Goal: Task Accomplishment & Management: Complete application form

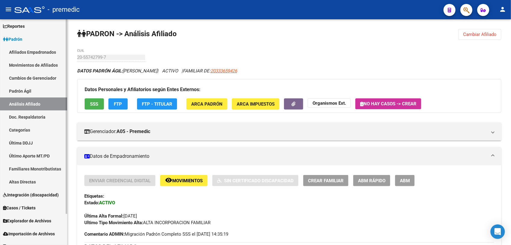
scroll to position [36, 0]
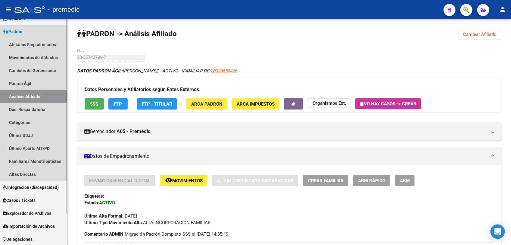
click at [54, 100] on link "Análisis Afiliado" at bounding box center [33, 96] width 67 height 13
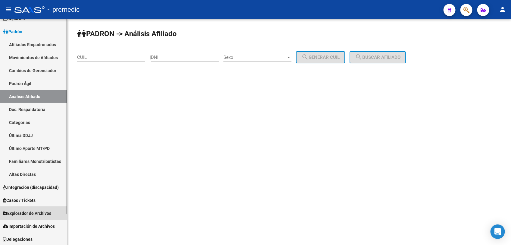
click at [45, 214] on span "Explorador de Archivos" at bounding box center [27, 213] width 48 height 7
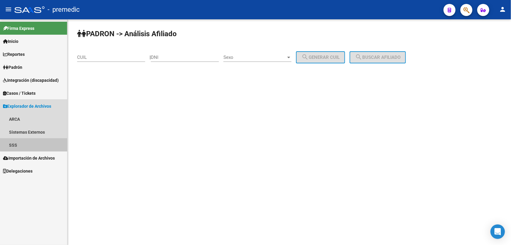
click at [41, 144] on link "SSS" at bounding box center [33, 144] width 67 height 13
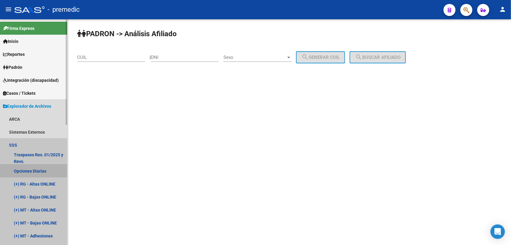
click at [31, 170] on link "Opciones Diarias" at bounding box center [33, 170] width 67 height 13
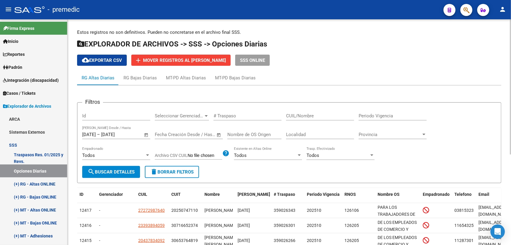
click at [121, 62] on span "cloud_download Exportar CSV" at bounding box center [102, 60] width 40 height 5
click at [148, 133] on span "Open calendar" at bounding box center [146, 134] width 14 height 14
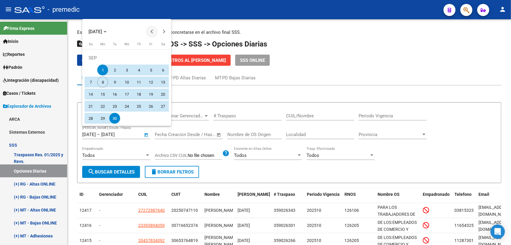
click at [150, 30] on span "Previous month" at bounding box center [152, 32] width 12 height 12
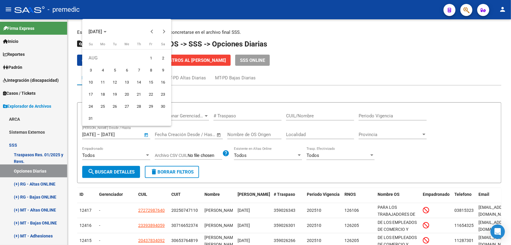
click at [149, 56] on span "1" at bounding box center [151, 57] width 11 height 11
type input "[DATE]"
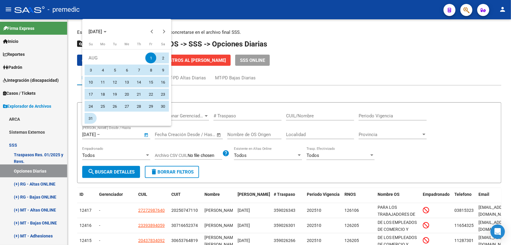
click at [91, 121] on span "31" at bounding box center [90, 118] width 11 height 11
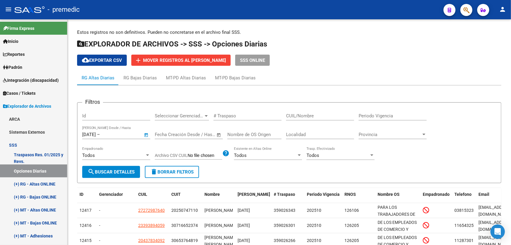
type input "[DATE]"
click at [132, 169] on span "search Buscar Detalles" at bounding box center [111, 171] width 47 height 5
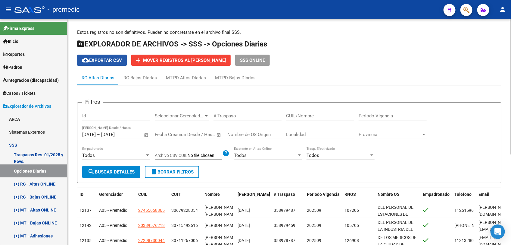
click at [107, 61] on span "cloud_download Exportar CSV" at bounding box center [102, 60] width 40 height 5
drag, startPoint x: 332, startPoint y: 31, endPoint x: 320, endPoint y: 36, distance: 12.5
click at [320, 36] on div "Estos registros no son definitivos. Pueden no concretarse en el archivo final S…" at bounding box center [289, 202] width 425 height 347
drag, startPoint x: 472, startPoint y: 0, endPoint x: 335, endPoint y: 75, distance: 156.3
click at [335, 76] on div "RG Altas Diarias RG Bajas Diarias MT-PD Altas Diarias MT-PD Bajas Diarias" at bounding box center [289, 78] width 425 height 14
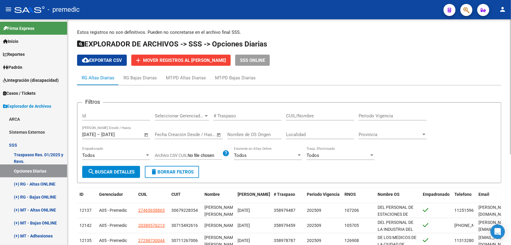
click at [146, 137] on span "Open calendar" at bounding box center [146, 134] width 14 height 14
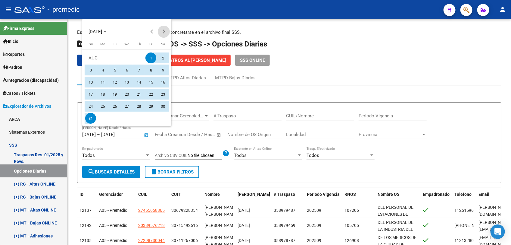
click at [161, 32] on button "Next month" at bounding box center [164, 32] width 12 height 12
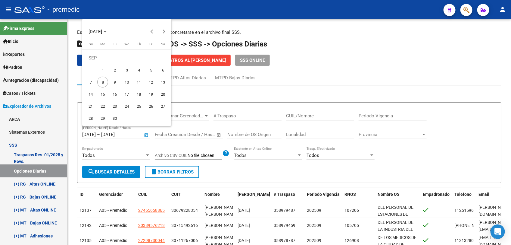
click at [102, 70] on span "1" at bounding box center [102, 69] width 11 height 11
type input "[DATE]"
click at [103, 82] on span "8" at bounding box center [102, 82] width 11 height 11
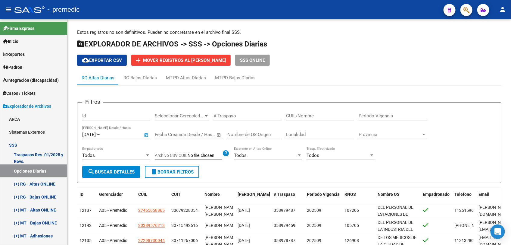
type input "[DATE]"
click at [132, 173] on span "search Buscar Detalles" at bounding box center [111, 171] width 47 height 5
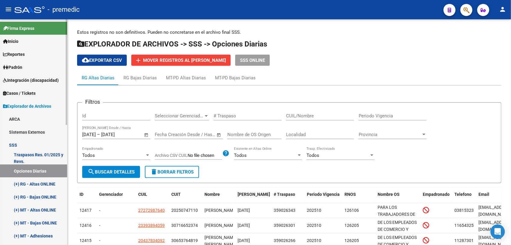
click at [35, 96] on link "Casos / Tickets" at bounding box center [33, 92] width 67 height 13
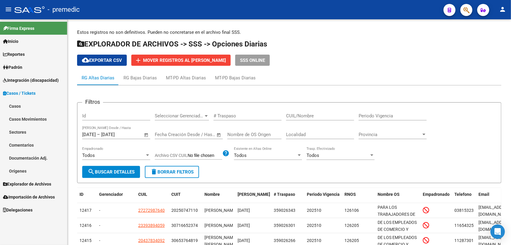
click at [36, 91] on span "Casos / Tickets" at bounding box center [19, 93] width 33 height 7
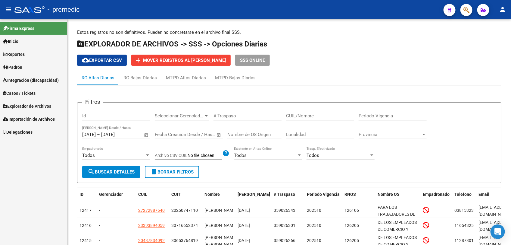
click at [35, 52] on link "Reportes" at bounding box center [33, 54] width 67 height 13
click at [35, 46] on link "Inicio" at bounding box center [33, 41] width 67 height 13
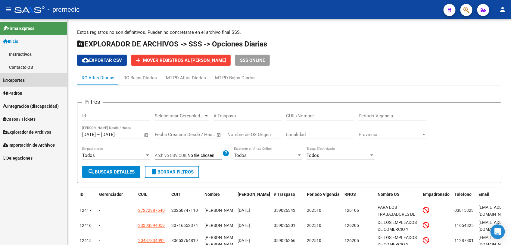
click at [31, 85] on link "Reportes" at bounding box center [33, 80] width 67 height 13
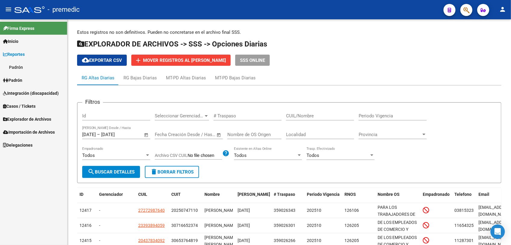
click at [31, 81] on link "Padrón" at bounding box center [33, 80] width 67 height 13
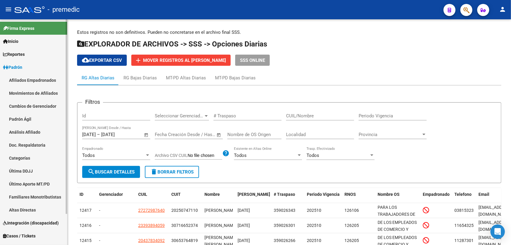
click at [38, 115] on link "Padrón Ágil" at bounding box center [33, 118] width 67 height 13
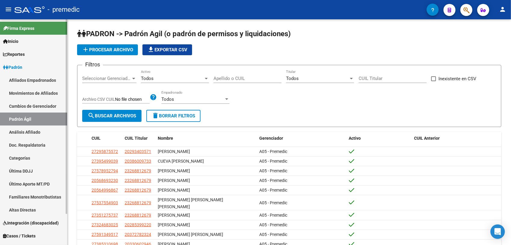
click at [36, 133] on link "Análisis Afiliado" at bounding box center [33, 131] width 67 height 13
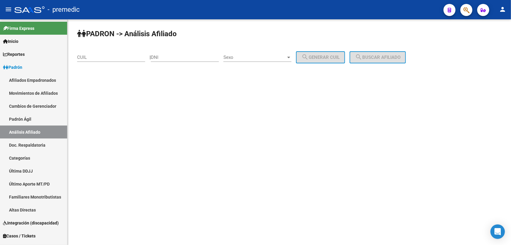
click at [102, 57] on input "CUIL" at bounding box center [111, 57] width 68 height 5
paste input "27-96430662-7"
type input "27-96430662-7"
click at [366, 62] on div "PADRON -> Análisis Afiliado 27-96430662-7 CUIL | DNI Sexo Sexo search Generar C…" at bounding box center [290, 50] width 444 height 63
click at [369, 58] on span "search Buscar afiliado" at bounding box center [378, 57] width 46 height 5
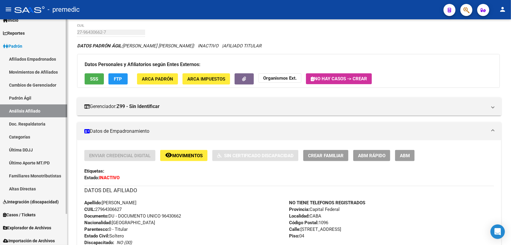
scroll to position [36, 0]
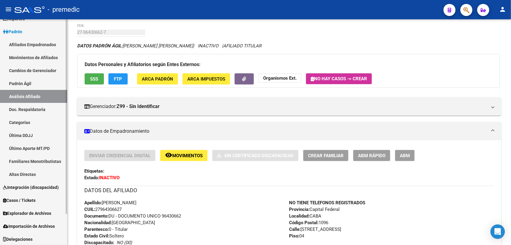
click at [40, 213] on span "Explorador de Archivos" at bounding box center [27, 213] width 48 height 7
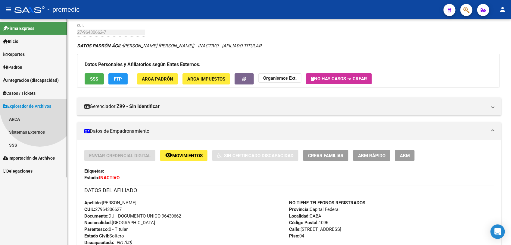
scroll to position [0, 0]
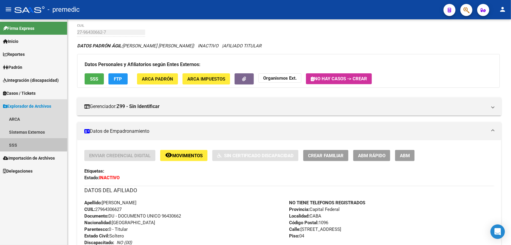
click at [15, 142] on link "SSS" at bounding box center [33, 144] width 67 height 13
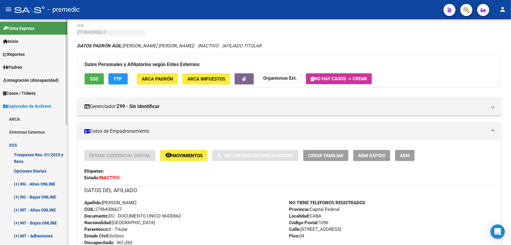
click at [30, 173] on link "Opciones Diarias" at bounding box center [33, 170] width 67 height 13
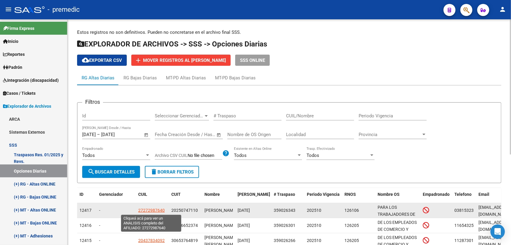
click at [149, 209] on span "27272987640" at bounding box center [151, 210] width 27 height 5
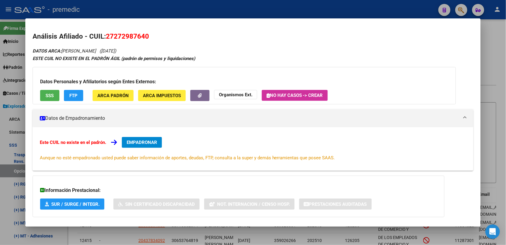
click at [165, 228] on div at bounding box center [253, 122] width 506 height 245
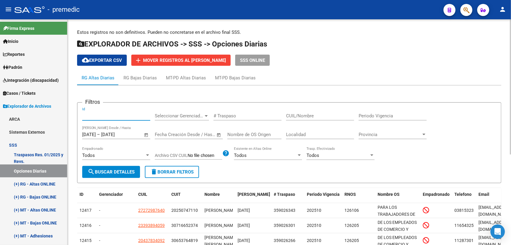
click at [115, 115] on input "Id" at bounding box center [116, 115] width 68 height 5
click at [329, 118] on input "CUIL/Nombre" at bounding box center [320, 115] width 68 height 5
paste input "27272987640"
click at [113, 172] on span "search Buscar Detalles" at bounding box center [111, 171] width 47 height 5
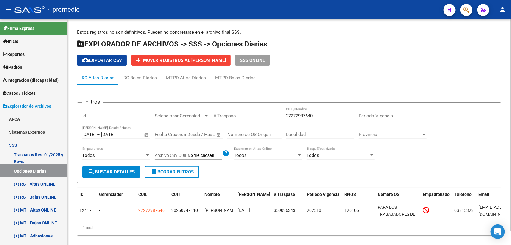
drag, startPoint x: 324, startPoint y: 116, endPoint x: 189, endPoint y: 104, distance: 135.9
click at [189, 104] on form "Filtros Id Seleccionar Gerenciador Seleccionar Gerenciador # Traspaso 272729876…" at bounding box center [289, 142] width 425 height 81
paste input "964306627"
click at [99, 169] on span "search Buscar Detalles" at bounding box center [111, 171] width 47 height 5
drag, startPoint x: 332, startPoint y: 118, endPoint x: 154, endPoint y: 94, distance: 179.3
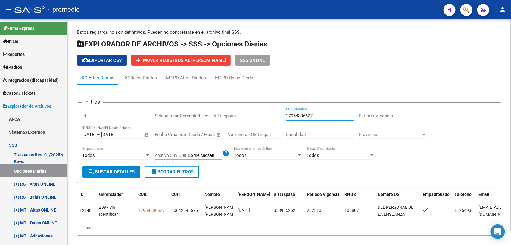
click at [154, 94] on app-list-header "Filtros Id Seleccionar Gerenciador Seleccionar Gerenciador # Traspaso 279643066…" at bounding box center [289, 138] width 425 height 90
paste input "3470638419"
click at [99, 165] on div "Todos Empadronado" at bounding box center [116, 156] width 68 height 19
click at [103, 173] on span "search Buscar Detalles" at bounding box center [111, 171] width 47 height 5
drag, startPoint x: 325, startPoint y: 113, endPoint x: 248, endPoint y: 116, distance: 76.6
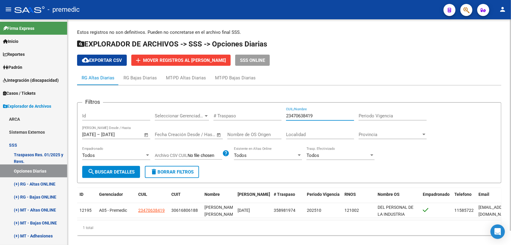
click at [248, 116] on div "Filtros Id Seleccionar Gerenciador Seleccionar Gerenciador # Traspaso 234706384…" at bounding box center [289, 136] width 414 height 58
paste input "0289543407"
drag, startPoint x: 320, startPoint y: 115, endPoint x: 212, endPoint y: 112, distance: 108.6
click at [212, 112] on div "Filtros Id Seleccionar Gerenciador Seleccionar Gerenciador # Traspaso 202895434…" at bounding box center [289, 136] width 414 height 58
paste input "39403256"
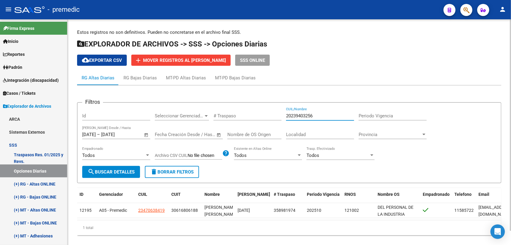
click at [118, 167] on button "search Buscar Detalles" at bounding box center [111, 172] width 58 height 12
drag, startPoint x: 297, startPoint y: 118, endPoint x: 144, endPoint y: 97, distance: 155.1
click at [144, 97] on app-list-header "Filtros Id Seleccionar Gerenciador Seleccionar Gerenciador # Traspaso 202394032…" at bounding box center [289, 138] width 425 height 90
paste input "7418760147"
click at [127, 172] on span "search Buscar Detalles" at bounding box center [111, 171] width 47 height 5
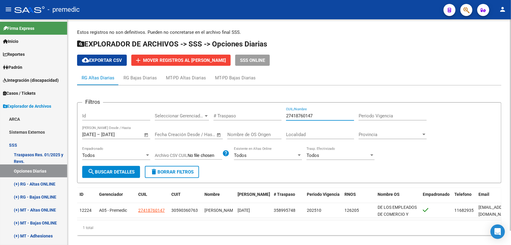
drag, startPoint x: 316, startPoint y: 115, endPoint x: 157, endPoint y: 102, distance: 159.0
click at [157, 102] on form "Filtros Id Seleccionar Gerenciador Seleccionar Gerenciador # Traspaso 274187601…" at bounding box center [289, 142] width 425 height 81
paste input "3242312899"
click at [112, 173] on span "search Buscar Detalles" at bounding box center [111, 171] width 47 height 5
click at [327, 117] on input "23242312899" at bounding box center [320, 115] width 68 height 5
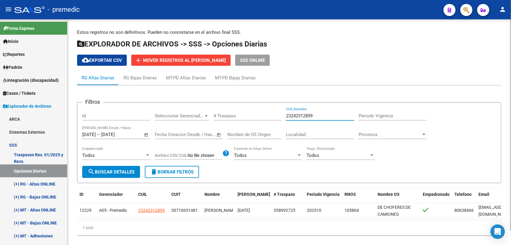
click at [327, 117] on input "23242312899" at bounding box center [320, 115] width 68 height 5
paste input "028476077"
click at [135, 171] on span "search Buscar Detalles" at bounding box center [111, 171] width 47 height 5
drag, startPoint x: 316, startPoint y: 114, endPoint x: 155, endPoint y: 88, distance: 162.5
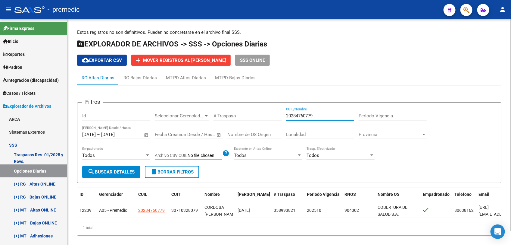
click at [152, 88] on div "Filtros Id Seleccionar Gerenciador Seleccionar Gerenciador # Traspaso 202847607…" at bounding box center [289, 162] width 425 height 155
paste input "185963560"
click at [97, 169] on span "search Buscar Detalles" at bounding box center [111, 171] width 47 height 5
drag, startPoint x: 319, startPoint y: 111, endPoint x: 280, endPoint y: 116, distance: 39.6
click at [280, 116] on div "Filtros Id Seleccionar Gerenciador Seleccionar Gerenciador # Traspaso 201859635…" at bounding box center [289, 136] width 414 height 58
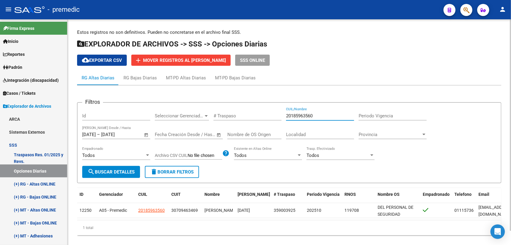
click at [311, 115] on input "20185963560" at bounding box center [320, 115] width 68 height 5
paste input "304399229"
click at [94, 175] on button "search Buscar Detalles" at bounding box center [111, 172] width 58 height 12
drag, startPoint x: 317, startPoint y: 113, endPoint x: 220, endPoint y: 100, distance: 98.2
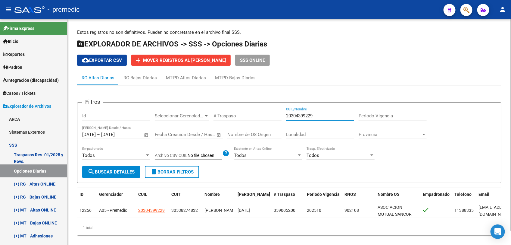
click at [220, 100] on app-list-header "Filtros Id Seleccionar Gerenciador Seleccionar Gerenciador # Traspaso 203043992…" at bounding box center [289, 138] width 425 height 90
paste input "40075975"
click at [112, 171] on span "search Buscar Detalles" at bounding box center [111, 171] width 47 height 5
drag, startPoint x: 326, startPoint y: 114, endPoint x: 216, endPoint y: 109, distance: 110.7
click at [216, 109] on div "Filtros Id Seleccionar Gerenciador Seleccionar Gerenciador # Traspaso 204007597…" at bounding box center [289, 136] width 414 height 58
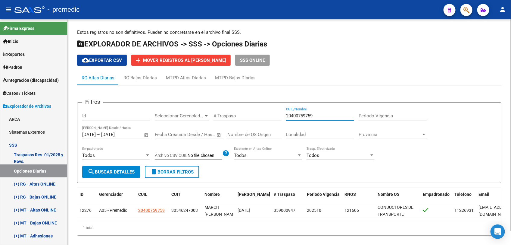
paste input "331828467"
click at [113, 169] on span "search Buscar Detalles" at bounding box center [111, 171] width 47 height 5
drag, startPoint x: 326, startPoint y: 114, endPoint x: 124, endPoint y: 99, distance: 202.2
click at [124, 99] on app-list-header "Filtros Id Seleccionar Gerenciador Seleccionar Gerenciador # Traspaso 233182846…" at bounding box center [289, 138] width 425 height 90
paste input "0311324447"
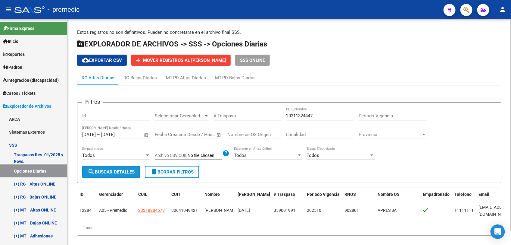
click at [105, 169] on span "search Buscar Detalles" at bounding box center [111, 171] width 47 height 5
drag, startPoint x: 320, startPoint y: 113, endPoint x: 213, endPoint y: 107, distance: 106.9
click at [213, 107] on div "Filtros Id Seleccionar Gerenciador Seleccionar Gerenciador # Traspaso 203113244…" at bounding box center [289, 136] width 414 height 58
paste input "3321882404"
click at [121, 171] on span "search Buscar Detalles" at bounding box center [111, 171] width 47 height 5
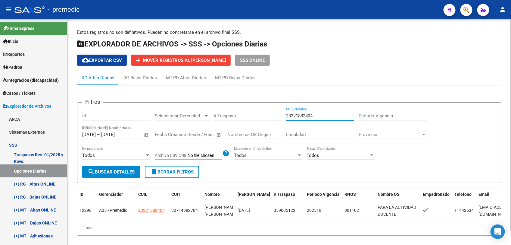
drag, startPoint x: 315, startPoint y: 112, endPoint x: 269, endPoint y: 114, distance: 46.1
click at [269, 114] on div "Filtros Id Seleccionar Gerenciador Seleccionar Gerenciador # Traspaso 233218824…" at bounding box center [289, 136] width 414 height 58
paste input "0351593947"
type input "20351593947"
click at [120, 173] on span "search Buscar Detalles" at bounding box center [111, 171] width 47 height 5
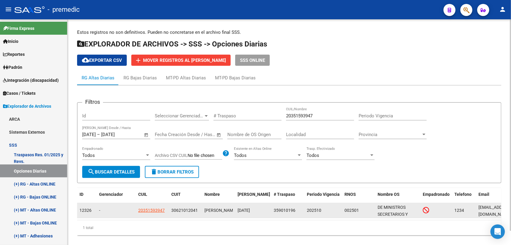
drag, startPoint x: 109, startPoint y: 204, endPoint x: 112, endPoint y: 203, distance: 3.1
click at [112, 203] on datatable-body-cell "-" at bounding box center [116, 210] width 39 height 15
click at [151, 208] on span "20351593947" at bounding box center [151, 210] width 27 height 5
type textarea "20351593947"
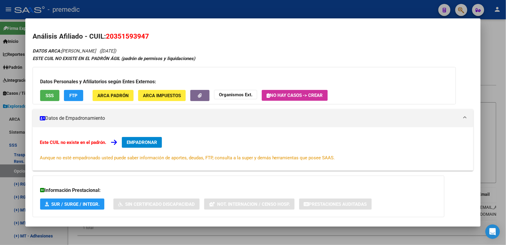
click at [141, 146] on button "EMPADRONAR" at bounding box center [142, 142] width 40 height 11
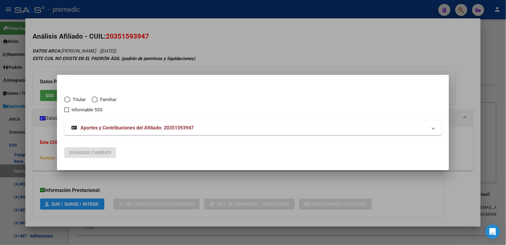
click at [69, 97] on span "Elija una opción" at bounding box center [67, 99] width 6 height 6
click at [69, 97] on input "Titular" at bounding box center [67, 99] width 6 height 6
radio input "true"
checkbox input "true"
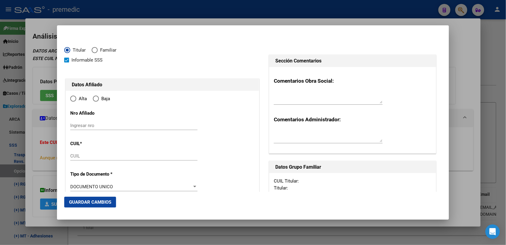
type input "20-35159394-7"
type input "35159394"
type input "HUARI"
type input "[PERSON_NAME]"
type input "[DATE]"
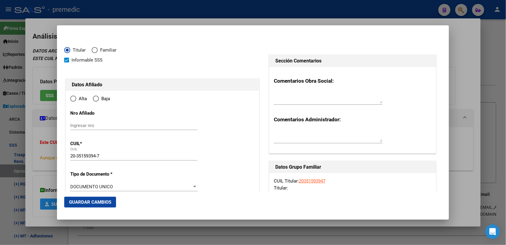
type input "SANTA [PERSON_NAME]"
type input "1663"
type input "[PERSON_NAME]"
type input "3716"
type input "SANTA [PERSON_NAME]"
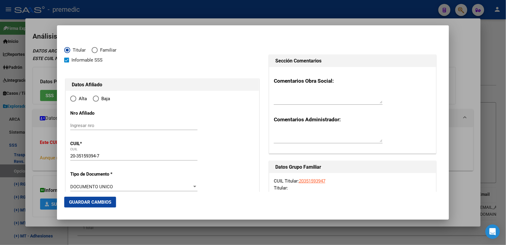
radio input "true"
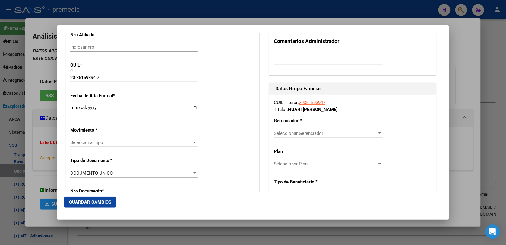
scroll to position [75, 0]
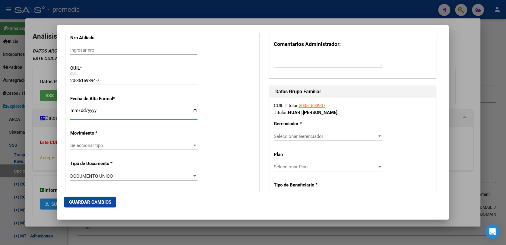
click at [72, 111] on input "Ingresar fecha" at bounding box center [133, 113] width 127 height 10
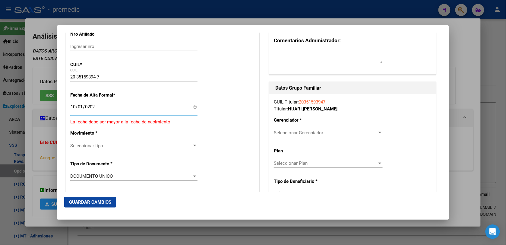
type input "[DATE]"
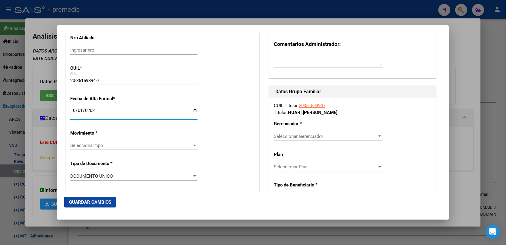
click at [84, 146] on span "Seleccionar tipo" at bounding box center [131, 145] width 122 height 5
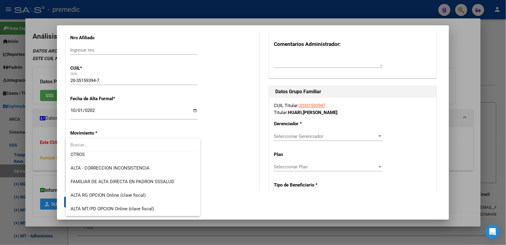
scroll to position [151, 0]
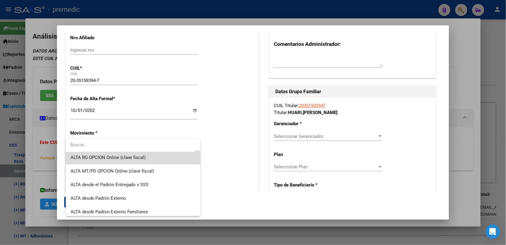
click at [169, 160] on span "ALTA RG OPCION Online (clave fiscal)" at bounding box center [133, 158] width 125 height 14
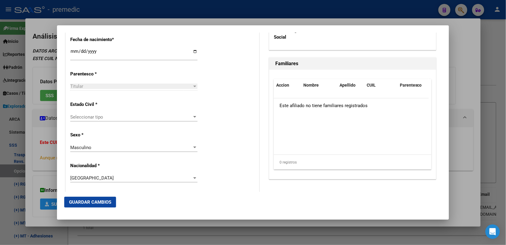
scroll to position [339, 0]
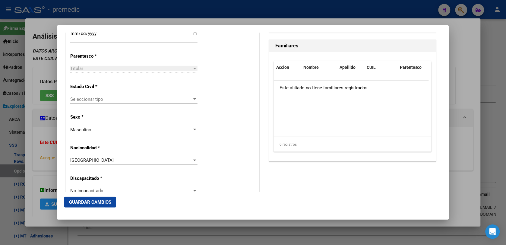
click at [93, 98] on span "Seleccionar tipo" at bounding box center [131, 98] width 122 height 5
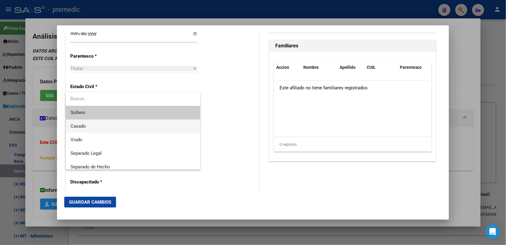
drag, startPoint x: 100, startPoint y: 128, endPoint x: 105, endPoint y: 113, distance: 15.8
click at [105, 113] on div "[PERSON_NAME] Viudo Separado Legal Separado de Hecho Divorciado Convivencia" at bounding box center [133, 130] width 135 height 77
click at [105, 113] on span "Soltero" at bounding box center [133, 113] width 125 height 14
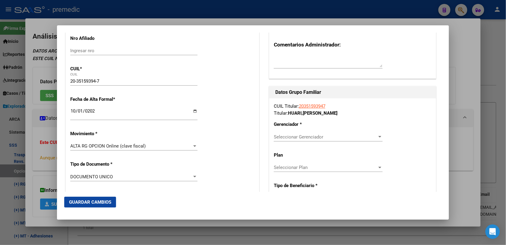
scroll to position [75, 0]
click at [351, 134] on span "Seleccionar Gerenciador" at bounding box center [325, 136] width 103 height 5
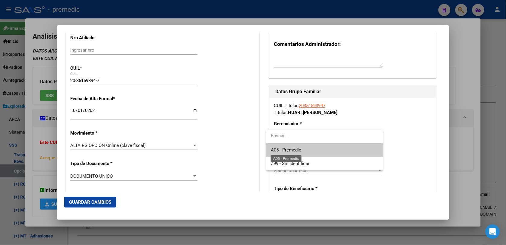
click at [300, 147] on span "A05 - Premedic" at bounding box center [286, 149] width 30 height 5
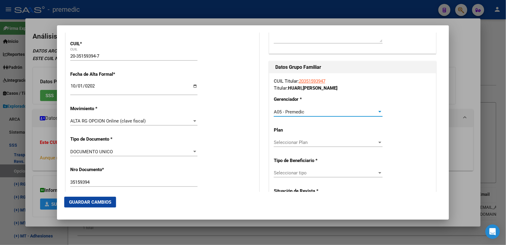
scroll to position [113, 0]
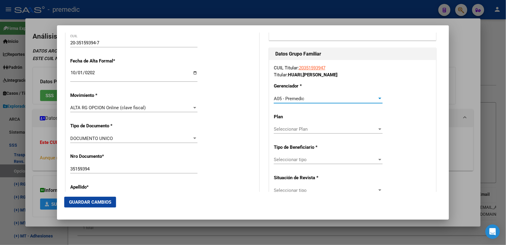
click at [326, 128] on span "Seleccionar Plan" at bounding box center [325, 128] width 103 height 5
drag, startPoint x: 387, startPoint y: 151, endPoint x: 345, endPoint y: 159, distance: 42.1
click at [384, 152] on div at bounding box center [253, 122] width 506 height 245
click at [345, 159] on span "Seleccionar tipo" at bounding box center [325, 159] width 103 height 5
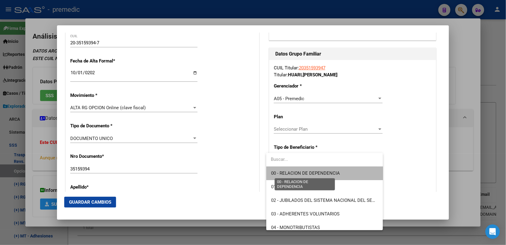
click at [332, 175] on span "00 - RELACION DE DEPENDENCIA" at bounding box center [305, 172] width 69 height 5
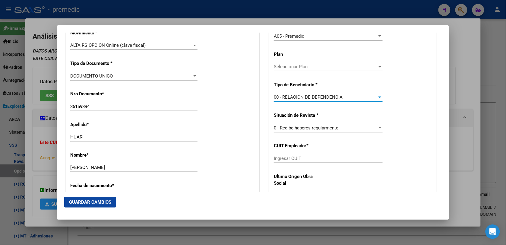
scroll to position [188, 0]
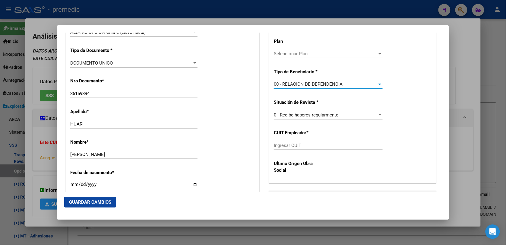
click at [288, 148] on input "Ingresar CUIT" at bounding box center [328, 145] width 109 height 5
paste input "30-62101204-1"
type input "30-62101204-1"
click at [326, 164] on div "Ultimo Origen Obra Social" at bounding box center [353, 167] width 158 height 23
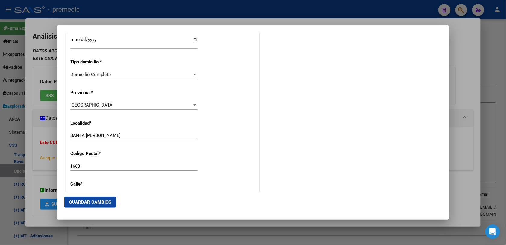
scroll to position [527, 0]
drag, startPoint x: 112, startPoint y: 133, endPoint x: -2, endPoint y: 116, distance: 114.5
click at [0, 116] on html "menu - premedic person Firma Express Inicio Instructivos Contacto OS Reportes P…" at bounding box center [253, 122] width 506 height 245
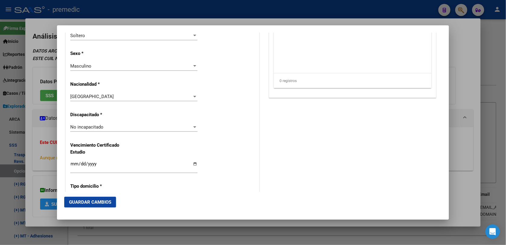
scroll to position [414, 0]
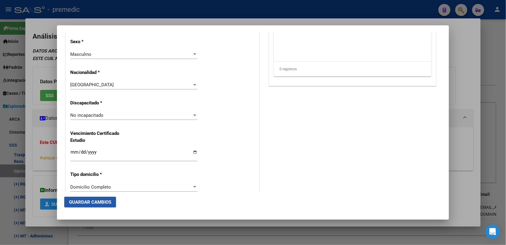
click at [78, 202] on span "Guardar Cambios" at bounding box center [90, 201] width 42 height 5
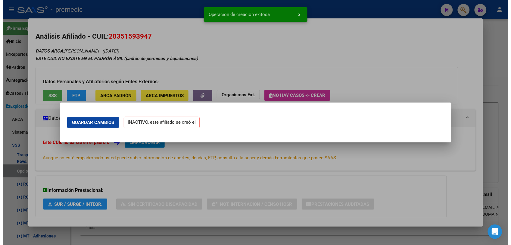
scroll to position [0, 0]
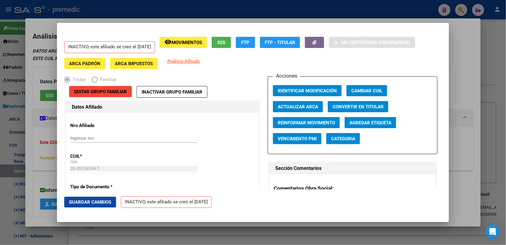
click at [499, 56] on div at bounding box center [253, 122] width 506 height 245
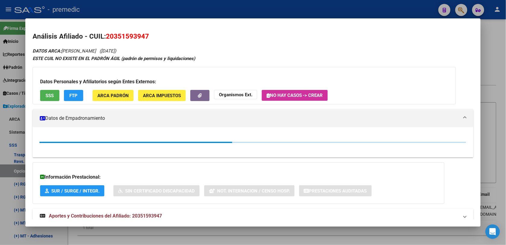
click at [499, 56] on div at bounding box center [253, 122] width 506 height 245
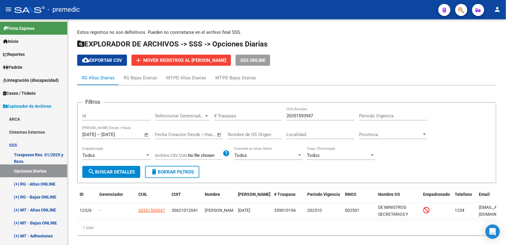
click at [499, 56] on div "Estos registros no son definitivos. Pueden no concretarse en el archivo final S…" at bounding box center [287, 136] width 438 height 235
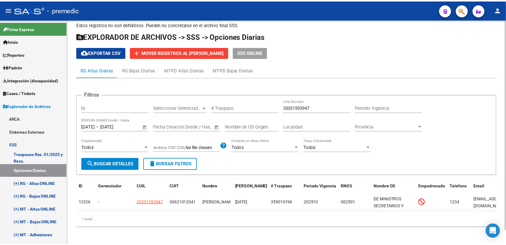
scroll to position [14, 0]
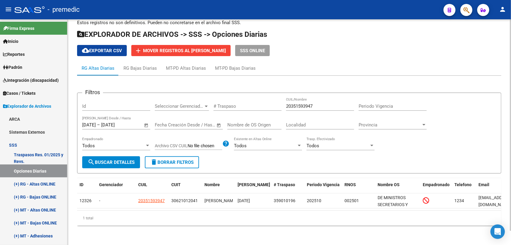
click at [115, 159] on span "search Buscar Detalles" at bounding box center [111, 161] width 47 height 5
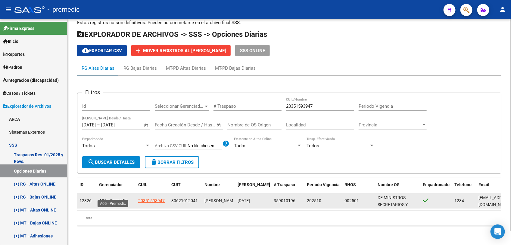
drag, startPoint x: 97, startPoint y: 194, endPoint x: 121, endPoint y: 196, distance: 24.2
click at [121, 196] on datatable-body-cell "A05 - Premedic" at bounding box center [116, 200] width 39 height 15
click at [121, 198] on span "A05 - Premedic" at bounding box center [113, 200] width 28 height 5
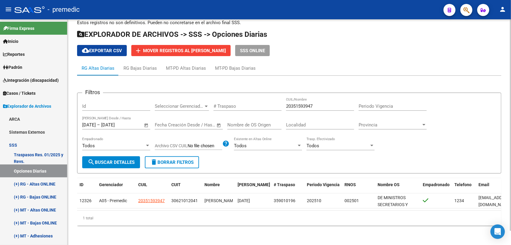
click at [320, 103] on input "20351593947" at bounding box center [320, 105] width 68 height 5
click at [314, 103] on input "20351593947" at bounding box center [320, 105] width 68 height 5
paste input "289114492"
type input "20289114492"
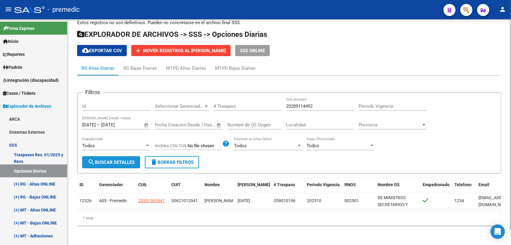
click at [133, 159] on span "search Buscar Detalles" at bounding box center [111, 161] width 47 height 5
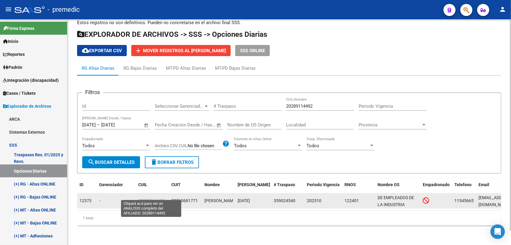
click at [149, 198] on span "20289114492" at bounding box center [151, 200] width 27 height 5
type textarea "20289114492"
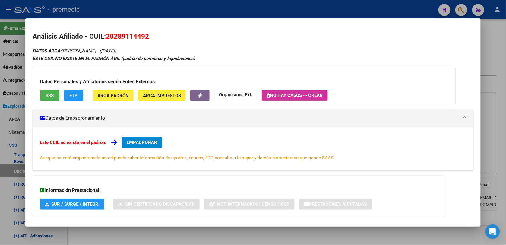
click at [133, 142] on span "EMPADRONAR" at bounding box center [142, 142] width 30 height 5
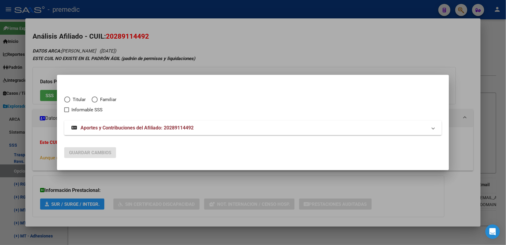
click at [83, 100] on span "Titular" at bounding box center [77, 99] width 15 height 7
click at [70, 100] on input "Titular" at bounding box center [67, 99] width 6 height 6
radio input "true"
checkbox input "true"
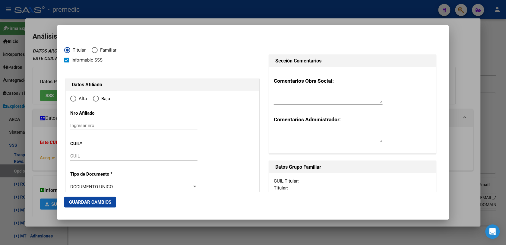
type input "20-28911449-2"
type input "28911449"
type input "[PERSON_NAME]"
type input "[DATE]"
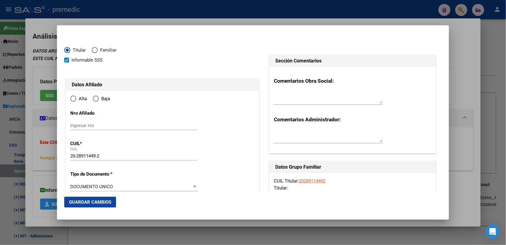
type input "CENTRO AGRICOLA EL PATO"
type input "1893"
type input "622"
type input "2700"
radio input "true"
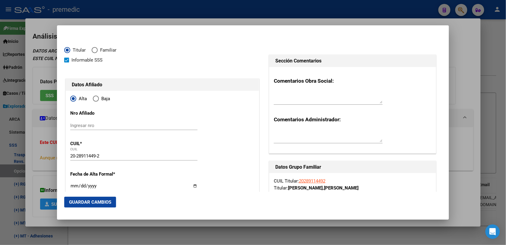
type input "CENTRO AGRICOLA EL PATO"
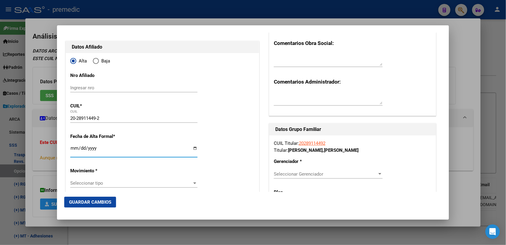
click at [74, 148] on input "Ingresar fecha" at bounding box center [133, 151] width 127 height 10
type input "[DATE]"
click at [103, 184] on span "Seleccionar tipo" at bounding box center [131, 182] width 122 height 5
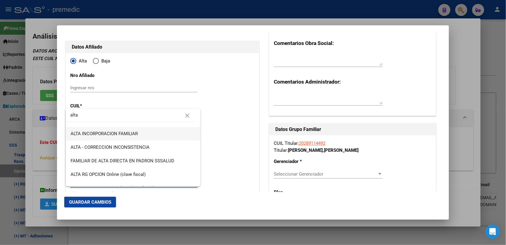
scroll to position [75, 0]
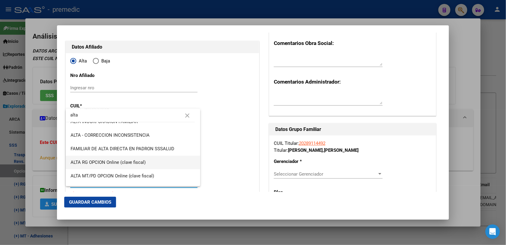
type input "alta"
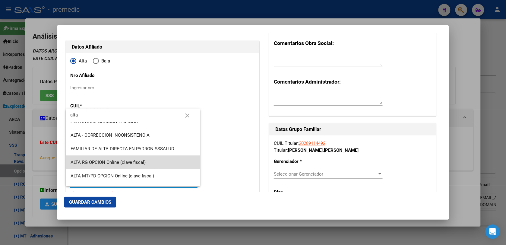
click at [166, 161] on span "ALTA RG OPCION Online (clave fiscal)" at bounding box center [133, 163] width 125 height 14
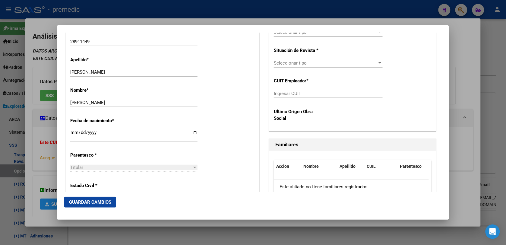
scroll to position [264, 0]
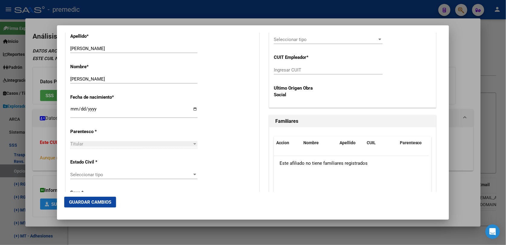
click at [133, 179] on div "Seleccionar tipo Seleccionar tipo" at bounding box center [133, 174] width 127 height 9
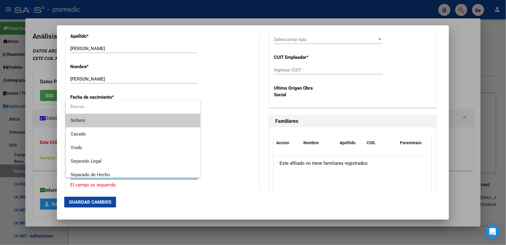
click at [131, 119] on span "Soltero" at bounding box center [133, 121] width 125 height 14
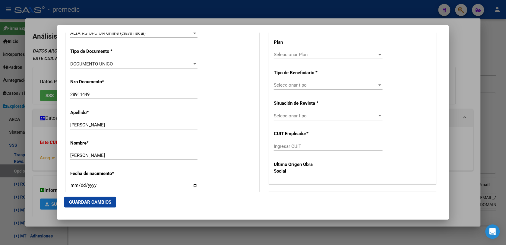
scroll to position [0, 0]
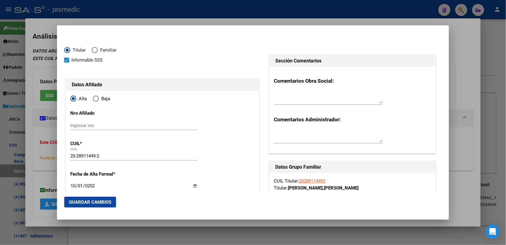
click at [316, 103] on div at bounding box center [328, 97] width 109 height 14
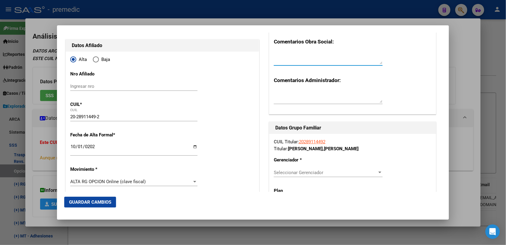
scroll to position [113, 0]
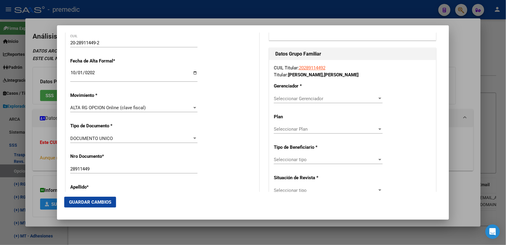
click at [301, 104] on div "Seleccionar Gerenciador Seleccionar Gerenciador" at bounding box center [328, 101] width 109 height 15
click at [302, 101] on span "Seleccionar Gerenciador" at bounding box center [325, 98] width 103 height 5
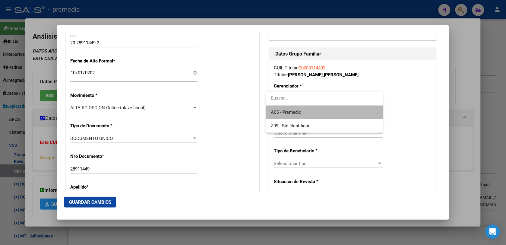
click at [302, 112] on span "A05 - Premedic" at bounding box center [324, 112] width 107 height 14
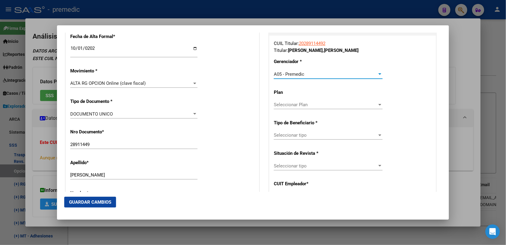
scroll to position [151, 0]
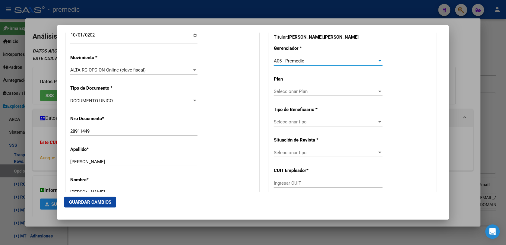
click at [296, 121] on span "Seleccionar tipo" at bounding box center [325, 121] width 103 height 5
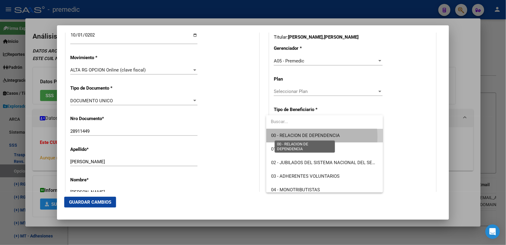
click at [305, 137] on span "00 - RELACION DE DEPENDENCIA" at bounding box center [305, 135] width 69 height 5
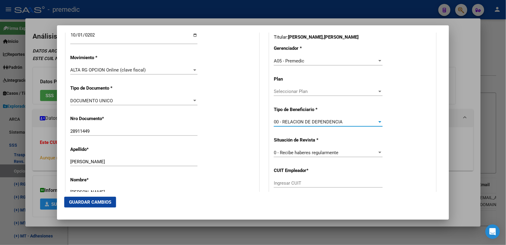
click at [307, 181] on input "Ingresar CUIT" at bounding box center [328, 182] width 109 height 5
paste input "71-068177"
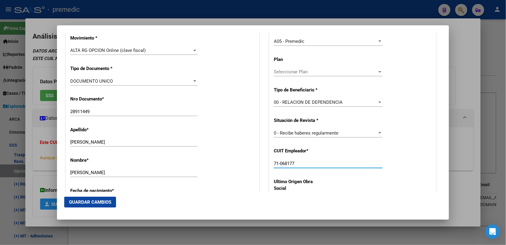
scroll to position [188, 0]
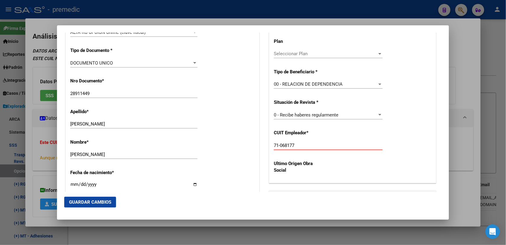
drag, startPoint x: 302, startPoint y: 148, endPoint x: 205, endPoint y: 135, distance: 97.3
paste input "30-71068177-1"
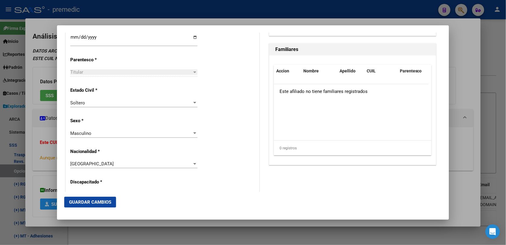
scroll to position [377, 0]
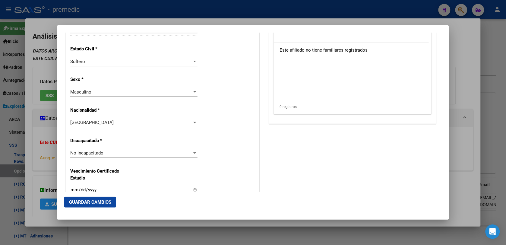
type input "30-71068177-1"
click at [91, 201] on span "Guardar Cambios" at bounding box center [90, 201] width 42 height 5
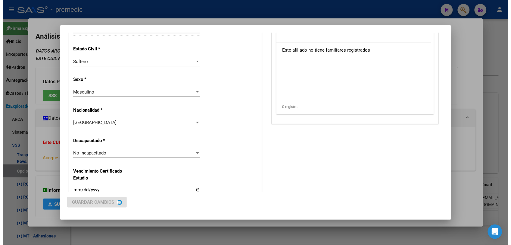
scroll to position [0, 0]
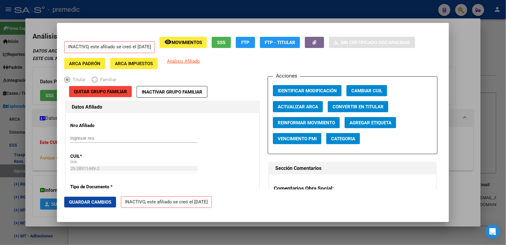
click at [463, 77] on div at bounding box center [253, 122] width 506 height 245
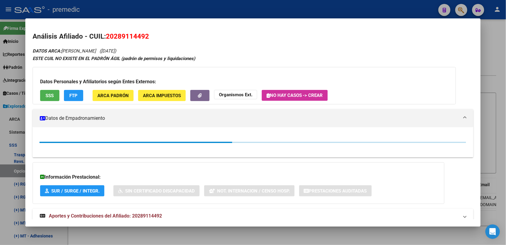
click at [496, 50] on div at bounding box center [253, 122] width 506 height 245
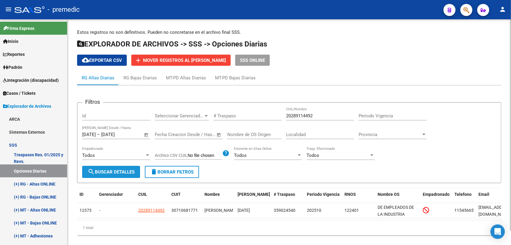
click at [121, 169] on span "search Buscar Detalles" at bounding box center [111, 171] width 47 height 5
click at [314, 118] on div "20289114492 CUIL/Nombre" at bounding box center [320, 113] width 68 height 13
click at [316, 116] on input "20289114492" at bounding box center [320, 115] width 68 height 5
paste input "7447919694"
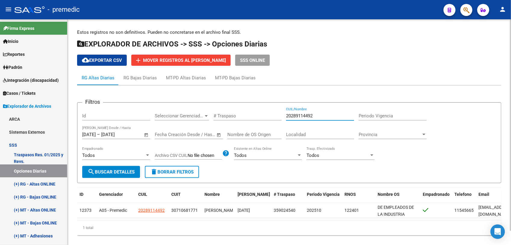
click at [316, 116] on input "20289114492" at bounding box center [320, 115] width 68 height 5
type input "27447919694"
click at [109, 169] on span "search Buscar Detalles" at bounding box center [111, 171] width 47 height 5
click at [443, 35] on p "Estos registros no son definitivos. Pueden no concretarse en el archivo final S…" at bounding box center [289, 32] width 425 height 7
click at [340, 113] on input "27447919694" at bounding box center [320, 115] width 68 height 5
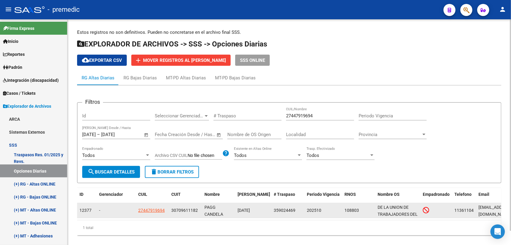
click at [159, 215] on datatable-body-cell "27447919694" at bounding box center [152, 210] width 33 height 15
click at [158, 209] on span "27447919694" at bounding box center [151, 210] width 27 height 5
type textarea "27447919694"
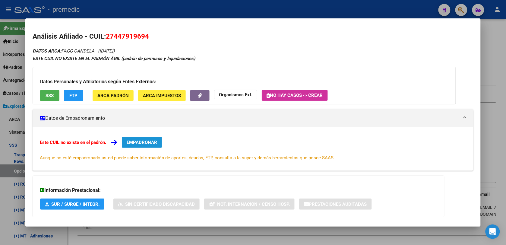
click at [137, 142] on span "EMPADRONAR" at bounding box center [142, 142] width 30 height 5
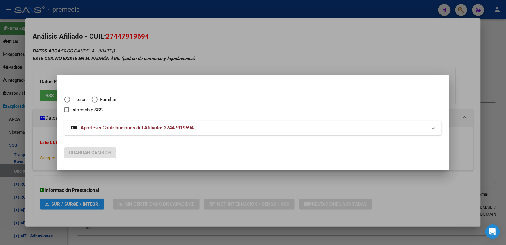
click at [77, 101] on span "Titular" at bounding box center [77, 99] width 15 height 7
click at [70, 101] on input "Titular" at bounding box center [67, 99] width 6 height 6
radio input "true"
checkbox input "true"
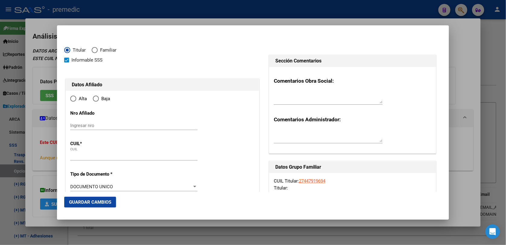
type input "27-44791969-4"
type input "44791969"
type input "PAGG"
type input "CANDELA"
type input "[DATE]"
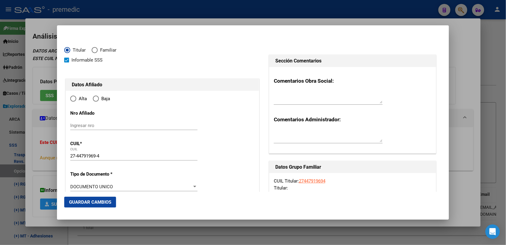
type input "CASTELAR"
type input "1712"
type input "[PERSON_NAME]"
type input "345"
type input "CASTELAR"
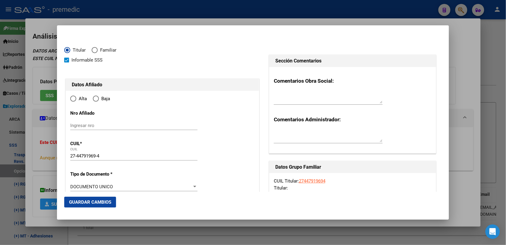
radio input "true"
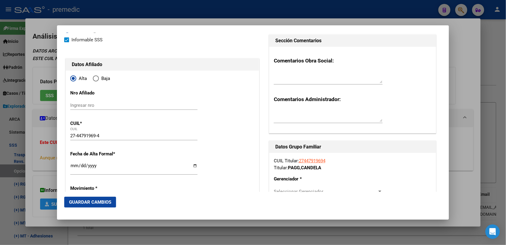
scroll to position [38, 0]
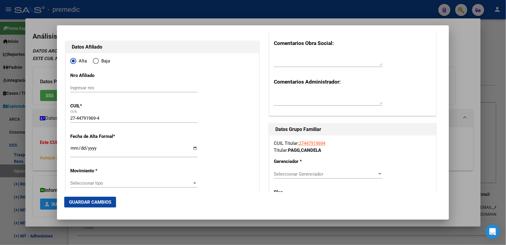
drag, startPoint x: 69, startPoint y: 147, endPoint x: 72, endPoint y: 149, distance: 3.4
click at [72, 149] on input "Ingresar fecha" at bounding box center [133, 151] width 127 height 10
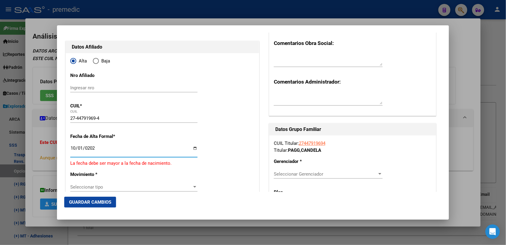
type input "[DATE]"
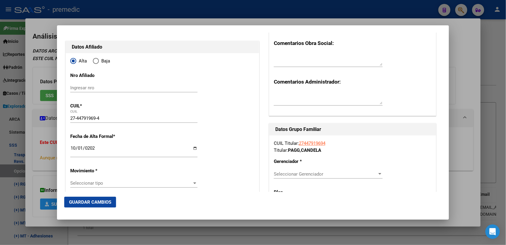
click at [103, 179] on div "Seleccionar tipo Seleccionar tipo" at bounding box center [133, 182] width 127 height 9
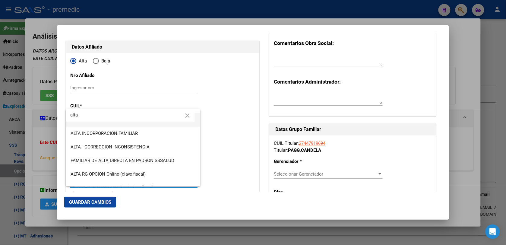
scroll to position [75, 0]
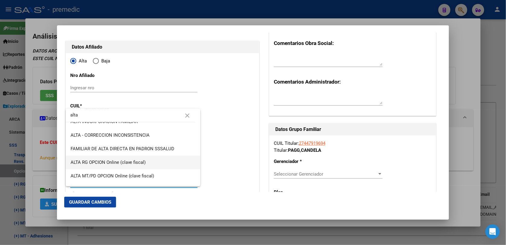
type input "alta"
click at [166, 163] on span "ALTA RG OPCION Online (clave fiscal)" at bounding box center [133, 163] width 125 height 14
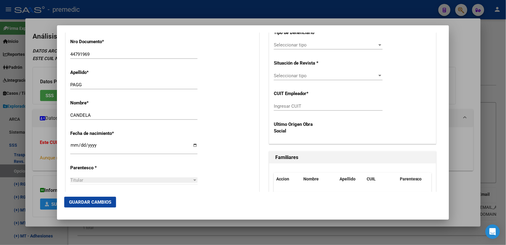
scroll to position [301, 0]
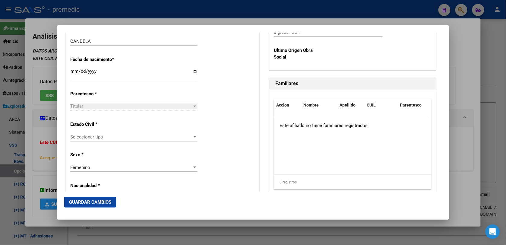
click at [86, 137] on span "Seleccionar tipo" at bounding box center [131, 136] width 122 height 5
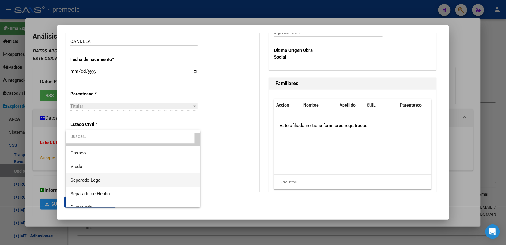
scroll to position [0, 0]
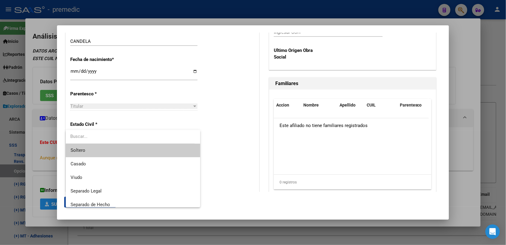
click at [112, 143] on span "Soltero" at bounding box center [133, 150] width 125 height 14
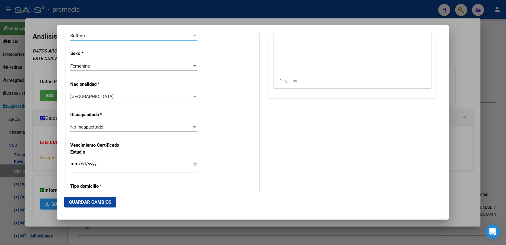
scroll to position [414, 0]
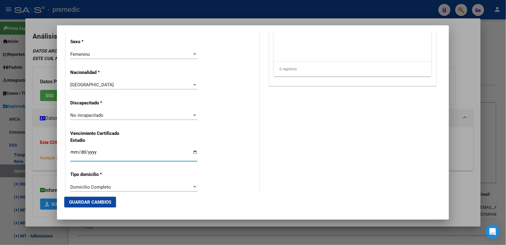
drag, startPoint x: 71, startPoint y: 151, endPoint x: 74, endPoint y: 152, distance: 3.5
click at [74, 152] on input "Ingresar fecha" at bounding box center [133, 154] width 127 height 10
click at [79, 152] on input "Ingresar fecha" at bounding box center [133, 154] width 127 height 10
drag, startPoint x: 77, startPoint y: 152, endPoint x: 73, endPoint y: 152, distance: 3.6
click at [73, 152] on input "Ingresar fecha" at bounding box center [133, 154] width 127 height 10
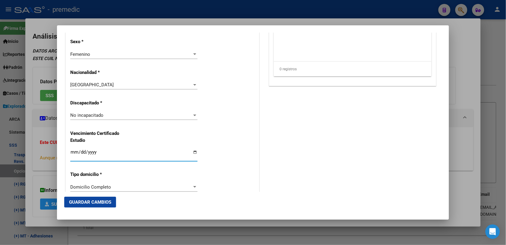
click at [73, 152] on input "Ingresar fecha" at bounding box center [133, 154] width 127 height 10
type input "[DATE]"
click at [207, 150] on div "Alta Baja Nro Afiliado Ingresar nro CUIL * 27-44791969-4 CUIL ARCA Padrón Fecha…" at bounding box center [162, 106] width 193 height 861
click at [91, 189] on span "Domicilio Completo" at bounding box center [90, 186] width 41 height 5
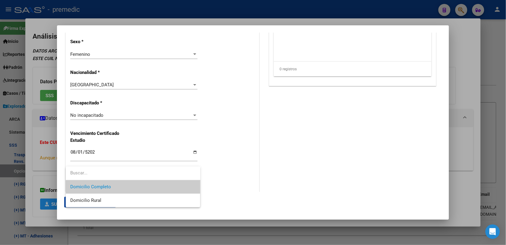
click at [76, 151] on div at bounding box center [253, 122] width 506 height 245
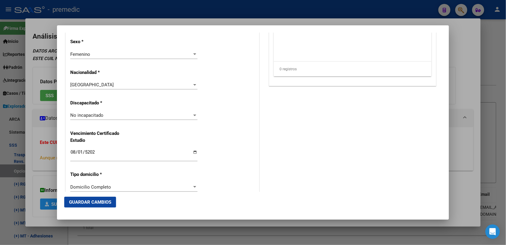
click at [82, 154] on input "[DATE]" at bounding box center [133, 154] width 127 height 10
click at [139, 137] on div "Alta Baja Nro Afiliado Ingresar nro CUIL * 27-44791969-4 CUIL ARCA Padrón Fecha…" at bounding box center [162, 106] width 193 height 861
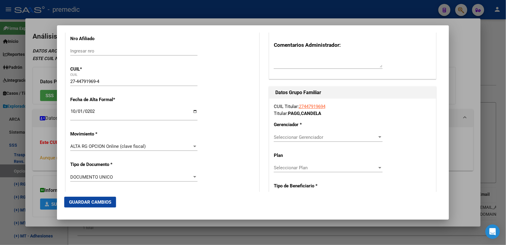
scroll to position [75, 0]
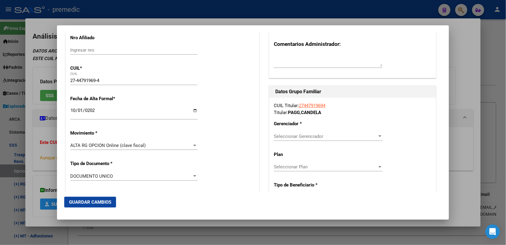
click at [310, 133] on div "Seleccionar Gerenciador Seleccionar Gerenciador" at bounding box center [328, 136] width 109 height 9
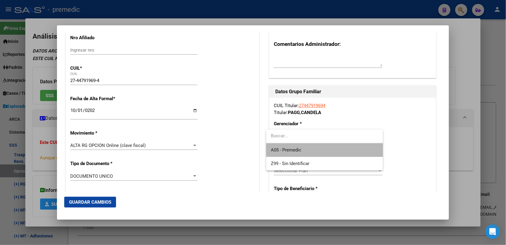
click at [330, 145] on span "A05 - Premedic" at bounding box center [324, 150] width 107 height 14
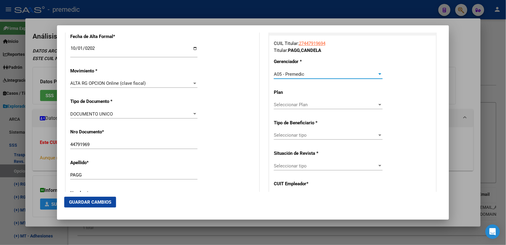
scroll to position [151, 0]
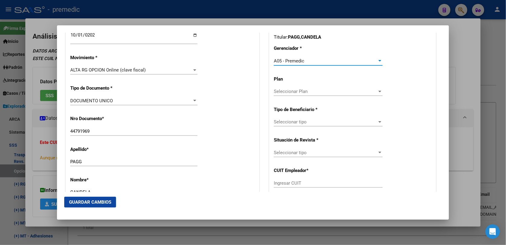
click at [323, 124] on span "Seleccionar tipo" at bounding box center [325, 121] width 103 height 5
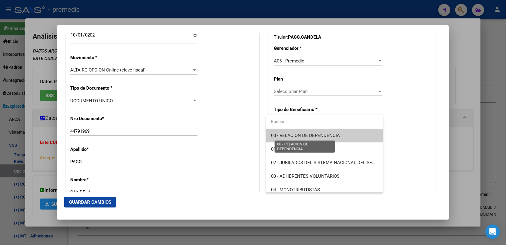
click at [318, 134] on span "00 - RELACION DE DEPENDENCIA" at bounding box center [305, 135] width 69 height 5
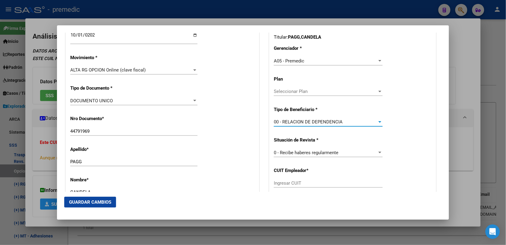
scroll to position [188, 0]
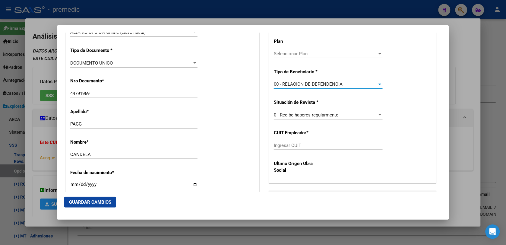
click at [301, 147] on input "Ingresar CUIT" at bounding box center [328, 145] width 109 height 5
paste input "30-70961118-2"
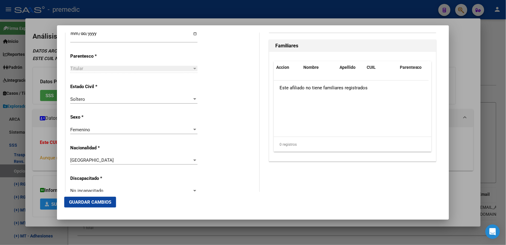
scroll to position [414, 0]
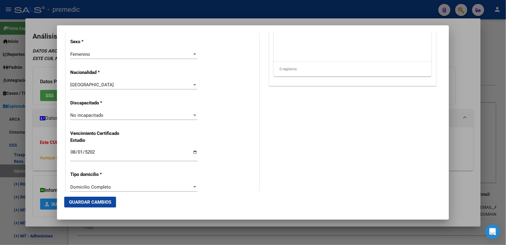
type input "30-70961118-2"
click at [100, 199] on span "Guardar Cambios" at bounding box center [90, 201] width 42 height 5
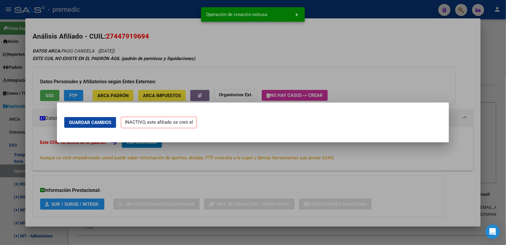
scroll to position [0, 0]
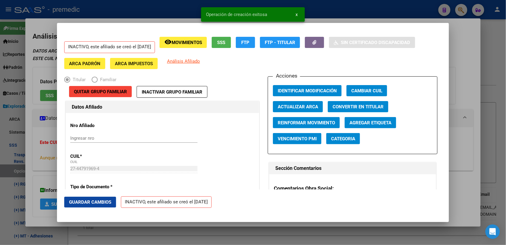
click at [486, 46] on div at bounding box center [253, 122] width 506 height 245
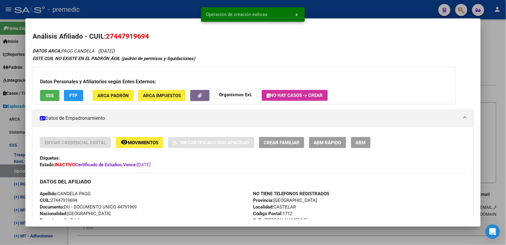
click at [502, 29] on div at bounding box center [253, 122] width 506 height 245
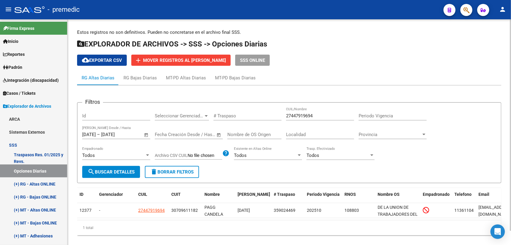
click at [117, 172] on span "search Buscar Detalles" at bounding box center [111, 171] width 47 height 5
click at [115, 169] on span "search Buscar Detalles" at bounding box center [111, 171] width 47 height 5
drag, startPoint x: 329, startPoint y: 112, endPoint x: 176, endPoint y: 96, distance: 153.7
click at [171, 94] on app-list-header "Filtros Id Seleccionar Gerenciador Seleccionar Gerenciador # Traspaso 274479196…" at bounding box center [289, 138] width 425 height 90
click at [111, 132] on div "[DATE] [DATE] – [DATE] [DATE]" at bounding box center [112, 134] width 61 height 5
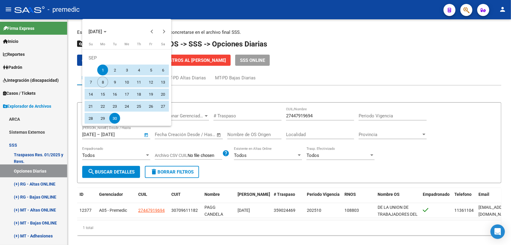
click at [328, 115] on div at bounding box center [255, 122] width 511 height 245
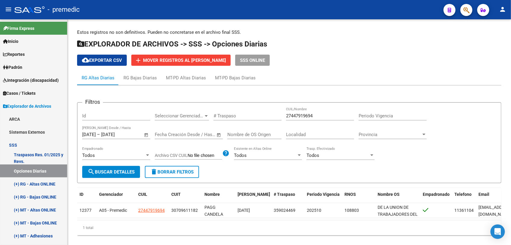
click at [328, 115] on input "27447919694" at bounding box center [320, 115] width 68 height 5
paste input "330611303"
type input "27330611303"
click at [102, 175] on button "search Buscar Detalles" at bounding box center [111, 172] width 58 height 12
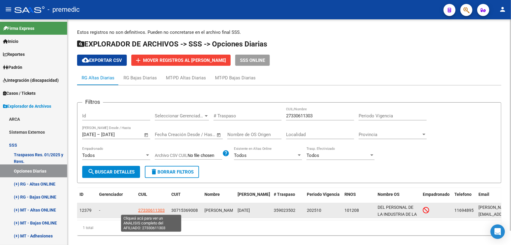
click at [147, 208] on span "27330611303" at bounding box center [151, 210] width 27 height 5
type textarea "27330611303"
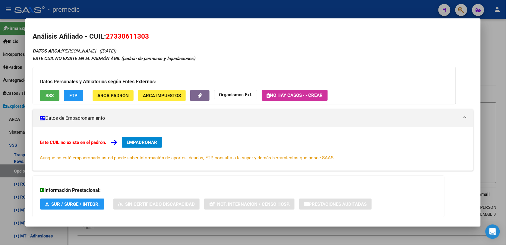
click at [119, 145] on div "Este CUIL no existe en el padrón. EMPADRONAR Aunque no esté empadronado usted p…" at bounding box center [253, 149] width 426 height 24
click at [127, 143] on span "EMPADRONAR" at bounding box center [142, 142] width 30 height 5
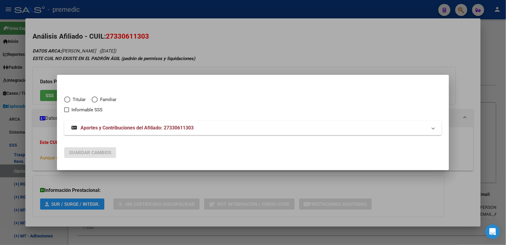
click at [74, 102] on mat-radio-button "Titular" at bounding box center [77, 101] width 27 height 10
click at [74, 100] on span "Titular" at bounding box center [77, 99] width 15 height 7
click at [70, 100] on input "Titular" at bounding box center [67, 99] width 6 height 6
radio input "true"
checkbox input "true"
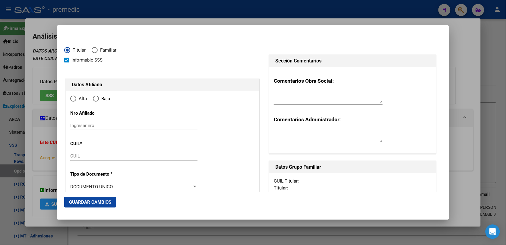
type input "27-33061130-3"
type input "33061130"
type input "CULEN"
type input "[PERSON_NAME]"
type input "[DATE]"
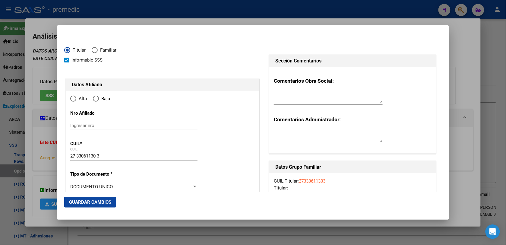
type input "[PERSON_NAME]"
type input "1618"
type input "L N ALEM"
type input "2406"
type input "1"
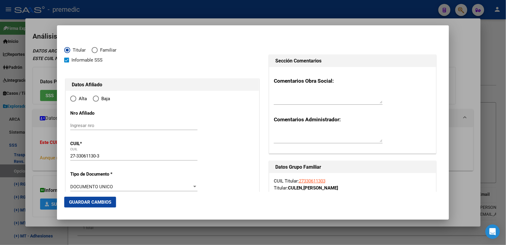
type input "[PERSON_NAME]"
radio input "true"
click at [173, 52] on div "Titular Familiar" at bounding box center [162, 52] width 196 height 10
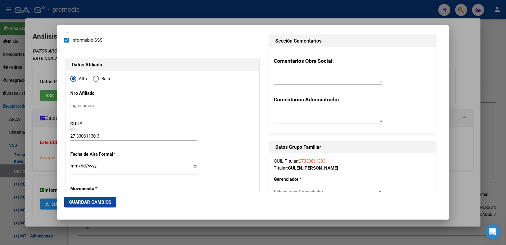
scroll to position [38, 0]
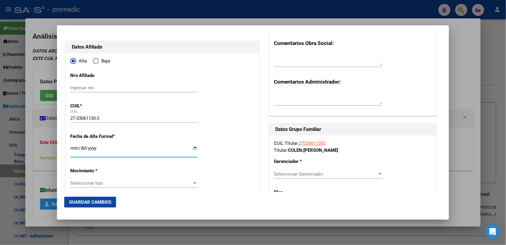
drag, startPoint x: 75, startPoint y: 154, endPoint x: 73, endPoint y: 151, distance: 4.3
click at [75, 154] on input "Ingresar fecha" at bounding box center [133, 151] width 127 height 10
type input "[DATE]"
drag, startPoint x: 111, startPoint y: 176, endPoint x: 109, endPoint y: 182, distance: 5.6
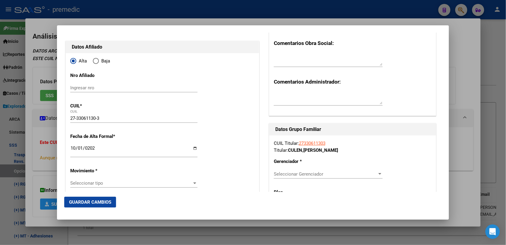
click at [109, 182] on span "Seleccionar tipo" at bounding box center [131, 182] width 122 height 5
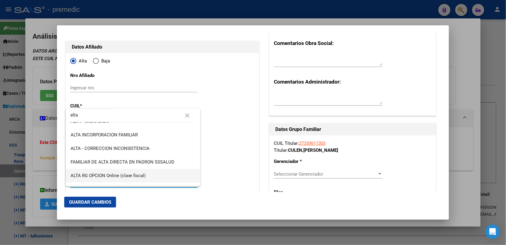
scroll to position [75, 0]
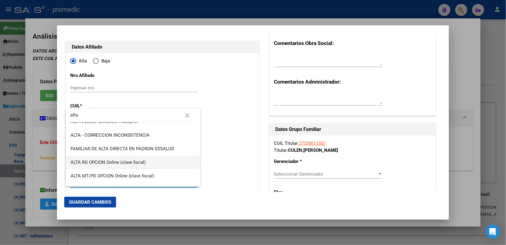
type input "alta"
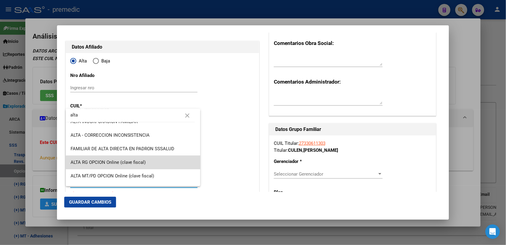
click at [154, 166] on span "ALTA RG OPCION Online (clave fiscal)" at bounding box center [133, 163] width 125 height 14
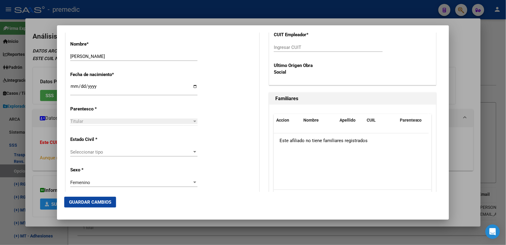
scroll to position [301, 0]
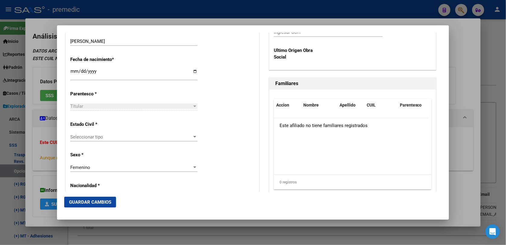
drag, startPoint x: 155, startPoint y: 144, endPoint x: 155, endPoint y: 140, distance: 3.9
click at [155, 143] on div "Seleccionar tipo Seleccionar tipo" at bounding box center [133, 139] width 127 height 15
click at [155, 140] on div "Seleccionar tipo Seleccionar tipo" at bounding box center [133, 136] width 127 height 9
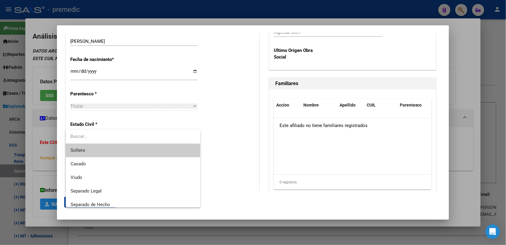
click at [147, 148] on span "Soltero" at bounding box center [133, 150] width 125 height 14
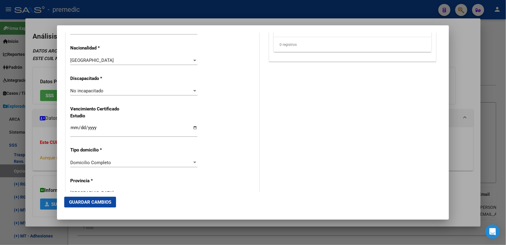
scroll to position [452, 0]
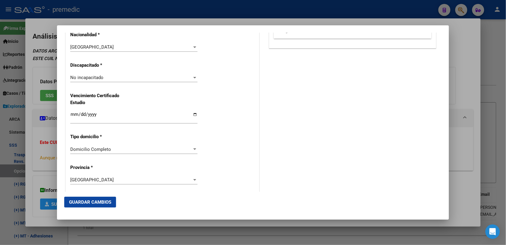
click at [99, 146] on div "Domicilio Completo Seleccionar tipo domicilio" at bounding box center [133, 149] width 127 height 9
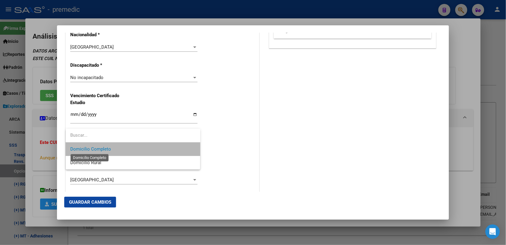
click at [99, 150] on span "Domicilio Completo" at bounding box center [91, 148] width 41 height 5
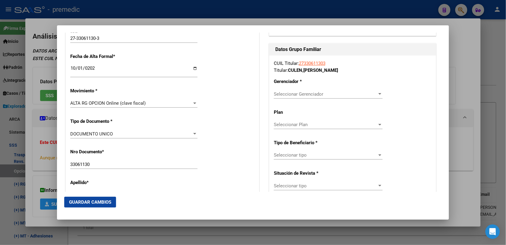
scroll to position [113, 0]
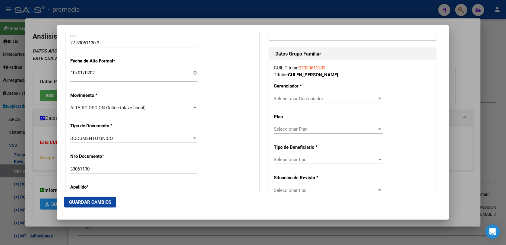
click at [318, 96] on span "Seleccionar Gerenciador" at bounding box center [325, 98] width 103 height 5
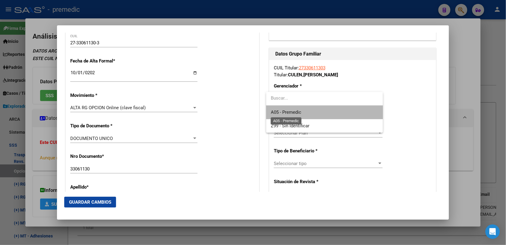
click at [289, 112] on span "A05 - Premedic" at bounding box center [286, 111] width 30 height 5
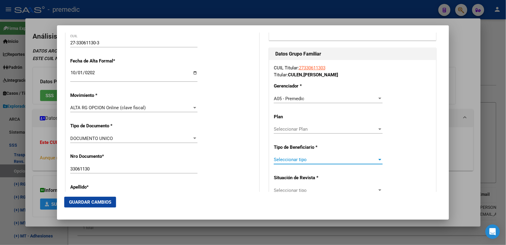
click at [303, 160] on span "Seleccionar tipo" at bounding box center [325, 159] width 103 height 5
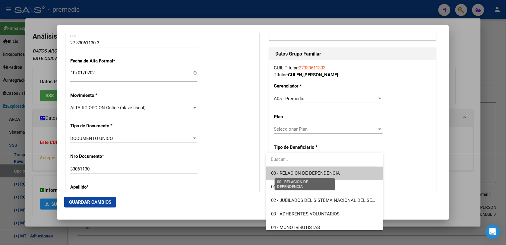
click at [298, 175] on span "00 - RELACION DE DEPENDENCIA" at bounding box center [305, 172] width 69 height 5
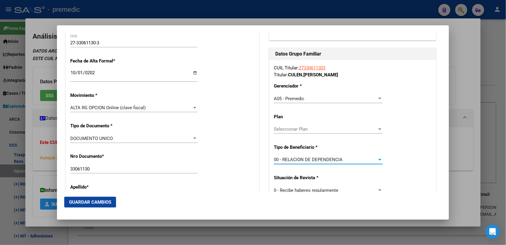
scroll to position [151, 0]
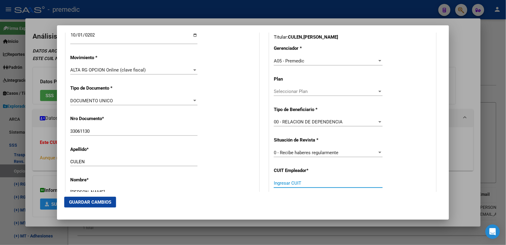
click at [293, 184] on input "Ingresar CUIT" at bounding box center [328, 182] width 109 height 5
paste input "30-71536900-8"
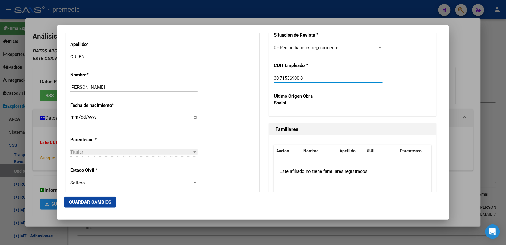
scroll to position [264, 0]
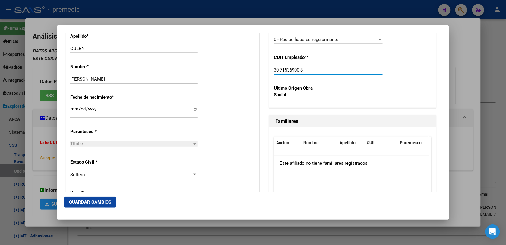
type input "30-71536900-8"
click at [91, 206] on button "Guardar Cambios" at bounding box center [90, 201] width 52 height 11
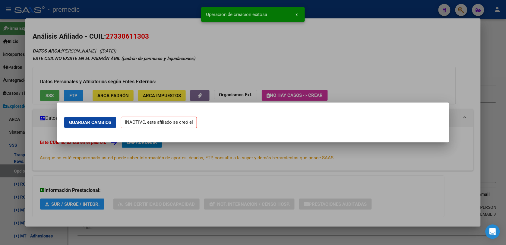
scroll to position [0, 0]
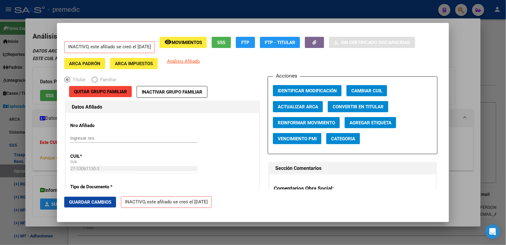
click at [457, 95] on div at bounding box center [253, 122] width 506 height 245
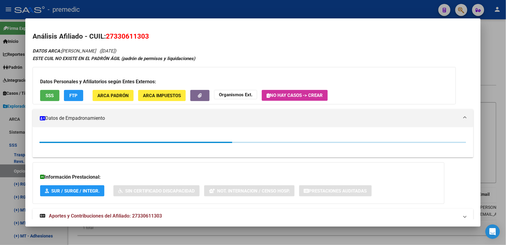
click at [496, 57] on div at bounding box center [253, 122] width 506 height 245
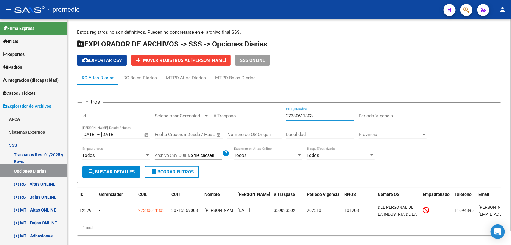
click at [294, 113] on input "27330611303" at bounding box center [320, 115] width 68 height 5
paste input "76862386"
type input "27376862386"
click at [90, 171] on mat-icon "search" at bounding box center [91, 171] width 7 height 7
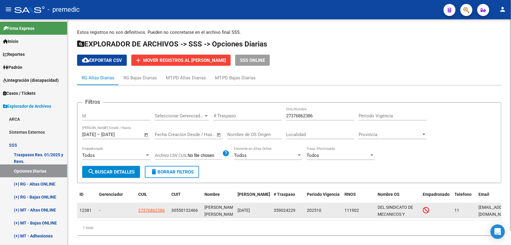
click at [153, 208] on span "27376862386" at bounding box center [151, 210] width 27 height 5
type textarea "27376862386"
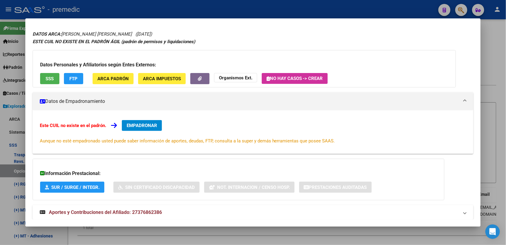
scroll to position [30, 0]
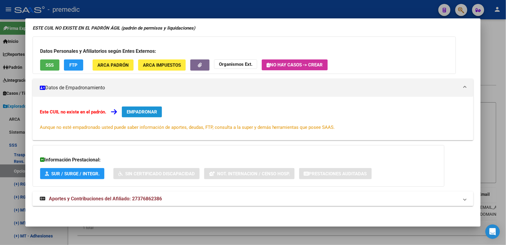
click at [149, 113] on span "EMPADRONAR" at bounding box center [142, 111] width 30 height 5
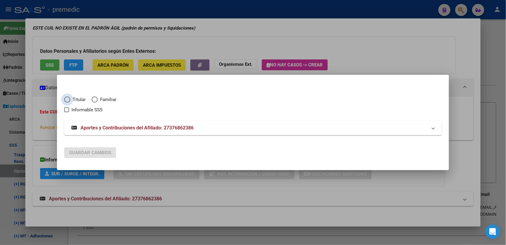
click at [79, 100] on span "Titular" at bounding box center [77, 99] width 15 height 7
click at [70, 100] on input "Titular" at bounding box center [67, 99] width 6 height 6
radio input "true"
checkbox input "true"
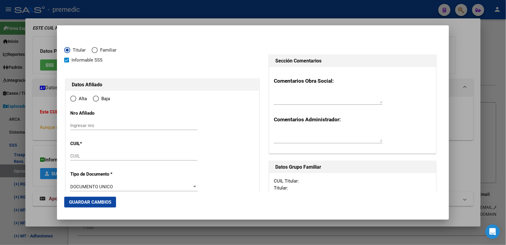
type input "27-37686238-6"
type input "37686238"
type input "[PERSON_NAME]"
type input "[DATE]"
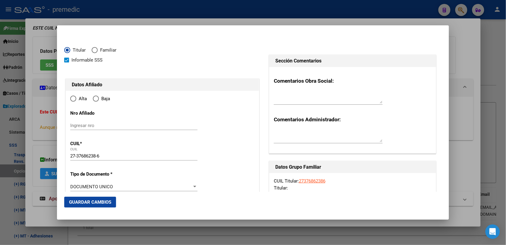
type input "TIGRE"
type input "1648"
type input "[GEOGRAPHIC_DATA]"
type input "1054"
radio input "true"
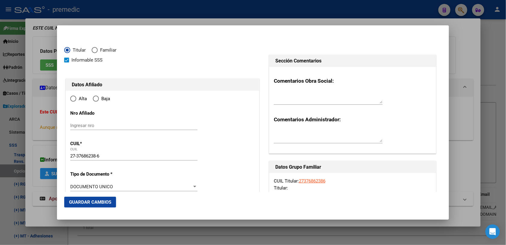
type input "TIGRE"
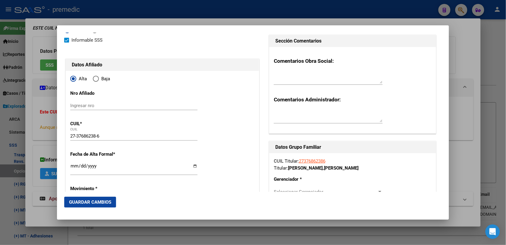
scroll to position [38, 0]
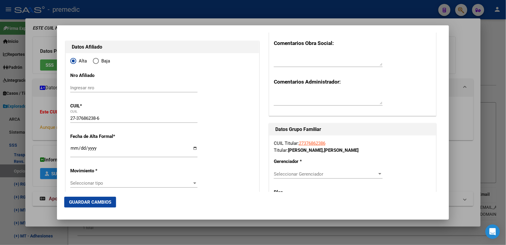
click at [73, 149] on input "Ingresar fecha" at bounding box center [133, 151] width 127 height 10
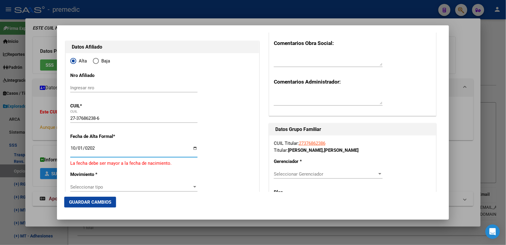
type input "[DATE]"
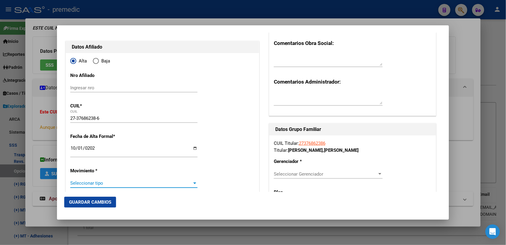
click at [134, 184] on span "Seleccionar tipo" at bounding box center [131, 182] width 122 height 5
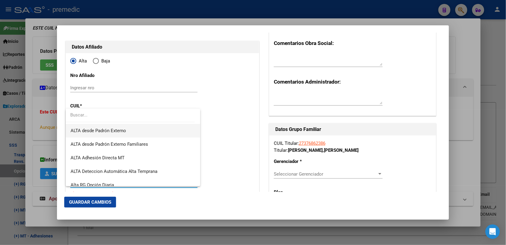
scroll to position [151, 0]
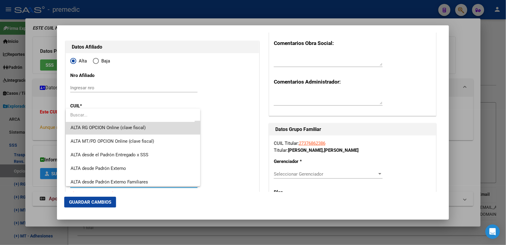
click at [152, 130] on span "ALTA RG OPCION Online (clave fiscal)" at bounding box center [133, 128] width 125 height 14
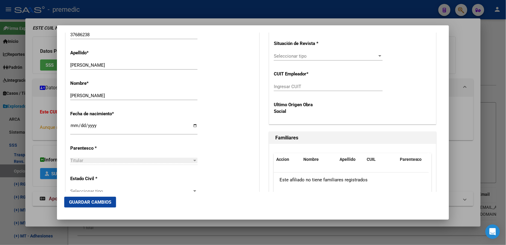
scroll to position [264, 0]
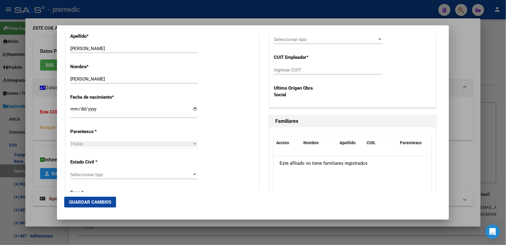
click at [104, 175] on span "Seleccionar tipo" at bounding box center [131, 174] width 122 height 5
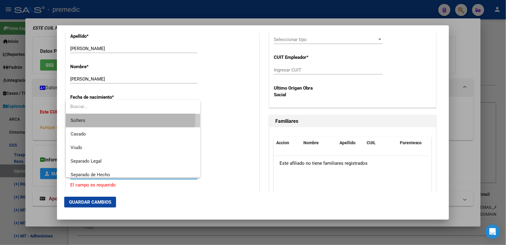
click at [108, 117] on span "Soltero" at bounding box center [133, 121] width 125 height 14
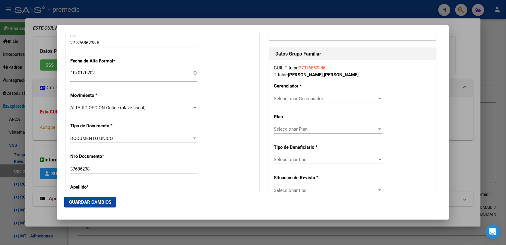
scroll to position [188, 0]
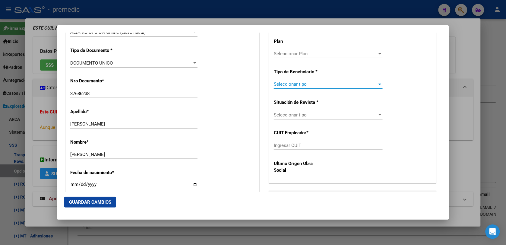
click at [314, 81] on span "Seleccionar tipo" at bounding box center [325, 83] width 103 height 5
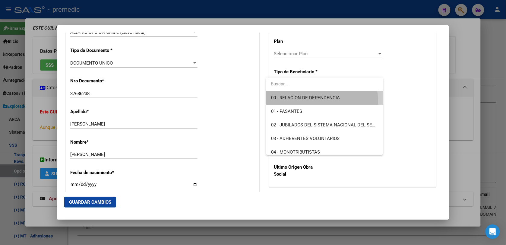
click at [311, 102] on span "00 - RELACION DE DEPENDENCIA" at bounding box center [324, 98] width 107 height 14
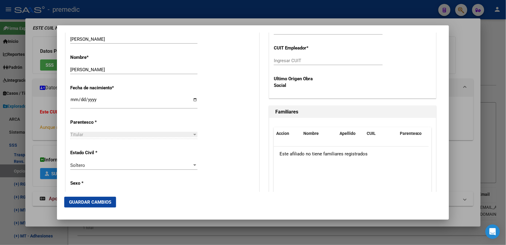
scroll to position [226, 0]
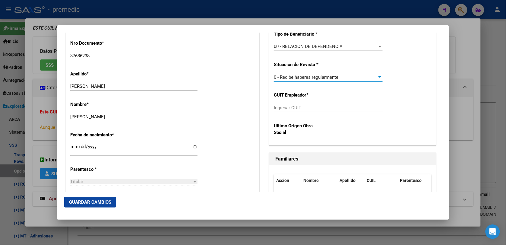
click at [309, 79] on span "0 - Recibe haberes regularmente" at bounding box center [306, 76] width 64 height 5
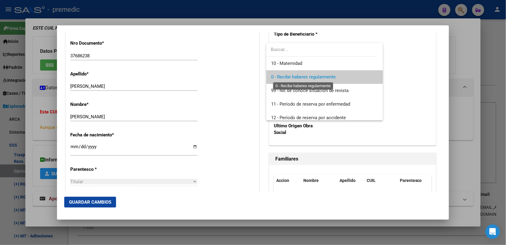
click at [313, 76] on span "0 - Recibe haberes regularmente" at bounding box center [303, 76] width 64 height 5
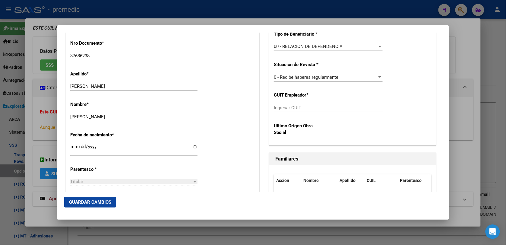
drag, startPoint x: 313, startPoint y: 102, endPoint x: 313, endPoint y: 110, distance: 7.5
click at [313, 109] on div "CUIL Titular: 27376862386 Titular: [PERSON_NAME] [PERSON_NAME] Gerenciador * Se…" at bounding box center [352, 46] width 167 height 198
click at [313, 110] on input "Ingresar CUIT" at bounding box center [328, 107] width 109 height 5
paste input "-55013246"
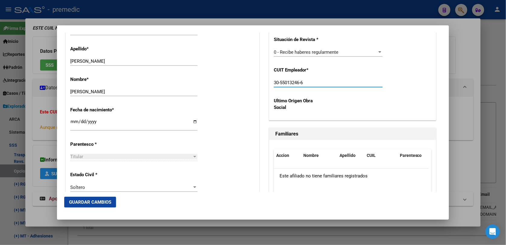
scroll to position [264, 0]
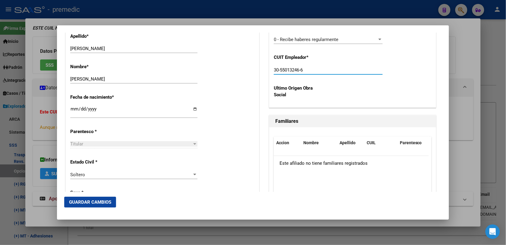
type input "30-55013246-6"
click at [115, 200] on button "Guardar Cambios" at bounding box center [90, 201] width 52 height 11
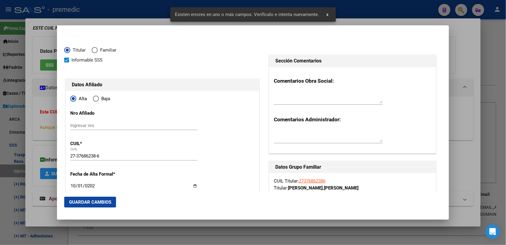
scroll to position [75, 0]
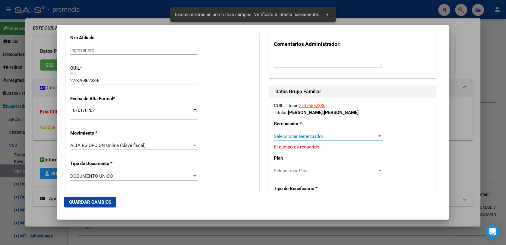
click at [312, 137] on span "Seleccionar Gerenciador" at bounding box center [325, 136] width 103 height 5
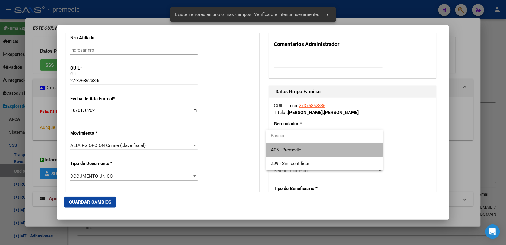
click at [310, 148] on span "A05 - Premedic" at bounding box center [324, 150] width 107 height 14
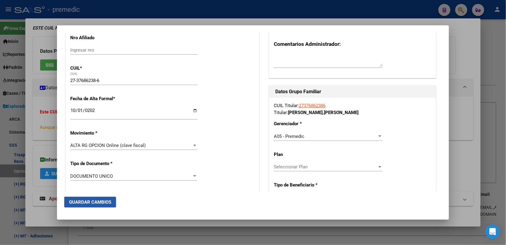
click at [82, 203] on span "Guardar Cambios" at bounding box center [90, 201] width 42 height 5
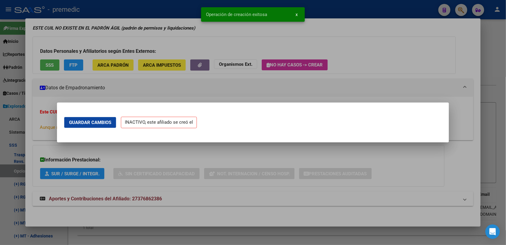
scroll to position [0, 0]
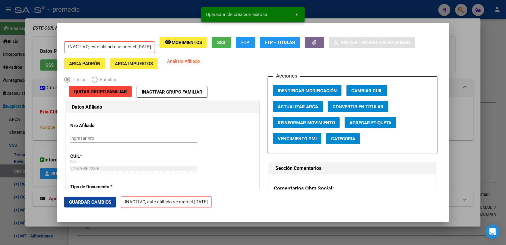
click at [479, 30] on div at bounding box center [253, 122] width 506 height 245
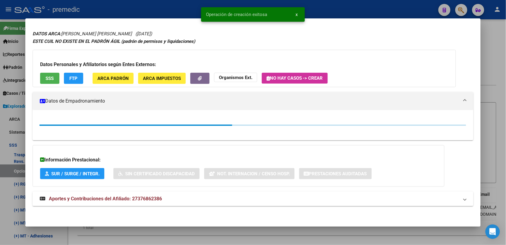
click at [499, 20] on div at bounding box center [253, 122] width 506 height 245
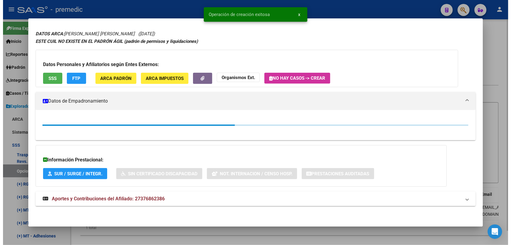
scroll to position [0, 0]
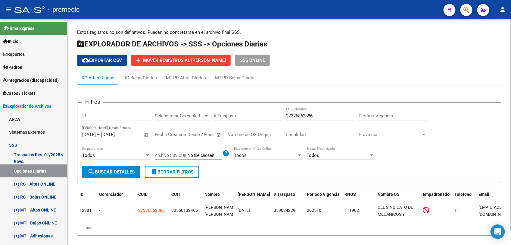
click at [299, 109] on div "27376862386 CUIL/Nombre" at bounding box center [320, 113] width 68 height 13
click at [299, 113] on input "27376862386" at bounding box center [320, 115] width 68 height 5
paste input "034722082"
click at [299, 113] on input "27376862386" at bounding box center [320, 115] width 68 height 5
type input "20347220826"
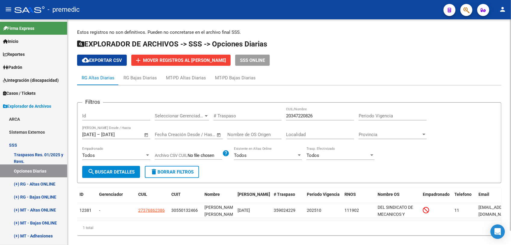
click at [83, 164] on div "Todos Empadronado" at bounding box center [116, 156] width 68 height 19
click at [105, 171] on span "search Buscar Detalles" at bounding box center [111, 171] width 47 height 5
drag, startPoint x: 84, startPoint y: 231, endPoint x: 88, endPoint y: 233, distance: 4.9
click at [88, 233] on div "1 total" at bounding box center [289, 227] width 425 height 15
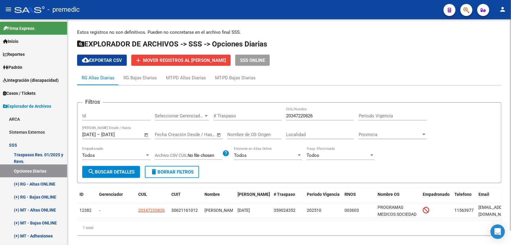
drag, startPoint x: 90, startPoint y: 234, endPoint x: 86, endPoint y: 234, distance: 3.4
click at [86, 234] on div "1 total" at bounding box center [289, 227] width 425 height 15
drag, startPoint x: 86, startPoint y: 234, endPoint x: 91, endPoint y: 234, distance: 5.1
click at [91, 234] on div "1 total" at bounding box center [289, 227] width 425 height 15
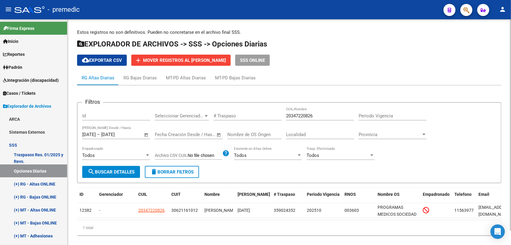
click at [91, 234] on div "1 total" at bounding box center [289, 227] width 425 height 15
click at [87, 231] on div "1 total" at bounding box center [289, 227] width 425 height 15
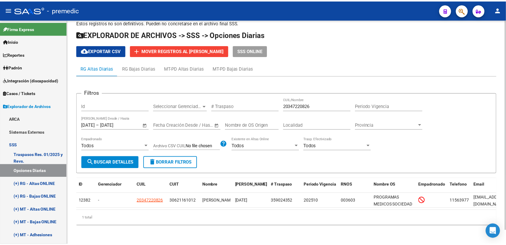
scroll to position [14, 0]
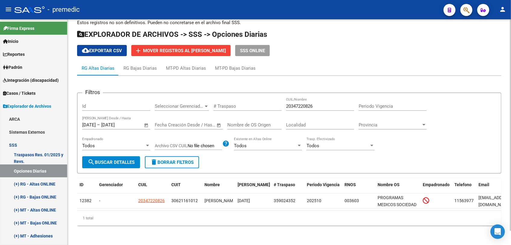
click at [117, 162] on form "Filtros Id Seleccionar Gerenciador Seleccionar Gerenciador # Traspaso 203472208…" at bounding box center [289, 133] width 425 height 81
click at [117, 159] on span "search Buscar Detalles" at bounding box center [111, 161] width 47 height 5
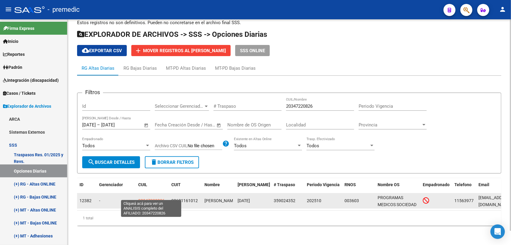
click at [147, 198] on span "20347220826" at bounding box center [151, 200] width 27 height 5
type textarea "20347220826"
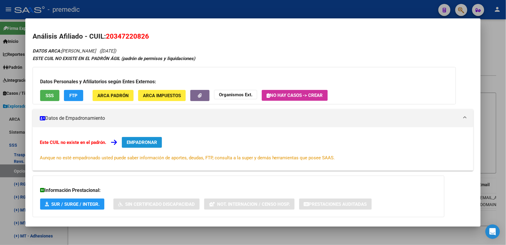
click at [122, 137] on button "EMPADRONAR" at bounding box center [142, 142] width 40 height 11
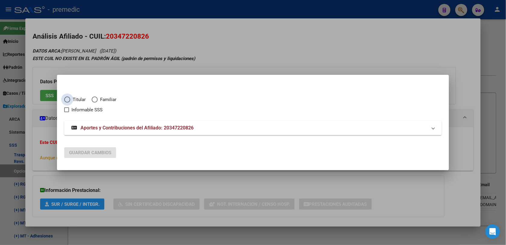
click at [73, 100] on span "Titular" at bounding box center [77, 99] width 15 height 7
click at [70, 100] on input "Titular" at bounding box center [67, 99] width 6 height 6
radio input "true"
checkbox input "true"
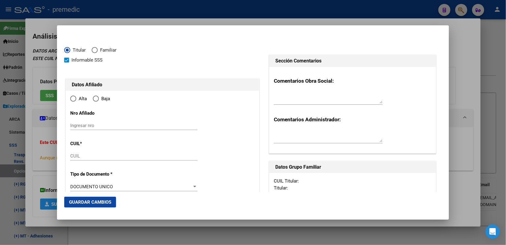
type input "20-34722082-6"
type input "34722082"
type input "[PERSON_NAME]"
type input "[DATE]"
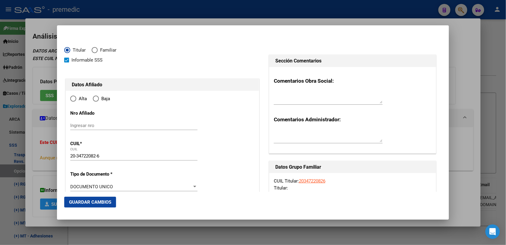
type input "LOS POLVORINES"
type input "1613"
type input "[PERSON_NAME]"
type input "3861"
type input "LOS POLVORINES"
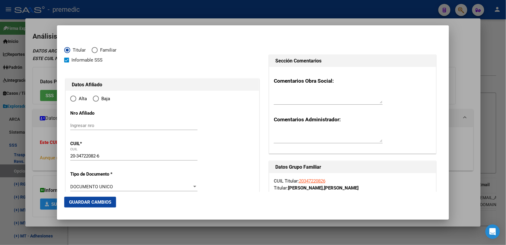
radio input "true"
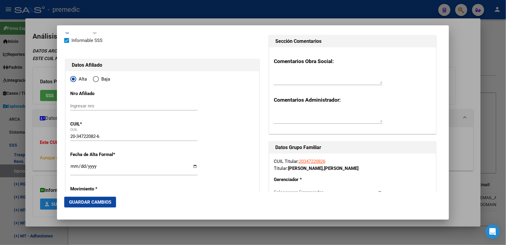
scroll to position [38, 0]
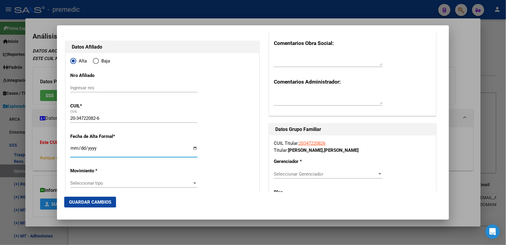
click at [77, 146] on input "Ingresar fecha" at bounding box center [133, 151] width 127 height 10
click at [76, 148] on input "Ingresar fecha" at bounding box center [133, 151] width 127 height 10
click at [73, 148] on input "Ingresar fecha" at bounding box center [133, 151] width 127 height 10
type input "[DATE]"
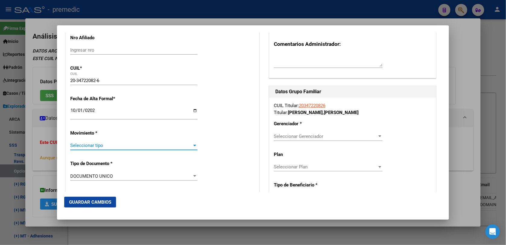
click at [79, 144] on span "Seleccionar tipo" at bounding box center [131, 145] width 122 height 5
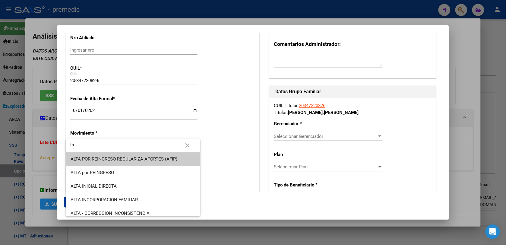
type input "i"
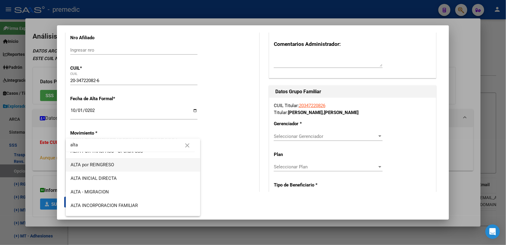
scroll to position [38, 0]
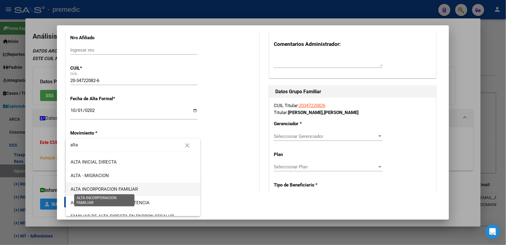
type input "alta"
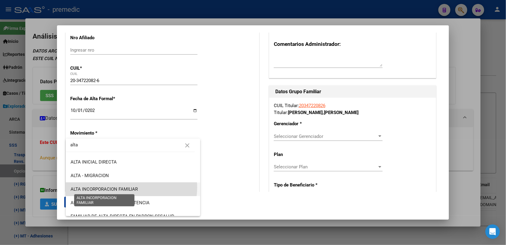
click at [131, 187] on span "ALTA INCORPORACION FAMILIAR" at bounding box center [105, 188] width 68 height 5
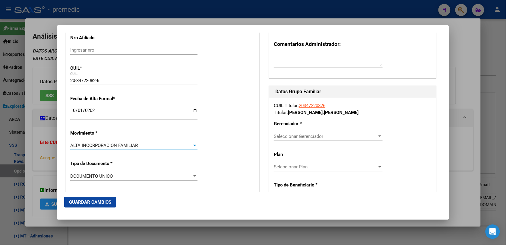
click at [152, 147] on div "ALTA INCORPORACION FAMILIAR" at bounding box center [131, 145] width 122 height 5
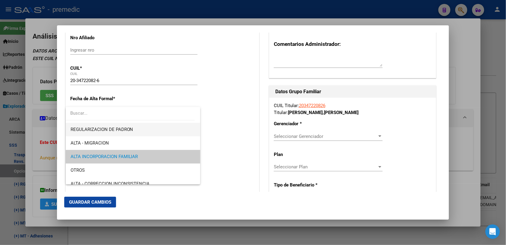
scroll to position [152, 0]
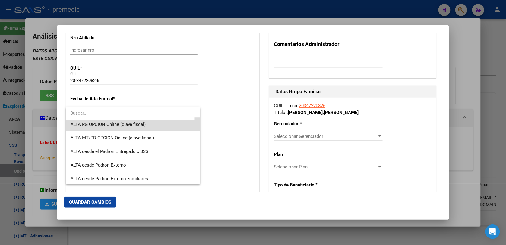
click at [165, 124] on span "ALTA RG OPCION Online (clave fiscal)" at bounding box center [133, 125] width 125 height 14
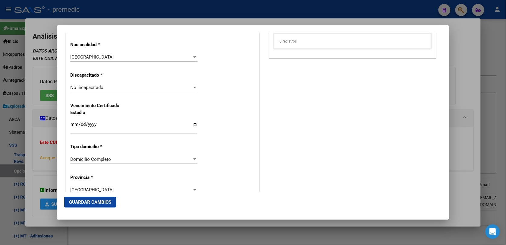
scroll to position [452, 0]
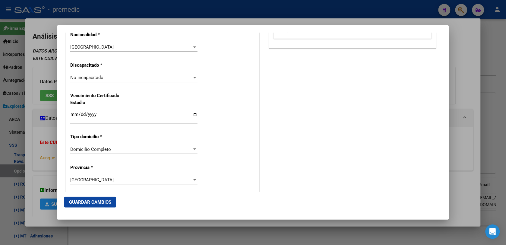
click at [84, 153] on div "Domicilio Completo Seleccionar tipo domicilio" at bounding box center [133, 149] width 127 height 9
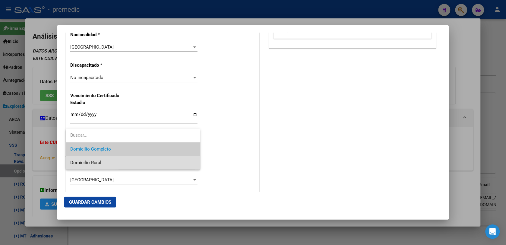
click at [121, 160] on span "Domicilio Rural" at bounding box center [133, 163] width 125 height 14
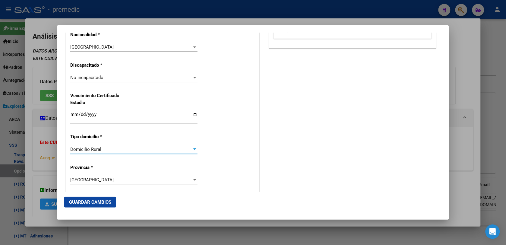
click at [121, 146] on div "Domicilio Rural" at bounding box center [131, 148] width 122 height 5
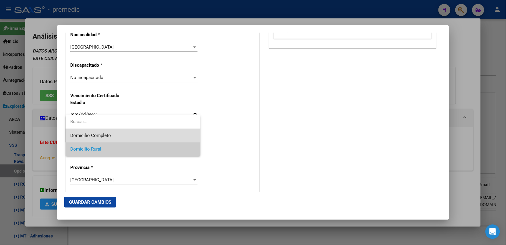
click at [118, 133] on span "Domicilio Completo" at bounding box center [133, 136] width 125 height 14
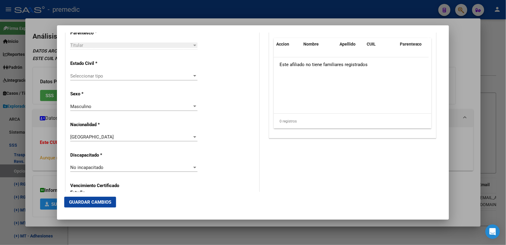
scroll to position [339, 0]
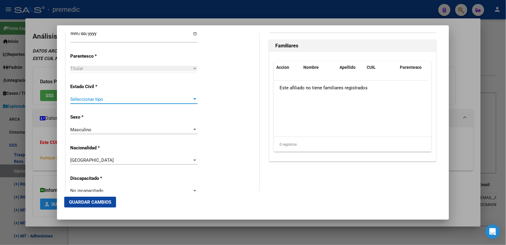
click at [152, 96] on span "Seleccionar tipo" at bounding box center [131, 98] width 122 height 5
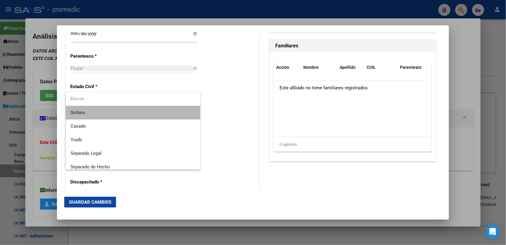
click at [133, 118] on span "Soltero" at bounding box center [133, 113] width 125 height 14
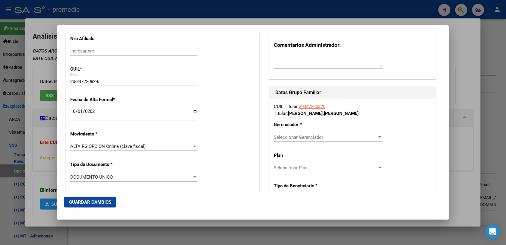
scroll to position [75, 0]
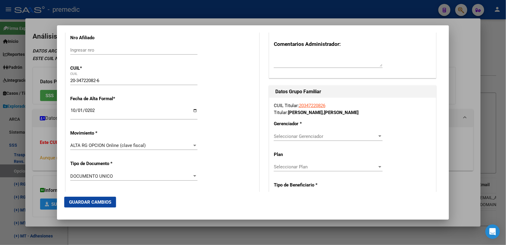
click at [296, 134] on span "Seleccionar Gerenciador" at bounding box center [325, 136] width 103 height 5
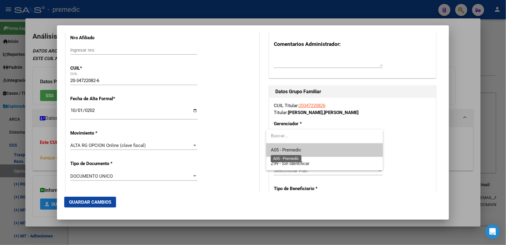
click at [294, 147] on span "A05 - Premedic" at bounding box center [286, 149] width 30 height 5
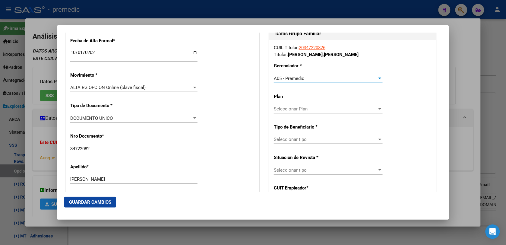
scroll to position [188, 0]
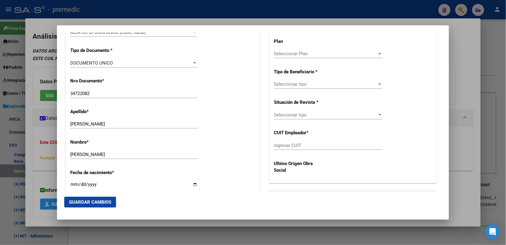
click at [318, 49] on div "CUIL Titular: 20347220826 Titular: [PERSON_NAME] [PERSON_NAME] Gerenciador * A0…" at bounding box center [352, 84] width 167 height 198
click at [317, 54] on span "Seleccionar Plan" at bounding box center [325, 53] width 103 height 5
click at [306, 85] on div at bounding box center [253, 122] width 506 height 245
click at [304, 88] on div "Seleccionar tipo Seleccionar tipo" at bounding box center [328, 84] width 109 height 9
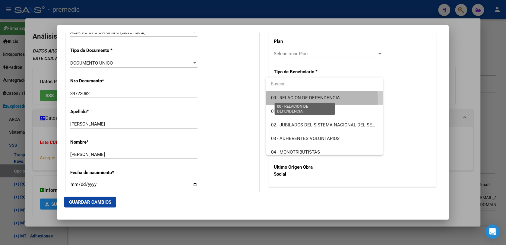
click at [291, 100] on span "00 - RELACION DE DEPENDENCIA" at bounding box center [305, 97] width 69 height 5
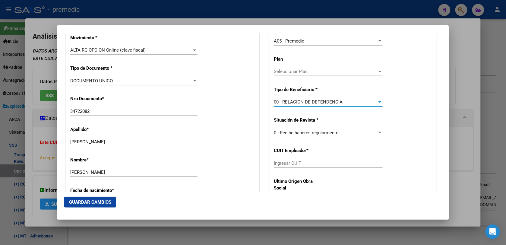
scroll to position [151, 0]
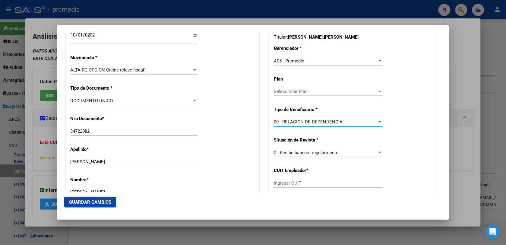
click at [302, 151] on span "0 - Recibe haberes regularmente" at bounding box center [306, 152] width 64 height 5
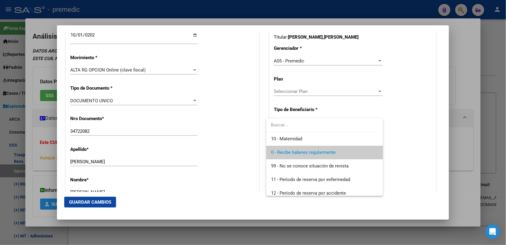
click at [408, 120] on div at bounding box center [253, 122] width 506 height 245
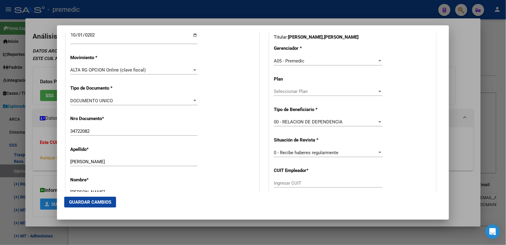
drag, startPoint x: 301, startPoint y: 174, endPoint x: 301, endPoint y: 180, distance: 5.7
click at [301, 180] on div "CUIL Titular: 20347220826 Titular: [PERSON_NAME] [PERSON_NAME] Gerenciador * A0…" at bounding box center [352, 121] width 167 height 198
click at [300, 184] on input "Ingresar CUIT" at bounding box center [328, 182] width 109 height 5
paste input "30-55013246-6"
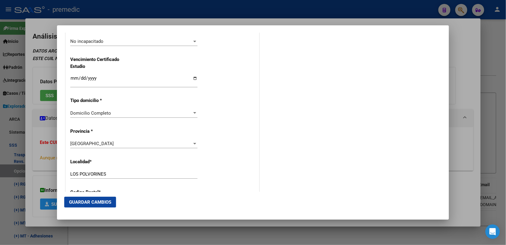
scroll to position [490, 0]
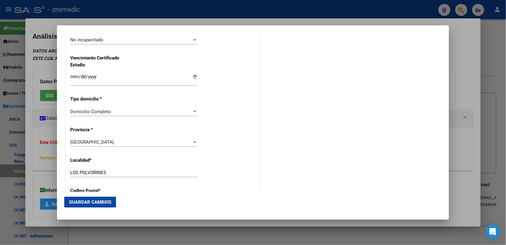
type input "30-55013246-6"
drag, startPoint x: 118, startPoint y: 197, endPoint x: 112, endPoint y: 202, distance: 7.9
click at [115, 198] on mat-dialog-actions "Guardar Cambios" at bounding box center [252, 202] width 377 height 20
click at [112, 202] on button "Guardar Cambios" at bounding box center [90, 201] width 52 height 11
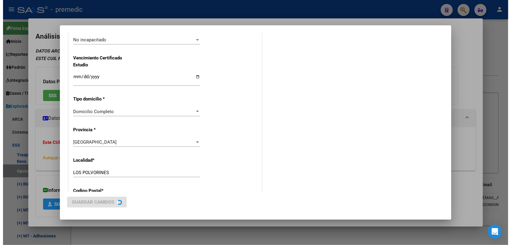
scroll to position [0, 0]
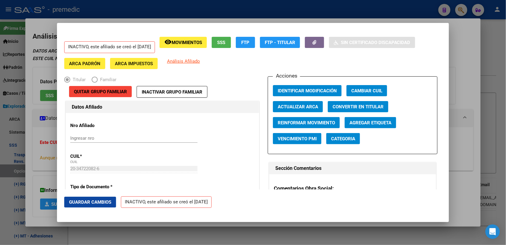
click at [462, 54] on div at bounding box center [253, 122] width 506 height 245
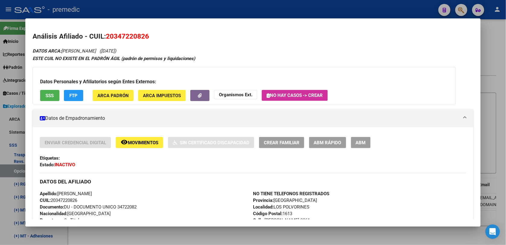
click at [496, 29] on div at bounding box center [253, 122] width 506 height 245
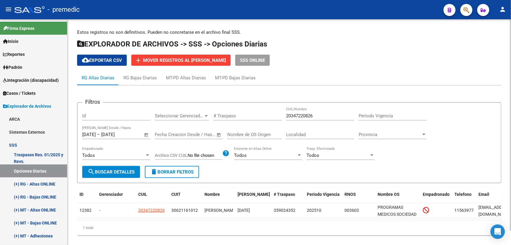
click at [131, 176] on button "search Buscar Detalles" at bounding box center [111, 172] width 58 height 12
drag, startPoint x: 332, startPoint y: 111, endPoint x: 229, endPoint y: 109, distance: 102.8
click at [229, 109] on div "Filtros Id Seleccionar Gerenciador Seleccionar Gerenciador # Traspaso 203472208…" at bounding box center [289, 136] width 414 height 58
drag, startPoint x: 229, startPoint y: 109, endPoint x: 338, endPoint y: 115, distance: 109.6
click at [338, 115] on input "20347220826" at bounding box center [320, 115] width 68 height 5
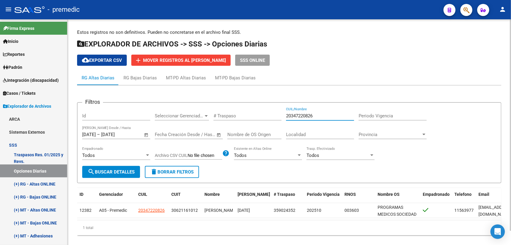
click at [338, 115] on input "20347220826" at bounding box center [320, 115] width 68 height 5
paste input "61486367"
type input "20361486367"
click at [121, 173] on span "search Buscar Detalles" at bounding box center [111, 171] width 47 height 5
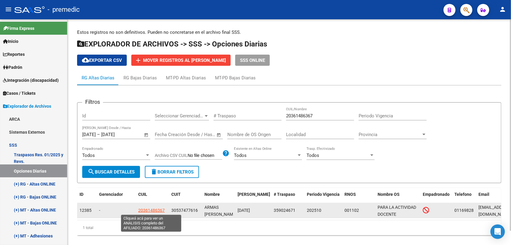
click at [150, 210] on span "20361486367" at bounding box center [151, 210] width 27 height 5
type textarea "20361486367"
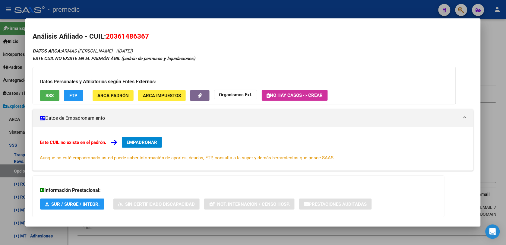
click at [140, 135] on div "Este CUIL no existe en el padrón. EMPADRONAR Aunque no esté empadronado usted p…" at bounding box center [253, 148] width 441 height 43
click at [144, 140] on span "EMPADRONAR" at bounding box center [142, 142] width 30 height 5
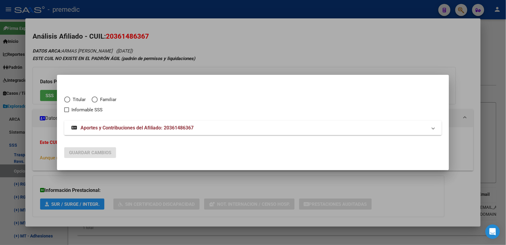
click at [68, 102] on span "Elija una opción" at bounding box center [67, 99] width 6 height 6
click at [68, 102] on input "Titular" at bounding box center [67, 99] width 6 height 6
radio input "true"
checkbox input "true"
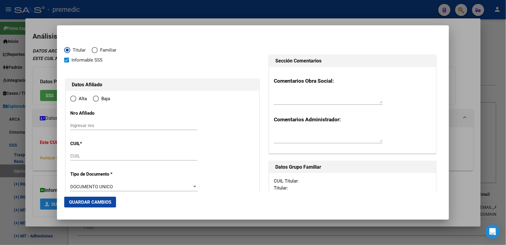
type input "20-36148636-7"
type input "36148636"
type input "ARMAS"
type input "[PERSON_NAME]"
type input "[DATE]"
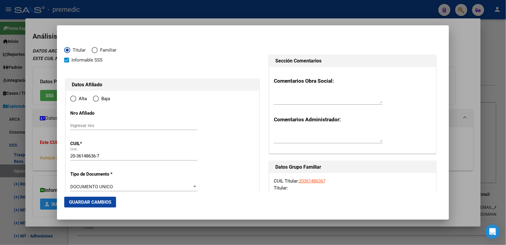
type input "[PERSON_NAME]"
type input "1746"
type input "CNEL [PERSON_NAME]"
type input "2680"
type input "1"
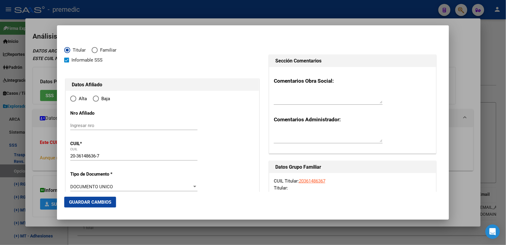
radio input "true"
type input "[PERSON_NAME]"
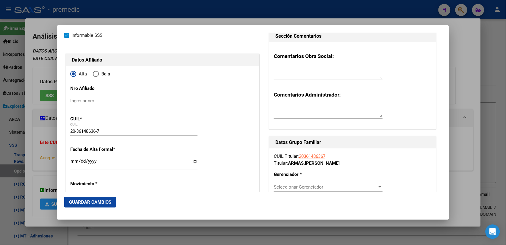
scroll to position [75, 0]
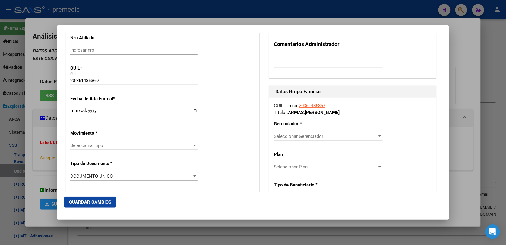
click at [130, 148] on div "Seleccionar tipo Seleccionar tipo" at bounding box center [133, 145] width 127 height 9
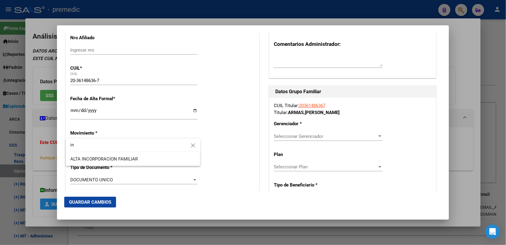
type input "i"
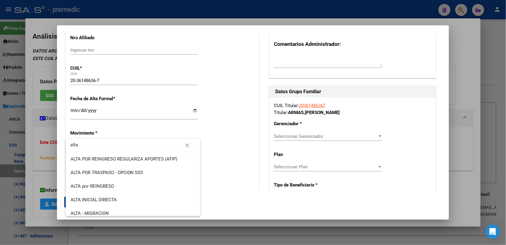
type input "alta"
click at [237, 169] on div at bounding box center [253, 122] width 506 height 245
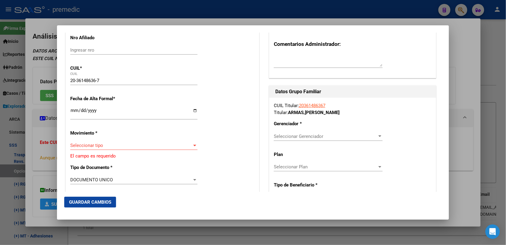
click at [135, 145] on span "Seleccionar tipo" at bounding box center [131, 145] width 122 height 5
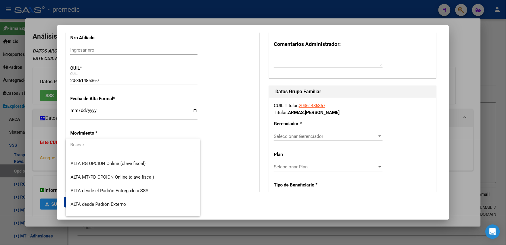
scroll to position [151, 0]
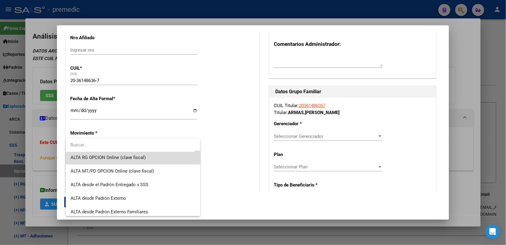
click at [155, 158] on span "ALTA RG OPCION Online (clave fiscal)" at bounding box center [133, 158] width 125 height 14
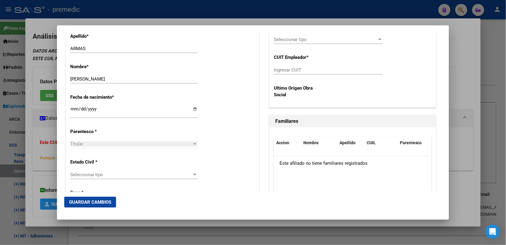
scroll to position [301, 0]
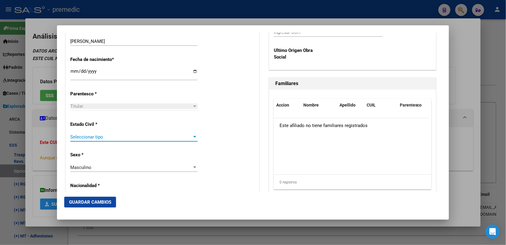
click at [125, 139] on span "Seleccionar tipo" at bounding box center [131, 136] width 122 height 5
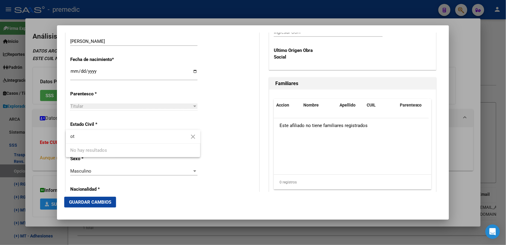
type input "o"
type input "sol"
click at [166, 155] on span "Soltero" at bounding box center [133, 150] width 125 height 14
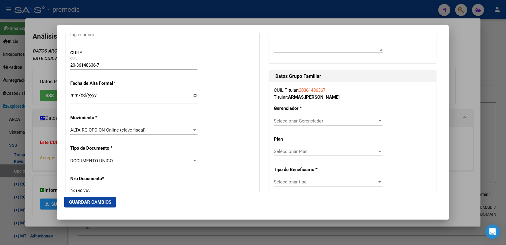
scroll to position [151, 0]
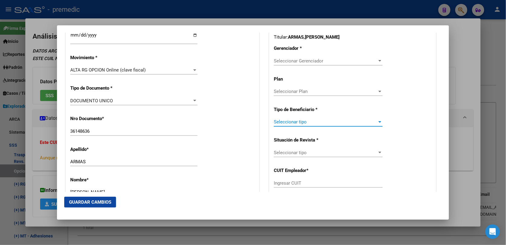
click at [325, 123] on span "Seleccionar tipo" at bounding box center [325, 121] width 103 height 5
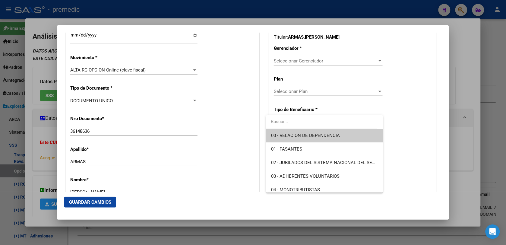
click at [307, 117] on input "dropdown search" at bounding box center [321, 122] width 111 height 14
type input "o"
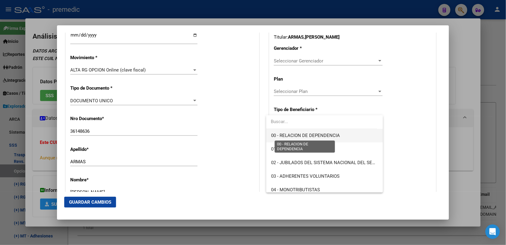
click at [310, 137] on span "00 - RELACION DE DEPENDENCIA" at bounding box center [305, 135] width 69 height 5
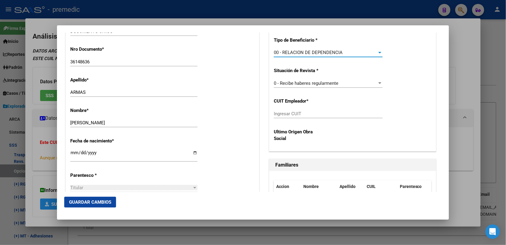
scroll to position [226, 0]
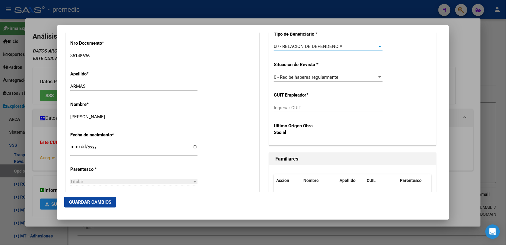
click at [286, 109] on input "Ingresar CUIT" at bounding box center [328, 107] width 109 height 5
click at [318, 130] on div "Ultimo Origen Obra Social" at bounding box center [353, 129] width 158 height 23
click at [308, 111] on div "Ingresar CUIT" at bounding box center [328, 107] width 109 height 9
click at [308, 108] on input "Ingresar CUIT" at bounding box center [328, 107] width 109 height 5
paste input "text"
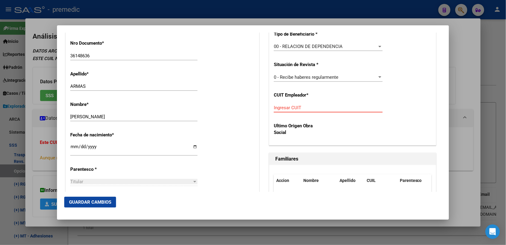
paste input "30-55013246-6"
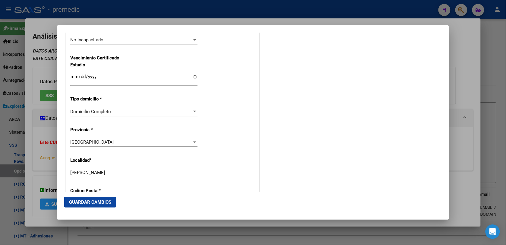
type input "30-55013246-6"
click at [106, 202] on span "Guardar Cambios" at bounding box center [90, 201] width 42 height 5
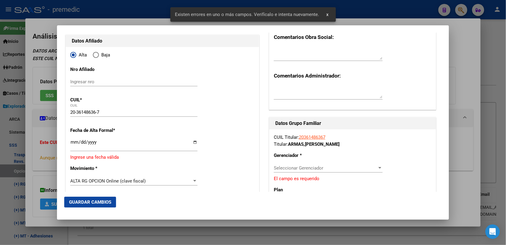
scroll to position [41, 0]
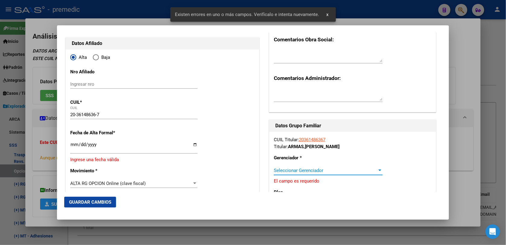
click at [312, 168] on span "Seleccionar Gerenciador" at bounding box center [325, 170] width 103 height 5
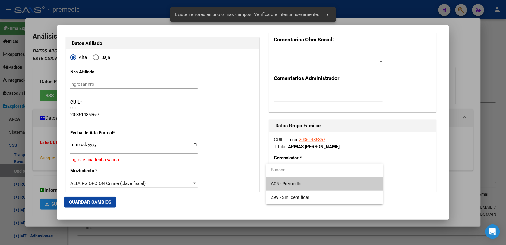
click at [71, 146] on div at bounding box center [253, 122] width 506 height 245
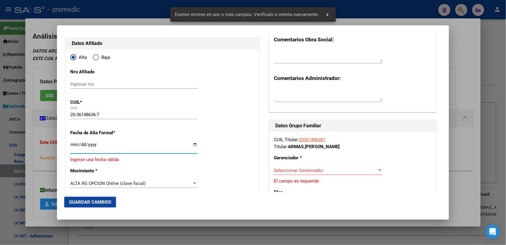
drag, startPoint x: 73, startPoint y: 142, endPoint x: 72, endPoint y: 145, distance: 3.1
click at [72, 145] on input "Ingresar fecha" at bounding box center [133, 147] width 127 height 10
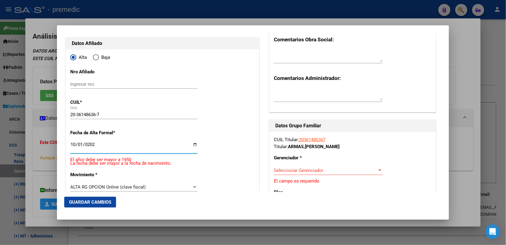
type input "[DATE]"
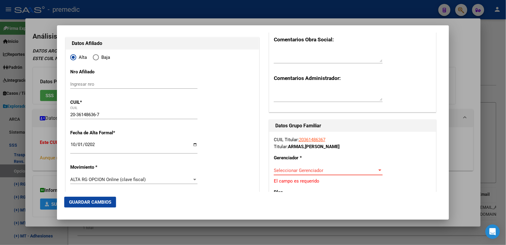
click at [289, 171] on span "Seleccionar Gerenciador" at bounding box center [325, 170] width 103 height 5
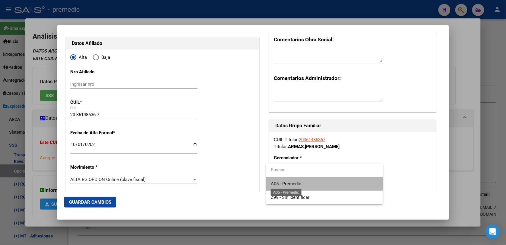
click at [290, 182] on span "A05 - Premedic" at bounding box center [286, 183] width 30 height 5
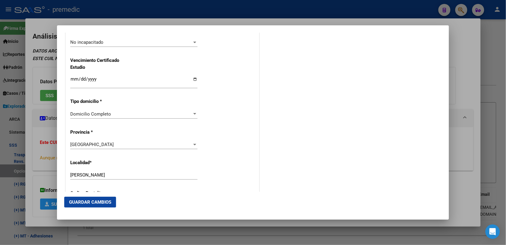
scroll to position [569, 0]
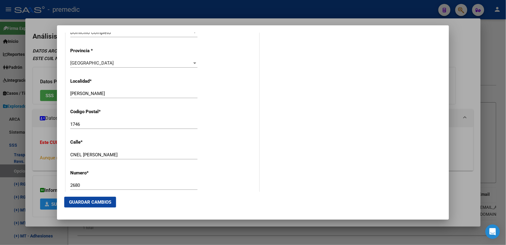
click at [108, 202] on span "Guardar Cambios" at bounding box center [90, 201] width 42 height 5
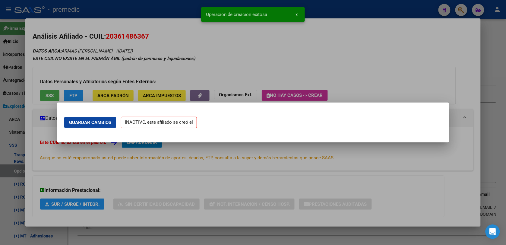
scroll to position [0, 0]
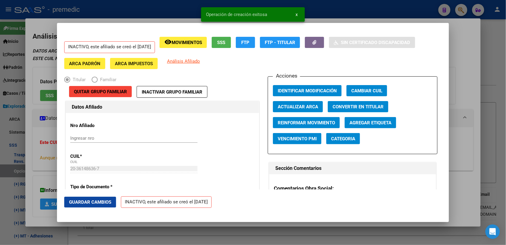
click at [478, 37] on div at bounding box center [253, 122] width 506 height 245
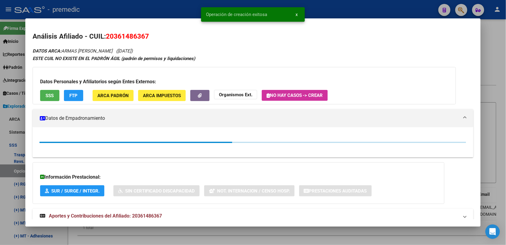
click at [499, 22] on div at bounding box center [253, 122] width 506 height 245
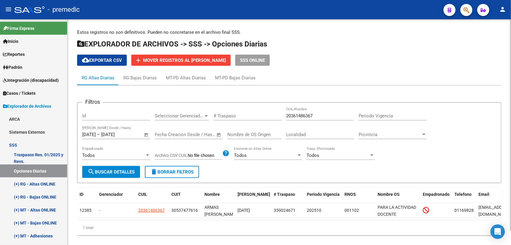
click at [312, 115] on input "20361486367" at bounding box center [320, 115] width 68 height 5
paste input "739722207"
type input "27397222077"
click at [96, 171] on span "search Buscar Detalles" at bounding box center [111, 171] width 47 height 5
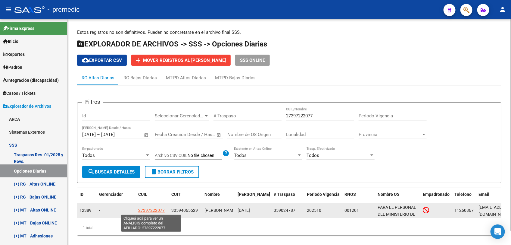
click at [152, 208] on span "27397222077" at bounding box center [151, 210] width 27 height 5
type textarea "27397222077"
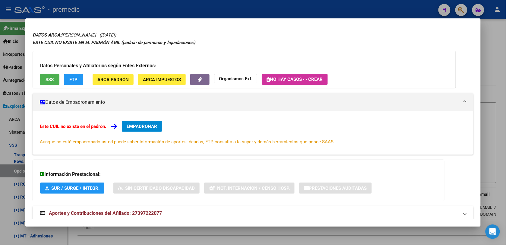
scroll to position [30, 0]
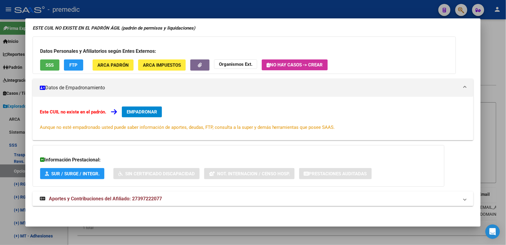
click at [133, 117] on div "Este CUIL no existe en el padrón. EMPADRONAR Aunque no esté empadronado usted p…" at bounding box center [253, 118] width 426 height 24
click at [139, 111] on span "EMPADRONAR" at bounding box center [142, 111] width 30 height 5
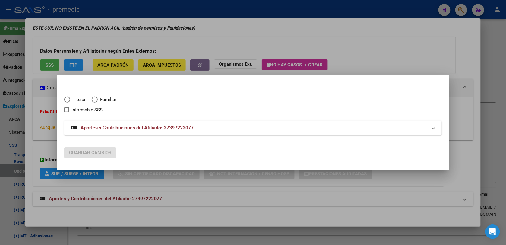
click at [76, 99] on span "Titular" at bounding box center [77, 99] width 15 height 7
click at [70, 99] on input "Titular" at bounding box center [67, 99] width 6 height 6
radio input "true"
checkbox input "true"
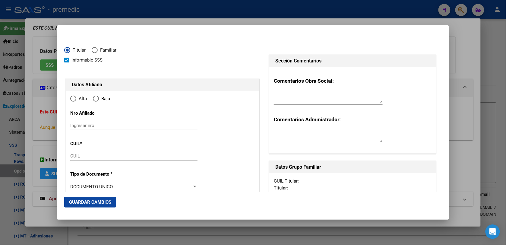
type input "27-39722207-7"
type input "39722207"
type input "[PERSON_NAME]"
type input "[DATE]"
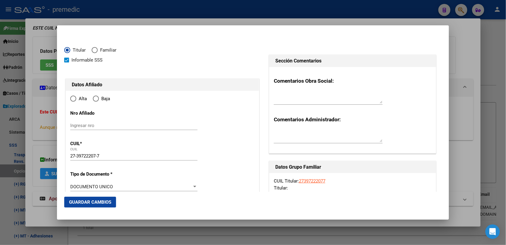
type input "EL PALOMAR"
type input "1684"
type input "CBO MORANDO"
type input "1101"
type input "EL PALOMAR"
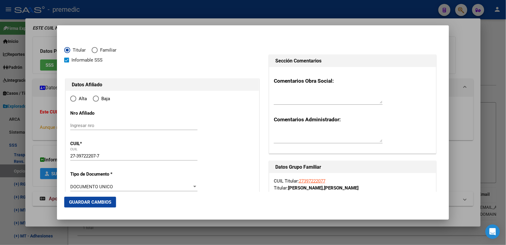
radio input "true"
drag, startPoint x: 78, startPoint y: 188, endPoint x: 74, endPoint y: 184, distance: 5.1
click at [76, 186] on input "Ingresar fecha" at bounding box center [133, 188] width 127 height 10
click at [74, 184] on input "Ingresar fecha" at bounding box center [133, 188] width 127 height 10
type input "[DATE]"
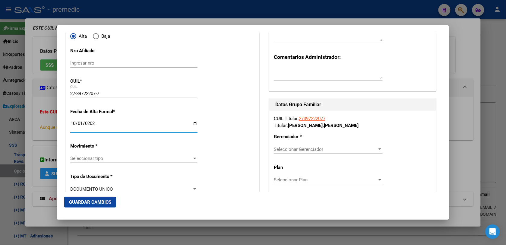
scroll to position [75, 0]
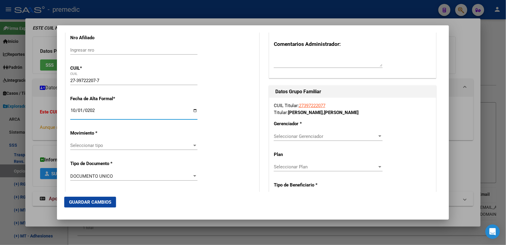
click at [88, 145] on span "Seleccionar tipo" at bounding box center [131, 145] width 122 height 5
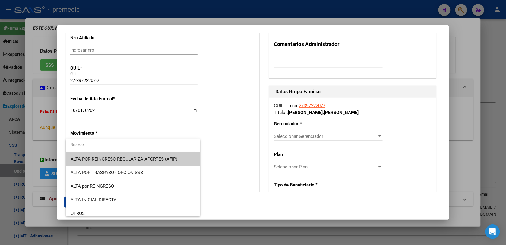
click at [104, 140] on input "dropdown search" at bounding box center [130, 145] width 129 height 14
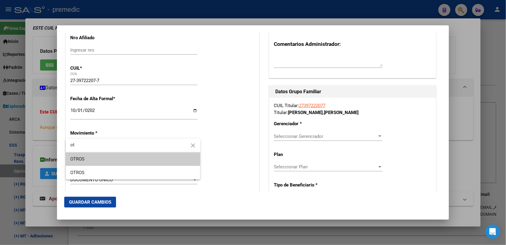
type input "o"
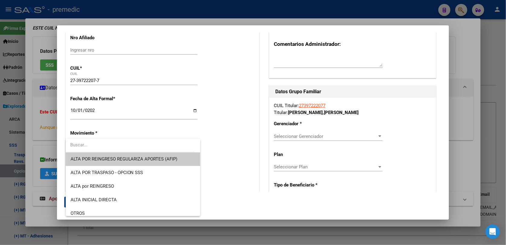
type input "l"
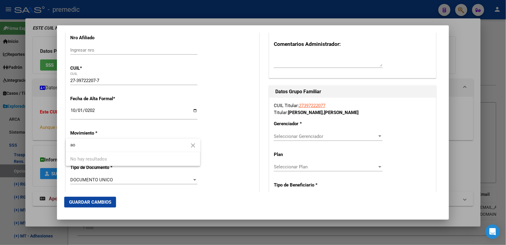
type input "a"
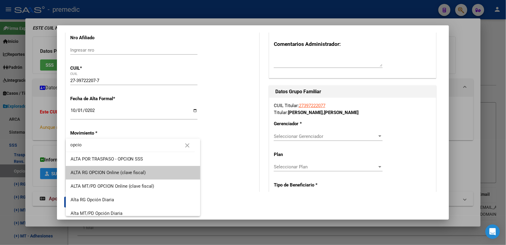
type input "opcio"
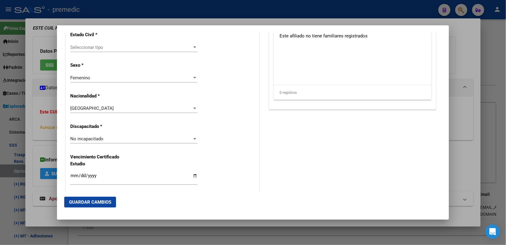
scroll to position [414, 0]
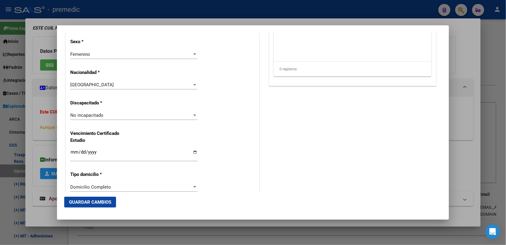
click at [80, 191] on div "Domicilio Completo Seleccionar tipo domicilio" at bounding box center [133, 186] width 127 height 9
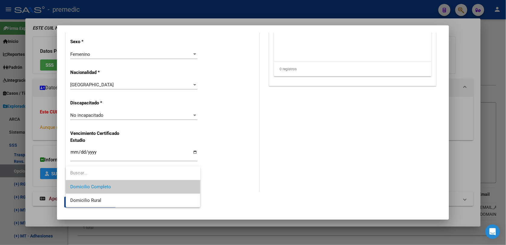
click at [80, 191] on span "Domicilio Completo" at bounding box center [133, 187] width 125 height 14
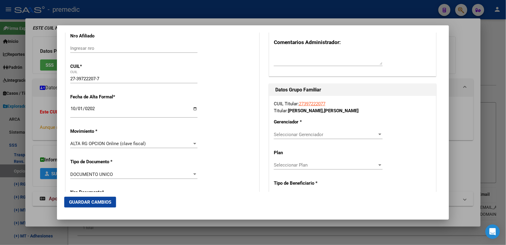
scroll to position [151, 0]
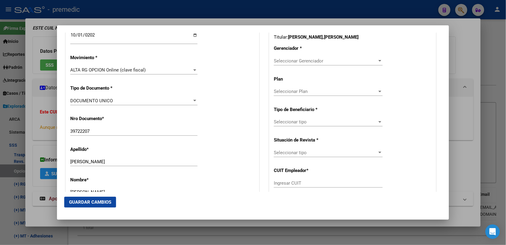
click at [323, 56] on div "Seleccionar Gerenciador Seleccionar Gerenciador" at bounding box center [328, 60] width 109 height 9
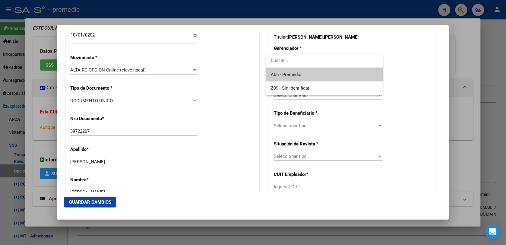
click at [289, 78] on span "A05 - Premedic" at bounding box center [324, 75] width 107 height 14
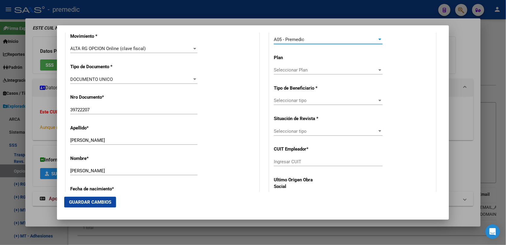
scroll to position [188, 0]
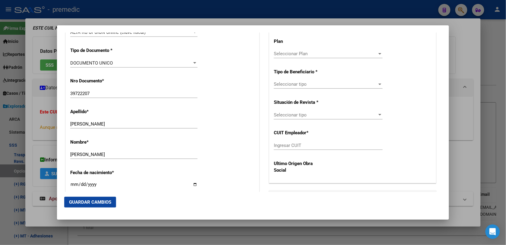
click at [328, 87] on div "Seleccionar tipo Seleccionar tipo" at bounding box center [328, 84] width 109 height 9
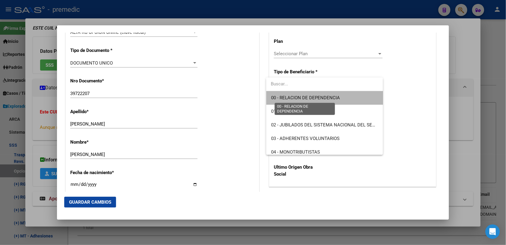
click at [327, 98] on span "00 - RELACION DE DEPENDENCIA" at bounding box center [305, 97] width 69 height 5
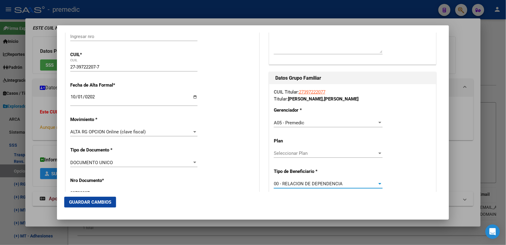
scroll to position [0, 0]
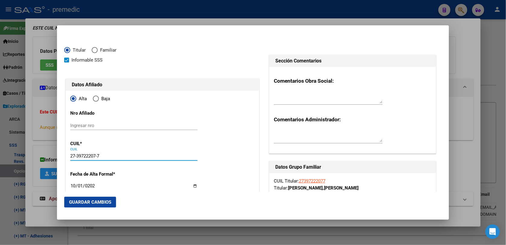
click at [87, 157] on input "27-39722207-7" at bounding box center [133, 155] width 127 height 5
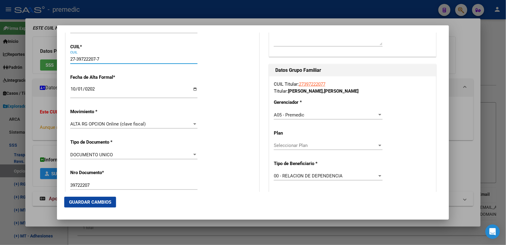
scroll to position [75, 0]
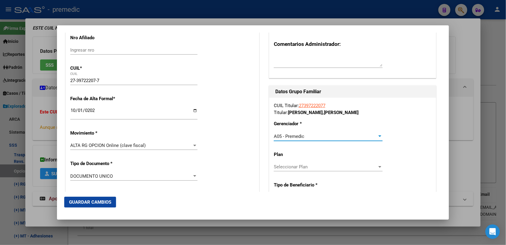
click at [306, 134] on div "A05 - Premedic" at bounding box center [325, 136] width 103 height 5
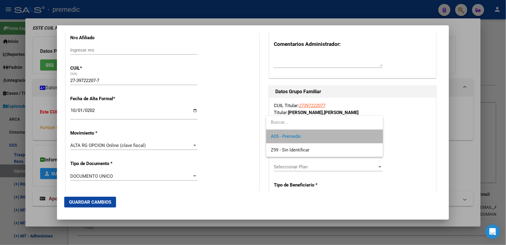
click at [306, 133] on span "A05 - Premedic" at bounding box center [324, 137] width 107 height 14
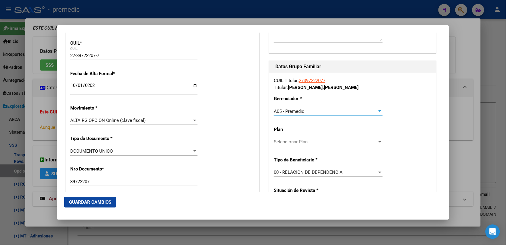
scroll to position [113, 0]
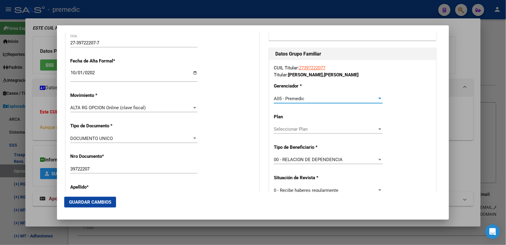
click at [309, 127] on span "Seleccionar Plan" at bounding box center [325, 128] width 103 height 5
click at [325, 154] on div at bounding box center [253, 122] width 506 height 245
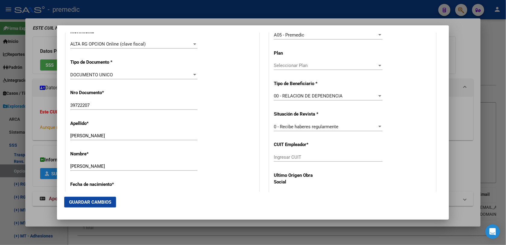
scroll to position [188, 0]
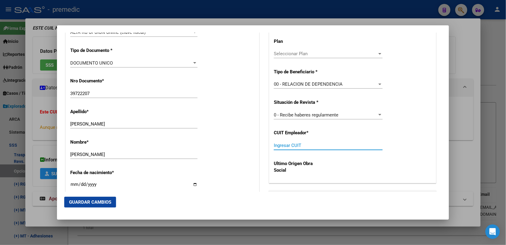
click at [311, 143] on input "Ingresar CUIT" at bounding box center [328, 145] width 109 height 5
paste input "30-59406552-9"
type input "30-59406552-9"
click at [104, 198] on button "Guardar Cambios" at bounding box center [90, 201] width 52 height 11
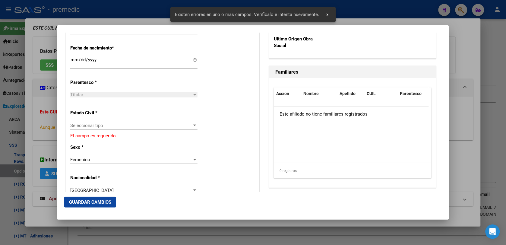
scroll to position [339, 0]
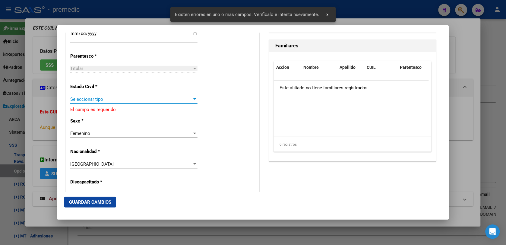
click at [105, 101] on span "Seleccionar tipo" at bounding box center [131, 98] width 122 height 5
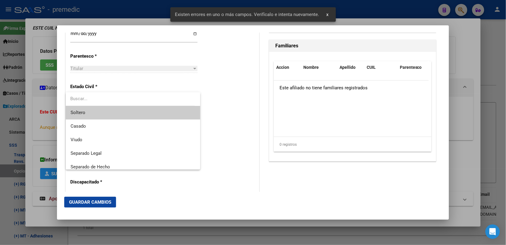
click at [105, 113] on span "Soltero" at bounding box center [133, 113] width 125 height 14
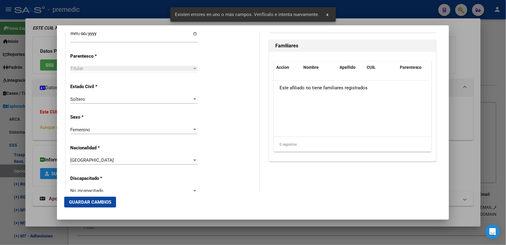
drag, startPoint x: 105, startPoint y: 196, endPoint x: 105, endPoint y: 201, distance: 4.8
click at [105, 200] on mat-dialog-actions "Guardar Cambios" at bounding box center [252, 202] width 377 height 20
click at [105, 201] on span "Guardar Cambios" at bounding box center [90, 201] width 42 height 5
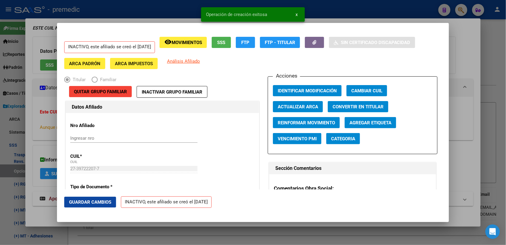
drag, startPoint x: 457, startPoint y: 55, endPoint x: 481, endPoint y: 36, distance: 30.9
click at [457, 56] on div at bounding box center [253, 122] width 506 height 245
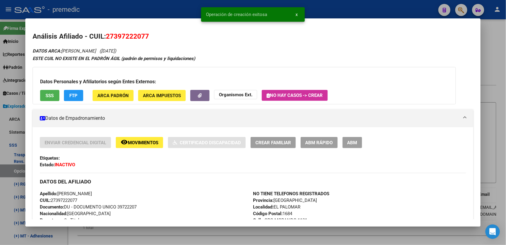
click at [492, 31] on div at bounding box center [253, 122] width 506 height 245
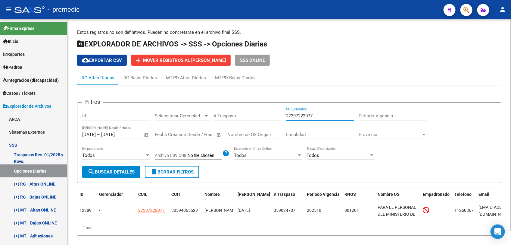
click at [318, 115] on input "27397222077" at bounding box center [320, 115] width 68 height 5
click at [314, 115] on input "27397222077" at bounding box center [320, 115] width 68 height 5
paste input "0395116828"
type input "20395116828"
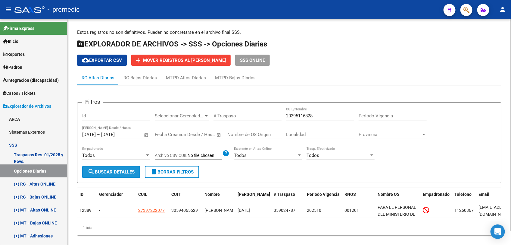
click at [132, 169] on span "search Buscar Detalles" at bounding box center [111, 171] width 47 height 5
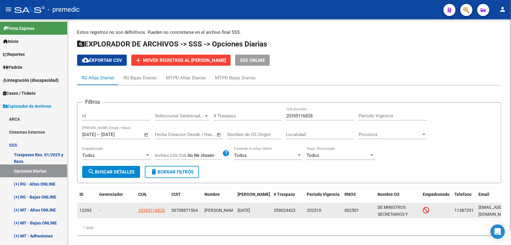
click at [145, 205] on datatable-body-cell "20395116828" at bounding box center [152, 210] width 33 height 15
click at [148, 209] on span "20395116828" at bounding box center [151, 210] width 27 height 5
type textarea "20395116828"
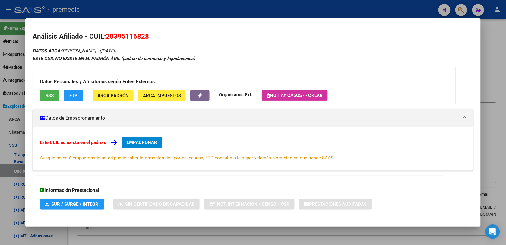
click at [148, 143] on span "EMPADRONAR" at bounding box center [142, 142] width 30 height 5
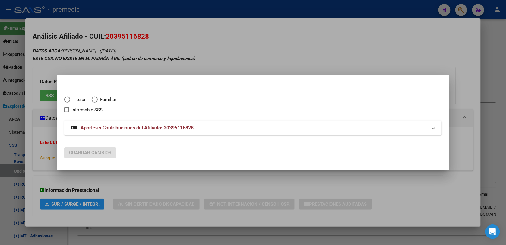
click at [81, 98] on span "Titular" at bounding box center [77, 99] width 15 height 7
click at [70, 98] on input "Titular" at bounding box center [67, 99] width 6 height 6
radio input "true"
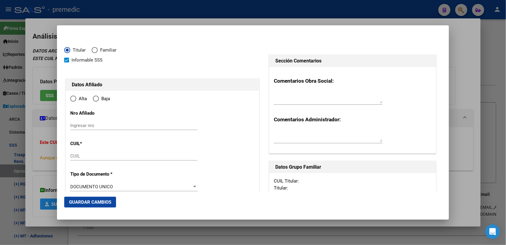
checkbox input "true"
type input "20-39511682-8"
type input "39511682"
type input "[PERSON_NAME]"
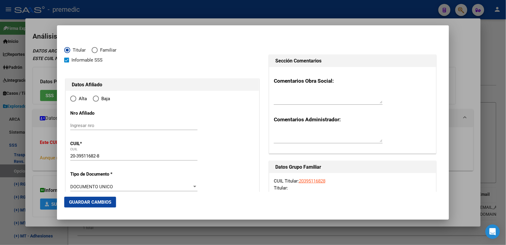
type input "[DATE]"
type input "[PERSON_NAME]"
type input "1882"
type input "CONCORDIA"
type input "5046"
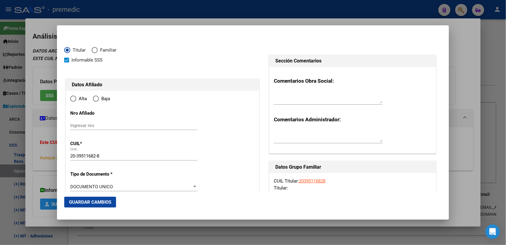
type input "[PERSON_NAME]"
radio input "true"
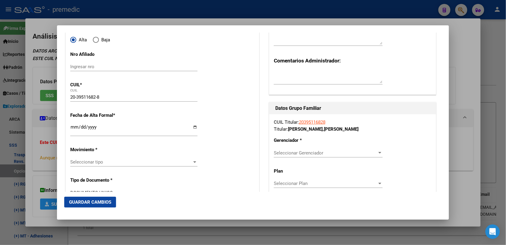
scroll to position [75, 0]
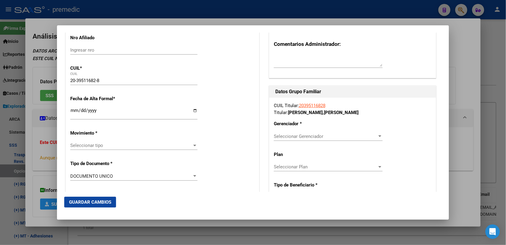
click at [70, 111] on input "Ingresar fecha" at bounding box center [133, 113] width 127 height 10
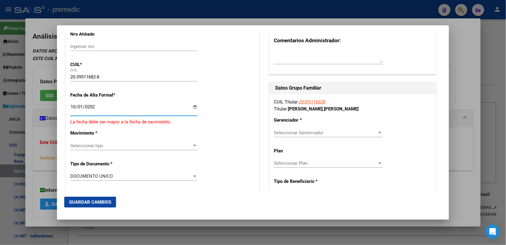
type input "[DATE]"
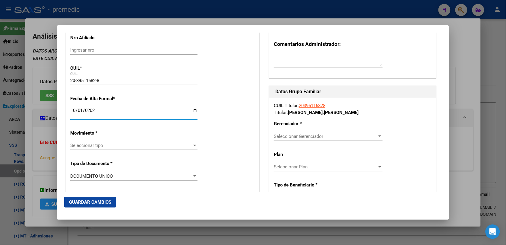
click at [130, 148] on span "Seleccionar tipo" at bounding box center [131, 145] width 122 height 5
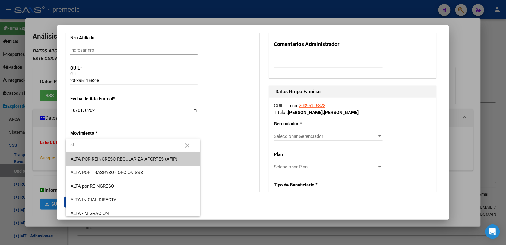
type input "a"
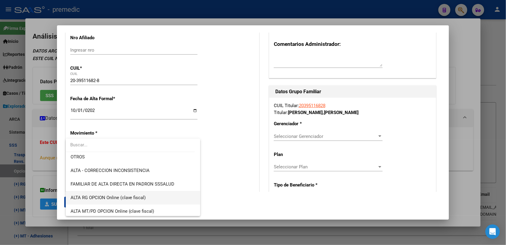
scroll to position [113, 0]
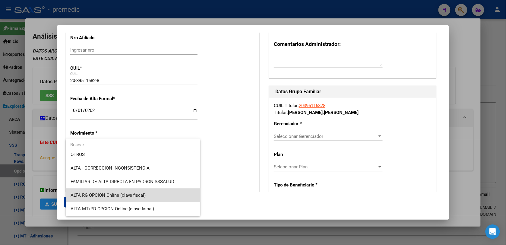
click at [140, 198] on span "ALTA RG OPCION Online (clave fiscal)" at bounding box center [133, 195] width 125 height 14
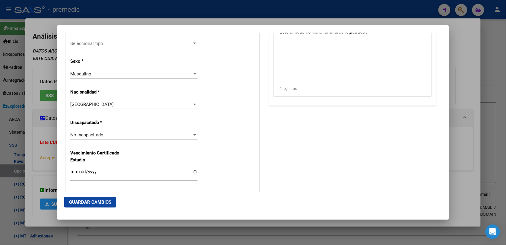
scroll to position [452, 0]
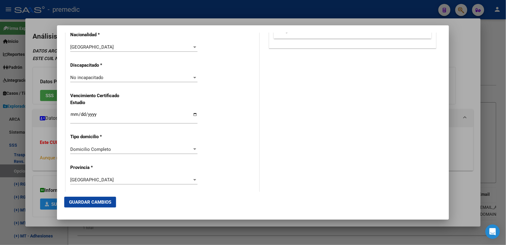
click at [91, 152] on div "Domicilio Completo Seleccionar tipo domicilio" at bounding box center [133, 149] width 127 height 9
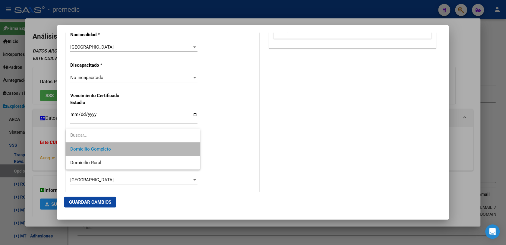
click at [91, 152] on span "Domicilio Completo" at bounding box center [133, 149] width 125 height 14
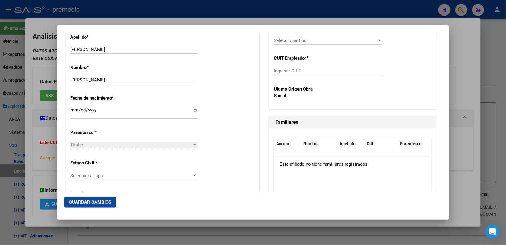
scroll to position [112, 0]
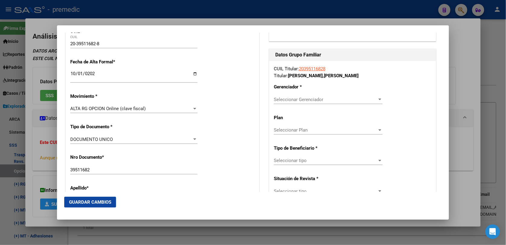
click at [332, 102] on div "Seleccionar Gerenciador Seleccionar Gerenciador" at bounding box center [328, 99] width 109 height 9
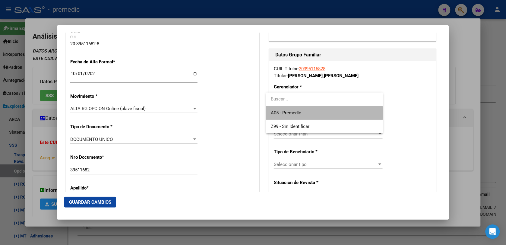
click at [324, 113] on span "A05 - Premedic" at bounding box center [324, 113] width 107 height 14
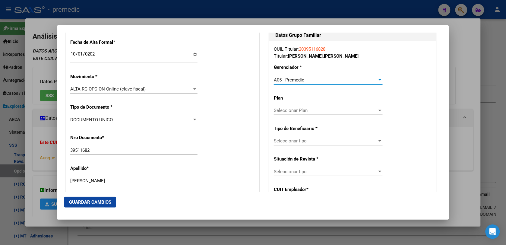
scroll to position [150, 0]
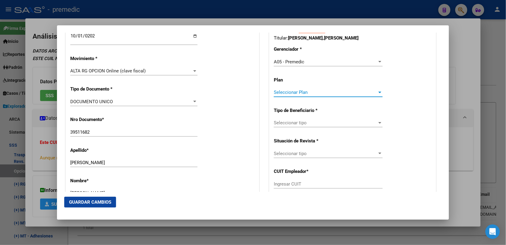
click at [324, 92] on span "Seleccionar Plan" at bounding box center [325, 92] width 103 height 5
click at [324, 92] on input "dropdown search" at bounding box center [324, 92] width 117 height 14
click at [326, 115] on div at bounding box center [253, 122] width 506 height 245
click at [329, 123] on span "Seleccionar tipo" at bounding box center [325, 122] width 103 height 5
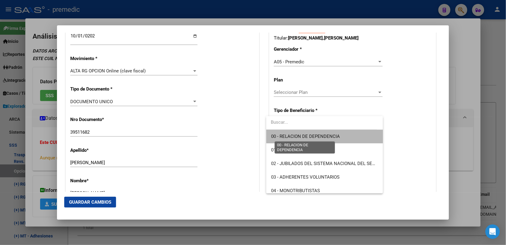
click at [328, 135] on span "00 - RELACION DE DEPENDENCIA" at bounding box center [305, 136] width 69 height 5
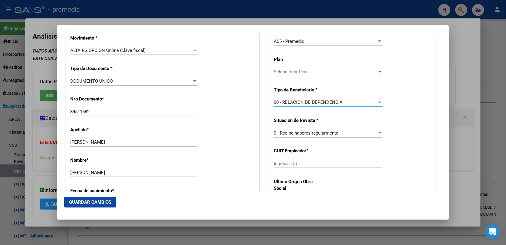
scroll to position [187, 0]
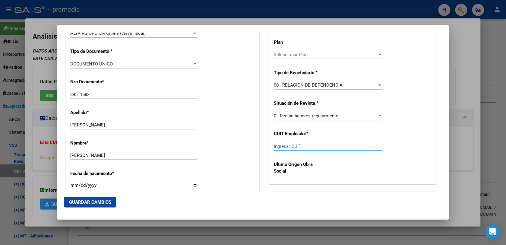
click at [325, 146] on input "Ingresar CUIT" at bounding box center [328, 145] width 109 height 5
paste input "30-70887150-4"
type input "30-70887150-4"
click at [109, 201] on span "Guardar Cambios" at bounding box center [90, 201] width 42 height 5
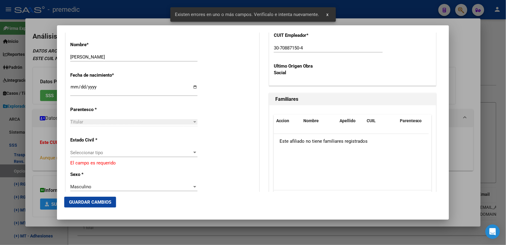
scroll to position [339, 0]
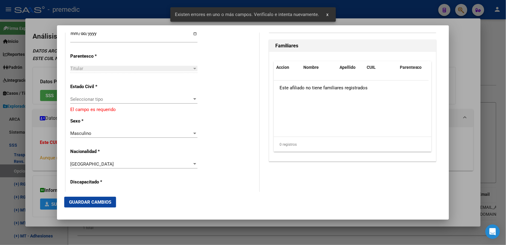
click at [127, 95] on div "Seleccionar tipo Seleccionar tipo" at bounding box center [133, 99] width 127 height 9
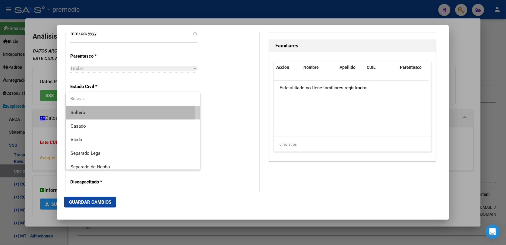
click at [122, 115] on span "Soltero" at bounding box center [133, 113] width 125 height 14
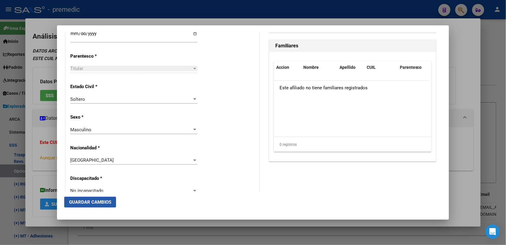
click at [100, 203] on span "Guardar Cambios" at bounding box center [90, 201] width 42 height 5
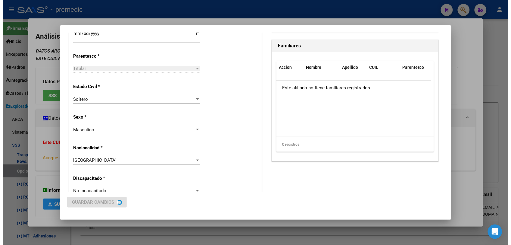
scroll to position [0, 0]
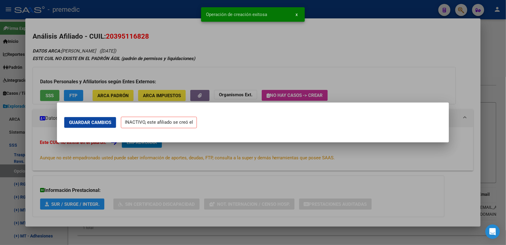
click at [460, 77] on div at bounding box center [253, 122] width 506 height 245
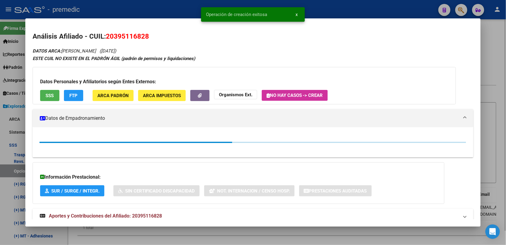
click at [498, 56] on div at bounding box center [253, 122] width 506 height 245
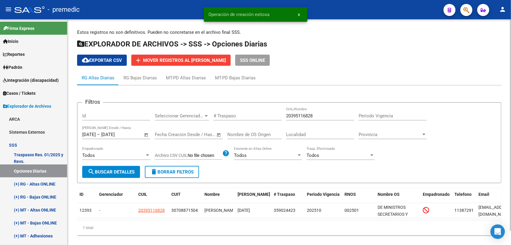
click at [499, 53] on app-list-header "EXPLORADOR DE ARCHIVOS -> SSS -> Opciones Diarias cloud_download Exportar CSV a…" at bounding box center [289, 52] width 425 height 27
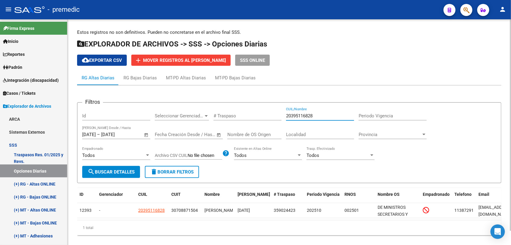
click at [311, 113] on input "20395116828" at bounding box center [320, 115] width 68 height 5
paste input "3371434194"
type input "23371434194"
drag, startPoint x: 131, startPoint y: 162, endPoint x: 119, endPoint y: 168, distance: 13.3
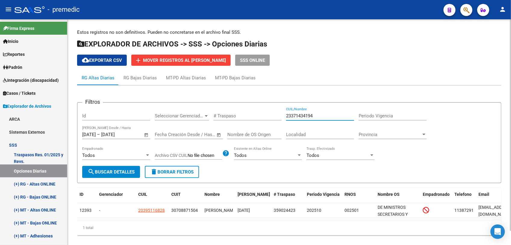
click at [119, 168] on form "Filtros Id Seleccionar Gerenciador Seleccionar Gerenciador # Traspaso 233714341…" at bounding box center [289, 142] width 425 height 81
click at [118, 169] on span "search Buscar Detalles" at bounding box center [111, 171] width 47 height 5
click at [428, 56] on div "cloud_download Exportar CSV add Mover registros al [PERSON_NAME] SSS ONLINE" at bounding box center [289, 60] width 425 height 11
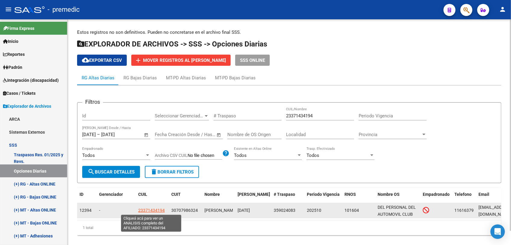
click at [147, 208] on span "23371434194" at bounding box center [151, 210] width 27 height 5
type textarea "23371434194"
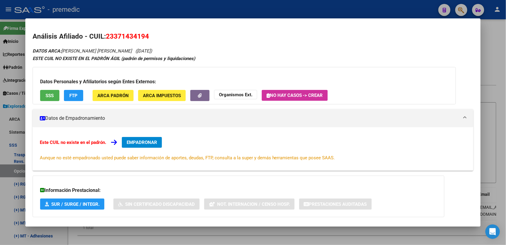
click at [160, 238] on div at bounding box center [253, 122] width 506 height 245
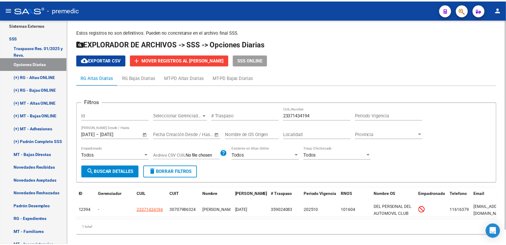
scroll to position [113, 0]
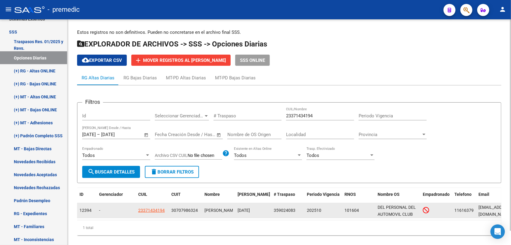
click at [136, 209] on datatable-body-cell "23371434194" at bounding box center [152, 210] width 33 height 15
click at [140, 208] on span "23371434194" at bounding box center [151, 210] width 27 height 5
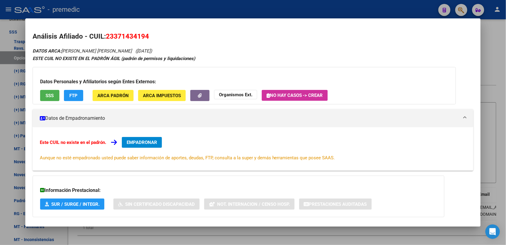
click at [130, 141] on span "EMPADRONAR" at bounding box center [142, 142] width 30 height 5
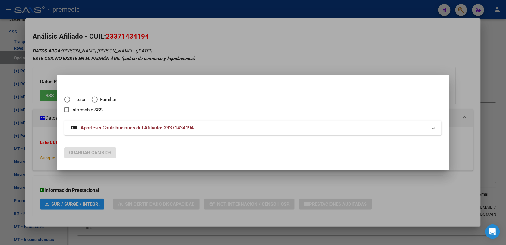
click at [66, 99] on span "Elija una opción" at bounding box center [67, 99] width 6 height 6
click at [66, 99] on input "Titular" at bounding box center [67, 99] width 6 height 6
radio input "true"
checkbox input "true"
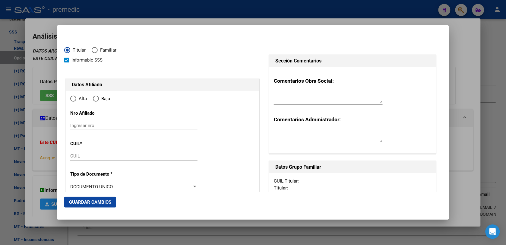
type input "23-37143419-4"
radio input "true"
type input "37143419"
type input "[PERSON_NAME]"
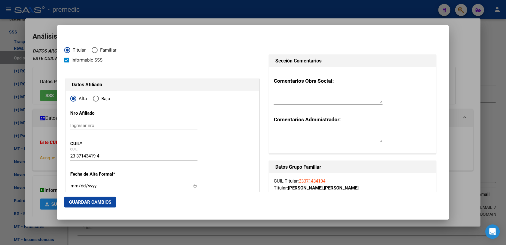
type input "[DATE]"
type input "LOS POLVORINES"
type input "1613"
type input "[PERSON_NAME]"
type input "4405"
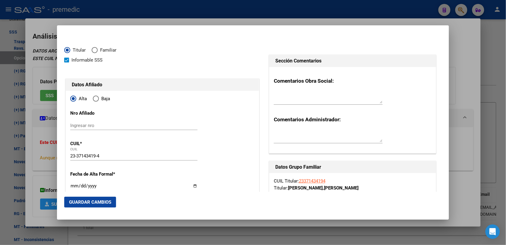
type input "LOS POLVORINES"
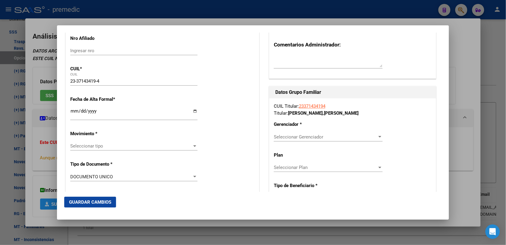
scroll to position [75, 0]
click at [96, 145] on span "Seleccionar tipo" at bounding box center [131, 145] width 122 height 5
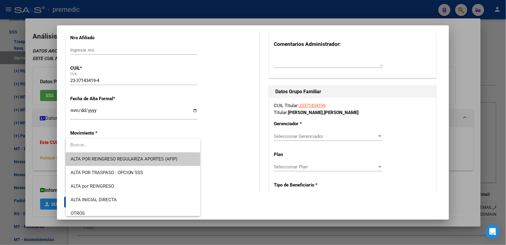
drag, startPoint x: 104, startPoint y: 157, endPoint x: 102, endPoint y: 143, distance: 13.8
click at [100, 140] on div "ALTA POR REINGRESO REGULARIZA APORTES (AFIP) ALTA POR TRASPASO - OPCION SSS ALT…" at bounding box center [133, 177] width 135 height 77
click at [102, 143] on input "dropdown search" at bounding box center [130, 145] width 129 height 14
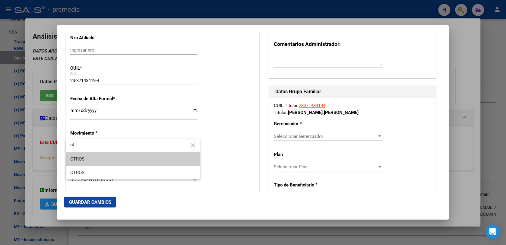
type input "o"
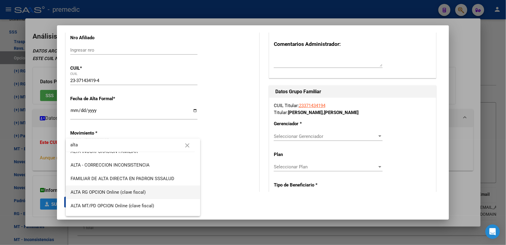
type input "alta"
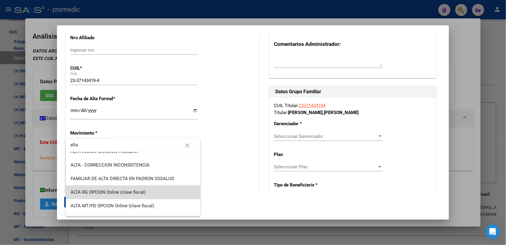
click at [163, 193] on span "ALTA RG OPCION Online (clave fiscal)" at bounding box center [133, 192] width 125 height 14
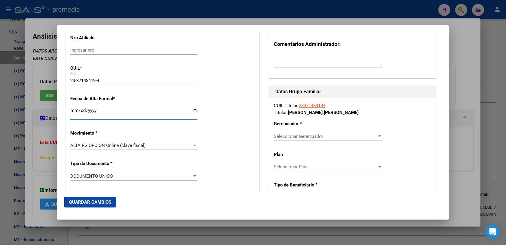
click at [73, 112] on input "Ingresar fecha" at bounding box center [133, 113] width 127 height 10
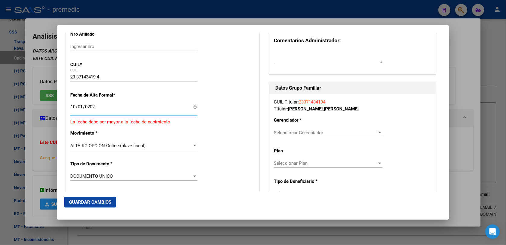
type input "[DATE]"
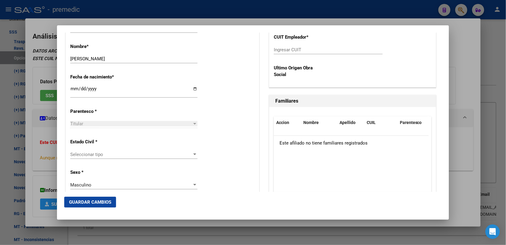
scroll to position [301, 0]
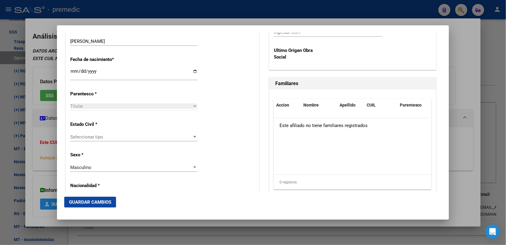
click at [107, 137] on span "Seleccionar tipo" at bounding box center [131, 136] width 122 height 5
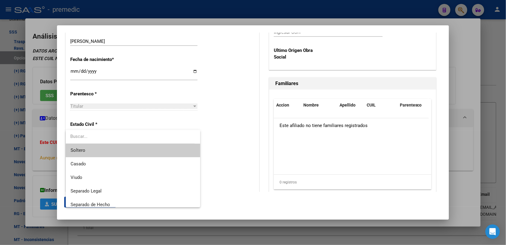
click at [108, 151] on span "Soltero" at bounding box center [133, 150] width 125 height 14
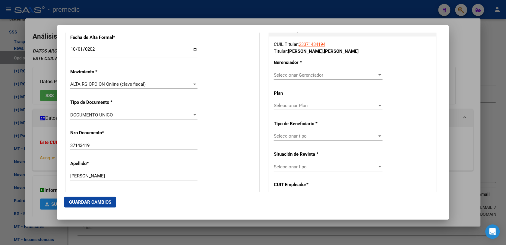
scroll to position [151, 0]
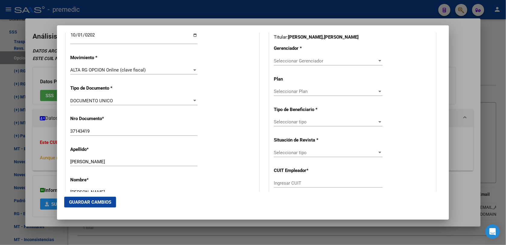
click at [320, 57] on div "Seleccionar Gerenciador Seleccionar Gerenciador" at bounding box center [328, 60] width 109 height 9
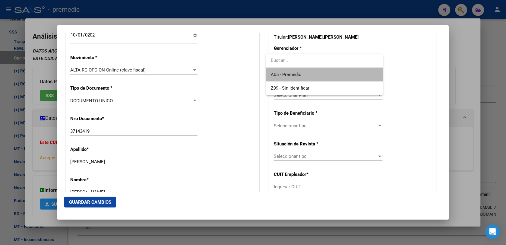
click at [317, 71] on span "A05 - Premedic" at bounding box center [324, 75] width 107 height 14
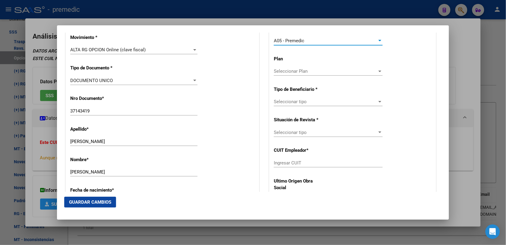
scroll to position [188, 0]
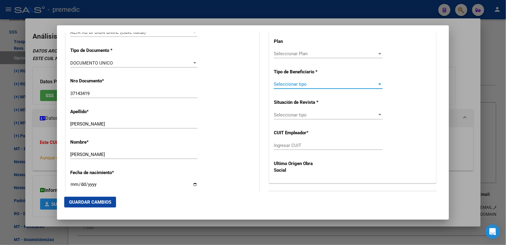
click at [320, 86] on span "Seleccionar tipo" at bounding box center [325, 83] width 103 height 5
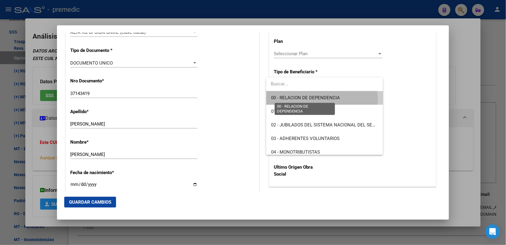
click at [313, 99] on span "00 - RELACION DE DEPENDENCIA" at bounding box center [305, 97] width 69 height 5
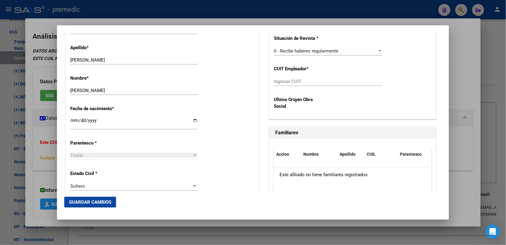
scroll to position [264, 0]
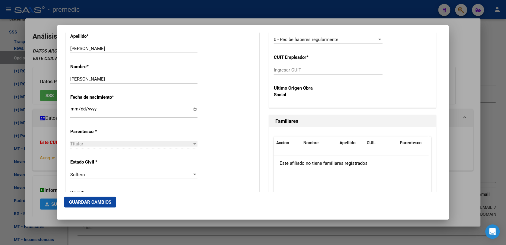
drag, startPoint x: 290, startPoint y: 58, endPoint x: 289, endPoint y: 63, distance: 5.2
click at [289, 63] on div "CUIL Titular: 23371434194 Titular: [PERSON_NAME] [PERSON_NAME] Gerenciador * A0…" at bounding box center [352, 8] width 167 height 198
drag, startPoint x: 289, startPoint y: 63, endPoint x: 287, endPoint y: 70, distance: 7.4
click at [287, 70] on input "Ingresar CUIT" at bounding box center [328, 69] width 109 height 5
paste input "30-70798632-4"
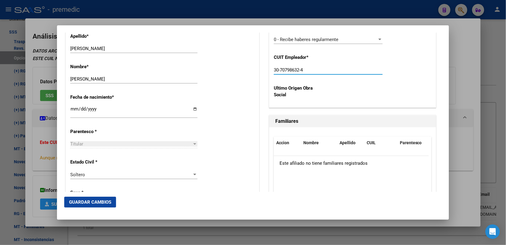
type input "30-70798632-4"
click at [87, 201] on span "Guardar Cambios" at bounding box center [90, 201] width 42 height 5
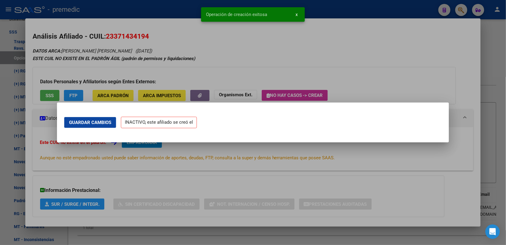
scroll to position [0, 0]
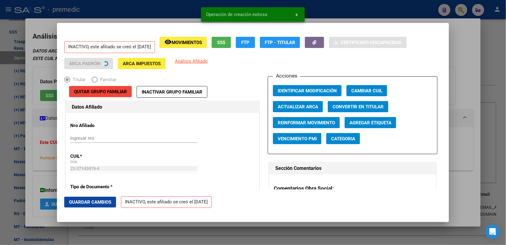
click at [264, 228] on div at bounding box center [253, 122] width 506 height 245
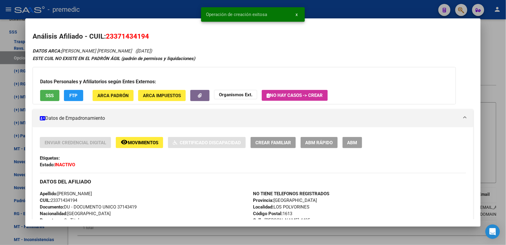
click at [488, 51] on div at bounding box center [253, 122] width 506 height 245
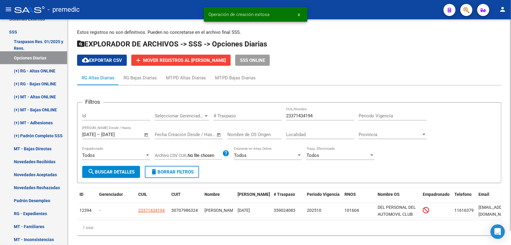
drag, startPoint x: 491, startPoint y: 43, endPoint x: 493, endPoint y: 37, distance: 6.1
click at [493, 40] on h1 "EXPLORADOR DE ARCHIVOS -> SSS -> Opciones Diarias" at bounding box center [289, 44] width 425 height 11
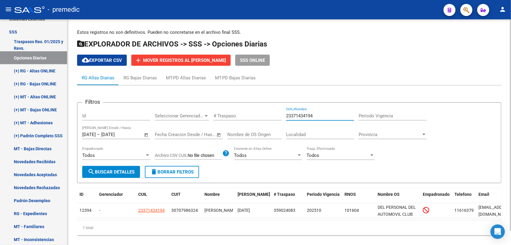
drag, startPoint x: 328, startPoint y: 118, endPoint x: 275, endPoint y: 119, distance: 52.5
click at [275, 119] on div "Filtros Id Seleccionar Gerenciador Seleccionar Gerenciador # Traspaso 233714341…" at bounding box center [289, 136] width 414 height 58
paste input "042576213"
type input "20425762134"
drag, startPoint x: 135, startPoint y: 174, endPoint x: 127, endPoint y: 174, distance: 8.1
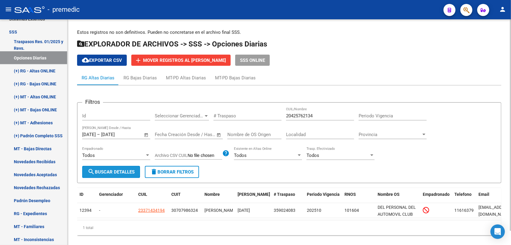
click at [130, 174] on button "search Buscar Detalles" at bounding box center [111, 172] width 58 height 12
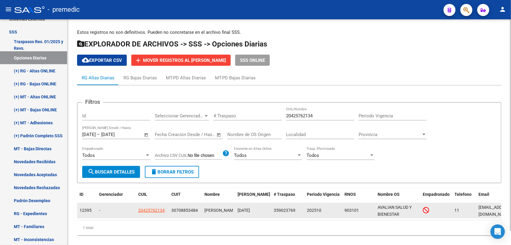
click at [156, 207] on app-link-go-to "20425762134" at bounding box center [151, 210] width 27 height 7
click at [157, 208] on span "20425762134" at bounding box center [151, 210] width 27 height 5
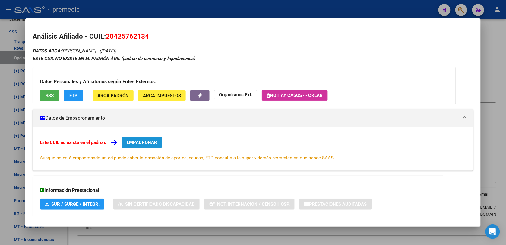
click at [148, 140] on span "EMPADRONAR" at bounding box center [142, 142] width 30 height 5
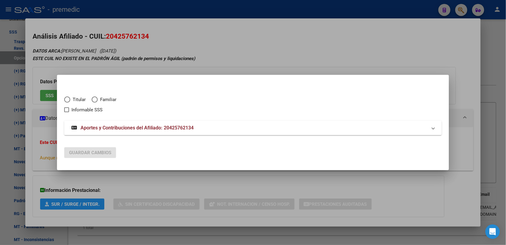
drag, startPoint x: 71, startPoint y: 93, endPoint x: 76, endPoint y: 100, distance: 9.3
click at [71, 94] on div "Titular Familiar Informable SSS" at bounding box center [252, 101] width 377 height 24
click at [78, 101] on span "Titular" at bounding box center [77, 99] width 15 height 7
click at [70, 101] on input "Titular" at bounding box center [67, 99] width 6 height 6
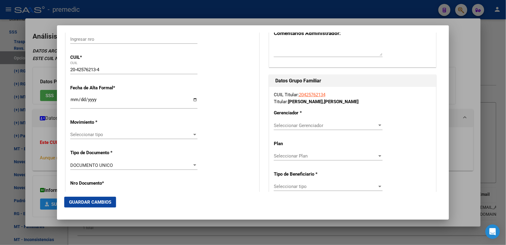
scroll to position [75, 0]
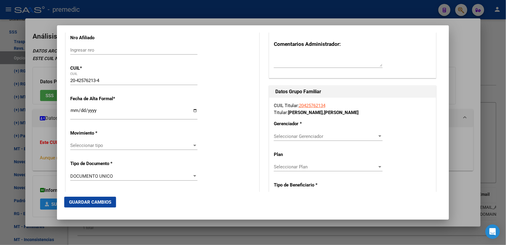
click at [74, 110] on div "Ingresar fecha" at bounding box center [133, 113] width 127 height 13
click at [74, 110] on input "Ingresar fecha" at bounding box center [133, 113] width 127 height 10
click at [85, 148] on span "Seleccionar tipo" at bounding box center [131, 145] width 122 height 5
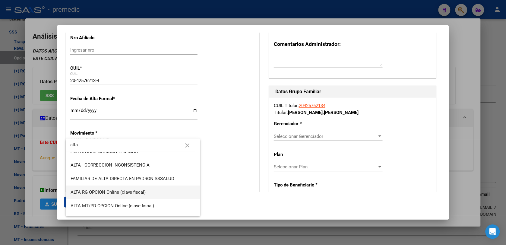
click at [162, 195] on span "ALTA RG OPCION Online (clave fiscal)" at bounding box center [133, 192] width 125 height 14
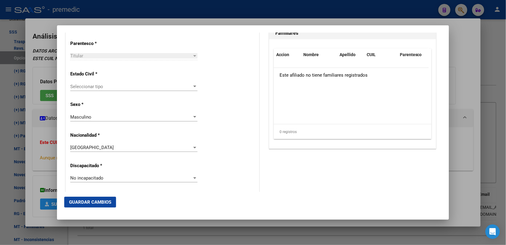
scroll to position [339, 0]
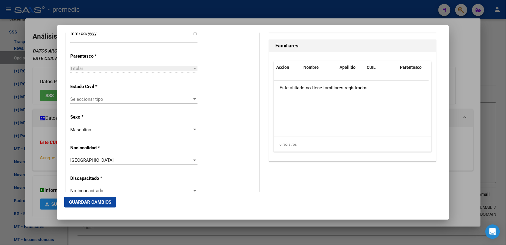
drag, startPoint x: 94, startPoint y: 87, endPoint x: 97, endPoint y: 102, distance: 14.7
click at [95, 91] on div "Estado Civil * Seleccionar tipo Seleccionar tipo" at bounding box center [162, 94] width 184 height 30
click at [97, 102] on div "Seleccionar tipo Seleccionar tipo" at bounding box center [133, 99] width 127 height 9
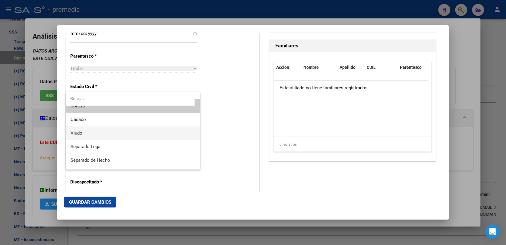
scroll to position [0, 0]
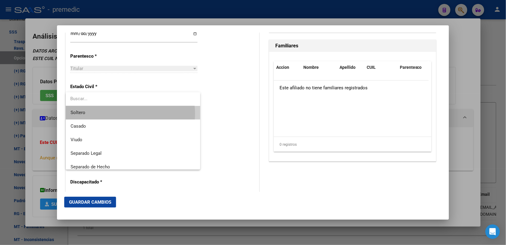
click at [123, 114] on span "Soltero" at bounding box center [133, 113] width 125 height 14
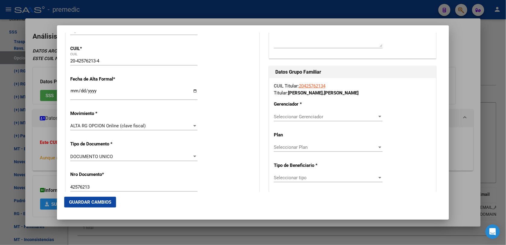
scroll to position [151, 0]
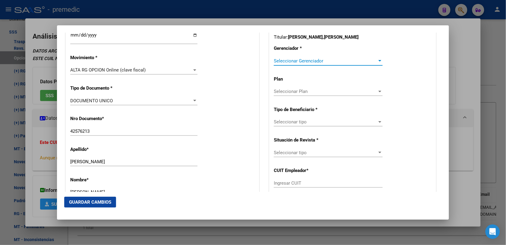
click at [313, 61] on span "Seleccionar Gerenciador" at bounding box center [325, 60] width 103 height 5
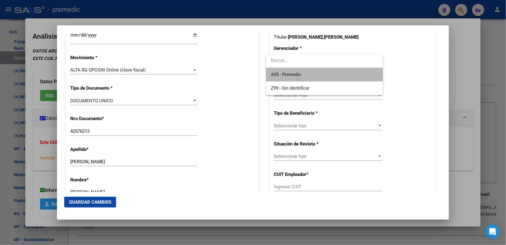
click at [307, 76] on span "A05 - Premedic" at bounding box center [324, 75] width 107 height 14
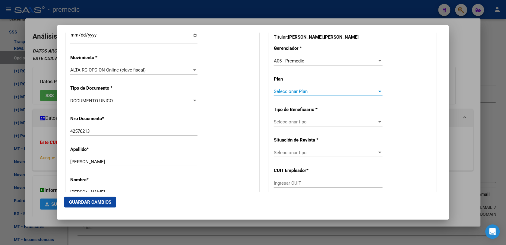
click at [300, 90] on span "Seleccionar Plan" at bounding box center [325, 91] width 103 height 5
click at [300, 90] on input "dropdown search" at bounding box center [324, 91] width 117 height 14
click at [298, 113] on div at bounding box center [253, 122] width 506 height 245
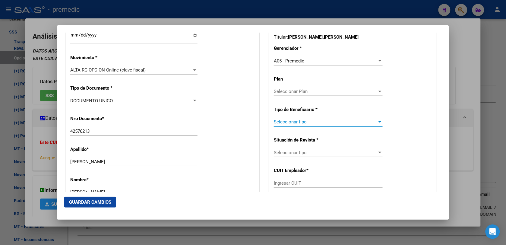
click at [299, 123] on span "Seleccionar tipo" at bounding box center [325, 121] width 103 height 5
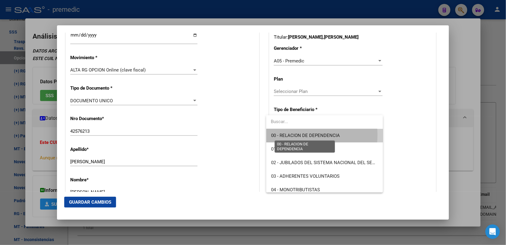
drag, startPoint x: 299, startPoint y: 123, endPoint x: 298, endPoint y: 135, distance: 11.8
click at [298, 135] on span "00 - RELACION DE DEPENDENCIA" at bounding box center [305, 135] width 69 height 5
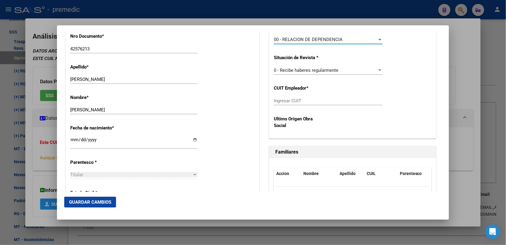
scroll to position [226, 0]
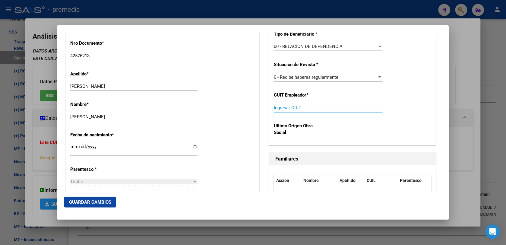
click at [293, 105] on input "Ingresar CUIT" at bounding box center [328, 107] width 109 height 5
paste input "30-70885348-4"
drag, startPoint x: 99, startPoint y: 213, endPoint x: 99, endPoint y: 206, distance: 6.9
click at [99, 209] on mat-dialog-container "Titular Familiar Informable SSS Datos Afiliado Alta Baja Nro Afiliado Ingresar …" at bounding box center [253, 122] width 392 height 194
click at [99, 206] on button "Guardar Cambios" at bounding box center [90, 201] width 52 height 11
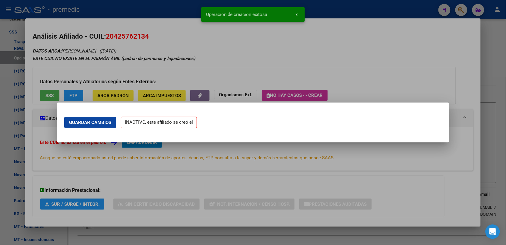
scroll to position [0, 0]
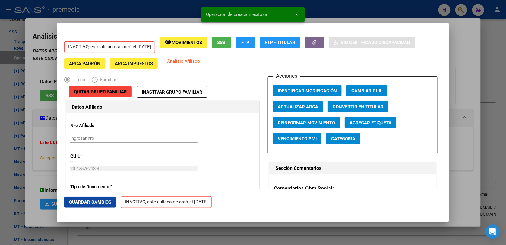
click at [471, 77] on div at bounding box center [253, 122] width 506 height 245
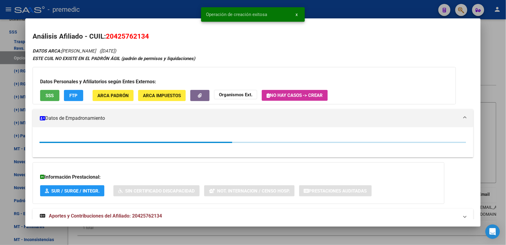
click at [496, 61] on div at bounding box center [253, 122] width 506 height 245
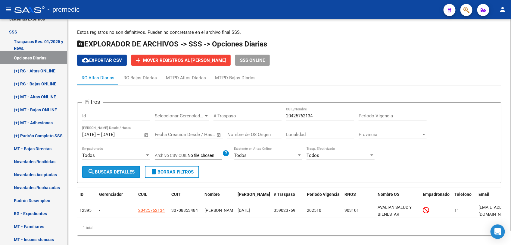
click at [131, 174] on button "search Buscar Detalles" at bounding box center [111, 172] width 58 height 12
click at [127, 130] on div "[DATE] [DATE] – [DATE] [DATE] Fecha Traspaso Desde / Hasta" at bounding box center [112, 132] width 61 height 13
drag, startPoint x: 156, startPoint y: 84, endPoint x: 132, endPoint y: 91, distance: 24.9
click at [98, 76] on mat-tab-group "RG Altas Diarias RG Bajas Diarias MT-PD Altas Diarias MT-PD Bajas Diarias Filtr…" at bounding box center [289, 155] width 425 height 169
paste input "343822929"
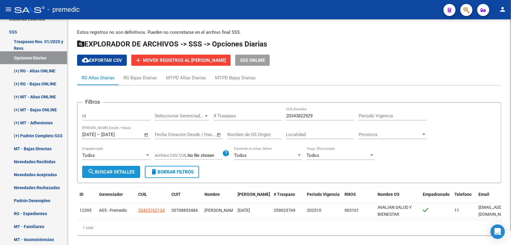
click at [101, 169] on span "search Buscar Detalles" at bounding box center [111, 171] width 47 height 5
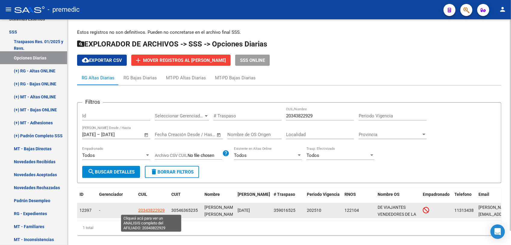
click at [161, 211] on span "20343822929" at bounding box center [151, 210] width 27 height 5
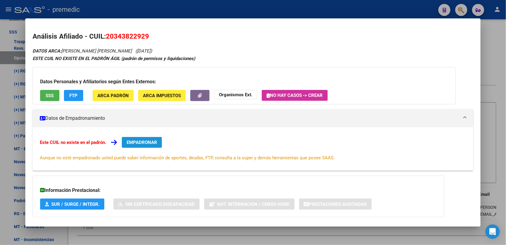
click at [154, 143] on span "EMPADRONAR" at bounding box center [142, 142] width 30 height 5
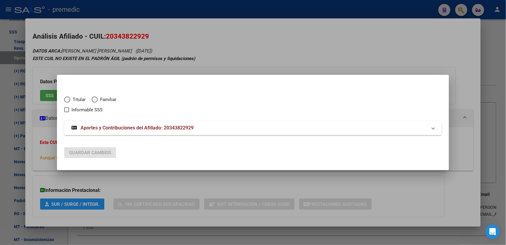
click at [80, 93] on div "Titular Familiar Informable SSS" at bounding box center [252, 101] width 377 height 24
click at [81, 97] on span "Titular" at bounding box center [77, 99] width 15 height 7
click at [70, 97] on input "Titular" at bounding box center [67, 99] width 6 height 6
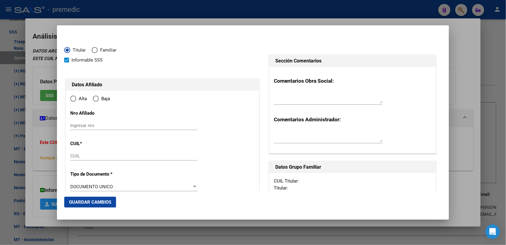
click at [93, 132] on div "Ingresar nro" at bounding box center [133, 128] width 127 height 15
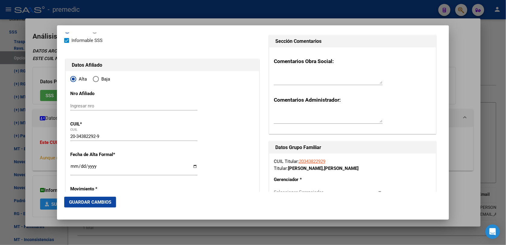
scroll to position [38, 0]
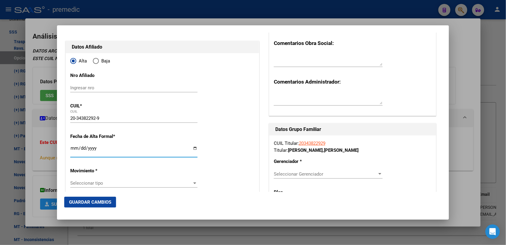
click at [75, 147] on input "Ingresar fecha" at bounding box center [133, 151] width 127 height 10
click at [91, 180] on div "Seleccionar tipo Seleccionar tipo" at bounding box center [133, 182] width 127 height 9
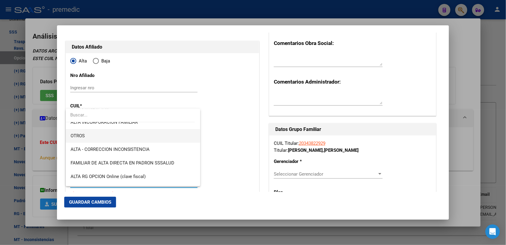
scroll to position [113, 0]
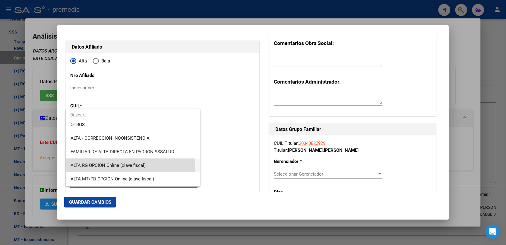
click at [112, 169] on span "ALTA RG OPCION Online (clave fiscal)" at bounding box center [133, 166] width 125 height 14
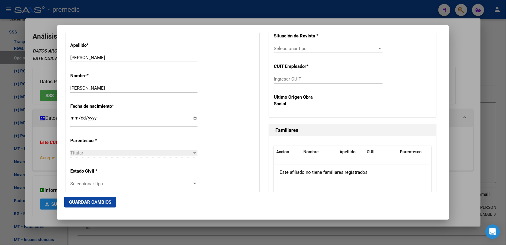
scroll to position [301, 0]
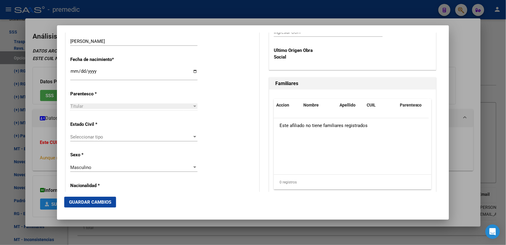
click at [87, 140] on div "Seleccionar tipo Seleccionar tipo" at bounding box center [133, 136] width 127 height 9
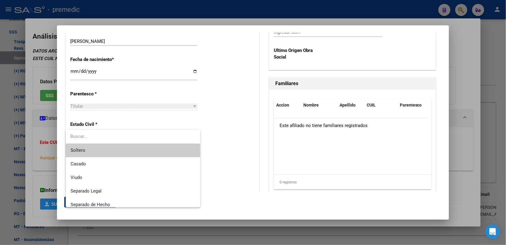
click at [91, 153] on span "Soltero" at bounding box center [133, 150] width 125 height 14
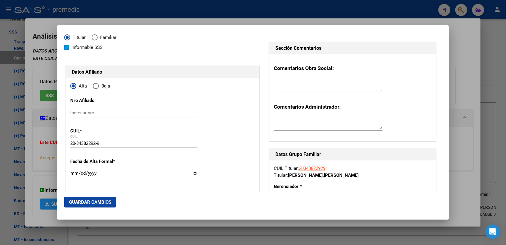
scroll to position [0, 0]
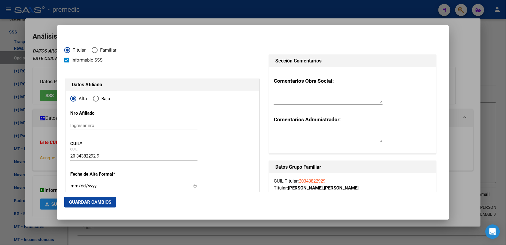
drag, startPoint x: 310, startPoint y: 180, endPoint x: 271, endPoint y: 164, distance: 42.0
click at [271, 164] on div "Datos Grupo Familiar" at bounding box center [352, 167] width 167 height 12
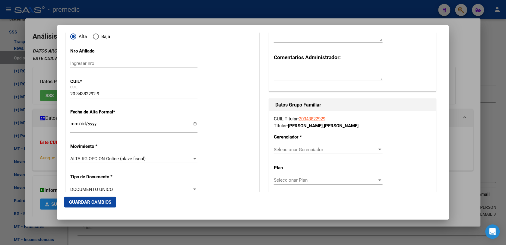
scroll to position [75, 0]
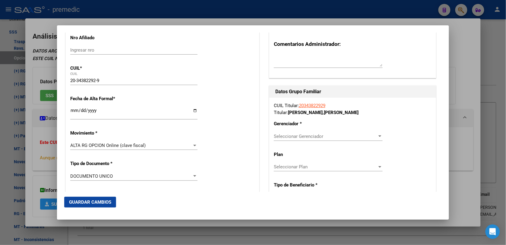
click at [327, 139] on div "Seleccionar Gerenciador Seleccionar Gerenciador" at bounding box center [328, 136] width 109 height 9
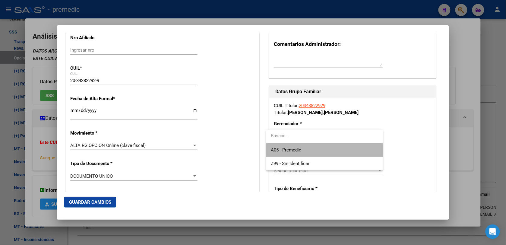
click at [323, 151] on span "A05 - Premedic" at bounding box center [324, 150] width 107 height 14
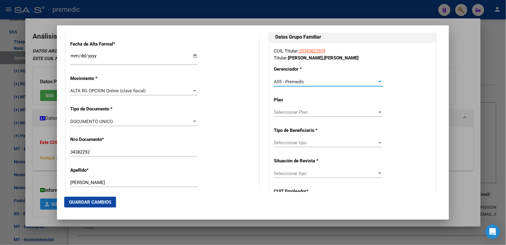
scroll to position [151, 0]
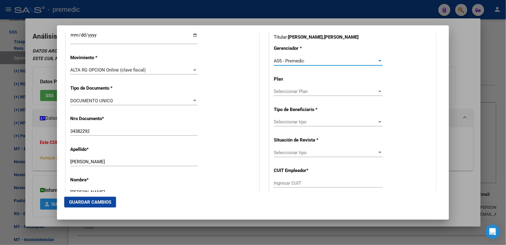
click at [314, 124] on span "Seleccionar tipo" at bounding box center [325, 121] width 103 height 5
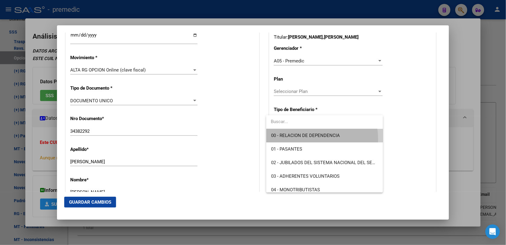
click at [313, 139] on span "00 - RELACION DE DEPENDENCIA" at bounding box center [324, 136] width 107 height 14
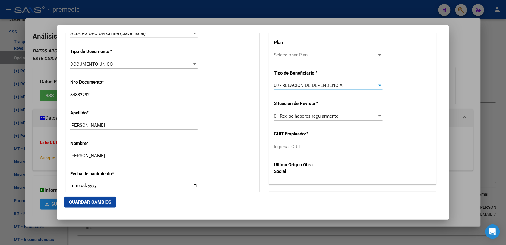
scroll to position [188, 0]
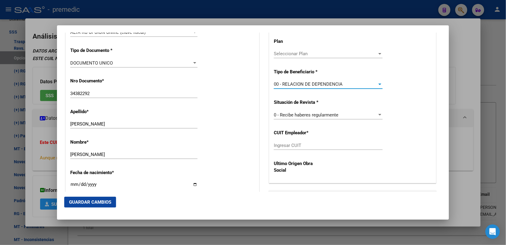
click at [308, 156] on div "CUIL Titular: 20343822929 Titular: [PERSON_NAME] [PERSON_NAME] Gerenciador * A0…" at bounding box center [352, 84] width 167 height 198
click at [307, 151] on div "Ingresar CUIT" at bounding box center [328, 148] width 109 height 15
paste input "30-54636523-5"
click at [302, 147] on input "30-54636523-5" at bounding box center [328, 145] width 109 height 5
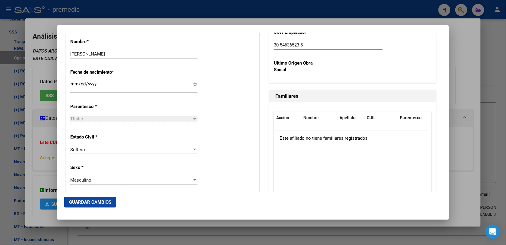
scroll to position [301, 0]
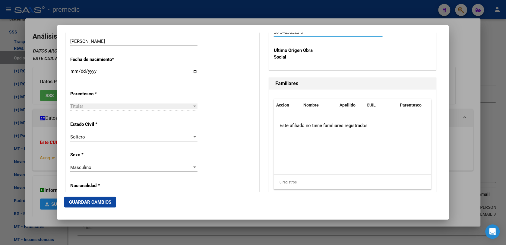
click at [96, 203] on span "Guardar Cambios" at bounding box center [90, 201] width 42 height 5
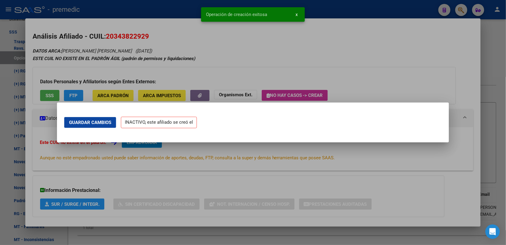
scroll to position [0, 0]
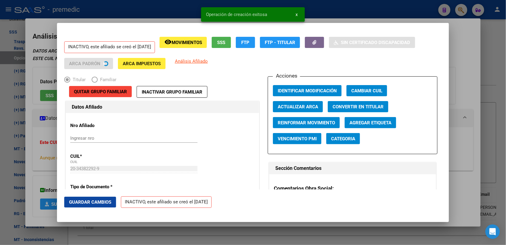
click at [471, 74] on div at bounding box center [253, 122] width 506 height 245
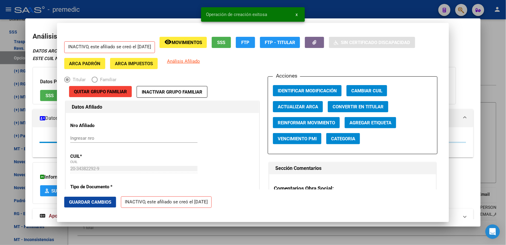
click at [486, 44] on div at bounding box center [253, 122] width 506 height 245
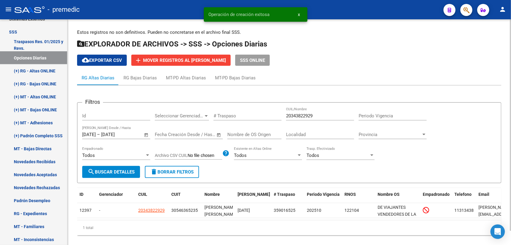
drag, startPoint x: 97, startPoint y: 184, endPoint x: 96, endPoint y: 172, distance: 11.8
click at [96, 178] on div "Filtros Id Seleccionar Gerenciador Seleccionar Gerenciador # Traspaso 203438229…" at bounding box center [289, 164] width 425 height 143
click at [96, 172] on span "search Buscar Detalles" at bounding box center [111, 171] width 47 height 5
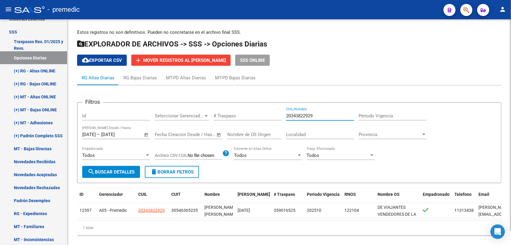
paste input "409723994"
drag, startPoint x: 321, startPoint y: 114, endPoint x: 183, endPoint y: 108, distance: 138.4
click at [175, 106] on form "Filtros Id Seleccionar Gerenciador Seleccionar Gerenciador # Traspaso 204097239…" at bounding box center [289, 142] width 425 height 81
click at [121, 171] on span "search Buscar Detalles" at bounding box center [111, 171] width 47 height 5
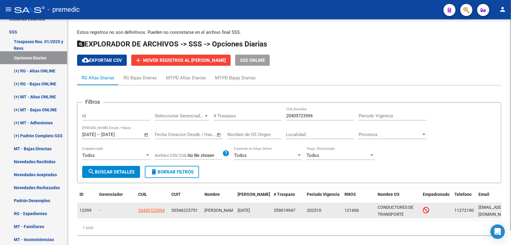
click at [151, 212] on app-link-go-to "20409723994" at bounding box center [151, 210] width 27 height 7
drag, startPoint x: 151, startPoint y: 212, endPoint x: 150, endPoint y: 208, distance: 3.8
click at [150, 208] on span "20409723994" at bounding box center [151, 210] width 27 height 5
copy span "7"
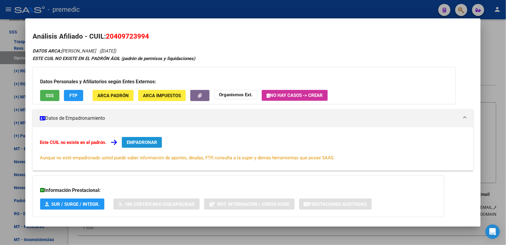
click at [137, 143] on span "EMPADRONAR" at bounding box center [142, 142] width 30 height 5
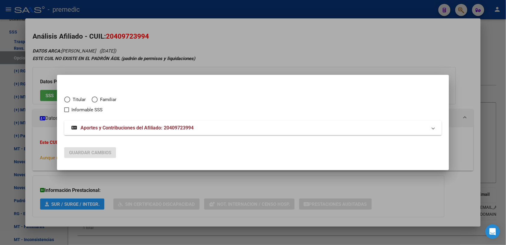
drag, startPoint x: 68, startPoint y: 90, endPoint x: 68, endPoint y: 100, distance: 10.2
click at [68, 93] on div "Titular Familiar Informable SSS" at bounding box center [252, 101] width 377 height 24
click at [69, 102] on span "Elija una opción" at bounding box center [67, 99] width 6 height 6
click at [69, 102] on input "Titular" at bounding box center [67, 99] width 6 height 6
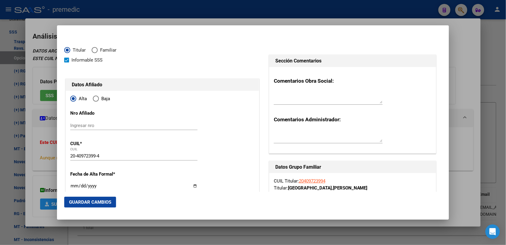
click at [72, 187] on input "Ingresar fecha" at bounding box center [133, 188] width 127 height 10
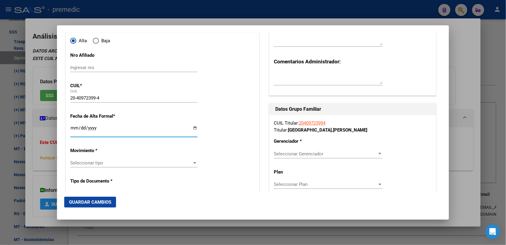
scroll to position [75, 0]
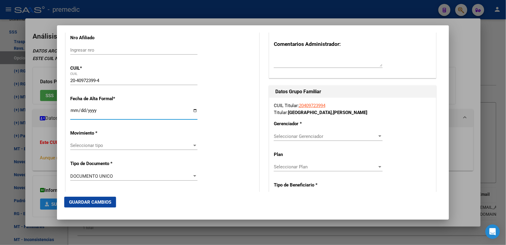
click at [102, 142] on app-drop-down-list "Movimiento * Seleccionar tipo Seleccionar tipo" at bounding box center [136, 139] width 132 height 18
click at [102, 143] on span "Seleccionar tipo" at bounding box center [131, 145] width 122 height 5
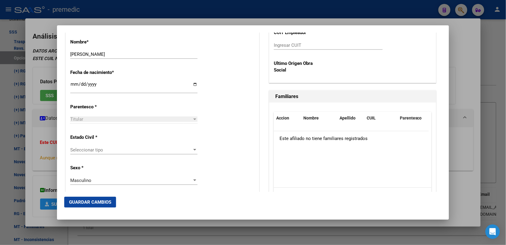
scroll to position [301, 0]
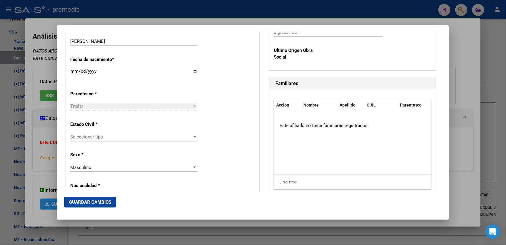
click at [100, 143] on div "Seleccionar tipo Seleccionar tipo" at bounding box center [133, 139] width 127 height 15
click at [100, 139] on span "Seleccionar tipo" at bounding box center [131, 136] width 122 height 5
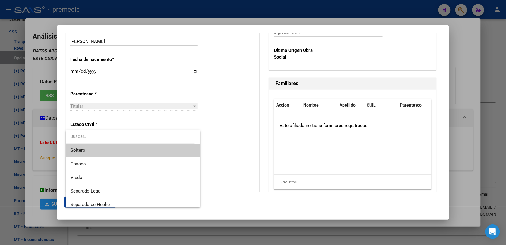
click at [99, 151] on span "Soltero" at bounding box center [133, 150] width 125 height 14
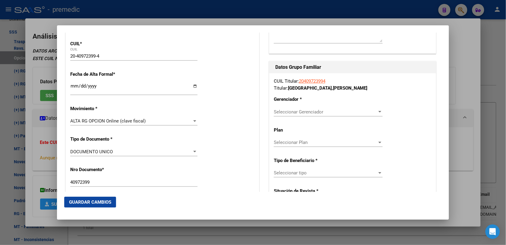
scroll to position [113, 0]
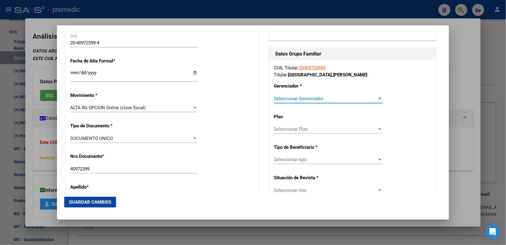
click at [305, 97] on span "Seleccionar Gerenciador" at bounding box center [325, 98] width 103 height 5
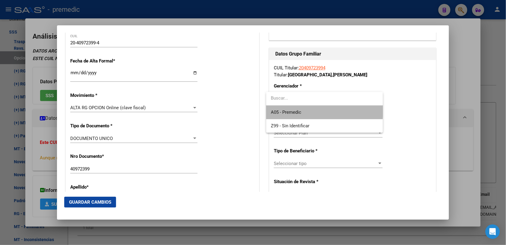
click at [308, 110] on span "A05 - Premedic" at bounding box center [324, 112] width 107 height 14
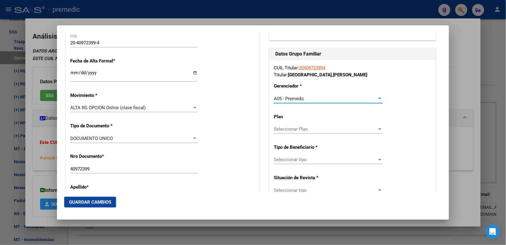
scroll to position [151, 0]
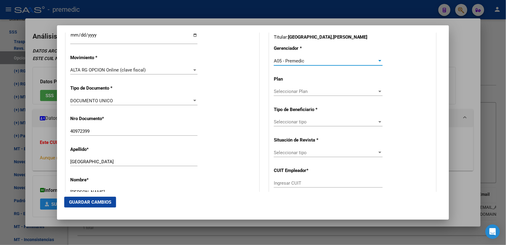
click at [313, 124] on span "Seleccionar tipo" at bounding box center [325, 121] width 103 height 5
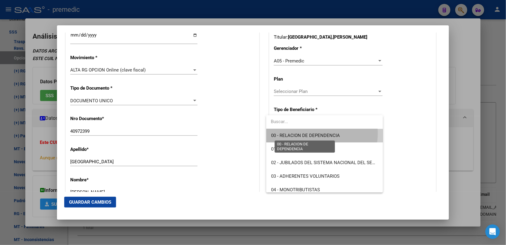
click at [311, 133] on span "00 - RELACION DE DEPENDENCIA" at bounding box center [305, 135] width 69 height 5
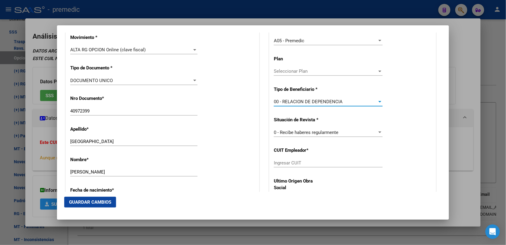
scroll to position [188, 0]
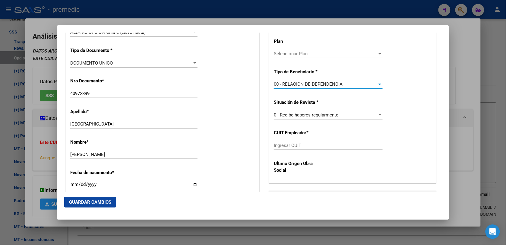
click at [303, 143] on div "Ingresar CUIT" at bounding box center [328, 145] width 109 height 9
paste input "20-40972399-4"
paste input "text"
drag, startPoint x: 307, startPoint y: 150, endPoint x: 124, endPoint y: 143, distance: 183.1
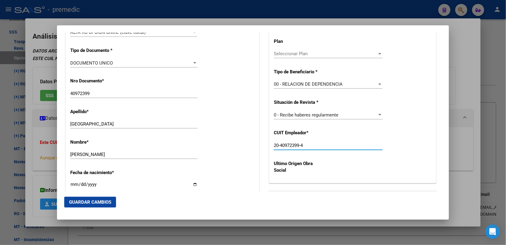
paste input "30-54622575-1"
click at [73, 202] on span "Guardar Cambios" at bounding box center [90, 201] width 42 height 5
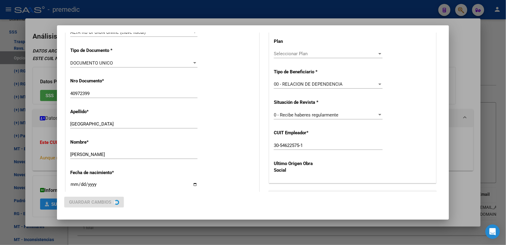
scroll to position [0, 0]
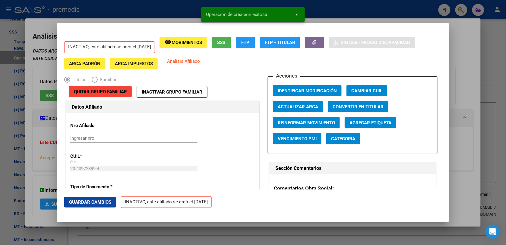
click at [482, 37] on div at bounding box center [253, 122] width 506 height 245
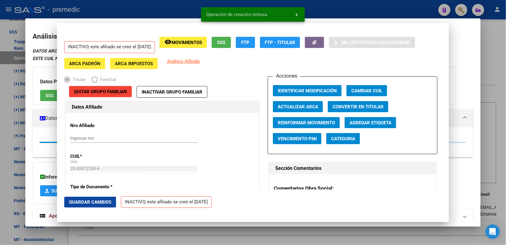
click at [495, 27] on div at bounding box center [253, 122] width 506 height 245
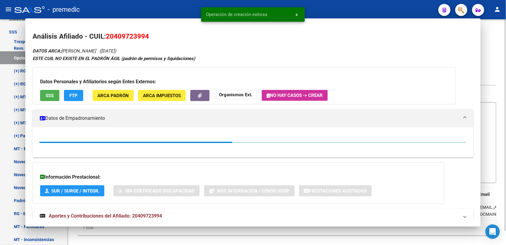
click at [496, 27] on div "Estos registros no son definitivos. Pueden no concretarse en el archivo final S…" at bounding box center [287, 136] width 438 height 235
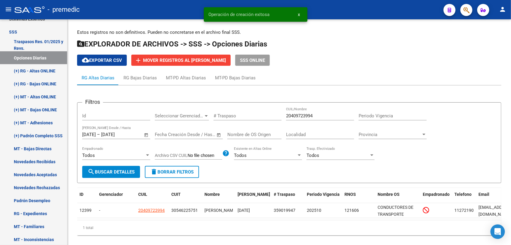
click at [499, 18] on mat-toolbar "menu - premedic person" at bounding box center [255, 9] width 511 height 19
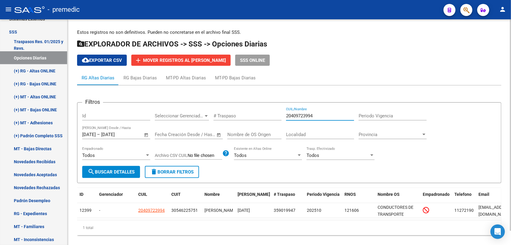
click at [313, 114] on input "20409723994" at bounding box center [320, 115] width 68 height 5
paste input "7271563642"
click at [98, 178] on form "Filtros Id Seleccionar Gerenciador Seleccionar Gerenciador # Traspaso 272715636…" at bounding box center [289, 142] width 425 height 81
click at [103, 173] on span "search Buscar Detalles" at bounding box center [111, 171] width 47 height 5
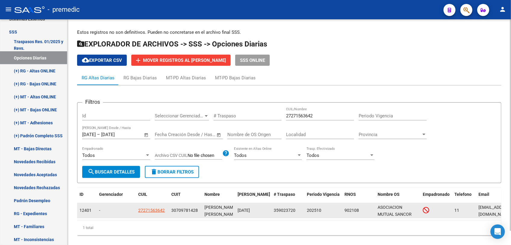
click at [159, 212] on app-link-go-to "27271563642" at bounding box center [151, 210] width 27 height 7
click at [157, 211] on span "27271563642" at bounding box center [151, 210] width 27 height 5
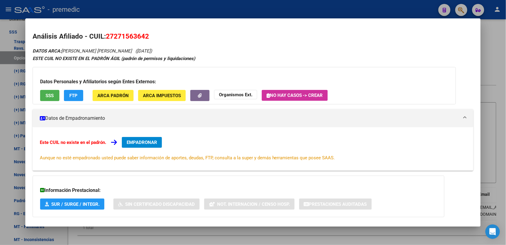
click at [145, 145] on button "EMPADRONAR" at bounding box center [142, 142] width 40 height 11
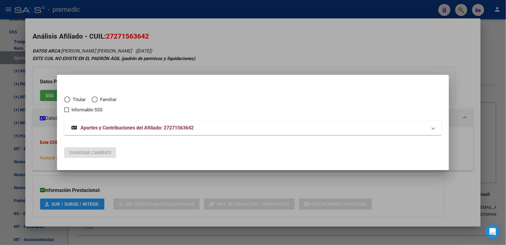
click at [82, 99] on span "Titular" at bounding box center [77, 99] width 15 height 7
click at [70, 99] on input "Titular" at bounding box center [67, 99] width 6 height 6
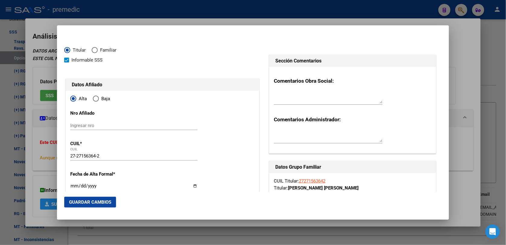
scroll to position [38, 0]
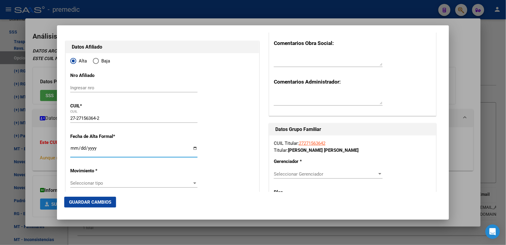
drag, startPoint x: 77, startPoint y: 149, endPoint x: 76, endPoint y: 153, distance: 3.8
click at [77, 153] on input "Ingresar fecha" at bounding box center [133, 151] width 127 height 10
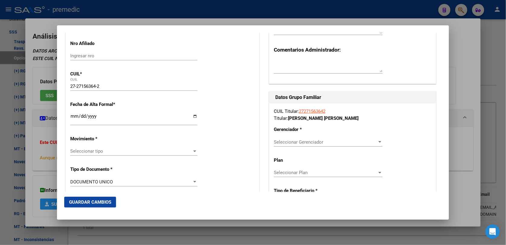
scroll to position [75, 0]
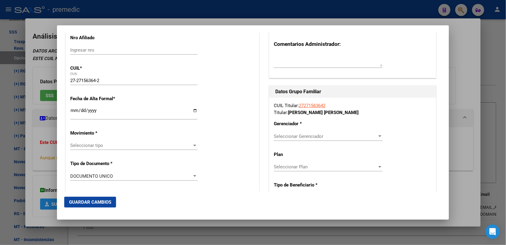
click at [115, 142] on div "Seleccionar tipo Seleccionar tipo" at bounding box center [133, 145] width 127 height 9
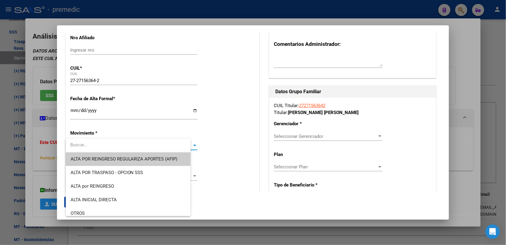
click at [116, 145] on input "dropdown search" at bounding box center [128, 145] width 125 height 14
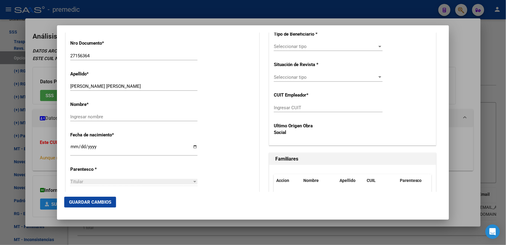
scroll to position [264, 0]
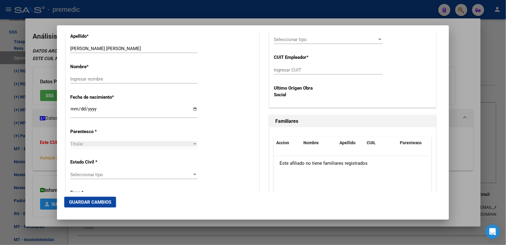
click at [139, 83] on div "Ingresar nombre" at bounding box center [133, 78] width 127 height 9
click at [139, 75] on div "Ingresar nombre" at bounding box center [133, 78] width 127 height 9
click at [139, 79] on input "Ingresar nombre" at bounding box center [133, 78] width 127 height 5
click at [86, 84] on div "Ingresar nombre" at bounding box center [133, 81] width 127 height 15
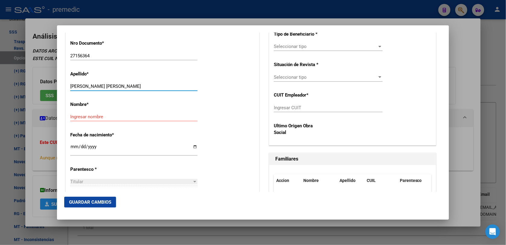
drag, startPoint x: 95, startPoint y: 85, endPoint x: 156, endPoint y: 86, distance: 60.6
click at [156, 86] on input "[PERSON_NAME] [PERSON_NAME]" at bounding box center [133, 85] width 127 height 5
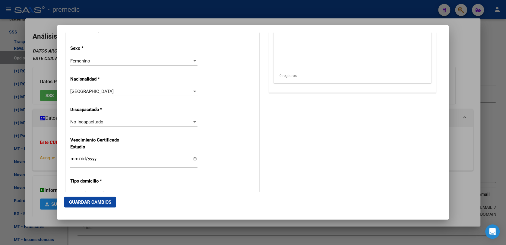
scroll to position [414, 0]
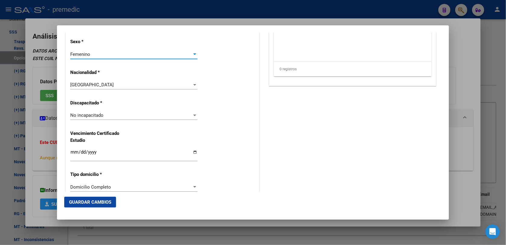
click at [103, 54] on div "Femenino" at bounding box center [131, 54] width 122 height 5
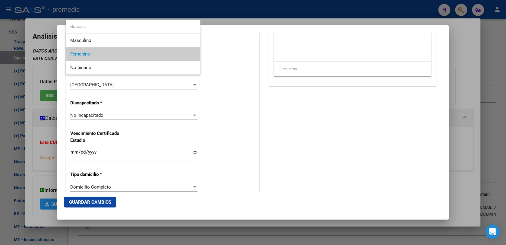
click at [250, 90] on div at bounding box center [253, 122] width 506 height 245
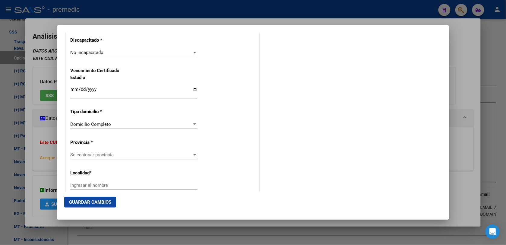
scroll to position [490, 0]
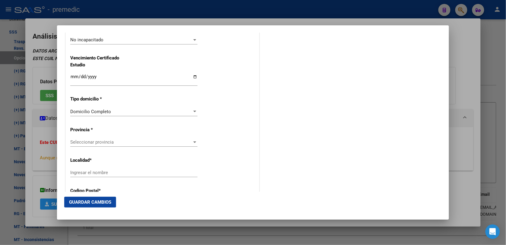
click at [192, 140] on div at bounding box center [194, 142] width 5 height 5
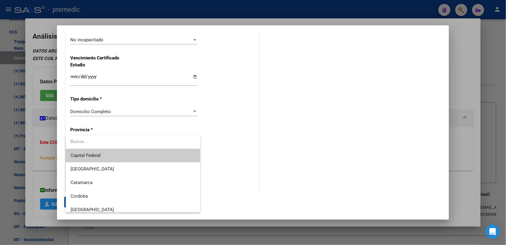
click at [146, 154] on span "Capital Federal" at bounding box center [133, 156] width 125 height 14
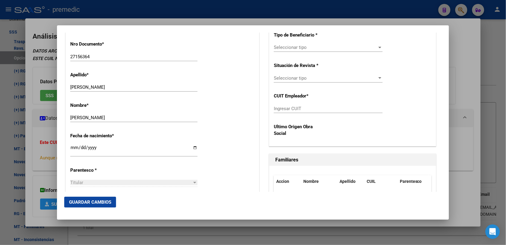
scroll to position [74, 0]
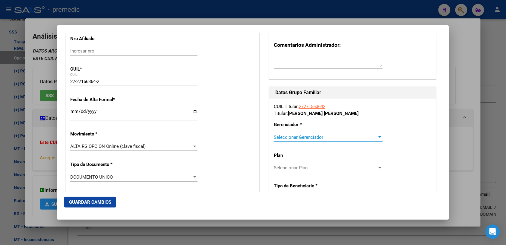
drag, startPoint x: 314, startPoint y: 135, endPoint x: 309, endPoint y: 137, distance: 5.7
click at [309, 137] on span "Seleccionar Gerenciador" at bounding box center [325, 136] width 103 height 5
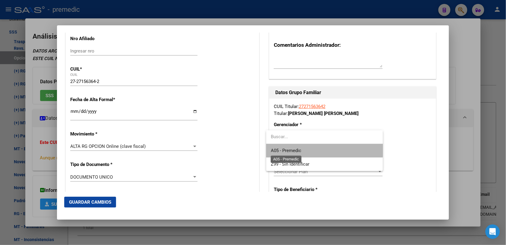
drag, startPoint x: 309, startPoint y: 137, endPoint x: 297, endPoint y: 148, distance: 16.2
click at [297, 148] on span "A05 - Premedic" at bounding box center [324, 151] width 107 height 14
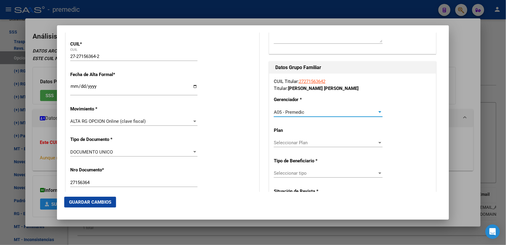
scroll to position [112, 0]
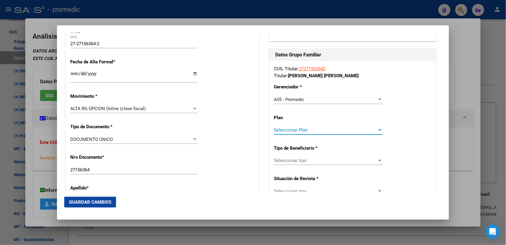
click at [299, 127] on span "Seleccionar Plan" at bounding box center [325, 129] width 103 height 5
click at [347, 157] on div at bounding box center [253, 122] width 506 height 245
click at [324, 162] on div "Seleccionar tipo Seleccionar tipo" at bounding box center [328, 160] width 109 height 9
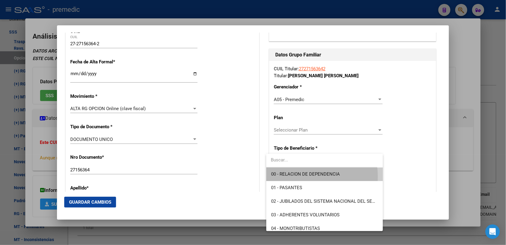
drag, startPoint x: 297, startPoint y: 177, endPoint x: 291, endPoint y: 169, distance: 9.2
click at [297, 176] on span "00 - RELACION DE DEPENDENCIA" at bounding box center [324, 174] width 107 height 14
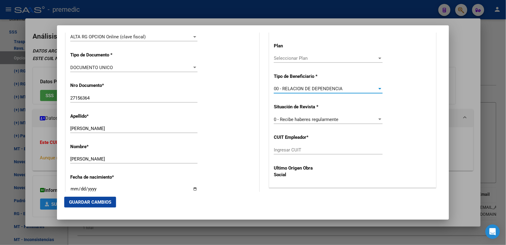
scroll to position [187, 0]
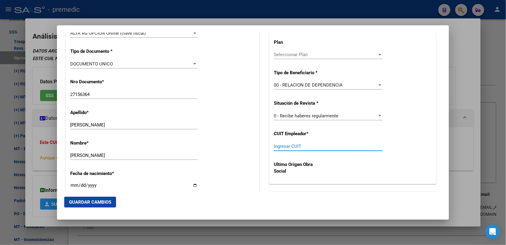
click at [284, 149] on input "Ingresar CUIT" at bounding box center [328, 145] width 109 height 5
paste input "30-70978142-8"
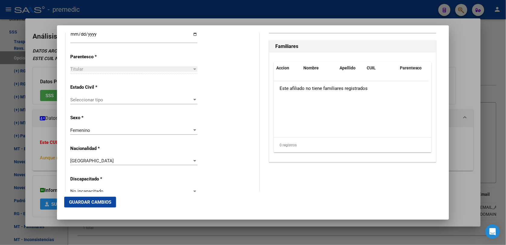
scroll to position [338, 0]
click at [103, 100] on span "Seleccionar tipo" at bounding box center [131, 99] width 122 height 5
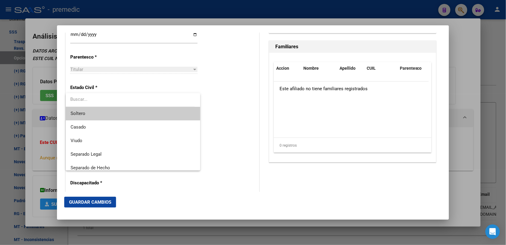
click at [119, 115] on span "Soltero" at bounding box center [133, 114] width 125 height 14
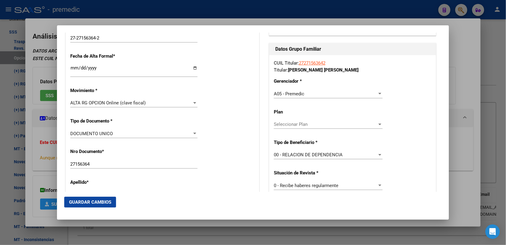
scroll to position [263, 0]
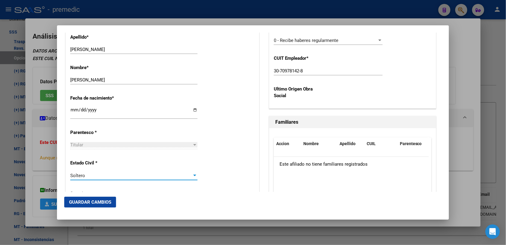
click at [110, 201] on span "Guardar Cambios" at bounding box center [90, 201] width 42 height 5
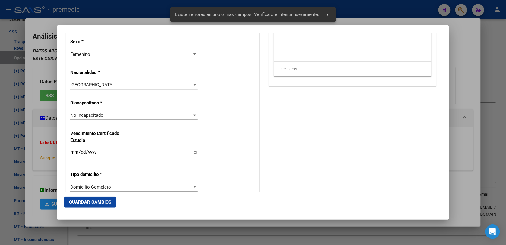
scroll to position [565, 0]
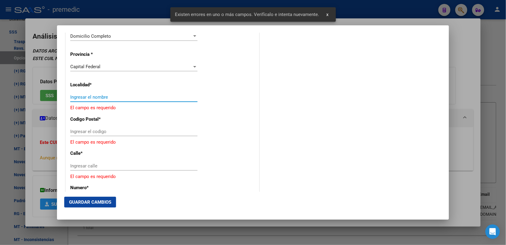
click at [101, 97] on input "Ingresar el nombre" at bounding box center [133, 96] width 127 height 5
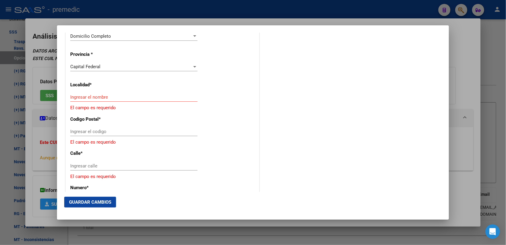
scroll to position [603, 0]
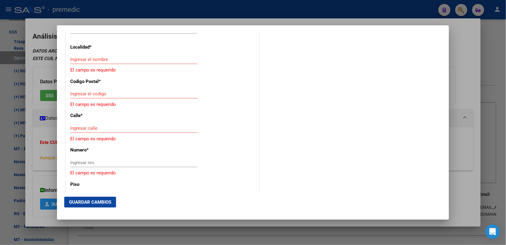
click at [154, 65] on div "Ingresar el nombre" at bounding box center [133, 62] width 127 height 15
click at [155, 60] on input "Ingresar el nombre" at bounding box center [133, 59] width 127 height 5
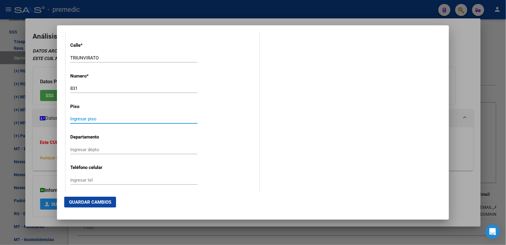
scroll to position [716, 0]
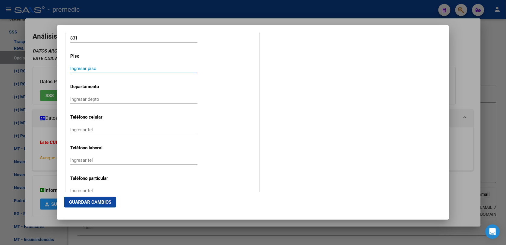
drag, startPoint x: 100, startPoint y: 193, endPoint x: 105, endPoint y: 210, distance: 17.4
click at [103, 199] on mat-dialog-actions "Guardar Cambios" at bounding box center [252, 202] width 377 height 20
click at [105, 211] on mat-dialog-actions "Guardar Cambios" at bounding box center [252, 202] width 377 height 20
click at [111, 200] on button "Guardar Cambios" at bounding box center [90, 201] width 52 height 11
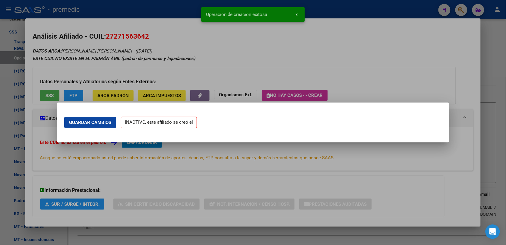
scroll to position [0, 0]
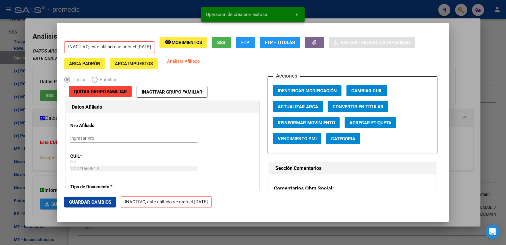
click at [491, 34] on div at bounding box center [253, 122] width 506 height 245
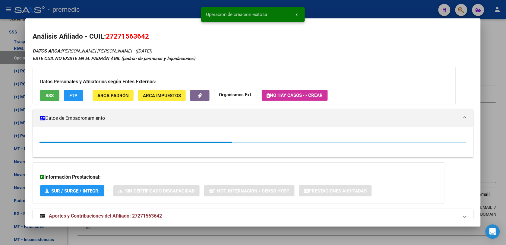
click at [500, 23] on div at bounding box center [253, 122] width 506 height 245
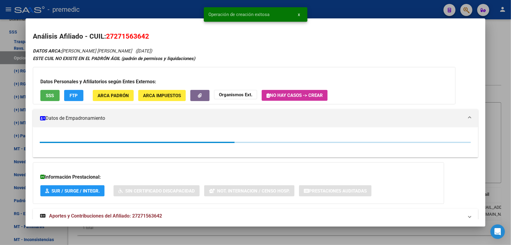
click at [500, 23] on div "Estos registros no son definitivos. Pueden no concretarse en el archivo final S…" at bounding box center [290, 136] width 444 height 235
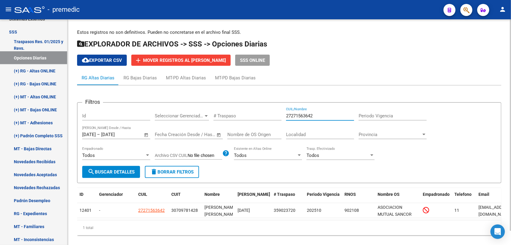
paste input "0349233569"
drag, startPoint x: 317, startPoint y: 115, endPoint x: 264, endPoint y: 111, distance: 53.8
click at [209, 105] on form "Filtros Id Seleccionar Gerenciador Seleccionar Gerenciador # Traspaso 203492335…" at bounding box center [289, 142] width 425 height 81
drag, startPoint x: 86, startPoint y: 185, endPoint x: 96, endPoint y: 170, distance: 17.9
click at [85, 183] on div "Filtros Id Seleccionar Gerenciador Seleccionar Gerenciador # Traspaso 203492335…" at bounding box center [289, 164] width 425 height 143
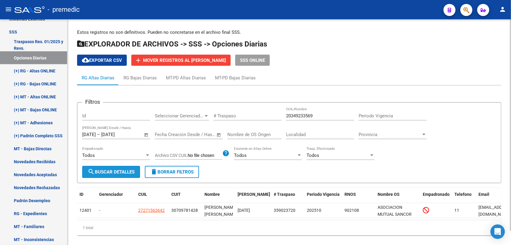
click at [96, 170] on span "search Buscar Detalles" at bounding box center [111, 171] width 47 height 5
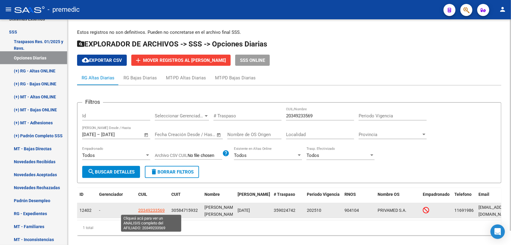
click at [149, 210] on span "20349233569" at bounding box center [151, 210] width 27 height 5
copy span "9"
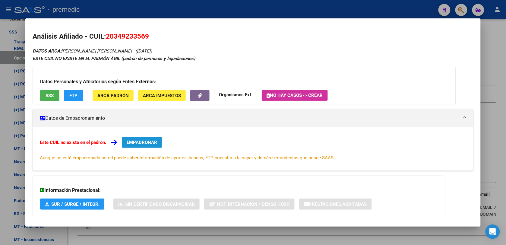
click at [158, 147] on button "EMPADRONAR" at bounding box center [142, 142] width 40 height 11
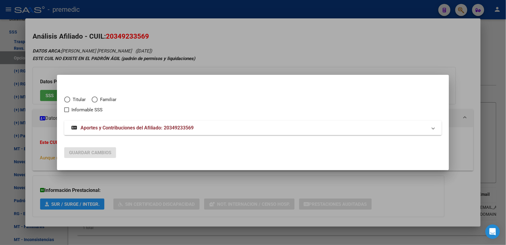
click at [82, 101] on span "Titular" at bounding box center [77, 99] width 15 height 7
click at [70, 101] on input "Titular" at bounding box center [67, 99] width 6 height 6
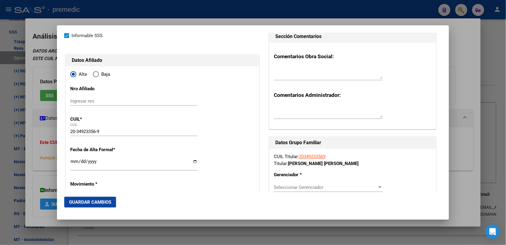
scroll to position [38, 0]
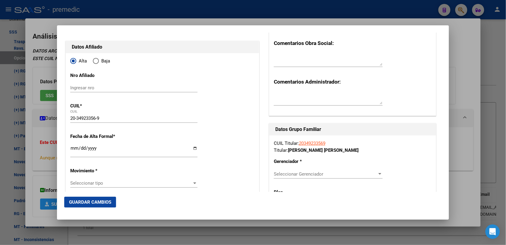
drag, startPoint x: 82, startPoint y: 143, endPoint x: 77, endPoint y: 140, distance: 5.9
click at [62, 160] on mat-dialog-content "Titular Familiar Informable SSS Datos Afiliado Alta Baja Nro Afiliado Ingresar …" at bounding box center [253, 112] width 392 height 159
click at [74, 146] on input "Ingresar fecha" at bounding box center [133, 151] width 127 height 10
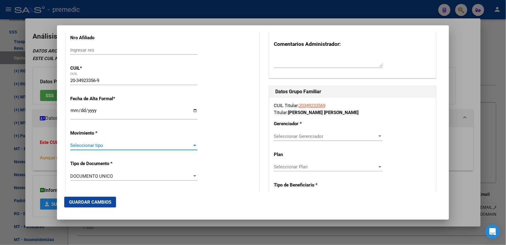
click at [97, 147] on span "Seleccionar tipo" at bounding box center [131, 145] width 122 height 5
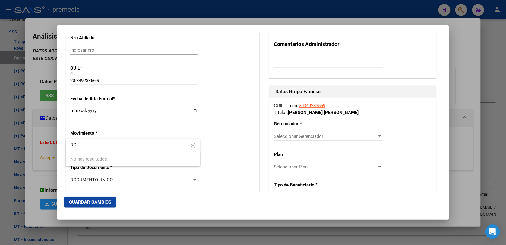
drag, startPoint x: 118, startPoint y: 145, endPoint x: 0, endPoint y: 124, distance: 120.3
click at [0, 124] on html "menu - premedic person Firma Express Inicio Instructivos Contacto OS Reportes P…" at bounding box center [253, 122] width 506 height 245
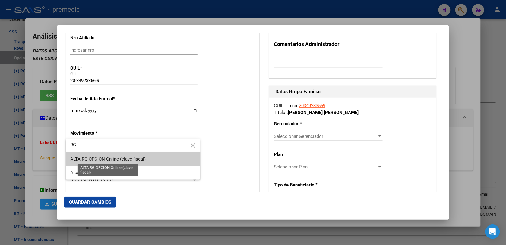
click at [95, 157] on span "ALTA RG OPCION Online (clave fiscal)" at bounding box center [108, 158] width 75 height 5
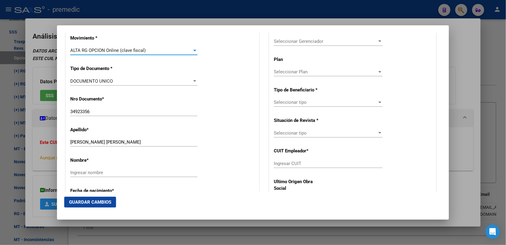
scroll to position [188, 0]
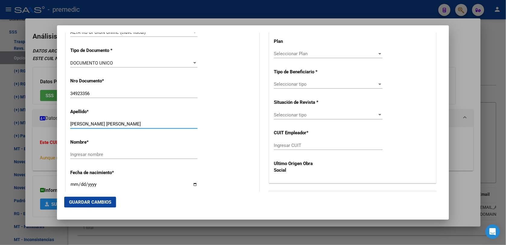
click at [102, 125] on input "[PERSON_NAME] [PERSON_NAME]" at bounding box center [133, 123] width 127 height 5
drag, startPoint x: 102, startPoint y: 125, endPoint x: 82, endPoint y: 124, distance: 19.9
click at [82, 124] on input "[PERSON_NAME] [PERSON_NAME]" at bounding box center [133, 123] width 127 height 5
click at [77, 153] on input "Ingresar nombre" at bounding box center [133, 154] width 127 height 5
paste input "[PERSON_NAME]"
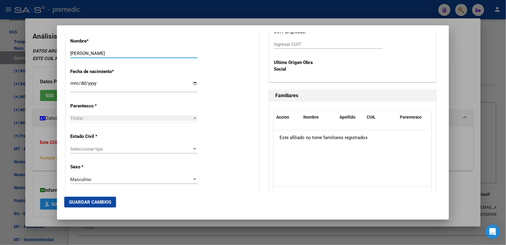
scroll to position [301, 0]
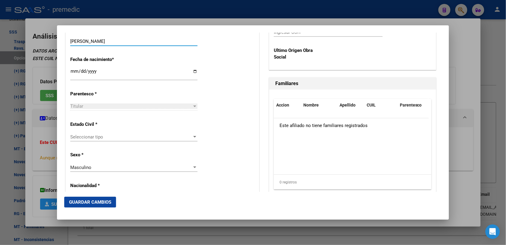
click at [89, 136] on span "Seleccionar tipo" at bounding box center [131, 136] width 122 height 5
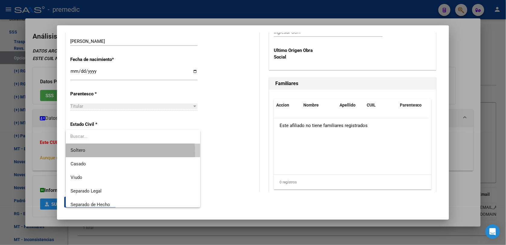
click at [95, 152] on span "Soltero" at bounding box center [133, 150] width 125 height 14
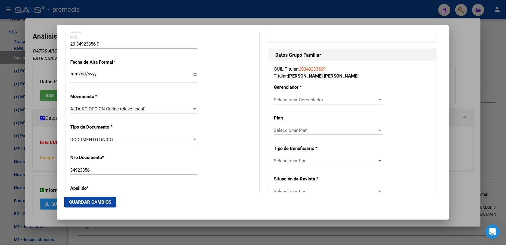
scroll to position [113, 0]
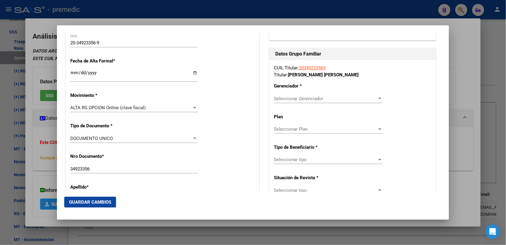
click at [302, 93] on div "CUIL Titular: 20349233569 Titular: [PERSON_NAME] [PERSON_NAME] Gerenciador * Se…" at bounding box center [352, 159] width 167 height 198
click at [302, 99] on span "Seleccionar Gerenciador" at bounding box center [325, 98] width 103 height 5
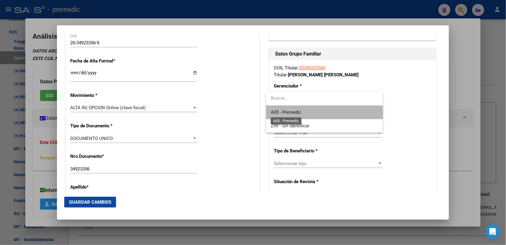
click at [300, 112] on span "A05 - Premedic" at bounding box center [286, 111] width 30 height 5
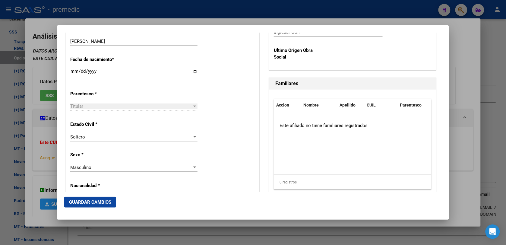
scroll to position [188, 0]
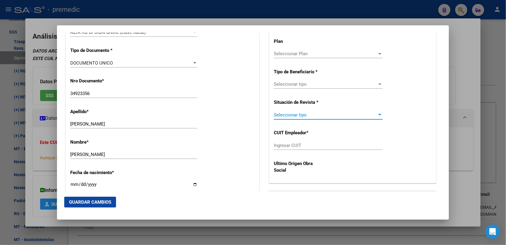
click at [303, 115] on span "Seleccionar tipo" at bounding box center [325, 114] width 103 height 5
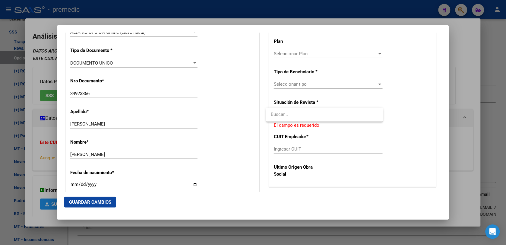
click at [304, 90] on div at bounding box center [253, 122] width 506 height 245
click at [305, 82] on span "Seleccionar tipo" at bounding box center [325, 83] width 103 height 5
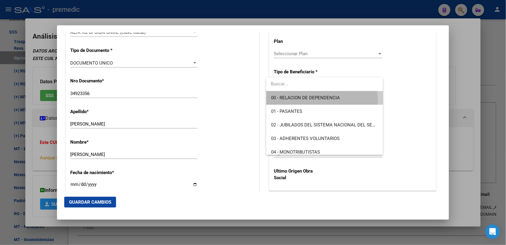
click at [305, 101] on span "00 - RELACION DE DEPENDENCIA" at bounding box center [324, 98] width 107 height 14
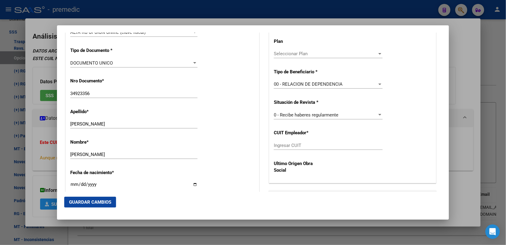
drag, startPoint x: 316, startPoint y: 142, endPoint x: 316, endPoint y: 149, distance: 7.0
click at [316, 149] on div "CUIL Titular: 20349233569 Titular: [PERSON_NAME] [PERSON_NAME] Gerenciador * A0…" at bounding box center [352, 84] width 167 height 198
click at [316, 149] on div "Ingresar CUIT" at bounding box center [328, 145] width 109 height 9
paste input "30-58471593-2"
click at [316, 147] on input "Ingresar CUIT" at bounding box center [328, 145] width 109 height 5
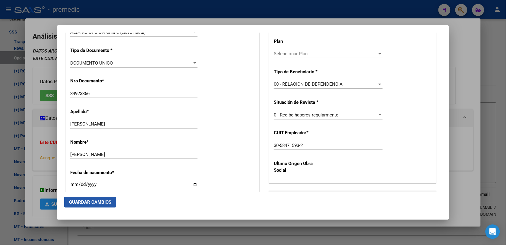
click at [109, 198] on button "Guardar Cambios" at bounding box center [90, 201] width 52 height 11
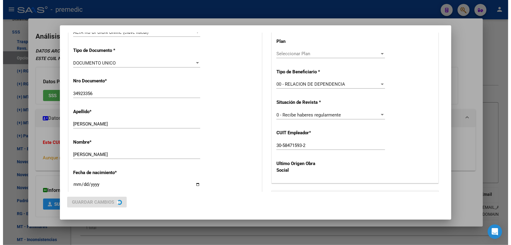
scroll to position [0, 0]
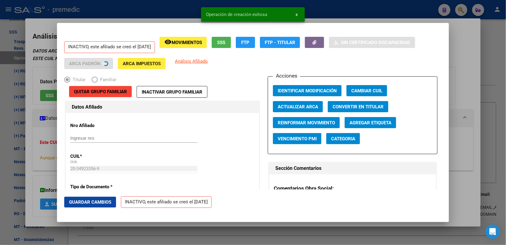
click at [472, 46] on div at bounding box center [253, 122] width 506 height 245
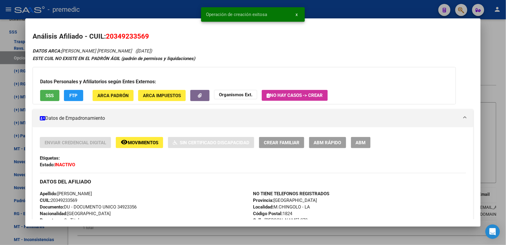
click at [495, 30] on div at bounding box center [253, 122] width 506 height 245
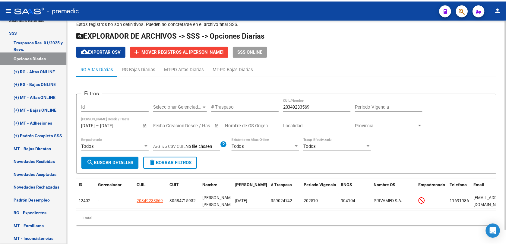
scroll to position [14, 0]
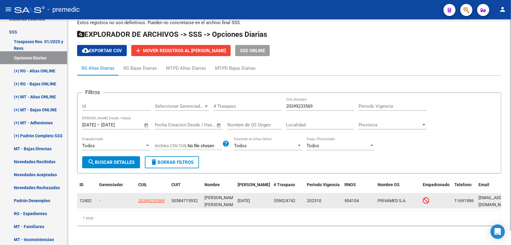
drag, startPoint x: 152, startPoint y: 187, endPoint x: 154, endPoint y: 194, distance: 7.2
click at [154, 194] on div "ID Gerenciador CUIL CUIT Nombre Fecha Traspaso # Traspaso Periodo Vigencia RNOS…" at bounding box center [289, 201] width 425 height 47
drag, startPoint x: 154, startPoint y: 194, endPoint x: 156, endPoint y: 197, distance: 4.0
click at [156, 197] on app-link-go-to "20349233569" at bounding box center [151, 200] width 27 height 7
click at [156, 198] on span "20349233569" at bounding box center [151, 200] width 27 height 5
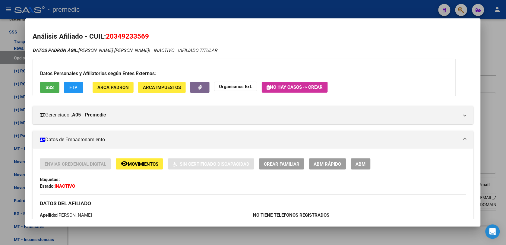
click at [208, 237] on div at bounding box center [253, 122] width 506 height 245
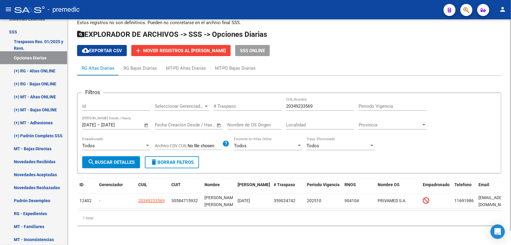
click at [312, 103] on input "20349233569" at bounding box center [320, 105] width 68 height 5
paste input "742576342"
drag, startPoint x: 126, startPoint y: 139, endPoint x: 122, endPoint y: 155, distance: 16.3
click at [122, 155] on form "Filtros Id Seleccionar Gerenciador Seleccionar Gerenciador # Traspaso 274257634…" at bounding box center [289, 133] width 425 height 81
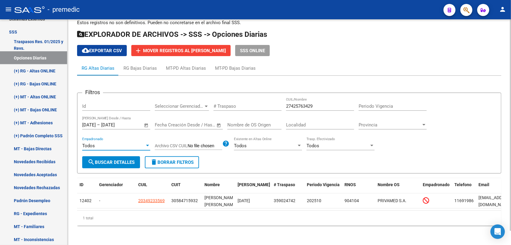
click at [122, 159] on span "search Buscar Detalles" at bounding box center [111, 161] width 47 height 5
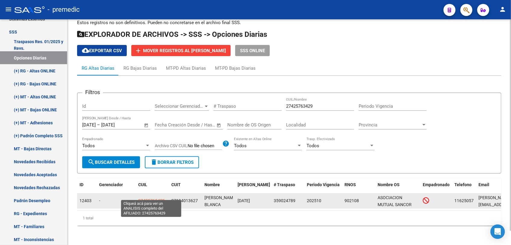
click at [154, 198] on span "27425763429" at bounding box center [151, 200] width 27 height 5
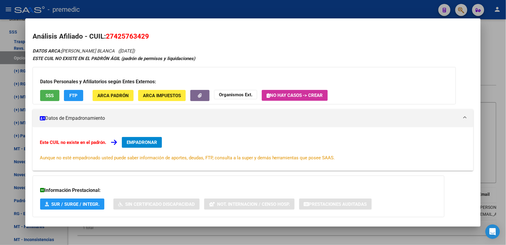
scroll to position [14, 0]
click at [137, 142] on span "EMPADRONAR" at bounding box center [142, 142] width 30 height 5
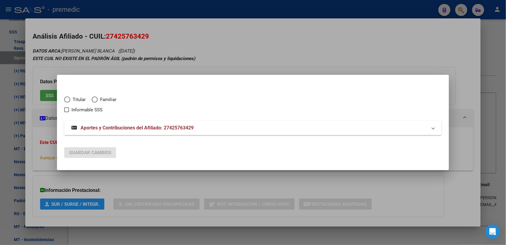
drag, startPoint x: 63, startPoint y: 96, endPoint x: 68, endPoint y: 99, distance: 6.2
click at [64, 96] on mat-dialog-content "Titular Familiar Informable SSS Aportes y Contribuciones del Afiliado: 27425763…" at bounding box center [253, 112] width 392 height 60
click at [73, 102] on span "Titular" at bounding box center [77, 99] width 15 height 7
click at [70, 102] on input "Titular" at bounding box center [67, 99] width 6 height 6
radio input "true"
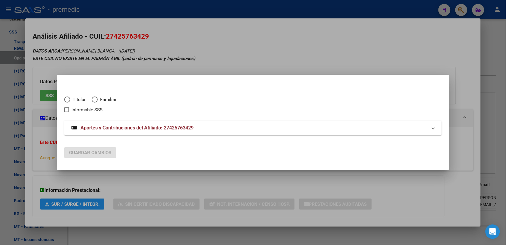
checkbox input "true"
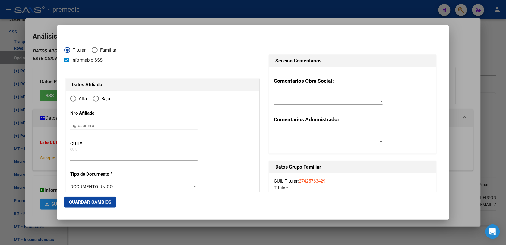
type input "27-42576342-9"
type input "42576342"
type input "GOMEZ"
type input "CAMILA BLANCA"
type input "[DATE]"
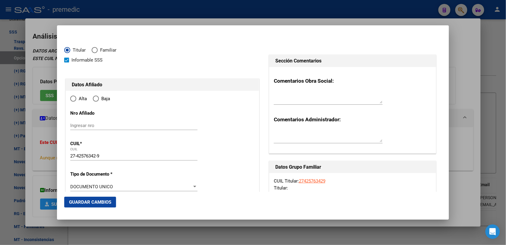
type input "BECCAR"
type input "1643"
type input "UDAONDO"
type input "1151"
radio input "true"
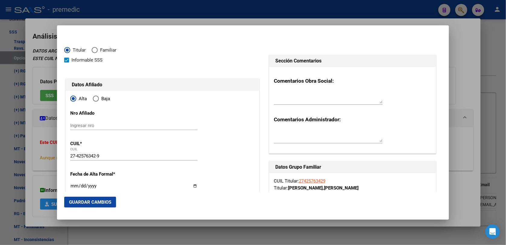
type input "BECCAR"
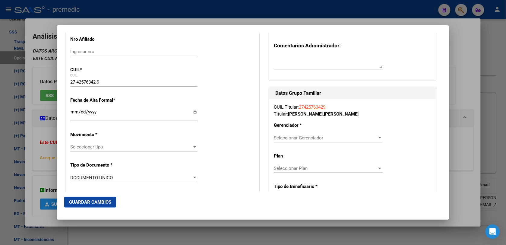
scroll to position [75, 0]
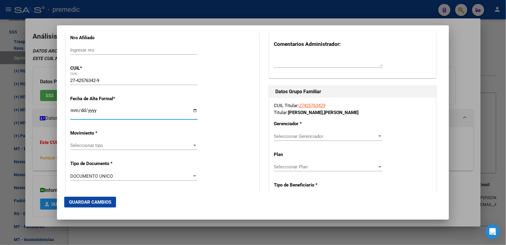
click at [73, 112] on input "Ingresar fecha" at bounding box center [133, 113] width 127 height 10
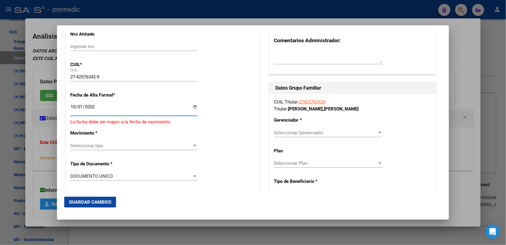
type input "[DATE]"
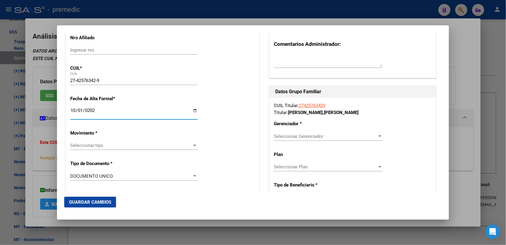
click at [88, 149] on div "Seleccionar tipo Seleccionar tipo" at bounding box center [133, 145] width 127 height 9
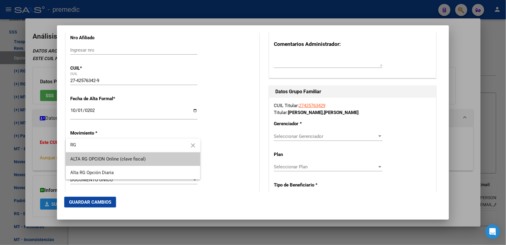
type input "RG"
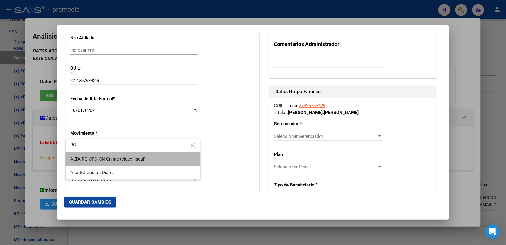
click at [88, 163] on span "ALTA RG OPCION Online (clave fiscal)" at bounding box center [133, 159] width 125 height 14
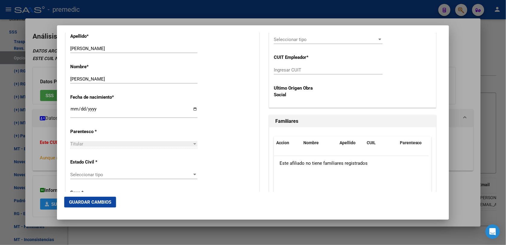
click at [98, 141] on div "Titular" at bounding box center [131, 143] width 122 height 5
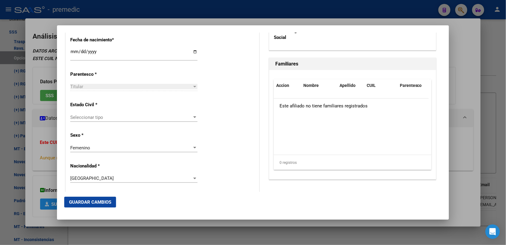
scroll to position [339, 0]
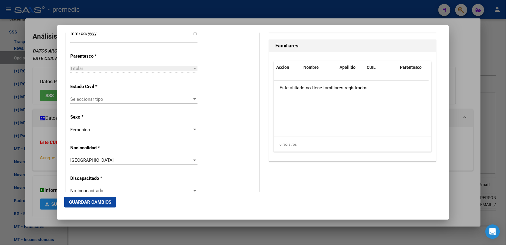
drag, startPoint x: 100, startPoint y: 93, endPoint x: 100, endPoint y: 99, distance: 6.0
click at [100, 99] on div "Estado Civil * Seleccionar tipo Seleccionar tipo" at bounding box center [162, 94] width 184 height 30
drag, startPoint x: 100, startPoint y: 99, endPoint x: 99, endPoint y: 105, distance: 6.1
click at [99, 109] on div "Seleccionar tipo Seleccionar tipo" at bounding box center [133, 102] width 127 height 15
click at [99, 102] on div "Seleccionar tipo Seleccionar tipo" at bounding box center [133, 99] width 127 height 9
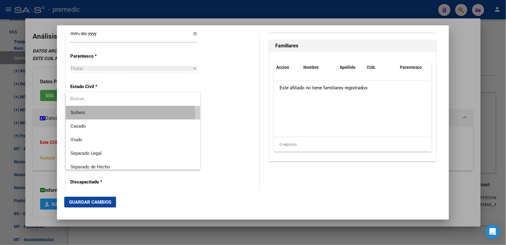
click at [99, 117] on span "Soltero" at bounding box center [133, 113] width 125 height 14
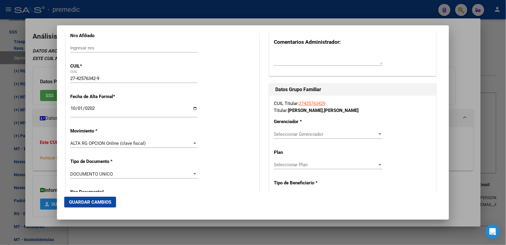
scroll to position [113, 0]
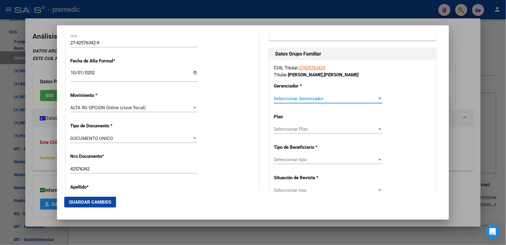
click at [308, 99] on span "Seleccionar Gerenciador" at bounding box center [325, 98] width 103 height 5
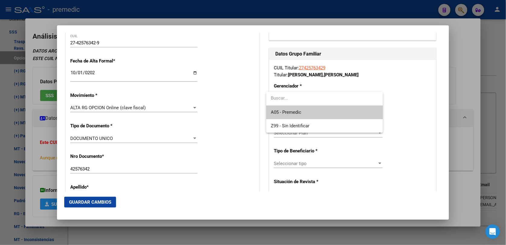
click at [303, 112] on span "A05 - Premedic" at bounding box center [324, 112] width 107 height 14
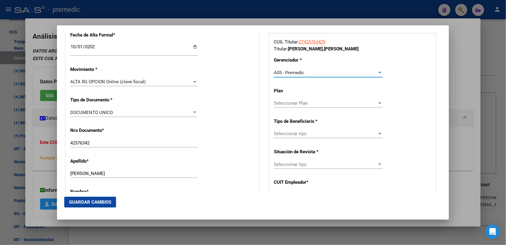
scroll to position [151, 0]
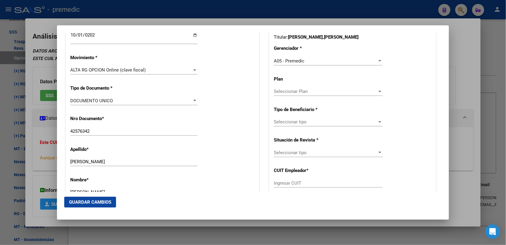
click at [305, 86] on div "CUIL Titular: 27425763429 Titular: GOMEZ , CAMILA BLANCA Gerenciador * A05 - Pr…" at bounding box center [352, 121] width 167 height 198
click at [308, 124] on span "Seleccionar tipo" at bounding box center [325, 121] width 103 height 5
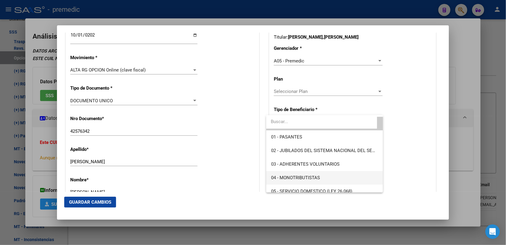
scroll to position [0, 0]
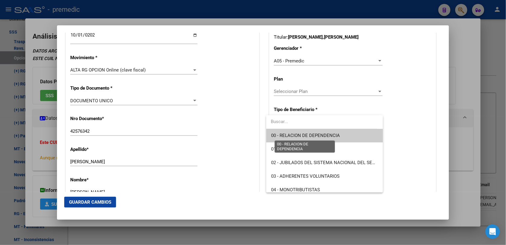
click at [310, 134] on span "00 - RELACION DE DEPENDENCIA" at bounding box center [305, 135] width 69 height 5
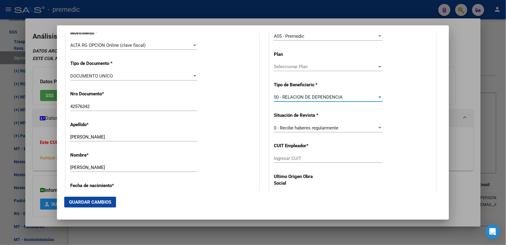
scroll to position [188, 0]
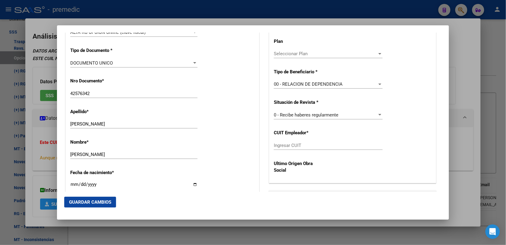
click at [308, 141] on div "Ingresar CUIT" at bounding box center [328, 145] width 109 height 9
paste input "27-13401362-7"
type input "27-13401362-7"
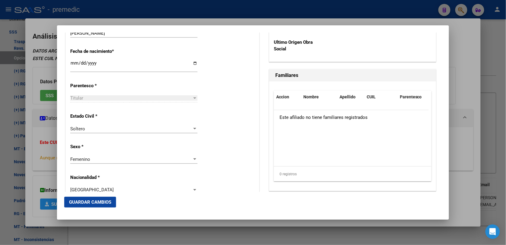
scroll to position [339, 0]
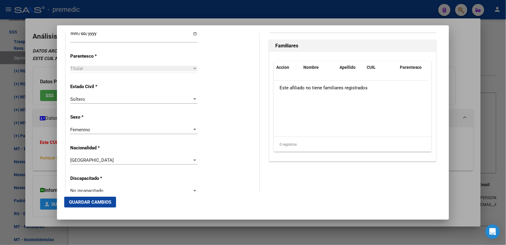
click at [67, 201] on button "Guardar Cambios" at bounding box center [90, 201] width 52 height 11
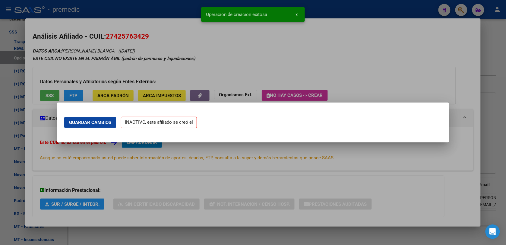
scroll to position [0, 0]
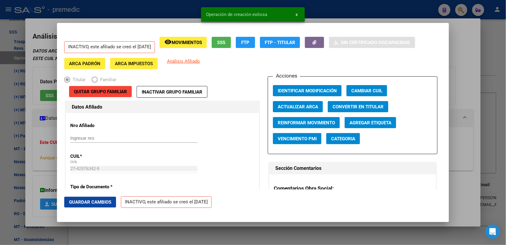
click at [488, 19] on div at bounding box center [253, 122] width 506 height 245
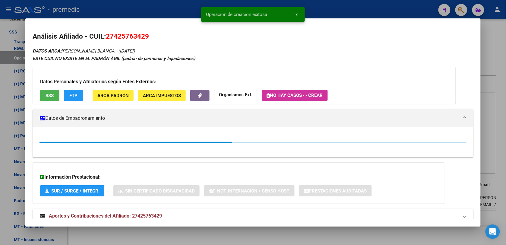
click at [505, 25] on html "menu - premedic person Firma Express Inicio Instructivos Contacto OS Reportes P…" at bounding box center [253, 122] width 506 height 245
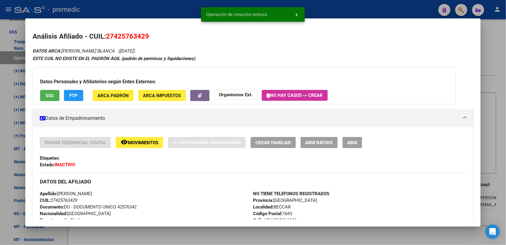
copy body "cloud_download Exportar CSV add Mover registros al PADRÓN de SAAS SSS ONLINE RG…"
click at [497, 32] on div at bounding box center [253, 122] width 506 height 245
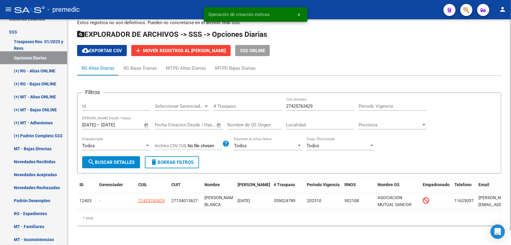
click at [496, 31] on h1 "EXPLORADOR DE ARCHIVOS -> SSS -> Opciones Diarias" at bounding box center [289, 35] width 425 height 11
click at [107, 160] on button "search Buscar Detalles" at bounding box center [111, 162] width 58 height 12
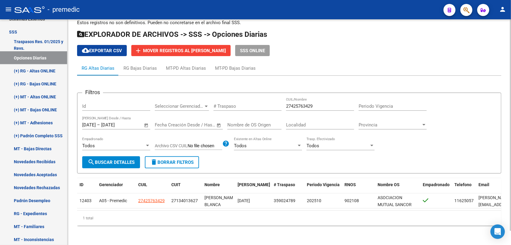
drag, startPoint x: 332, startPoint y: 107, endPoint x: 253, endPoint y: 105, distance: 78.4
click at [253, 105] on div "Filtros Id Seleccionar Gerenciador Seleccionar Gerenciador # Traspaso 274257634…" at bounding box center [289, 127] width 414 height 58
drag, startPoint x: 253, startPoint y: 105, endPoint x: 309, endPoint y: 102, distance: 55.6
click at [309, 103] on input "27425763429" at bounding box center [320, 105] width 68 height 5
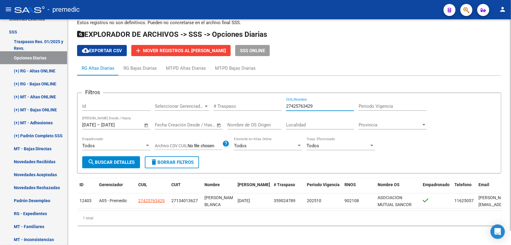
paste input "332381136"
type input "23323811369"
drag, startPoint x: 109, startPoint y: 149, endPoint x: 99, endPoint y: 172, distance: 25.0
click at [99, 172] on div "Filtros Id Seleccionar Gerenciador Seleccionar Gerenciador # Traspaso 233238113…" at bounding box center [289, 154] width 425 height 143
drag, startPoint x: 99, startPoint y: 172, endPoint x: 97, endPoint y: 158, distance: 14.6
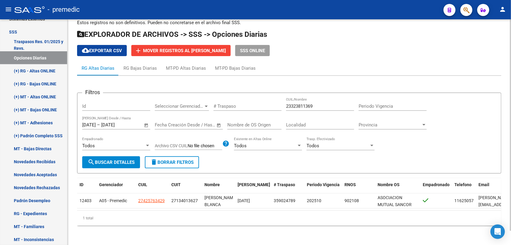
click at [97, 159] on span "search Buscar Detalles" at bounding box center [111, 161] width 47 height 5
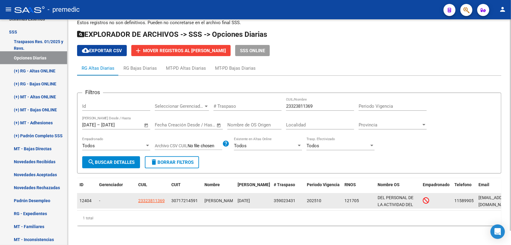
drag, startPoint x: 137, startPoint y: 196, endPoint x: 140, endPoint y: 192, distance: 4.8
click at [138, 195] on datatable-body-cell "23323811369" at bounding box center [152, 200] width 33 height 15
click at [140, 193] on datatable-body-cell "23323811369" at bounding box center [152, 200] width 33 height 15
click at [142, 198] on span "23323811369" at bounding box center [151, 200] width 27 height 5
type textarea "23323811369"
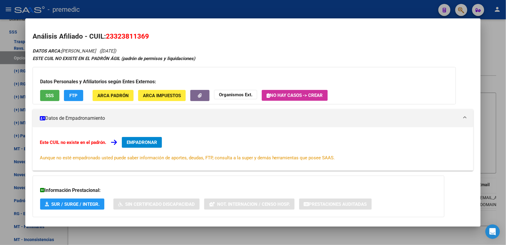
click at [142, 142] on span "EMPADRONAR" at bounding box center [142, 142] width 30 height 5
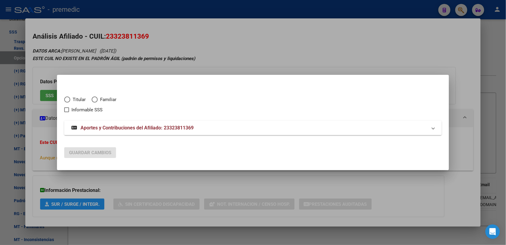
click at [62, 96] on mat-dialog-content "Titular Familiar Informable SSS Aportes y Contribuciones del Afiliado: 23323811…" at bounding box center [253, 112] width 392 height 60
click at [74, 102] on span "Titular" at bounding box center [77, 99] width 15 height 7
click at [70, 102] on input "Titular" at bounding box center [67, 99] width 6 height 6
radio input "true"
checkbox input "true"
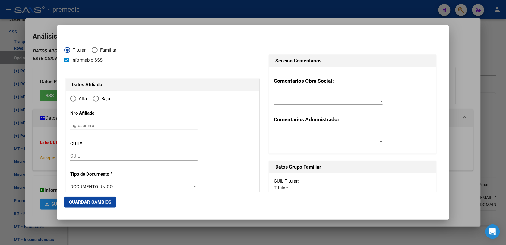
type input "23-32381136-9"
radio input "true"
type input "32381136"
type input "1986-02-06"
type input "1613"
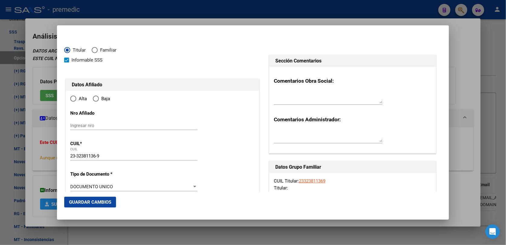
type input "MAZA"
type input "GASTON MAXIMILIANO"
type input "LOS POLVORINES"
type input "AVIADORA C LORENZINI"
type input "2735"
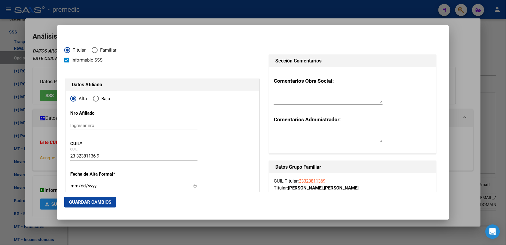
type input "LOS POLVORINES"
click at [105, 184] on input "Ingresar fecha" at bounding box center [133, 188] width 127 height 10
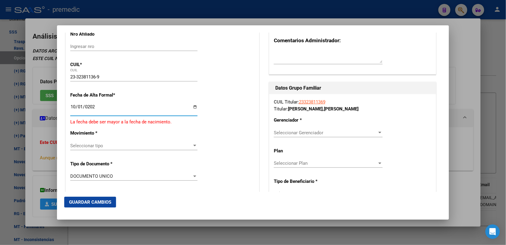
type input "[DATE]"
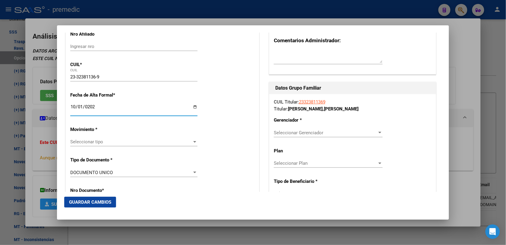
scroll to position [75, 0]
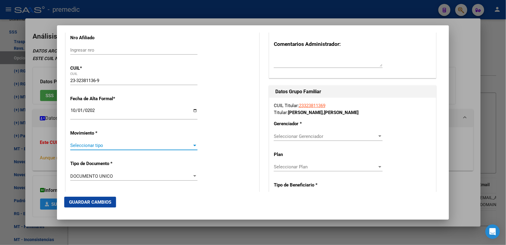
click at [118, 146] on span "Seleccionar tipo" at bounding box center [131, 145] width 122 height 5
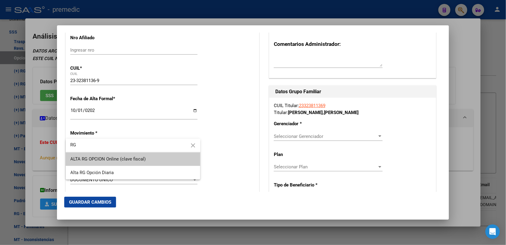
type input "RG"
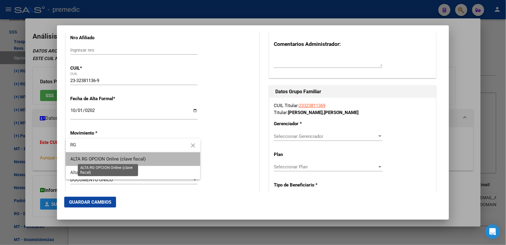
click at [124, 158] on span "ALTA RG OPCION Online (clave fiscal)" at bounding box center [108, 158] width 75 height 5
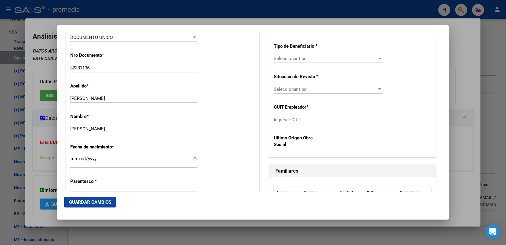
scroll to position [264, 0]
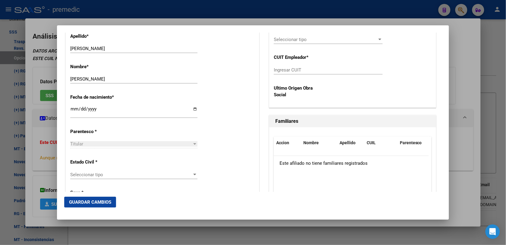
drag, startPoint x: 94, startPoint y: 168, endPoint x: 94, endPoint y: 175, distance: 7.2
click at [94, 175] on div "Estado Civil * Seleccionar tipo Seleccionar tipo" at bounding box center [162, 169] width 184 height 30
click at [94, 175] on span "Seleccionar tipo" at bounding box center [131, 174] width 122 height 5
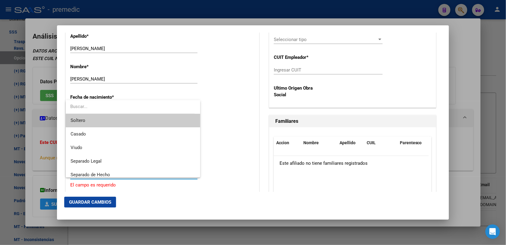
click at [93, 124] on span "Soltero" at bounding box center [133, 121] width 125 height 14
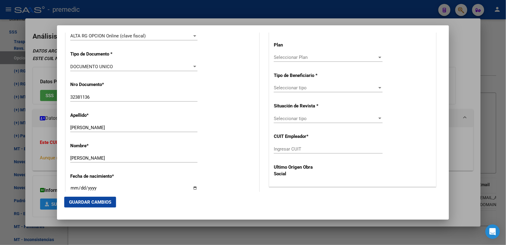
scroll to position [188, 0]
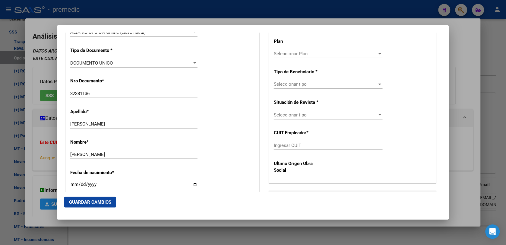
drag, startPoint x: 290, startPoint y: 44, endPoint x: 290, endPoint y: 56, distance: 11.5
click at [290, 47] on div "CUIL Titular: 23323811369 Titular: MAZA , GASTON MAXIMILIANO Gerenciador * Sele…" at bounding box center [352, 84] width 167 height 198
drag, startPoint x: 292, startPoint y: 79, endPoint x: 293, endPoint y: 83, distance: 4.5
click at [293, 83] on div "CUIL Titular: 23323811369 Titular: MAZA , GASTON MAXIMILIANO Gerenciador * Sele…" at bounding box center [352, 84] width 167 height 198
drag, startPoint x: 293, startPoint y: 83, endPoint x: 293, endPoint y: 87, distance: 4.2
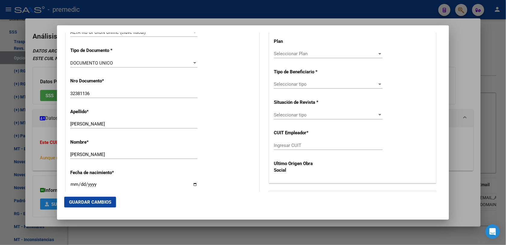
click at [293, 87] on div "Seleccionar tipo Seleccionar tipo" at bounding box center [328, 84] width 109 height 9
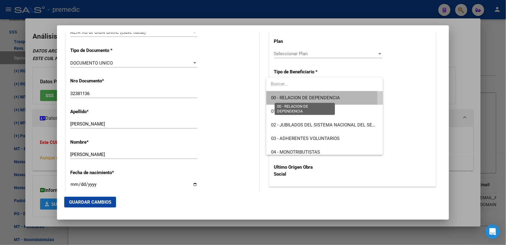
click at [293, 99] on span "00 - RELACION DE DEPENDENCIA" at bounding box center [305, 97] width 69 height 5
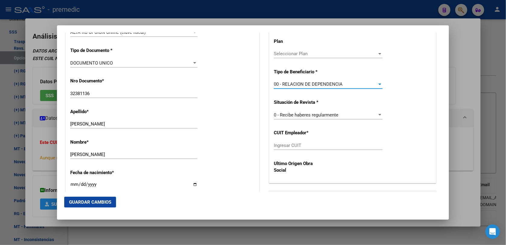
scroll to position [226, 0]
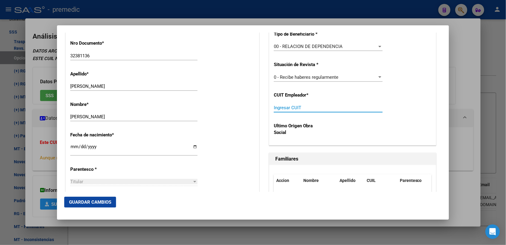
click at [293, 106] on input "Ingresar CUIT" at bounding box center [328, 107] width 109 height 5
paste input "30-71721459-1"
type input "30-71721459-1"
click at [79, 204] on span "Guardar Cambios" at bounding box center [90, 201] width 42 height 5
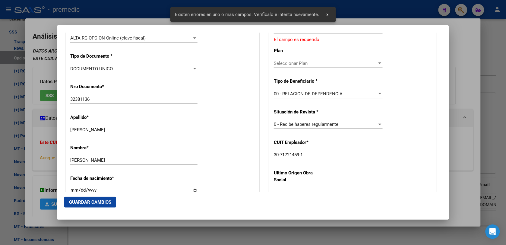
scroll to position [151, 0]
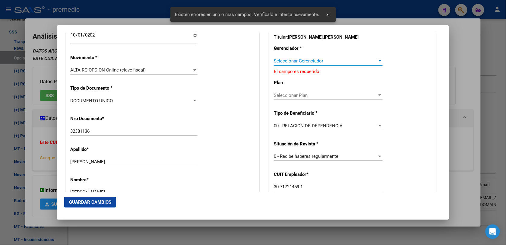
click at [305, 58] on span "Seleccionar Gerenciador" at bounding box center [325, 60] width 103 height 5
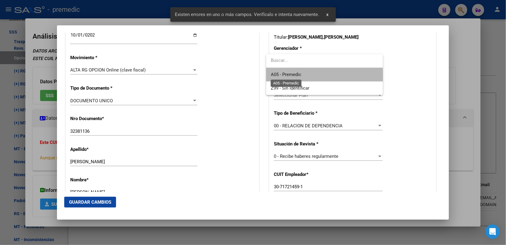
click at [298, 76] on span "A05 - Premedic" at bounding box center [286, 74] width 30 height 5
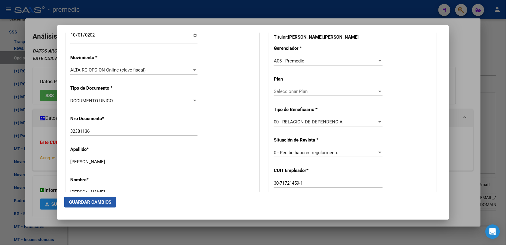
click at [99, 201] on span "Guardar Cambios" at bounding box center [90, 201] width 42 height 5
click at [468, 56] on div at bounding box center [253, 122] width 506 height 245
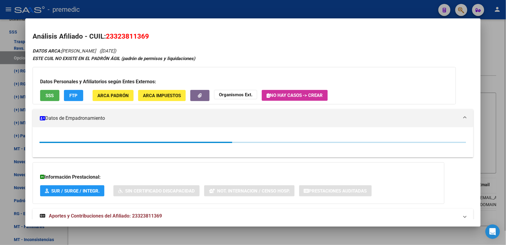
click at [486, 37] on div at bounding box center [253, 122] width 506 height 245
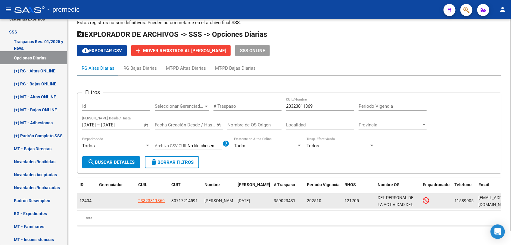
click at [154, 198] on span "23323811369" at bounding box center [151, 200] width 27 height 5
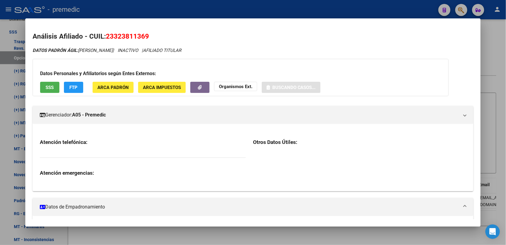
click at [124, 232] on div at bounding box center [253, 122] width 506 height 245
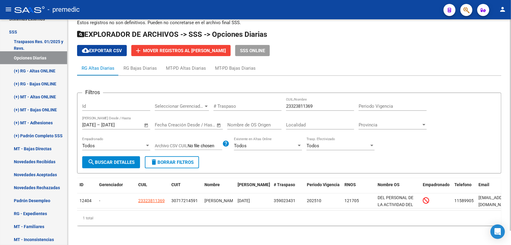
click at [121, 160] on button "search Buscar Detalles" at bounding box center [111, 162] width 58 height 12
click at [308, 103] on input "23323811369" at bounding box center [320, 105] width 68 height 5
drag, startPoint x: 336, startPoint y: 102, endPoint x: 156, endPoint y: 83, distance: 181.2
click at [156, 83] on app-list-header "Filtros Id Seleccionar Gerenciador Seleccionar Gerenciador # Traspaso 233238113…" at bounding box center [289, 128] width 425 height 90
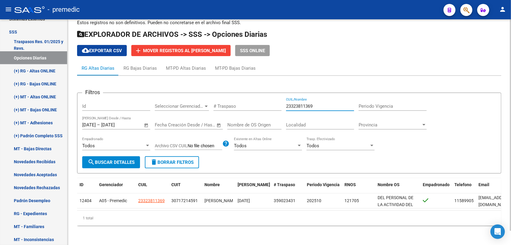
paste input "7451740305"
type input "27451740305"
click at [105, 159] on span "search Buscar Detalles" at bounding box center [111, 161] width 47 height 5
click at [148, 186] on datatable-header "ID Gerenciador CUIL CUIT Nombre Fecha Traspaso # Traspaso Periodo Vigencia RNOS…" at bounding box center [289, 185] width 425 height 15
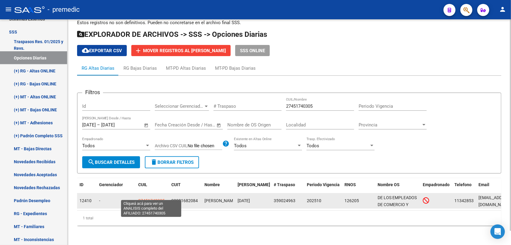
click at [152, 198] on span "27451740305" at bounding box center [151, 200] width 27 height 5
type textarea "27451740305"
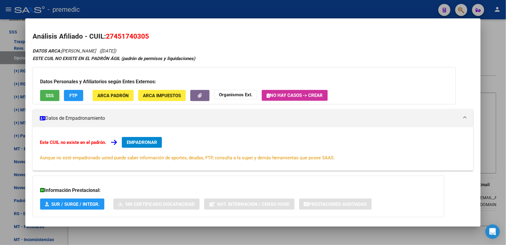
click at [145, 144] on span "EMPADRONAR" at bounding box center [142, 142] width 30 height 5
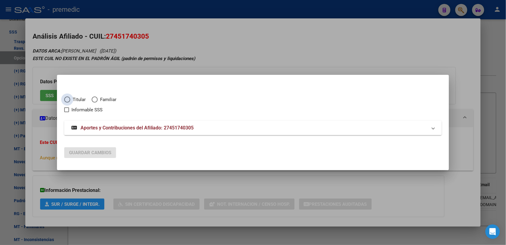
click at [78, 100] on span "Titular" at bounding box center [77, 99] width 15 height 7
click at [70, 100] on input "Titular" at bounding box center [67, 99] width 6 height 6
radio input "true"
checkbox input "true"
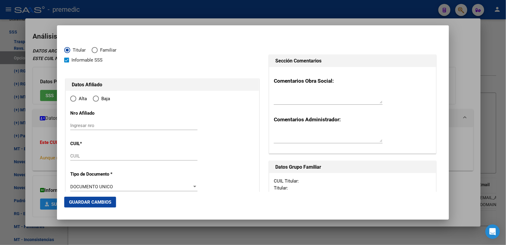
type input "27-45174030-5"
type input "45174030"
type input "QUINTEROS"
type input "MARA ANTONELLA"
type input "2003-05-17"
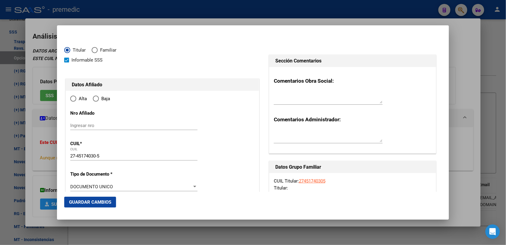
type input "LOMA HERMOSA"
type input "1657"
type input "GÜEMES"
type input "7547"
radio input "true"
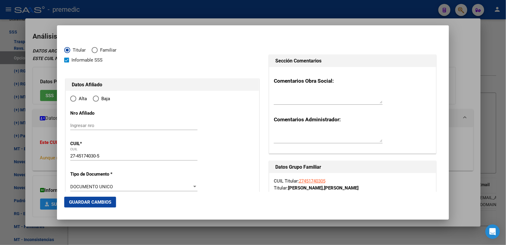
type input "LOMA HERMOSA"
drag, startPoint x: 63, startPoint y: 193, endPoint x: 74, endPoint y: 188, distance: 12.0
click at [69, 191] on mat-dialog-container "Titular Familiar Informable SSS Datos Afiliado Alta Baja Nro Afiliado Ingresar …" at bounding box center [253, 122] width 392 height 194
click at [76, 186] on input "Ingresar fecha" at bounding box center [133, 188] width 127 height 10
type input "[DATE]"
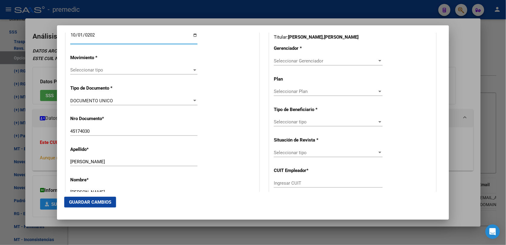
click at [106, 65] on div "Seleccionar tipo Seleccionar tipo" at bounding box center [133, 69] width 127 height 9
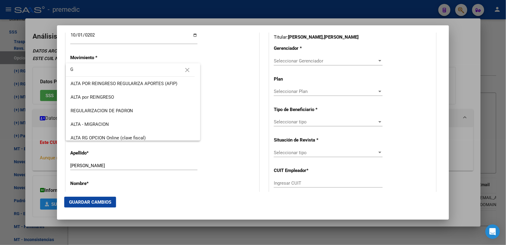
drag, startPoint x: 106, startPoint y: 70, endPoint x: -2, endPoint y: 61, distance: 107.7
click at [0, 61] on html "menu - premedic person Firma Express Inicio Instructivos Contacto OS Reportes P…" at bounding box center [253, 122] width 506 height 245
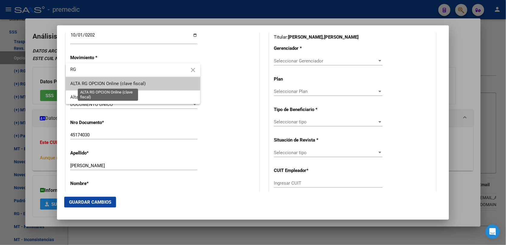
type input "RG"
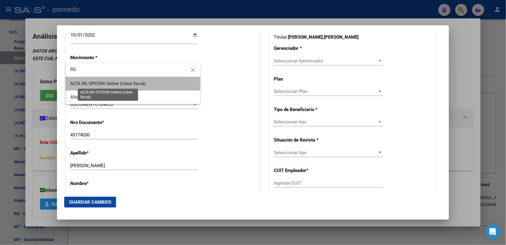
click at [116, 85] on span "ALTA RG OPCION Online (clave fiscal)" at bounding box center [108, 83] width 75 height 5
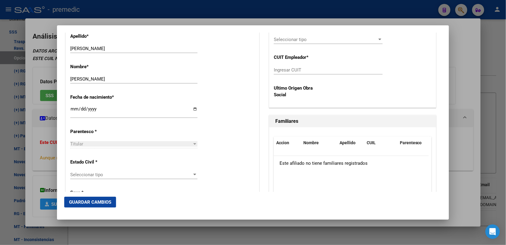
scroll to position [301, 0]
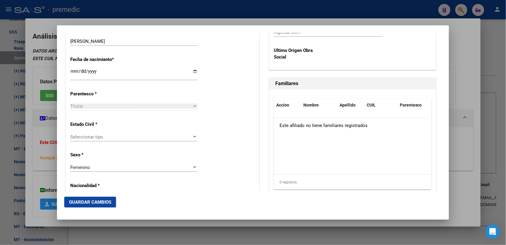
click at [112, 135] on span "Seleccionar tipo" at bounding box center [131, 136] width 122 height 5
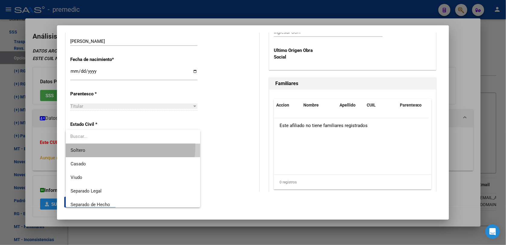
click at [112, 147] on span "Soltero" at bounding box center [133, 150] width 125 height 14
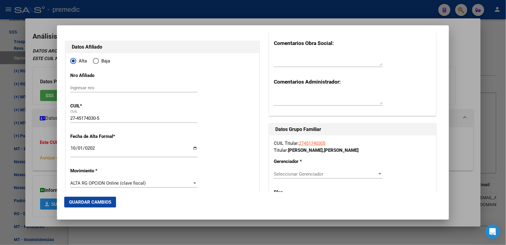
scroll to position [75, 0]
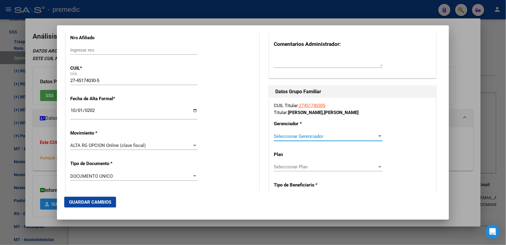
click at [326, 136] on span "Seleccionar Gerenciador" at bounding box center [325, 136] width 103 height 5
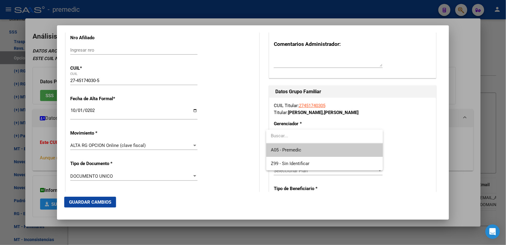
click at [326, 136] on input "dropdown search" at bounding box center [324, 136] width 117 height 14
click at [325, 152] on span "A05 - Premedic" at bounding box center [324, 150] width 107 height 14
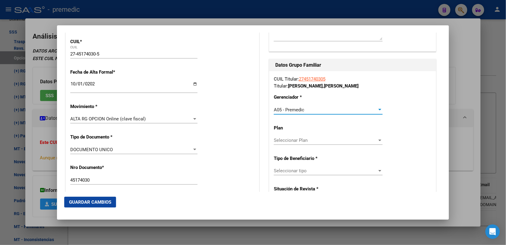
scroll to position [113, 0]
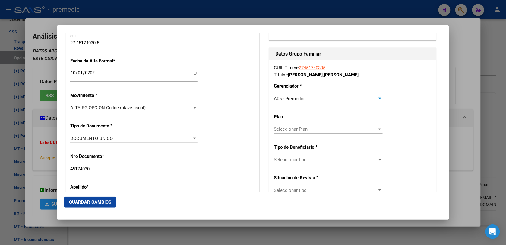
click at [324, 166] on div "Seleccionar tipo Seleccionar tipo" at bounding box center [328, 162] width 109 height 15
click at [323, 158] on span "Seleccionar tipo" at bounding box center [325, 159] width 103 height 5
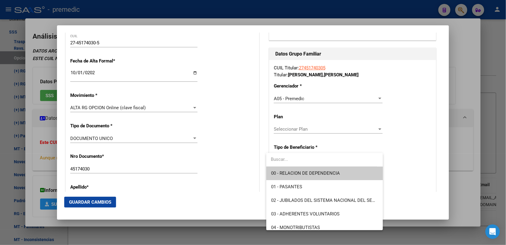
click at [325, 169] on span "00 - RELACION DE DEPENDENCIA" at bounding box center [324, 173] width 107 height 14
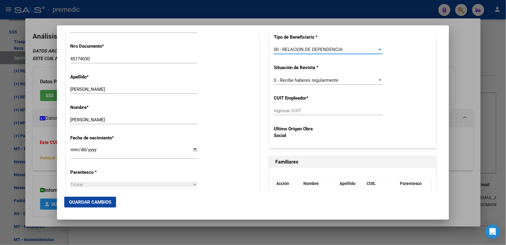
scroll to position [226, 0]
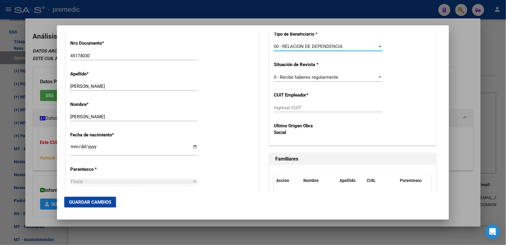
click at [288, 108] on input "Ingresar CUIT" at bounding box center [328, 107] width 109 height 5
paste input "20-28168208-4"
type input "20-28168208-4"
click at [82, 200] on span "Guardar Cambios" at bounding box center [90, 201] width 42 height 5
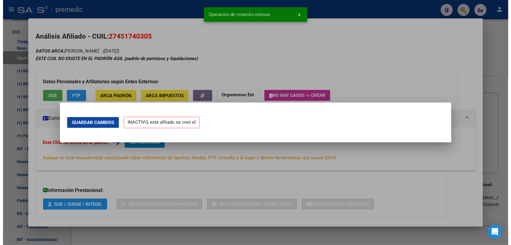
scroll to position [0, 0]
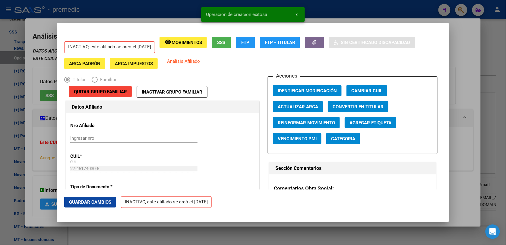
click at [485, 48] on div at bounding box center [253, 122] width 506 height 245
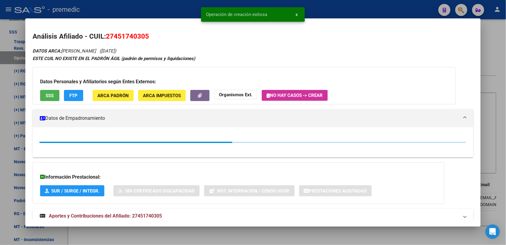
click at [487, 45] on div at bounding box center [253, 122] width 506 height 245
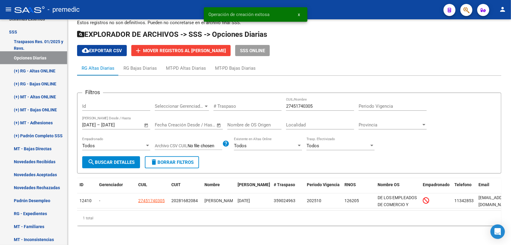
click at [487, 45] on div "cloud_download Exportar CSV add Mover registros al [PERSON_NAME] SSS ONLINE" at bounding box center [289, 50] width 425 height 11
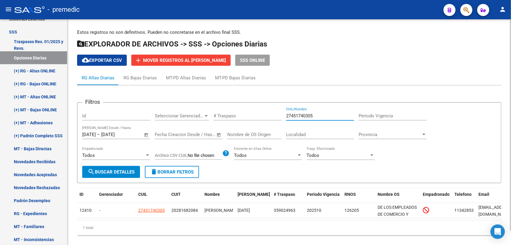
click at [314, 115] on input "27451740305" at bounding box center [320, 115] width 68 height 5
drag, startPoint x: 314, startPoint y: 115, endPoint x: 305, endPoint y: 122, distance: 11.8
click at [314, 116] on input "27451740305" at bounding box center [320, 115] width 68 height 5
paste input "0386384003"
type input "20386384003"
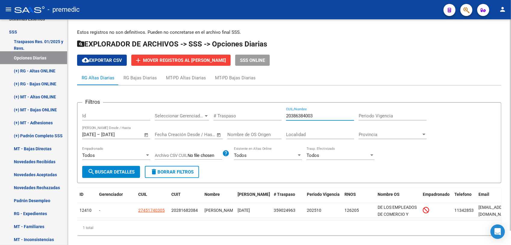
click at [114, 171] on span "search Buscar Detalles" at bounding box center [111, 171] width 47 height 5
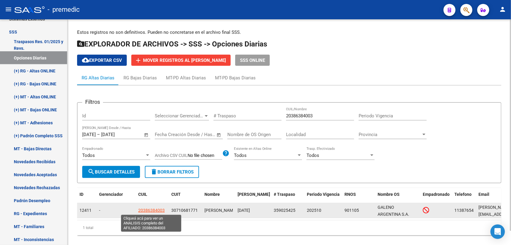
click at [145, 210] on span "20386384003" at bounding box center [151, 210] width 27 height 5
type textarea "20386384003"
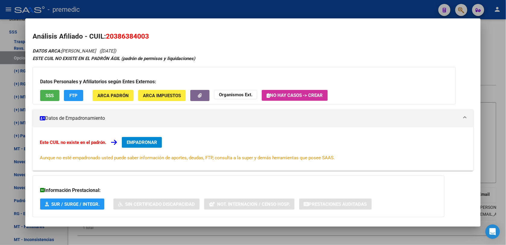
drag, startPoint x: 133, startPoint y: 133, endPoint x: 137, endPoint y: 142, distance: 10.2
click at [137, 142] on div "Este CUIL no existe en el padrón. EMPADRONAR Aunque no esté empadronado usted p…" at bounding box center [253, 148] width 441 height 43
click at [137, 142] on span "EMPADRONAR" at bounding box center [142, 142] width 30 height 5
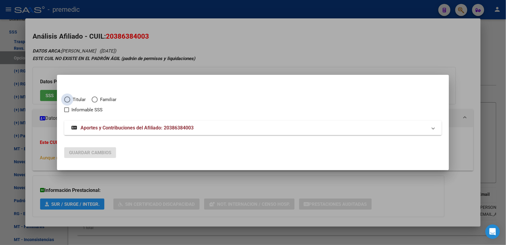
click at [73, 102] on span "Titular" at bounding box center [77, 99] width 15 height 7
click at [70, 102] on input "Titular" at bounding box center [67, 99] width 6 height 6
radio input "true"
checkbox input "true"
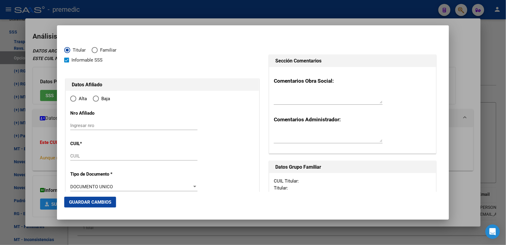
type input "20-38638400-3"
type input "38638400"
type input "GOMEZ"
type input "FERNANDO NAHUEL"
type input "1995-01-20"
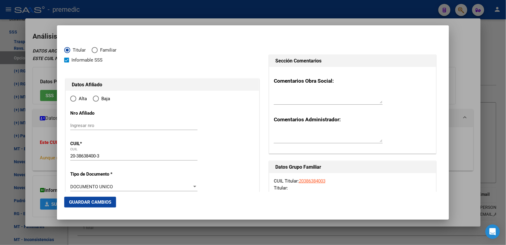
type input "[PERSON_NAME]"
type input "1655"
type input "[GEOGRAPHIC_DATA]"
type input "9091"
radio input "true"
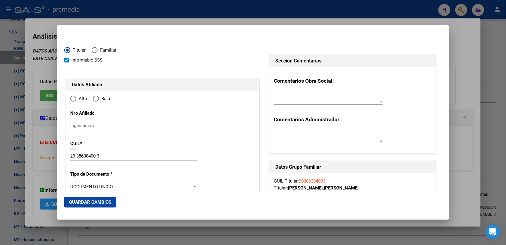
type input "[PERSON_NAME]"
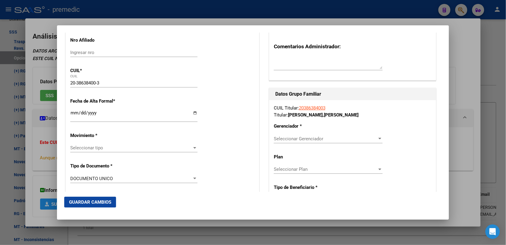
scroll to position [75, 0]
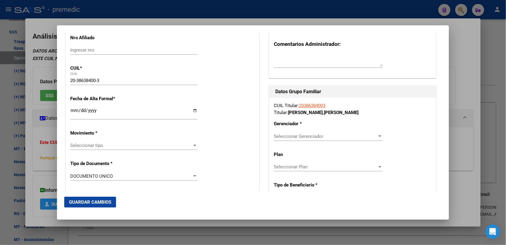
click at [71, 108] on input "Ingresar fecha" at bounding box center [133, 113] width 127 height 10
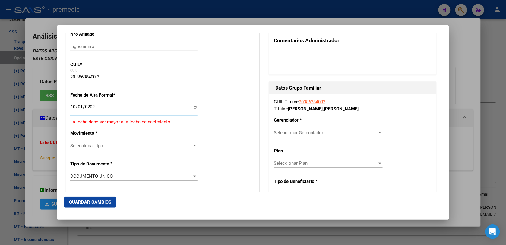
type input "[DATE]"
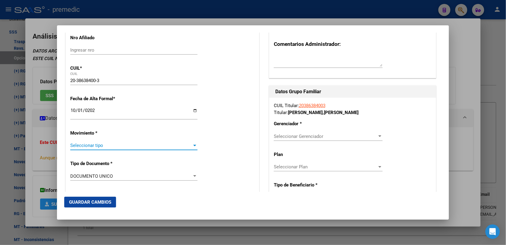
click at [129, 145] on span "Seleccionar tipo" at bounding box center [131, 145] width 122 height 5
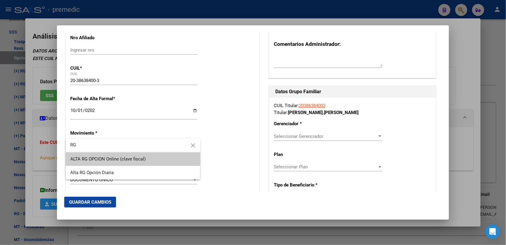
type input "RG"
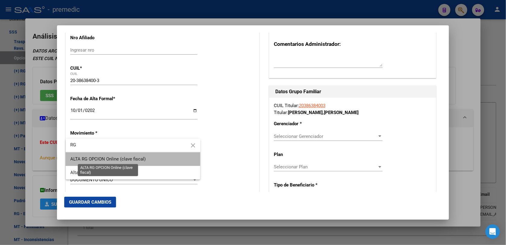
click at [110, 159] on span "ALTA RG OPCION Online (clave fiscal)" at bounding box center [108, 158] width 75 height 5
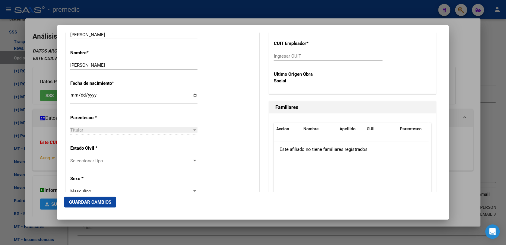
scroll to position [301, 0]
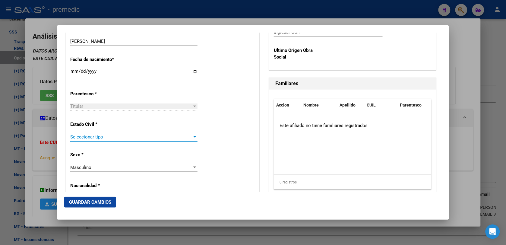
click at [86, 135] on span "Seleccionar tipo" at bounding box center [131, 136] width 122 height 5
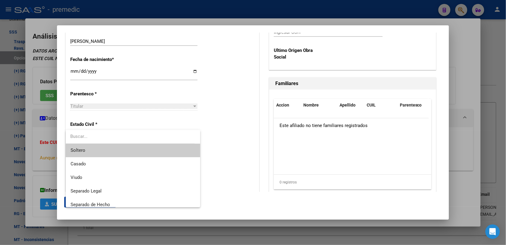
click at [96, 154] on span "Soltero" at bounding box center [133, 150] width 125 height 14
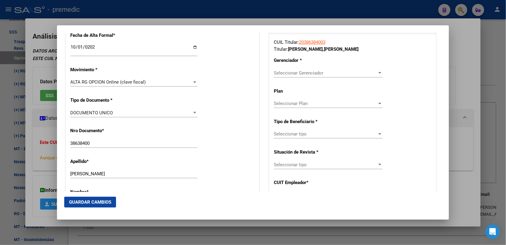
scroll to position [151, 0]
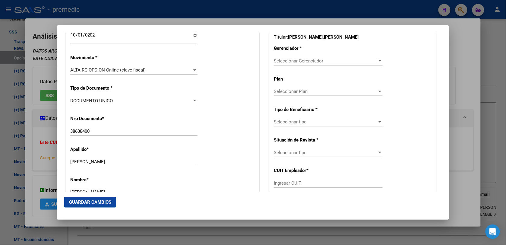
click at [334, 58] on span "Seleccionar Gerenciador" at bounding box center [325, 60] width 103 height 5
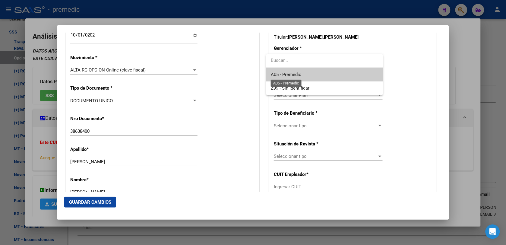
click at [296, 77] on span "A05 - Premedic" at bounding box center [286, 74] width 30 height 5
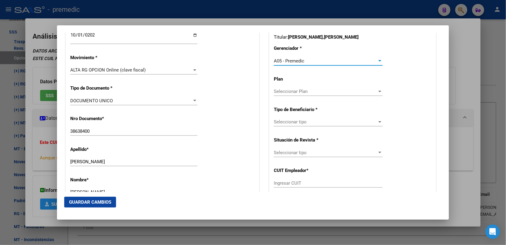
click at [302, 91] on span "Seleccionar Plan" at bounding box center [325, 91] width 103 height 5
click at [302, 115] on div at bounding box center [253, 122] width 506 height 245
click at [304, 120] on span "Seleccionar tipo" at bounding box center [325, 121] width 103 height 5
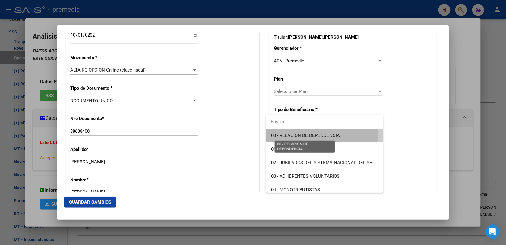
click at [299, 133] on span "00 - RELACION DE DEPENDENCIA" at bounding box center [305, 135] width 69 height 5
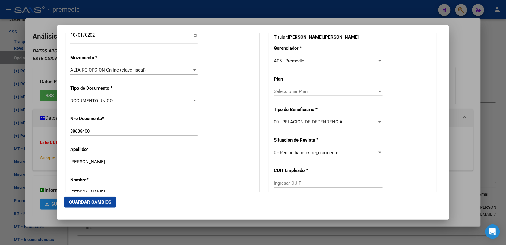
click at [327, 190] on div "Ingresar CUIT" at bounding box center [328, 185] width 109 height 15
drag, startPoint x: 323, startPoint y: 184, endPoint x: 321, endPoint y: 181, distance: 3.6
click at [323, 184] on input "Ingresar CUIT" at bounding box center [328, 182] width 109 height 5
paste input "30-71068177-1"
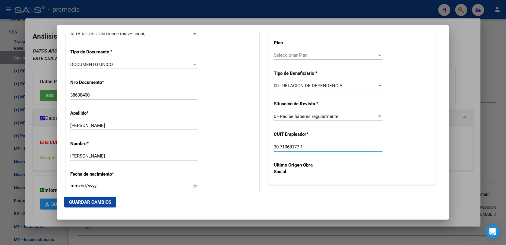
scroll to position [188, 0]
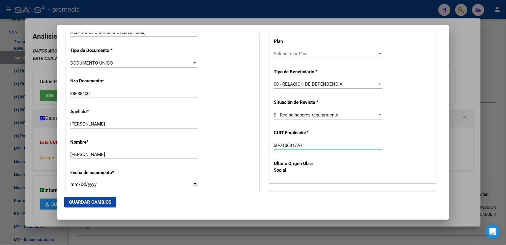
type input "30-71068177-1"
click at [106, 209] on mat-dialog-actions "Guardar Cambios" at bounding box center [252, 202] width 377 height 20
click at [101, 199] on span "Guardar Cambios" at bounding box center [90, 201] width 42 height 5
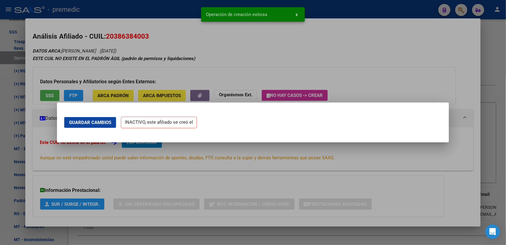
scroll to position [0, 0]
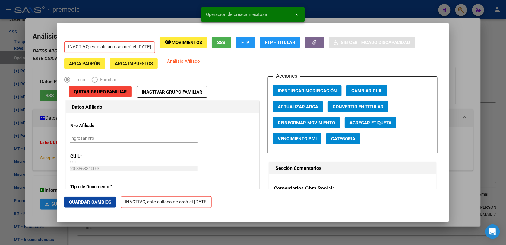
click at [457, 62] on div at bounding box center [253, 122] width 506 height 245
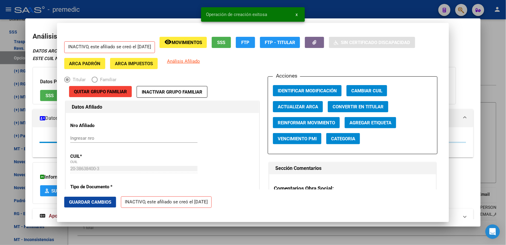
click at [476, 39] on mat-dialog-content "Análisis Afiliado - CUIL: 20386384003 DATOS ARCA: GOMEZ FERNANDO NAHUEL (20/01/…" at bounding box center [252, 122] width 455 height 193
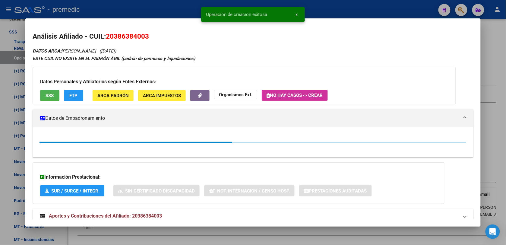
click at [491, 34] on div at bounding box center [253, 122] width 506 height 245
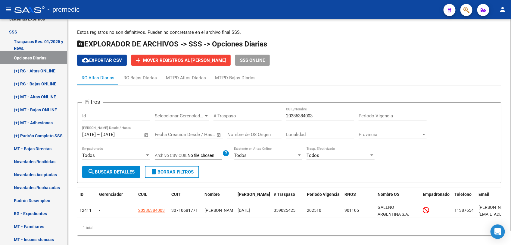
click at [299, 102] on form "Filtros Id Seleccionar Gerenciador Seleccionar Gerenciador # Traspaso 203863840…" at bounding box center [289, 142] width 425 height 81
click at [305, 113] on input "20386384003" at bounding box center [320, 115] width 68 height 5
paste input "14800428"
type input "20314800428"
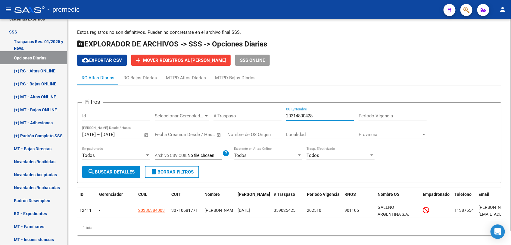
click at [137, 172] on button "search Buscar Detalles" at bounding box center [111, 172] width 58 height 12
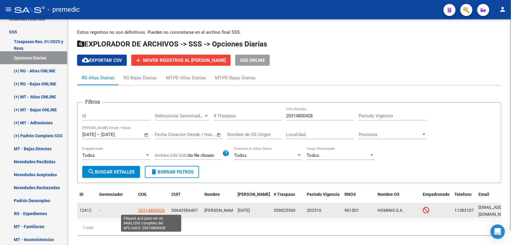
click at [143, 208] on span "20314800428" at bounding box center [151, 210] width 27 height 5
type textarea "20314800428"
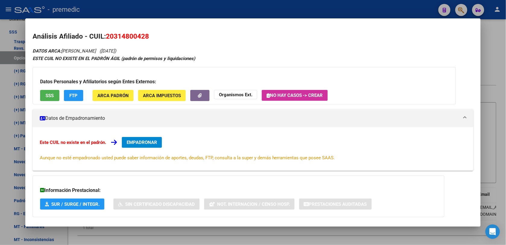
scroll to position [30, 0]
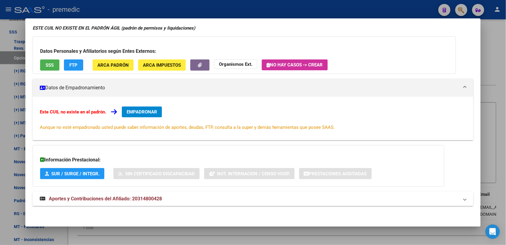
click at [134, 119] on div "Este CUIL no existe en el padrón. EMPADRONAR Aunque no esté empadronado usted p…" at bounding box center [253, 118] width 426 height 24
click at [139, 112] on span "EMPADRONAR" at bounding box center [142, 111] width 30 height 5
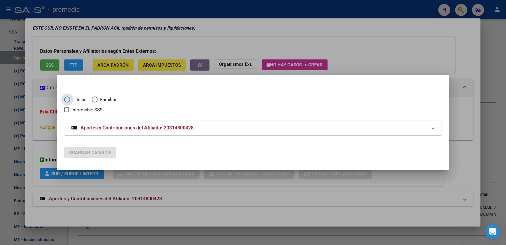
click at [76, 96] on span "Titular" at bounding box center [77, 99] width 15 height 7
click at [70, 96] on input "Titular" at bounding box center [67, 99] width 6 height 6
radio input "true"
checkbox input "true"
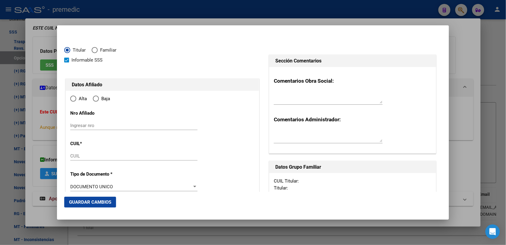
type input "20-31480042-8"
radio input "true"
type input "31480042"
type input "1985-01-11"
type input "1655"
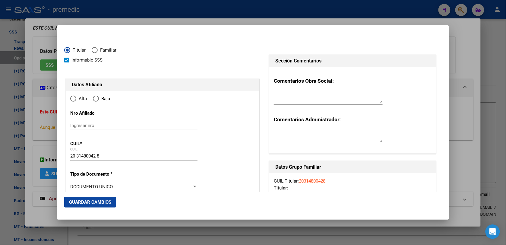
type input "ULIELDIN"
type input "CARLOS SEBASTIAN"
type input "JOSE LEON SUARE"
type input "EMILIO MITRE"
type input "9063"
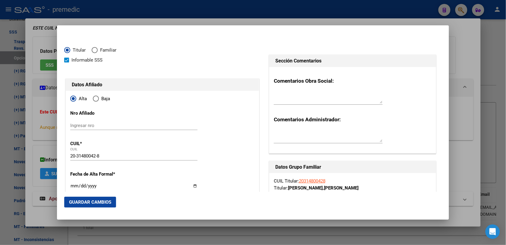
type input "JOSE LEON SUARE"
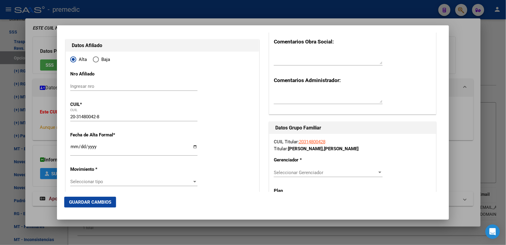
scroll to position [75, 0]
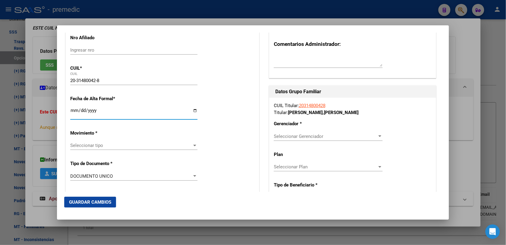
click at [72, 109] on input "Ingresar fecha" at bounding box center [133, 113] width 127 height 10
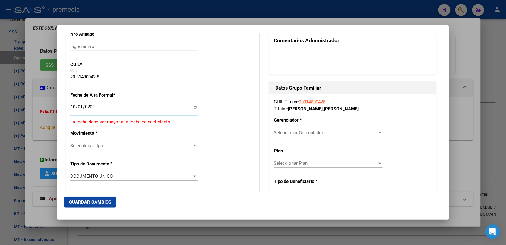
type input "[DATE]"
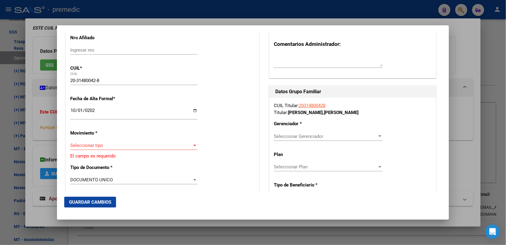
click at [88, 142] on div "Seleccionar tipo Seleccionar tipo" at bounding box center [133, 145] width 127 height 9
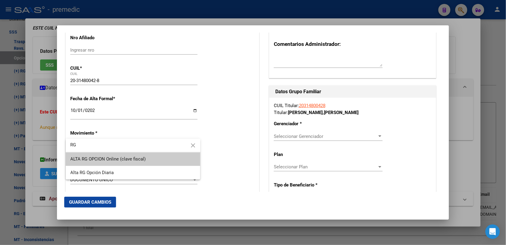
type input "RG"
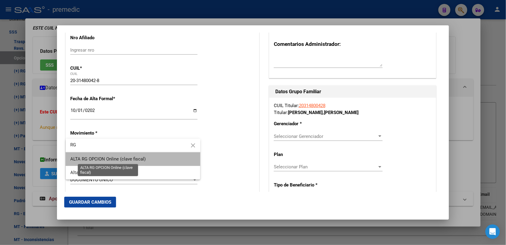
click at [96, 159] on span "ALTA RG OPCION Online (clave fiscal)" at bounding box center [108, 158] width 75 height 5
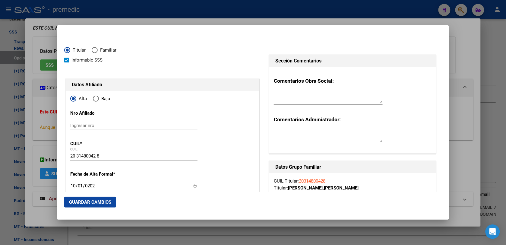
scroll to position [113, 0]
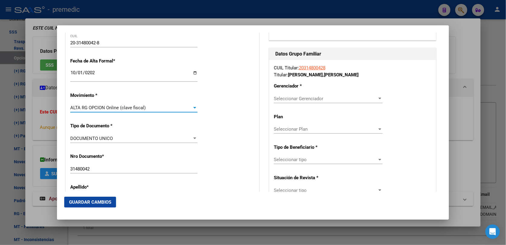
click at [305, 98] on span "Seleccionar Gerenciador" at bounding box center [325, 98] width 103 height 5
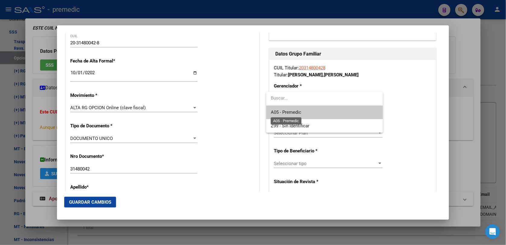
click at [301, 112] on span "A05 - Premedic" at bounding box center [286, 111] width 30 height 5
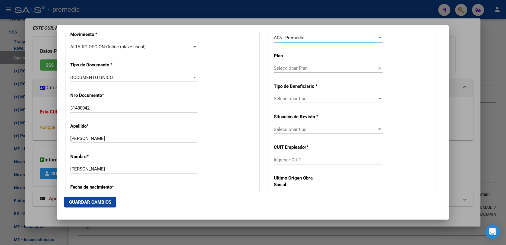
scroll to position [188, 0]
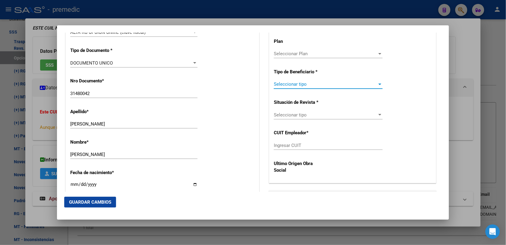
click at [302, 83] on span "Seleccionar tipo" at bounding box center [325, 83] width 103 height 5
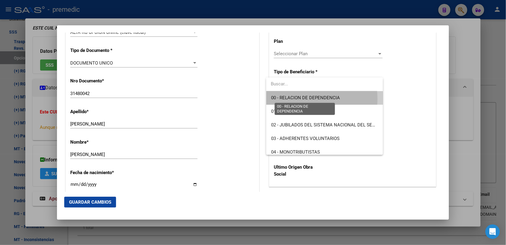
click at [302, 99] on span "00 - RELACION DE DEPENDENCIA" at bounding box center [305, 97] width 69 height 5
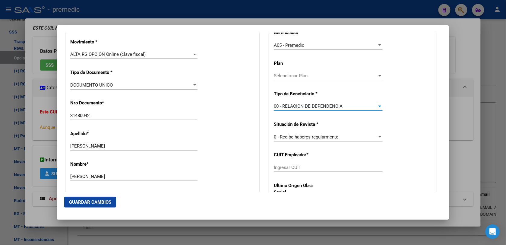
scroll to position [151, 0]
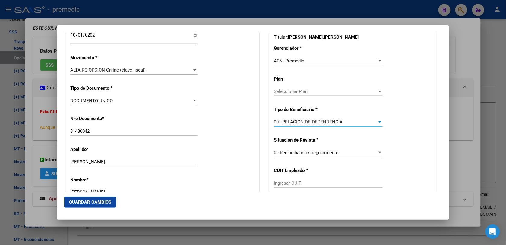
click at [282, 181] on input "Ingresar CUIT" at bounding box center [328, 182] width 109 height 5
paste input "30-64356640-7"
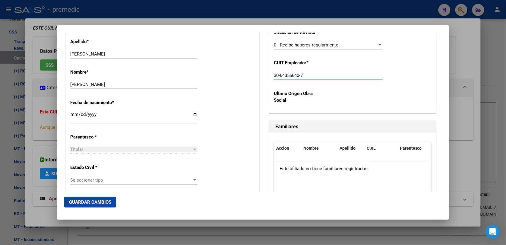
scroll to position [264, 0]
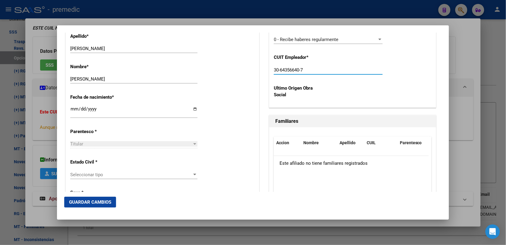
type input "30-64356640-7"
click at [107, 203] on span "Guardar Cambios" at bounding box center [90, 201] width 42 height 5
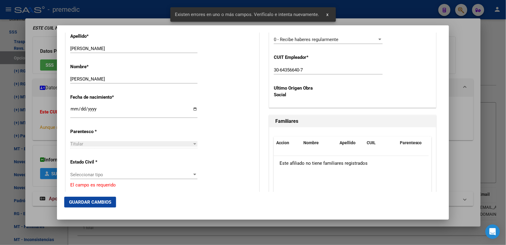
click at [113, 174] on span "Seleccionar tipo" at bounding box center [131, 174] width 122 height 5
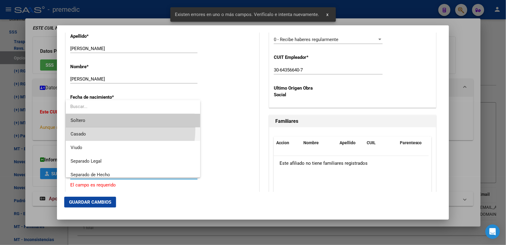
drag, startPoint x: 112, startPoint y: 130, endPoint x: 117, endPoint y: 123, distance: 8.3
click at [117, 123] on div "[PERSON_NAME] Viudo Separado Legal Separado de Hecho Divorciado Convivencia" at bounding box center [133, 138] width 135 height 77
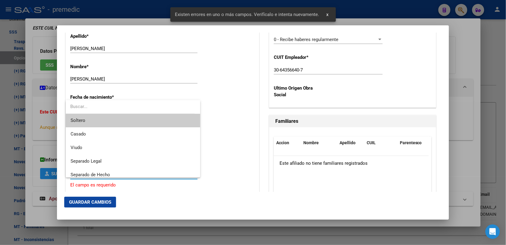
click at [117, 123] on span "Soltero" at bounding box center [133, 121] width 125 height 14
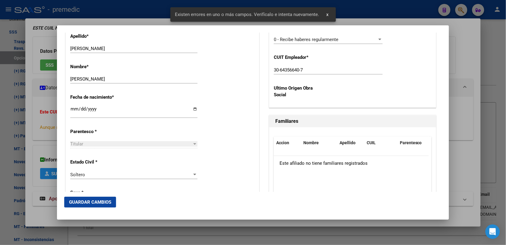
click at [110, 208] on mat-dialog-actions "Guardar Cambios" at bounding box center [252, 202] width 377 height 20
click at [109, 204] on span "Guardar Cambios" at bounding box center [90, 201] width 42 height 5
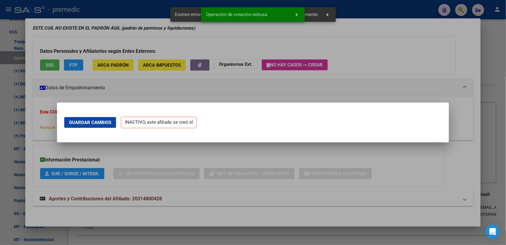
scroll to position [0, 0]
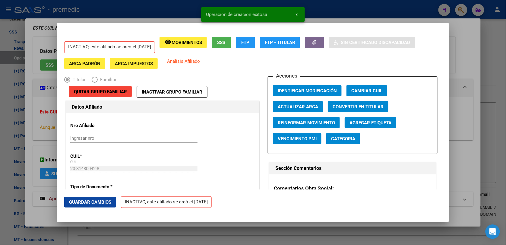
click at [501, 50] on div at bounding box center [253, 122] width 506 height 245
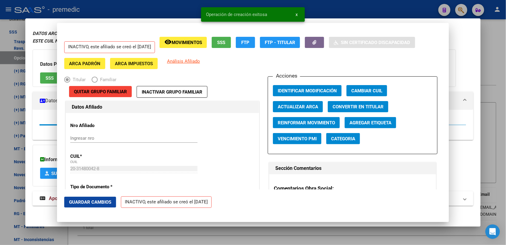
scroll to position [17, 0]
click at [501, 50] on div at bounding box center [253, 122] width 506 height 245
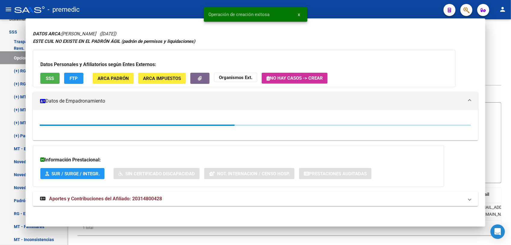
click at [501, 50] on app-list-header "EXPLORADOR DE ARCHIVOS -> SSS -> Opciones Diarias cloud_download Exportar CSV a…" at bounding box center [289, 52] width 425 height 27
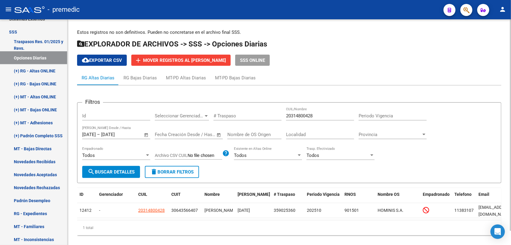
click at [291, 109] on div "20314800428 CUIL/Nombre" at bounding box center [320, 113] width 68 height 13
click at [294, 112] on div "20314800428 CUIL/Nombre" at bounding box center [320, 113] width 68 height 13
click at [295, 117] on input "20314800428" at bounding box center [320, 115] width 68 height 5
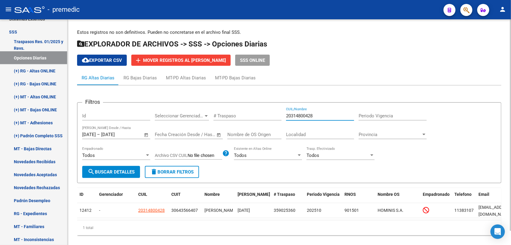
paste input "7996579"
type input "20317996579"
click at [109, 173] on span "search Buscar Detalles" at bounding box center [111, 171] width 47 height 5
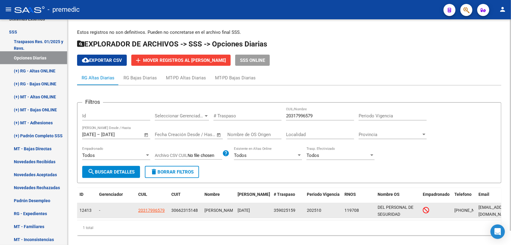
click at [146, 207] on app-link-go-to "20317996579" at bounding box center [151, 210] width 27 height 7
click at [148, 210] on span "20317996579" at bounding box center [151, 210] width 27 height 5
type textarea "20317996579"
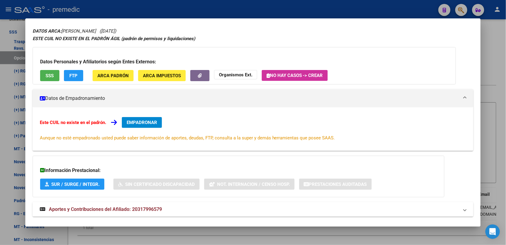
scroll to position [30, 0]
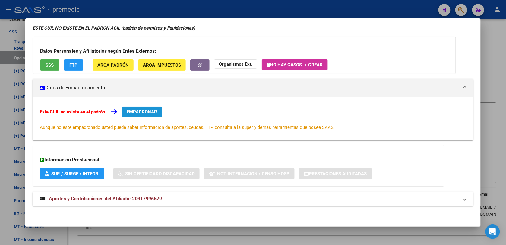
click at [154, 107] on button "EMPADRONAR" at bounding box center [142, 111] width 40 height 11
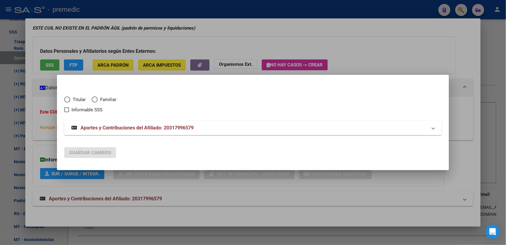
click at [82, 105] on mat-radio-button "Titular" at bounding box center [77, 101] width 27 height 10
click at [82, 102] on span "Titular" at bounding box center [77, 99] width 15 height 7
click at [70, 102] on input "Titular" at bounding box center [67, 99] width 6 height 6
radio input "true"
checkbox input "true"
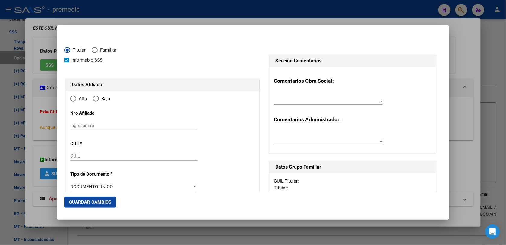
type input "20-31799657-9"
radio input "true"
type input "31799657"
type input "[PERSON_NAME]"
type input "RUBEN DARIO"
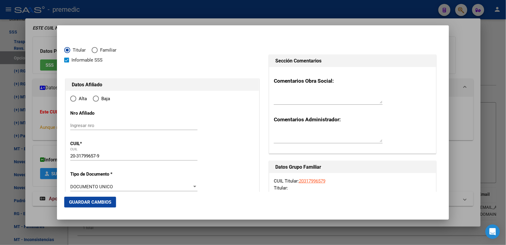
type input "1980-03-29"
type input "SAN FRANCISCO SOLANO (QUILMES)"
type input "1881"
type input "838"
type input "1452"
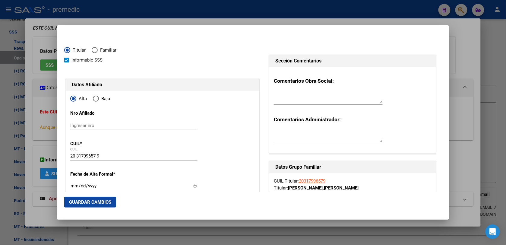
type input "SAN FRANCISCO SOLANO (QUILMES)"
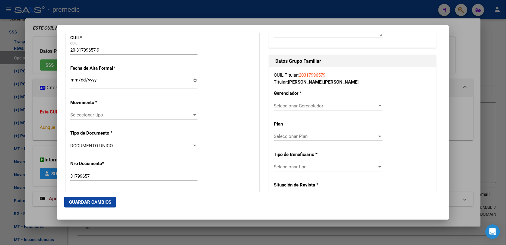
scroll to position [113, 0]
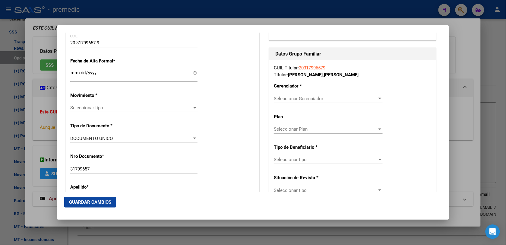
click at [73, 73] on input "Ingresar fecha" at bounding box center [133, 75] width 127 height 10
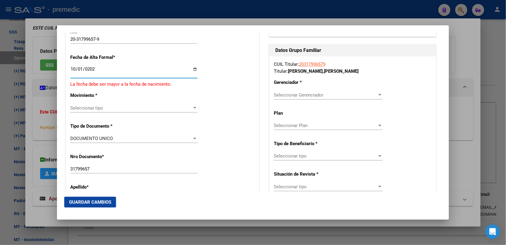
type input "[DATE]"
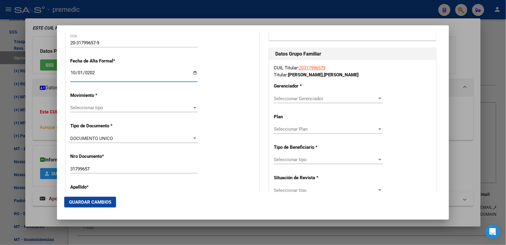
click at [105, 107] on span "Seleccionar tipo" at bounding box center [131, 107] width 122 height 5
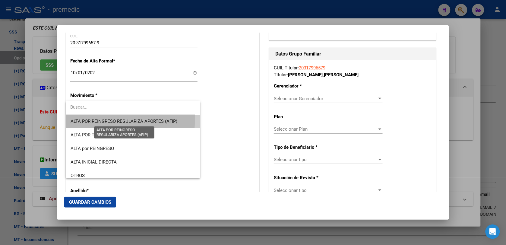
click at [105, 118] on span "ALTA POR REINGRESO REGULARIZA APORTES (AFIP)" at bounding box center [124, 120] width 107 height 5
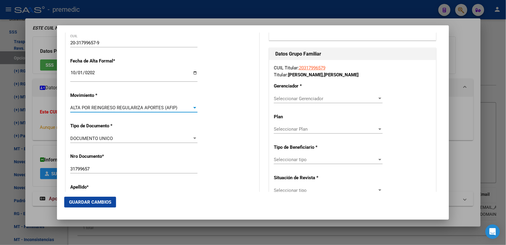
click at [104, 105] on div "ALTA POR REINGRESO REGULARIZA APORTES (AFIP) Seleccionar tipo" at bounding box center [133, 107] width 127 height 9
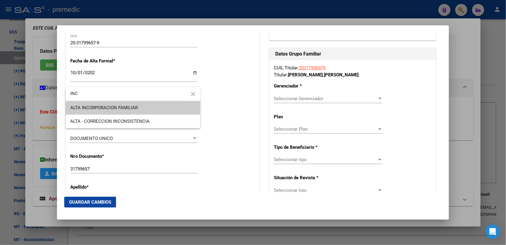
click at [99, 97] on input "INC" at bounding box center [133, 94] width 135 height 14
type input "RG"
click at [95, 107] on span "ALTA RG OPCION Online (clave fiscal)" at bounding box center [108, 107] width 75 height 5
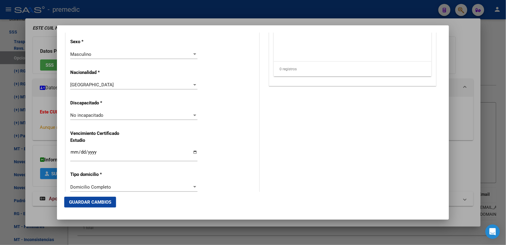
scroll to position [452, 0]
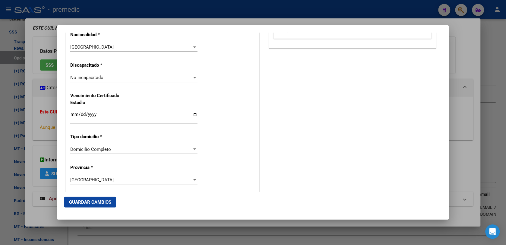
click at [119, 71] on div "Alta Baja Nro Afiliado Ingresar nro CUIL * 20-31799657-9 CUIL ARCA Padrón Fecha…" at bounding box center [162, 69] width 193 height 861
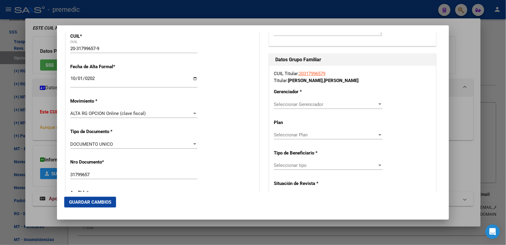
scroll to position [113, 0]
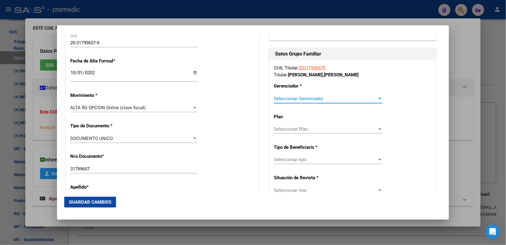
click at [327, 101] on span "Seleccionar Gerenciador" at bounding box center [325, 98] width 103 height 5
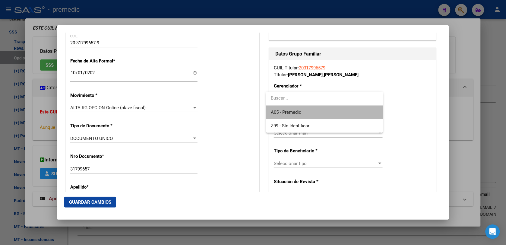
click at [325, 112] on span "A05 - Premedic" at bounding box center [324, 112] width 107 height 14
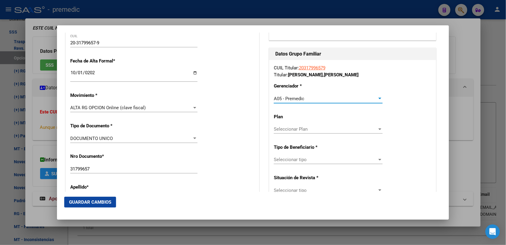
click at [293, 133] on div "Seleccionar Plan Seleccionar Plan" at bounding box center [328, 128] width 109 height 9
click at [292, 151] on div at bounding box center [253, 122] width 506 height 245
click at [294, 160] on span "Seleccionar tipo" at bounding box center [325, 159] width 103 height 5
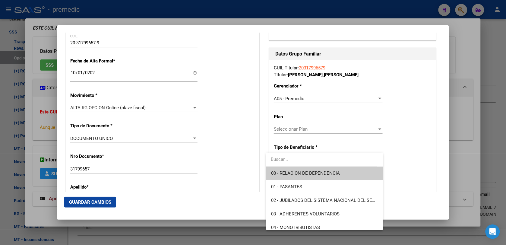
click at [215, 81] on div at bounding box center [253, 122] width 506 height 245
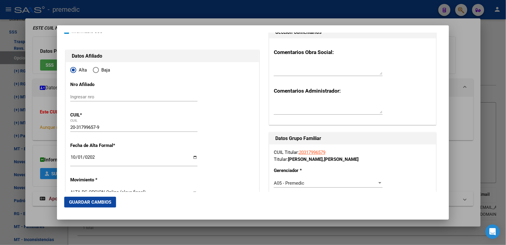
scroll to position [75, 0]
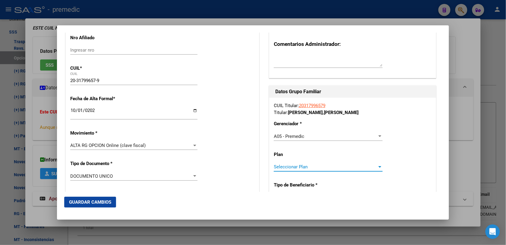
click at [297, 164] on span "Seleccionar Plan" at bounding box center [325, 166] width 103 height 5
click at [441, 139] on div at bounding box center [253, 122] width 506 height 245
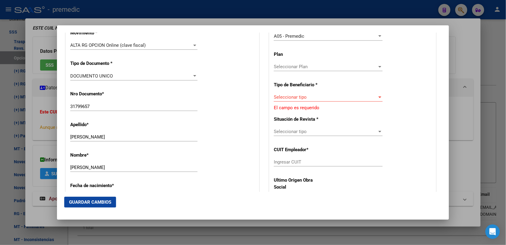
scroll to position [188, 0]
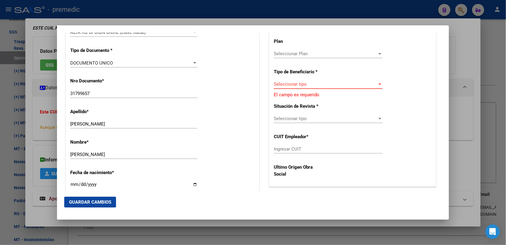
click at [290, 84] on span "Seleccionar tipo" at bounding box center [325, 83] width 103 height 5
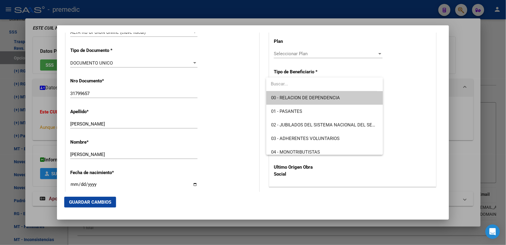
click at [288, 97] on span "00 - RELACION DE DEPENDENCIA" at bounding box center [305, 97] width 69 height 5
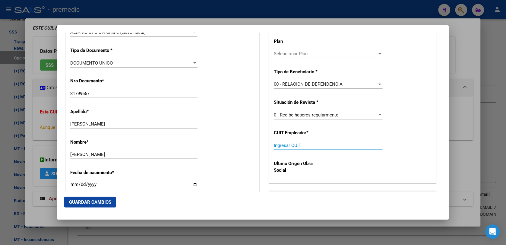
click at [293, 147] on input "Ingresar CUIT" at bounding box center [328, 145] width 109 height 5
paste input "30-66231514-8"
type input "30-66231514-8"
click at [82, 199] on span "Guardar Cambios" at bounding box center [90, 201] width 42 height 5
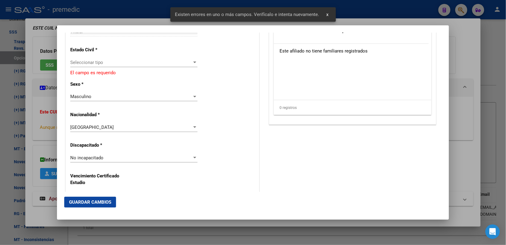
scroll to position [377, 0]
click at [91, 65] on div "Seleccionar tipo Seleccionar tipo" at bounding box center [133, 61] width 127 height 9
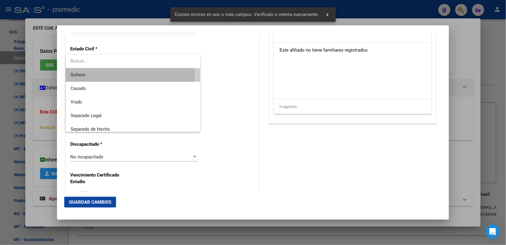
click at [91, 75] on span "Soltero" at bounding box center [133, 75] width 125 height 14
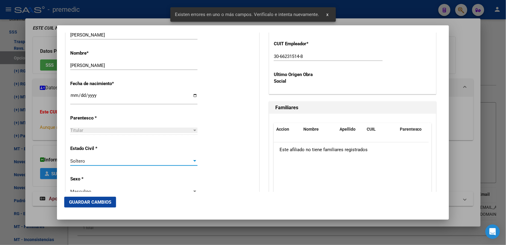
scroll to position [301, 0]
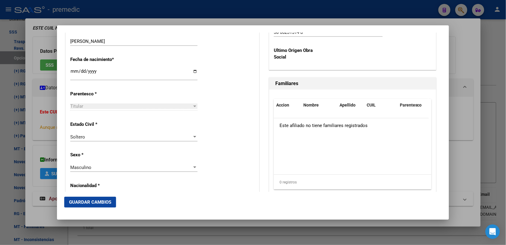
click at [116, 207] on mat-dialog-actions "Guardar Cambios" at bounding box center [252, 202] width 377 height 20
click at [109, 207] on button "Guardar Cambios" at bounding box center [90, 201] width 52 height 11
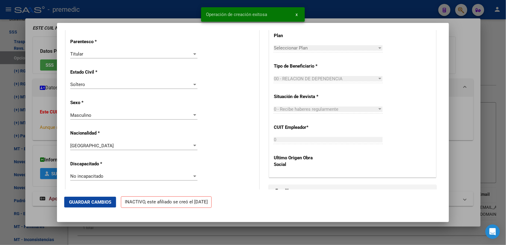
drag, startPoint x: 454, startPoint y: 21, endPoint x: 467, endPoint y: 47, distance: 29.0
click at [458, 34] on div at bounding box center [253, 122] width 506 height 245
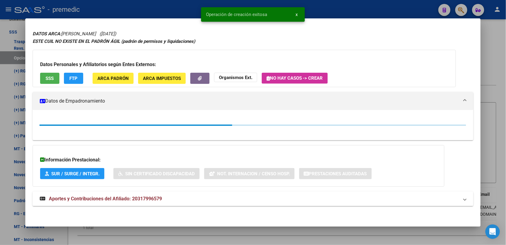
click at [468, 48] on div "DATOS ARCA: GONZALEZ RUBEN DARIO (29/03/1980) ESTE CUIL NO EXISTE EN EL PADRÓN …" at bounding box center [253, 121] width 441 height 183
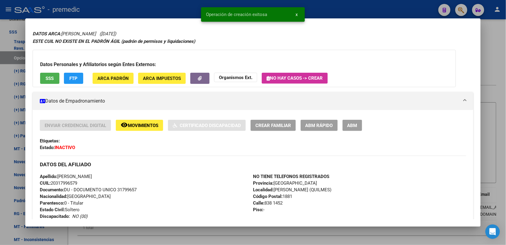
scroll to position [30, 0]
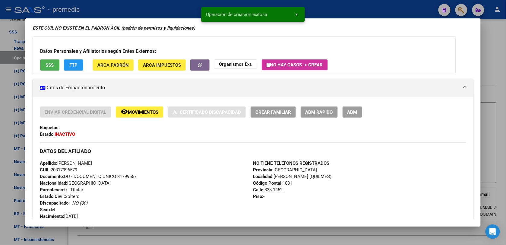
click at [495, 45] on div at bounding box center [253, 122] width 506 height 245
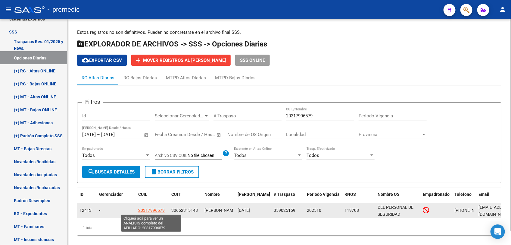
click at [156, 208] on span "20317996579" at bounding box center [151, 210] width 27 height 5
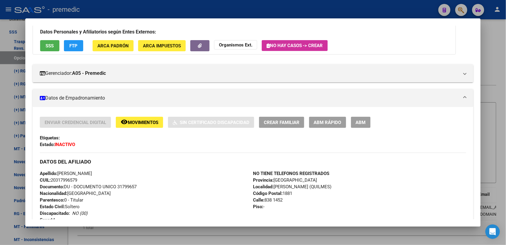
scroll to position [38, 0]
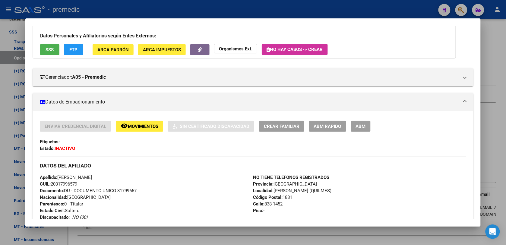
click at [498, 85] on div at bounding box center [253, 122] width 506 height 245
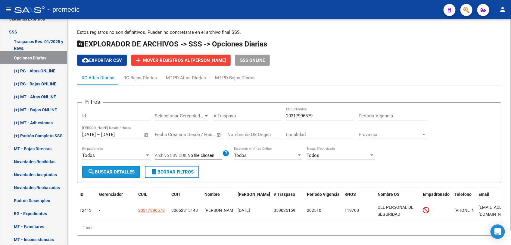
click at [109, 172] on span "search Buscar Detalles" at bounding box center [111, 171] width 47 height 5
drag, startPoint x: 332, startPoint y: 115, endPoint x: 149, endPoint y: 114, distance: 182.9
click at [136, 106] on form "Filtros Id Seleccionar Gerenciador Seleccionar Gerenciador # Traspaso 203179965…" at bounding box center [289, 142] width 425 height 81
paste input "7443462266"
type input "27443462266"
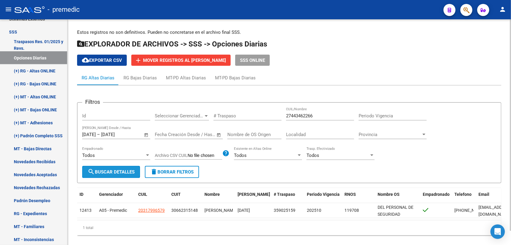
click at [127, 171] on span "search Buscar Detalles" at bounding box center [111, 171] width 47 height 5
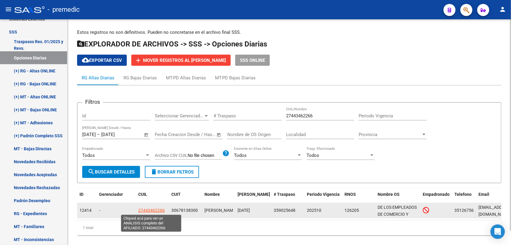
click at [154, 211] on span "27443462266" at bounding box center [151, 210] width 27 height 5
type textarea "27443462266"
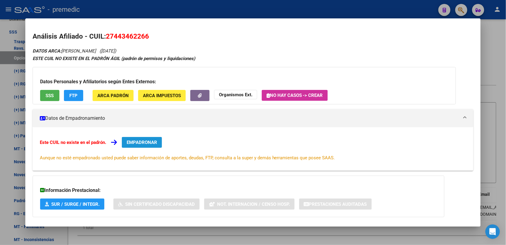
click at [135, 141] on span "EMPADRONAR" at bounding box center [142, 142] width 30 height 5
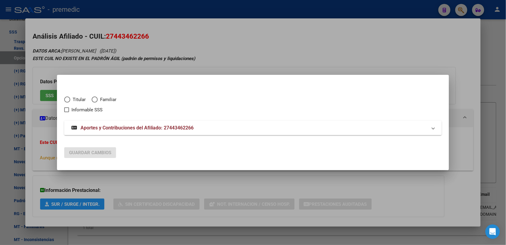
drag, startPoint x: 68, startPoint y: 93, endPoint x: 75, endPoint y: 100, distance: 9.2
click at [69, 96] on div "Titular Familiar Informable SSS" at bounding box center [252, 101] width 377 height 24
click at [77, 101] on span "Titular" at bounding box center [77, 99] width 15 height 7
click at [70, 101] on input "Titular" at bounding box center [67, 99] width 6 height 6
radio input "true"
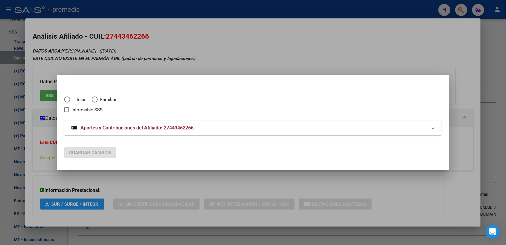
checkbox input "true"
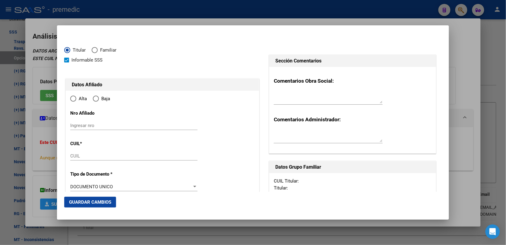
type input "27-44346226-6"
type input "44346226"
type input "ARGÜELLO GIGENA"
type input "MARIA VICTORIA"
type input "2002-05-18"
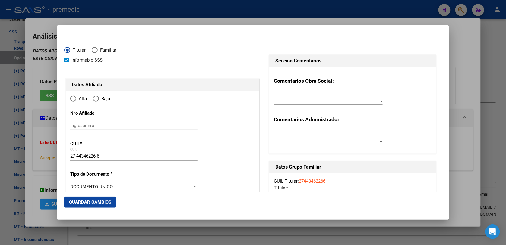
type input "CORDOBA"
type input "5000"
type input "QUILLOAMIRA"
type input "8185"
radio input "true"
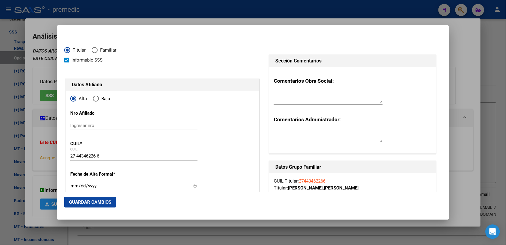
type input "CORDOBA"
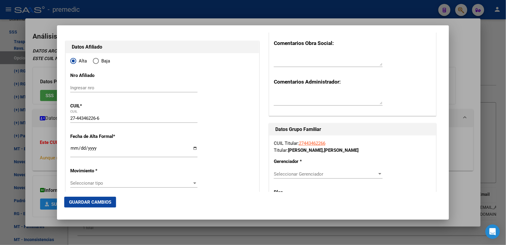
scroll to position [75, 0]
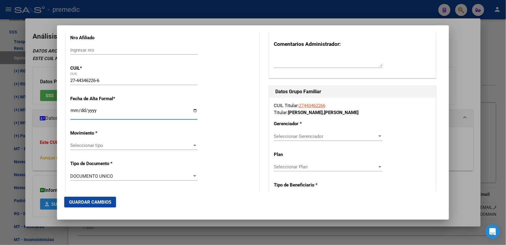
click at [71, 113] on input "Ingresar fecha" at bounding box center [133, 113] width 127 height 10
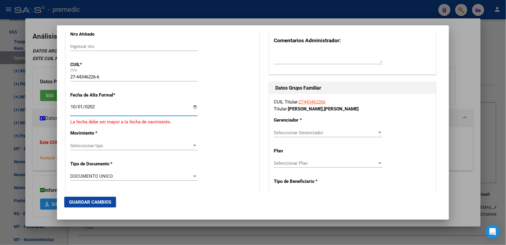
type input "[DATE]"
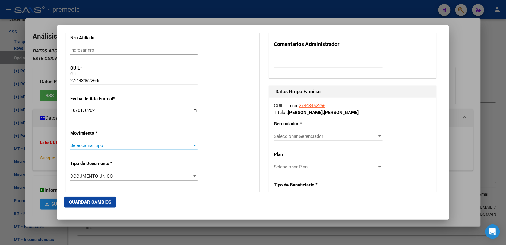
click at [132, 148] on span "Seleccionar tipo" at bounding box center [131, 145] width 122 height 5
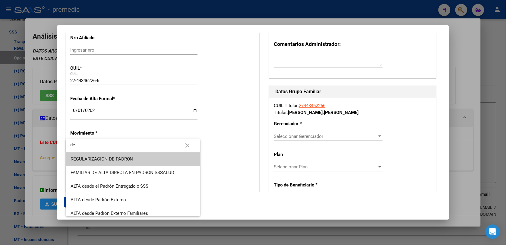
type input "d"
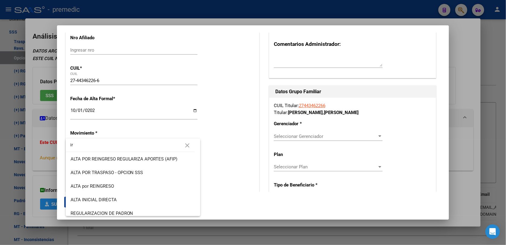
type input "i"
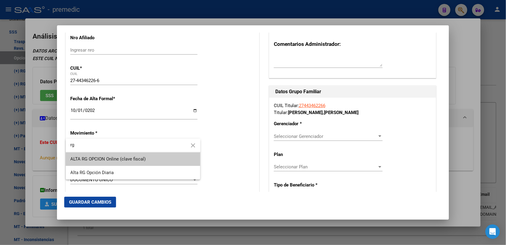
type input "rg"
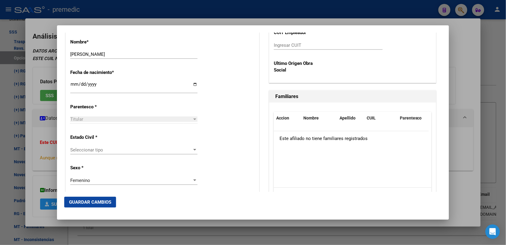
scroll to position [301, 0]
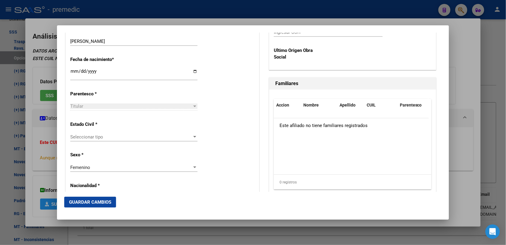
click at [108, 141] on div "Seleccionar tipo Seleccionar tipo" at bounding box center [133, 136] width 127 height 9
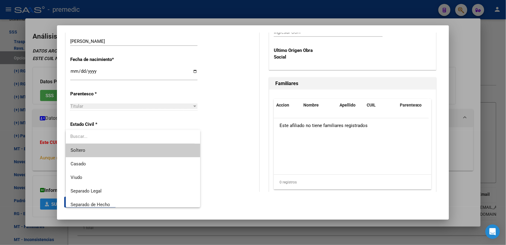
click at [108, 151] on span "Soltero" at bounding box center [133, 150] width 125 height 14
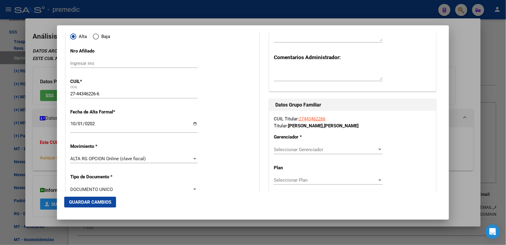
scroll to position [74, 0]
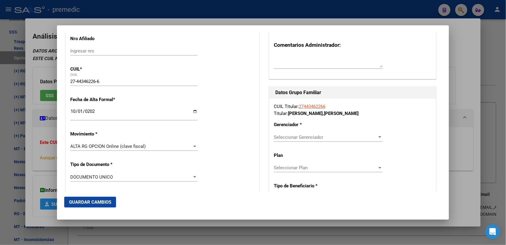
click at [326, 133] on div "Seleccionar Gerenciador Seleccionar Gerenciador" at bounding box center [328, 137] width 109 height 9
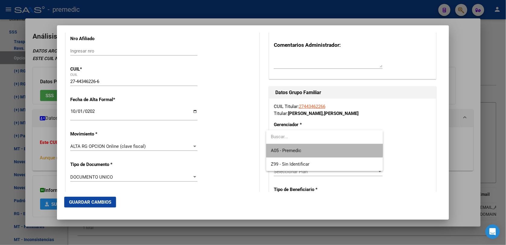
click at [314, 149] on span "A05 - Premedic" at bounding box center [324, 151] width 107 height 14
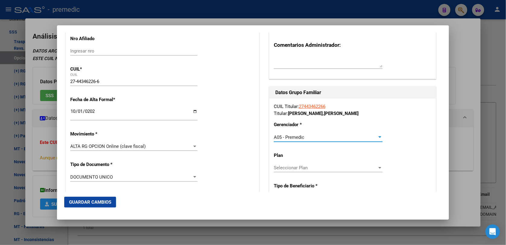
scroll to position [112, 0]
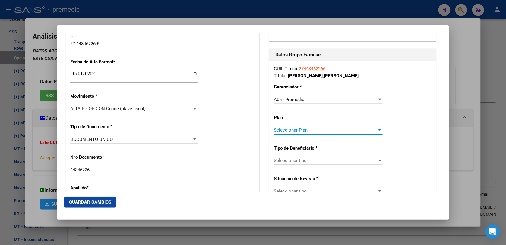
click at [299, 130] on span "Seleccionar Plan" at bounding box center [325, 129] width 103 height 5
drag, startPoint x: 299, startPoint y: 130, endPoint x: 299, endPoint y: 151, distance: 20.8
click at [299, 132] on input "dropdown search" at bounding box center [324, 130] width 117 height 14
click at [299, 160] on div at bounding box center [253, 122] width 506 height 245
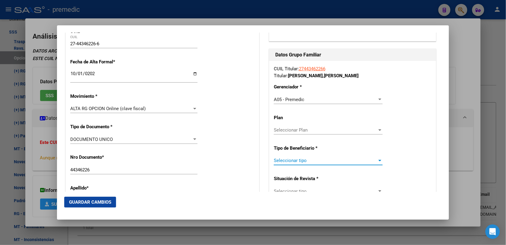
click at [299, 160] on span "Seleccionar tipo" at bounding box center [325, 160] width 103 height 5
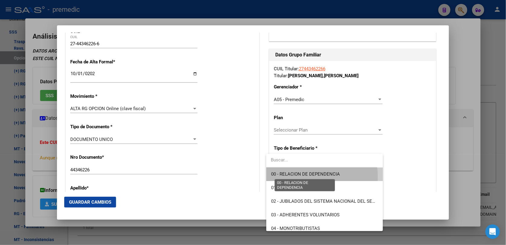
click at [301, 176] on span "00 - RELACION DE DEPENDENCIA" at bounding box center [305, 173] width 69 height 5
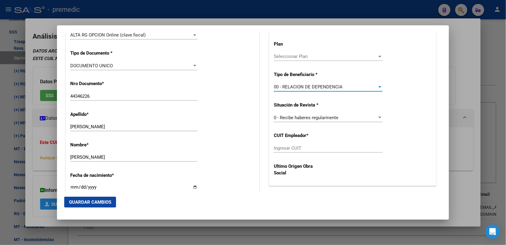
scroll to position [187, 0]
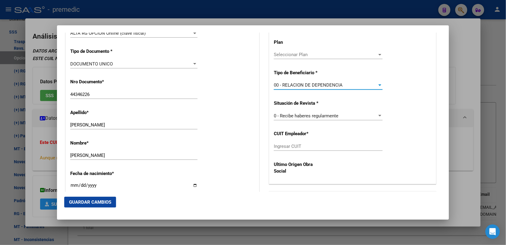
click at [293, 151] on div "Ingresar CUIT" at bounding box center [328, 149] width 109 height 15
drag, startPoint x: 293, startPoint y: 138, endPoint x: 295, endPoint y: 144, distance: 6.8
click at [295, 142] on div "CUIL Titular: 27443462266 Titular: ARGÜELLO GIGENA , MARIA VICTORIA Gerenciador…" at bounding box center [352, 85] width 167 height 198
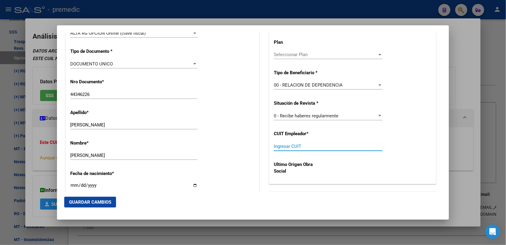
click at [295, 144] on input "Ingresar CUIT" at bounding box center [328, 145] width 109 height 5
paste input "30-67813830-0"
type input "30-67813830-0"
click at [95, 200] on span "Guardar Cambios" at bounding box center [90, 201] width 42 height 5
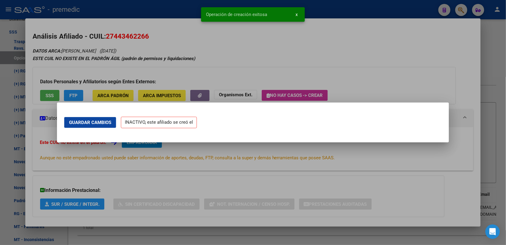
scroll to position [0, 0]
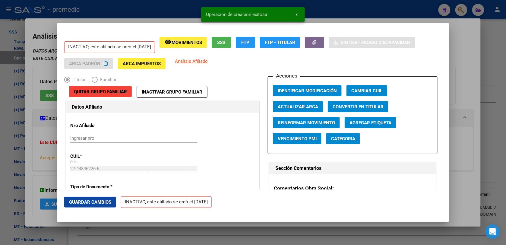
click at [493, 44] on div at bounding box center [253, 122] width 506 height 245
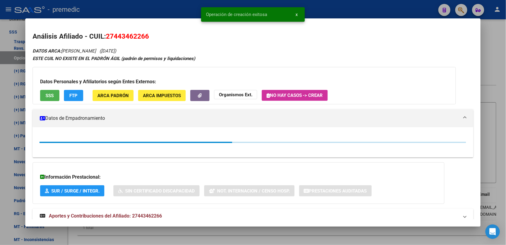
click at [497, 37] on div at bounding box center [253, 122] width 506 height 245
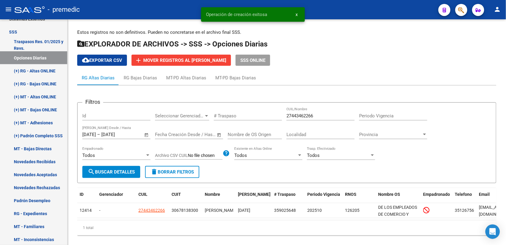
click at [497, 37] on div "Estos registros no son definitivos. Pueden no concretarse en el archivo final S…" at bounding box center [287, 136] width 438 height 235
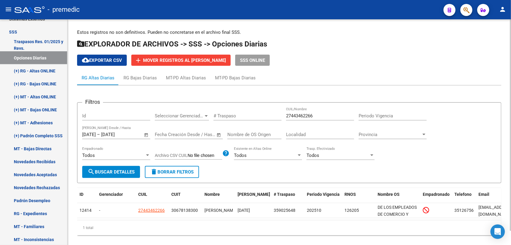
click at [326, 119] on div "27443462266 CUIL/Nombre" at bounding box center [320, 113] width 68 height 13
click at [328, 113] on input "27443462266" at bounding box center [320, 115] width 68 height 5
paste input "0437834092"
type input "20437834092"
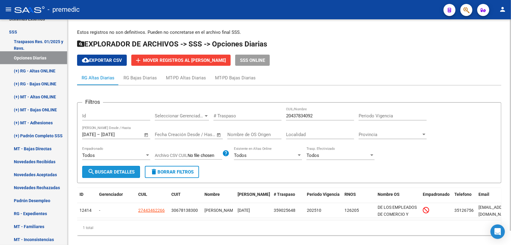
click at [132, 167] on button "search Buscar Detalles" at bounding box center [111, 172] width 58 height 12
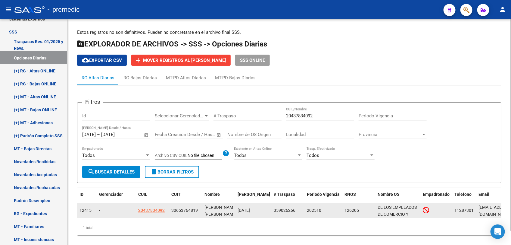
drag, startPoint x: 154, startPoint y: 203, endPoint x: 156, endPoint y: 210, distance: 6.9
click at [154, 203] on datatable-body-cell "20437834092" at bounding box center [152, 210] width 33 height 15
click at [156, 210] on span "20437834092" at bounding box center [151, 210] width 27 height 5
type textarea "20437834092"
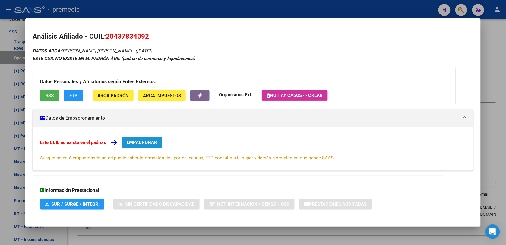
click at [156, 137] on button "EMPADRONAR" at bounding box center [142, 142] width 40 height 11
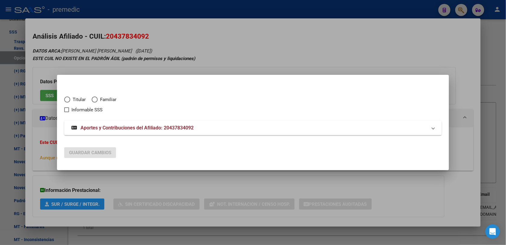
click at [70, 97] on span "Elija una opción" at bounding box center [67, 99] width 6 height 6
click at [70, 97] on input "Titular" at bounding box center [67, 99] width 6 height 6
radio input "true"
checkbox input "true"
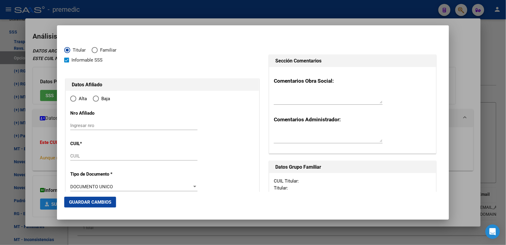
type input "20-43783409-2"
click at [94, 132] on div "Ingresar nro" at bounding box center [133, 128] width 127 height 15
type input "43783409"
type input "CASTAÑARES"
type input "LEANDRO ANDRES"
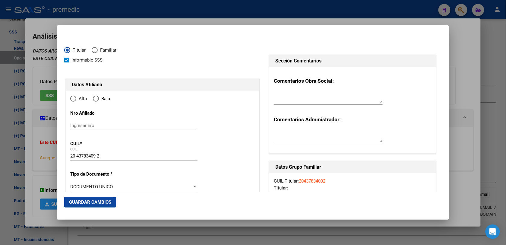
type input "2001-12-17"
type input "VILLA ADELINA"
type input "1607"
type input "GDOR EMILIO CASTRO"
type input "1320"
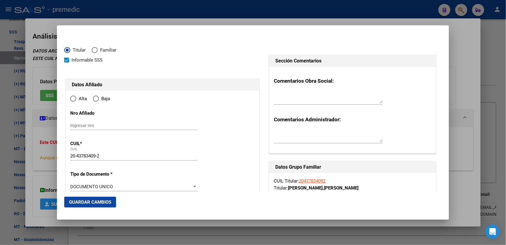
type input "VILLA ADELINA"
radio input "true"
drag, startPoint x: 94, startPoint y: 132, endPoint x: 117, endPoint y: 187, distance: 59.4
click at [117, 187] on input "Ingresar fecha" at bounding box center [133, 188] width 127 height 10
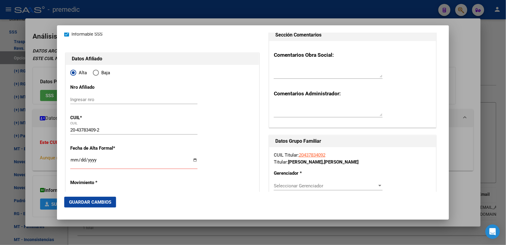
scroll to position [38, 0]
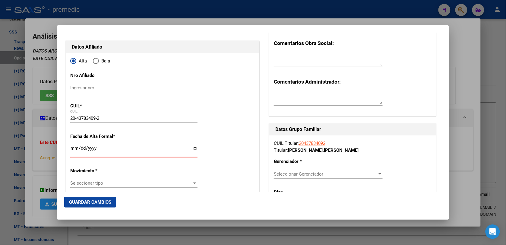
click at [72, 152] on input "Ingresar fecha" at bounding box center [133, 151] width 127 height 10
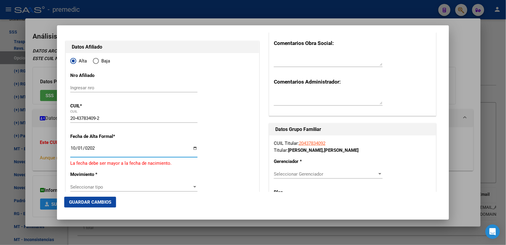
type input "[DATE]"
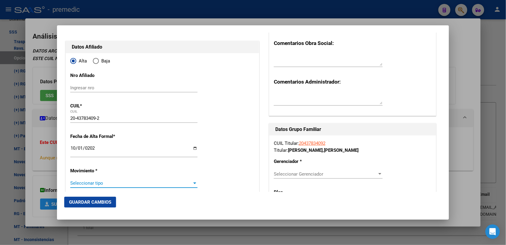
click at [97, 183] on span "Seleccionar tipo" at bounding box center [131, 182] width 122 height 5
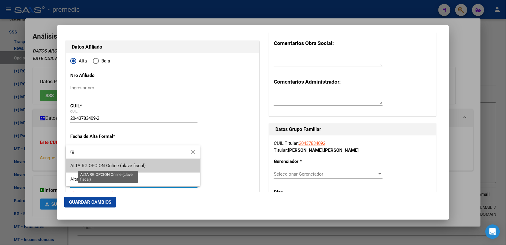
type input "rg"
click at [115, 165] on span "ALTA RG OPCION Online (clave fiscal)" at bounding box center [108, 165] width 75 height 5
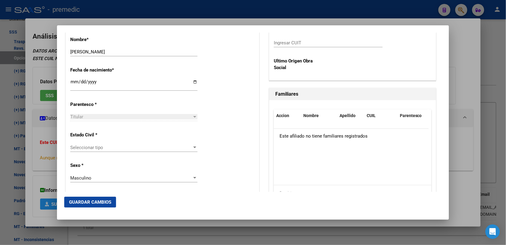
scroll to position [339, 0]
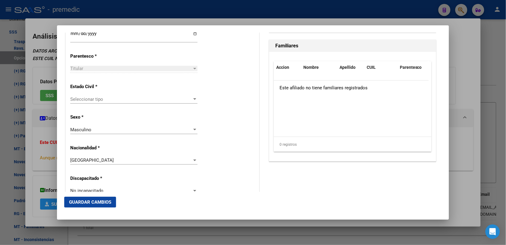
click at [92, 98] on span "Seleccionar tipo" at bounding box center [131, 98] width 122 height 5
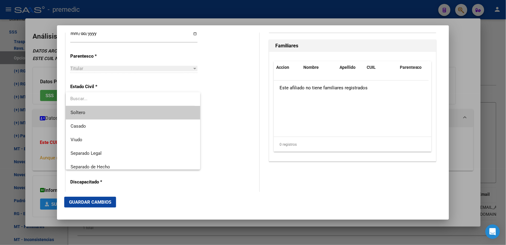
click at [99, 111] on span "Soltero" at bounding box center [133, 113] width 125 height 14
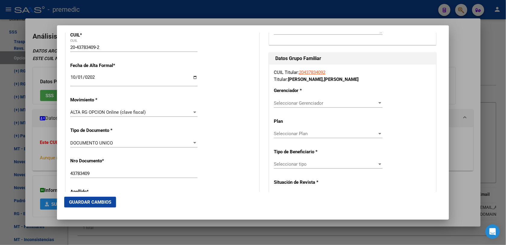
scroll to position [151, 0]
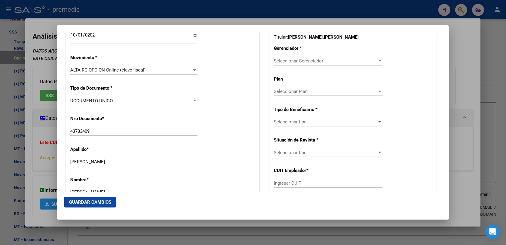
click at [320, 121] on span "Seleccionar tipo" at bounding box center [325, 121] width 103 height 5
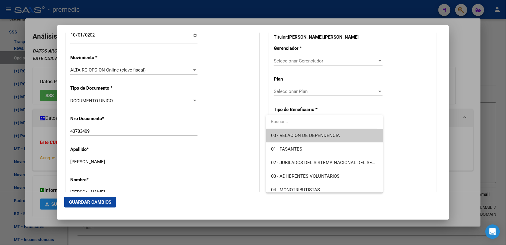
click at [290, 122] on input "dropdown search" at bounding box center [321, 122] width 111 height 14
click at [299, 130] on span "00 - RELACION DE DEPENDENCIA" at bounding box center [324, 136] width 107 height 14
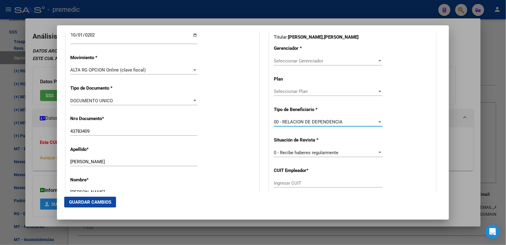
click at [295, 88] on div "Seleccionar Plan Seleccionar Plan" at bounding box center [328, 91] width 109 height 9
click at [293, 64] on div at bounding box center [253, 122] width 506 height 245
click at [293, 62] on span "Seleccionar Gerenciador" at bounding box center [325, 60] width 103 height 5
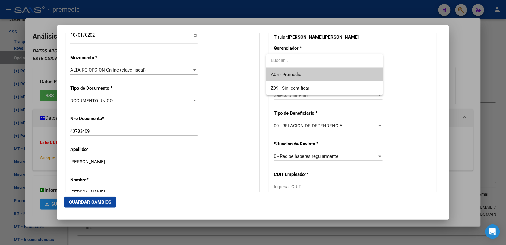
click at [287, 71] on span "A05 - Premedic" at bounding box center [324, 75] width 107 height 14
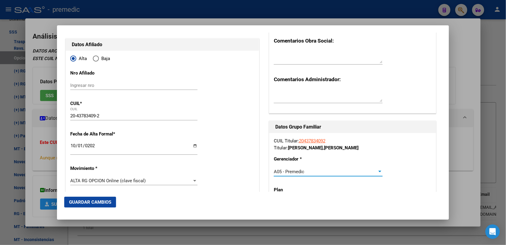
scroll to position [0, 0]
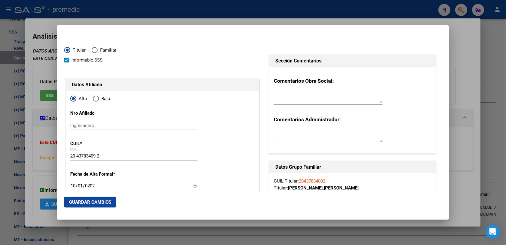
click at [88, 156] on input "20-43783409-2" at bounding box center [133, 155] width 127 height 5
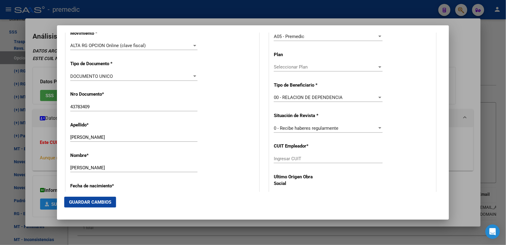
scroll to position [188, 0]
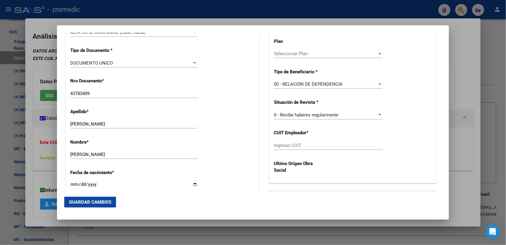
paste input "30653764-8"
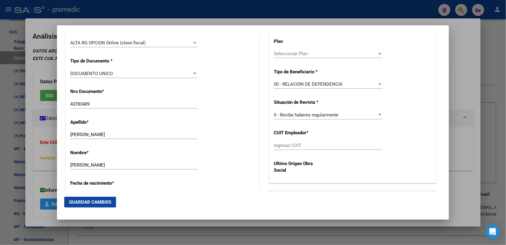
scroll to position [121, 0]
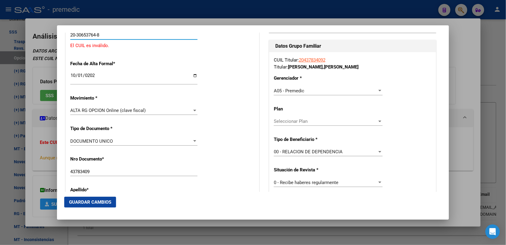
type input "20-30653764-8"
click at [323, 149] on span "00 - RELACION DE DEPENDENCIA" at bounding box center [308, 151] width 69 height 5
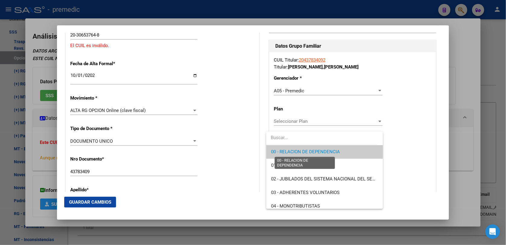
scroll to position [112, 0]
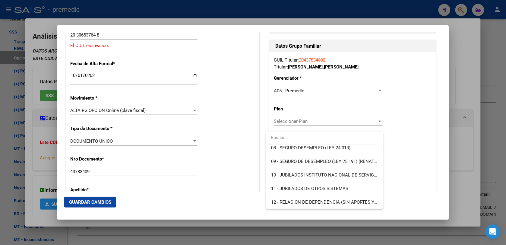
click at [398, 132] on div at bounding box center [253, 122] width 506 height 245
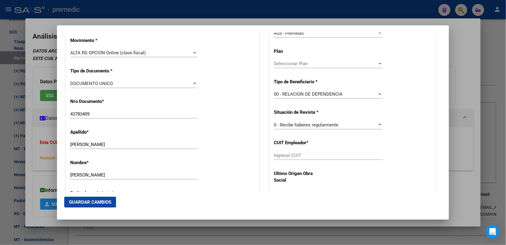
scroll to position [234, 0]
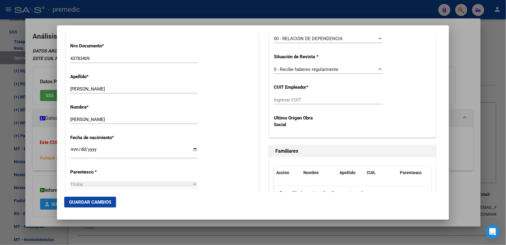
click at [300, 106] on div "Ingresar CUIT" at bounding box center [328, 102] width 109 height 15
click at [305, 103] on div "Ingresar CUIT" at bounding box center [328, 99] width 109 height 9
paste input "30-65376481-9"
type input "30-65376481-9"
click at [96, 203] on span "Guardar Cambios" at bounding box center [90, 201] width 42 height 5
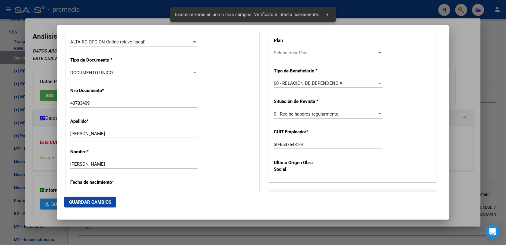
scroll to position [83, 0]
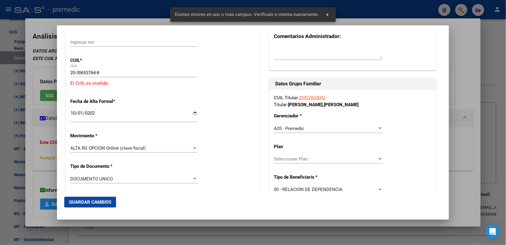
click at [111, 70] on input "20-30653764-8" at bounding box center [133, 72] width 127 height 5
click at [37, 181] on div at bounding box center [253, 122] width 506 height 245
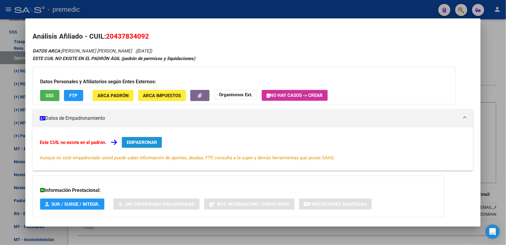
click at [137, 146] on button "EMPADRONAR" at bounding box center [142, 142] width 40 height 11
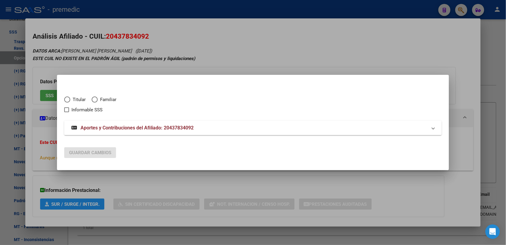
click at [67, 99] on span "Elija una opción" at bounding box center [67, 99] width 0 height 0
click at [67, 99] on input "Titular" at bounding box center [67, 99] width 6 height 6
radio input "true"
checkbox input "true"
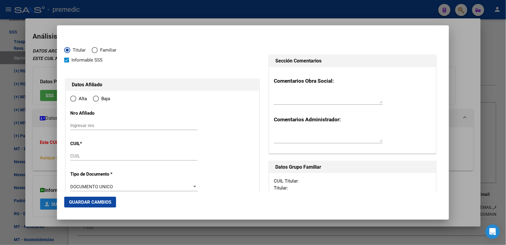
type input "20-43783409-2"
radio input "true"
type input "43783409"
type input "CASTAÑARES"
type input "LEANDRO ANDRES"
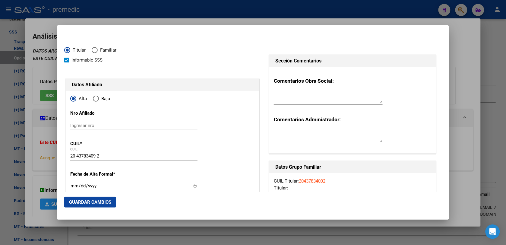
type input "2001-12-17"
type input "VILLA ADELINA"
type input "1607"
type input "GDOR EMILIO CASTRO"
type input "1320"
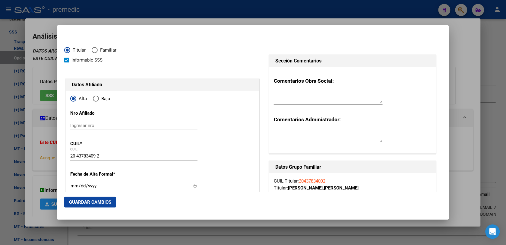
type input "VILLA ADELINA"
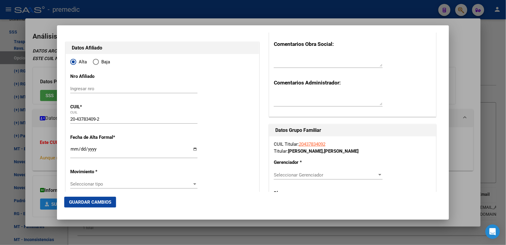
scroll to position [38, 0]
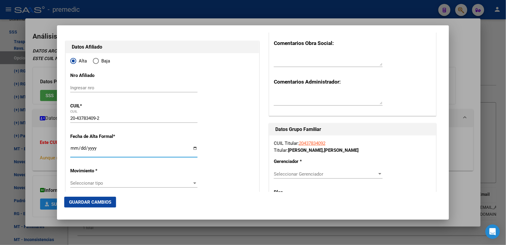
drag, startPoint x: 77, startPoint y: 149, endPoint x: 73, endPoint y: 149, distance: 4.3
click at [76, 149] on input "Ingresar fecha" at bounding box center [133, 151] width 127 height 10
type input "[DATE]"
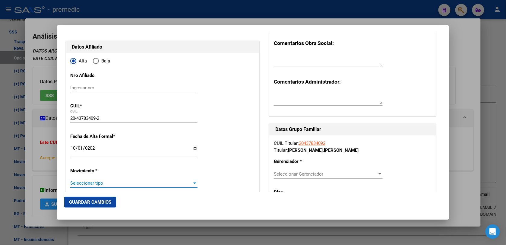
click at [111, 184] on span "Seleccionar tipo" at bounding box center [131, 182] width 122 height 5
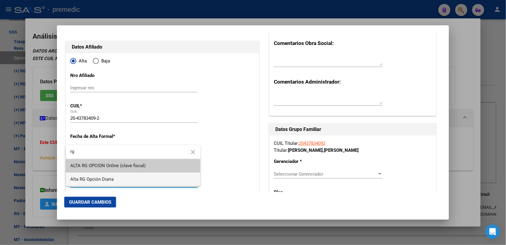
type input "rg"
drag, startPoint x: 112, startPoint y: 174, endPoint x: 112, endPoint y: 166, distance: 7.5
click at [112, 166] on div "rg close ALTA RG OPCION Online (clave fiscal) Alta RG Opción Diaria" at bounding box center [133, 165] width 135 height 41
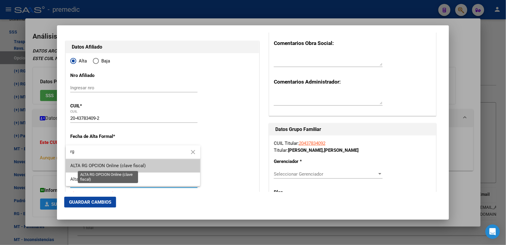
click at [112, 166] on span "ALTA RG OPCION Online (clave fiscal)" at bounding box center [108, 165] width 75 height 5
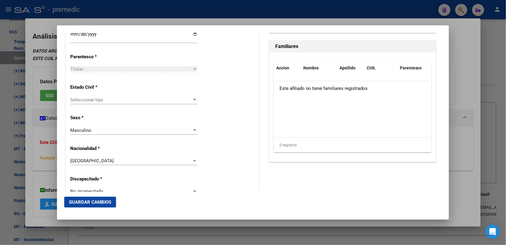
scroll to position [339, 0]
click at [95, 101] on span "Seleccionar tipo" at bounding box center [131, 98] width 122 height 5
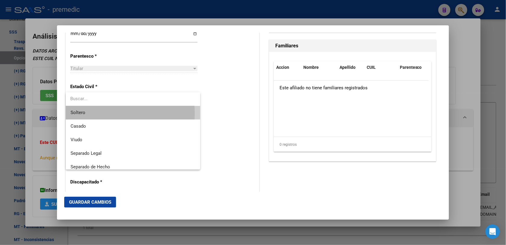
click at [96, 114] on span "Soltero" at bounding box center [133, 113] width 125 height 14
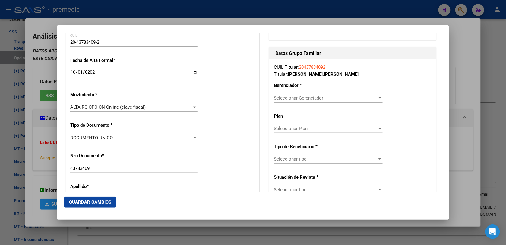
scroll to position [113, 0]
click at [305, 102] on div "Seleccionar Gerenciador Seleccionar Gerenciador" at bounding box center [328, 98] width 109 height 9
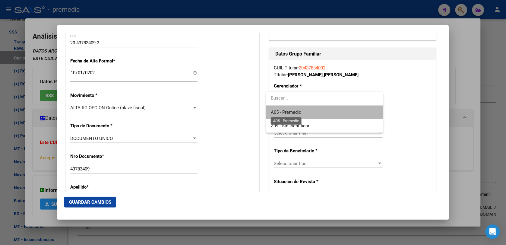
drag, startPoint x: 305, startPoint y: 102, endPoint x: 295, endPoint y: 112, distance: 14.7
click at [295, 112] on span "A05 - Premedic" at bounding box center [286, 111] width 30 height 5
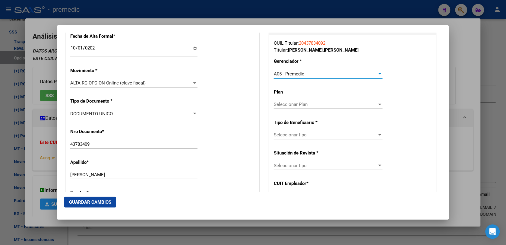
scroll to position [151, 0]
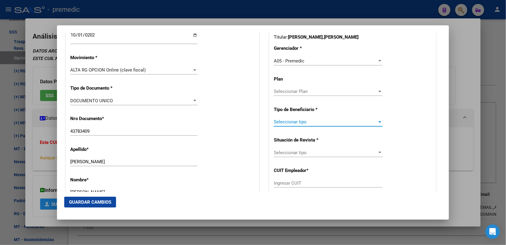
click at [288, 122] on span "Seleccionar tipo" at bounding box center [325, 121] width 103 height 5
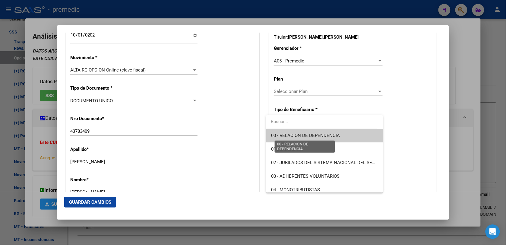
click at [284, 136] on span "00 - RELACION DE DEPENDENCIA" at bounding box center [305, 135] width 69 height 5
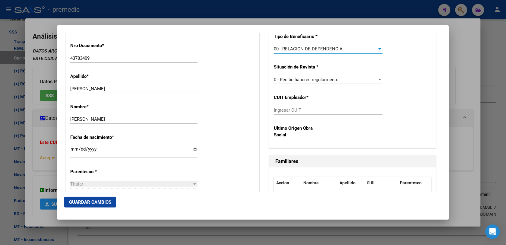
scroll to position [226, 0]
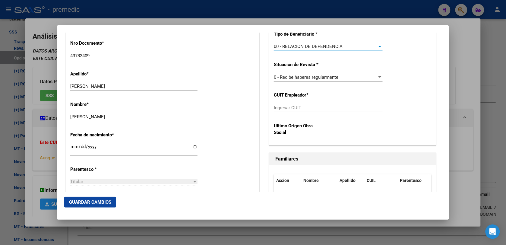
click at [289, 107] on input "Ingresar CUIT" at bounding box center [328, 107] width 109 height 5
paste input "30-65376481-9"
type input "30-65376481-9"
click at [85, 201] on span "Guardar Cambios" at bounding box center [90, 201] width 42 height 5
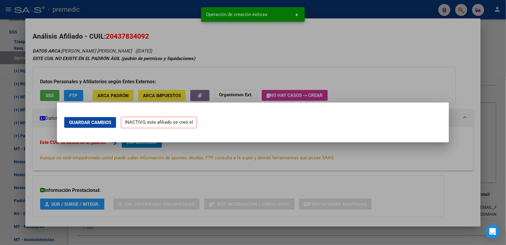
scroll to position [0, 0]
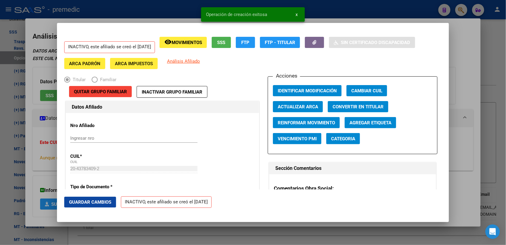
drag, startPoint x: 467, startPoint y: 73, endPoint x: 468, endPoint y: 67, distance: 6.2
click at [467, 73] on div at bounding box center [253, 122] width 506 height 245
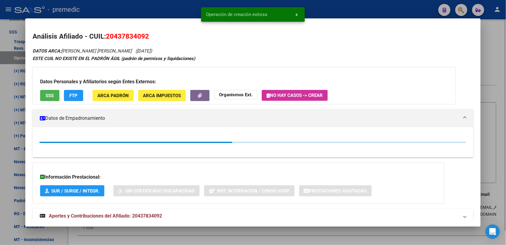
drag, startPoint x: 485, startPoint y: 49, endPoint x: 492, endPoint y: 41, distance: 10.2
click at [488, 45] on div at bounding box center [253, 122] width 506 height 245
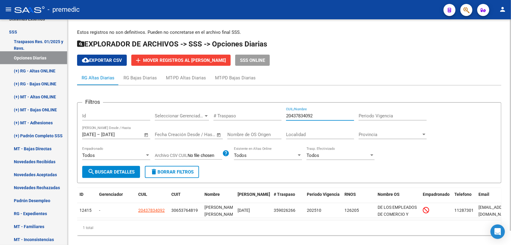
click at [332, 114] on input "20437834092" at bounding box center [320, 115] width 68 height 5
click at [332, 113] on input "20437834092" at bounding box center [320, 115] width 68 height 5
paste input "3393894059"
type input "23393894059"
click at [108, 182] on div "Filtros Id Seleccionar Gerenciador Seleccionar Gerenciador # Traspaso 233938940…" at bounding box center [289, 164] width 425 height 143
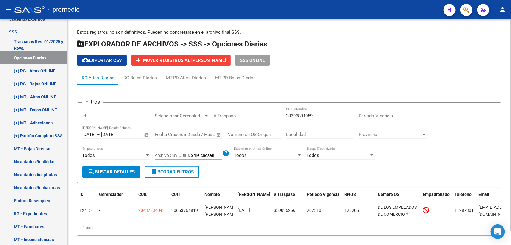
drag, startPoint x: 108, startPoint y: 182, endPoint x: 108, endPoint y: 174, distance: 8.1
click at [108, 174] on button "search Buscar Detalles" at bounding box center [111, 172] width 58 height 12
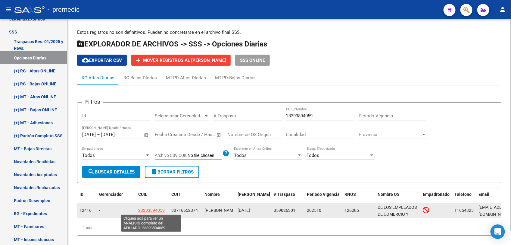
click at [149, 210] on span "23393894059" at bounding box center [151, 210] width 27 height 5
type textarea "23393894059"
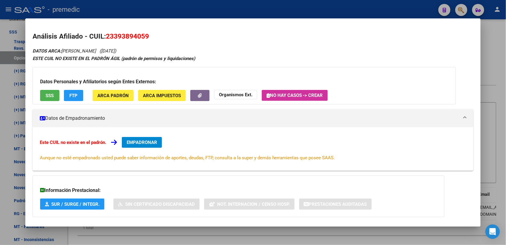
click at [138, 143] on span "EMPADRONAR" at bounding box center [142, 142] width 30 height 5
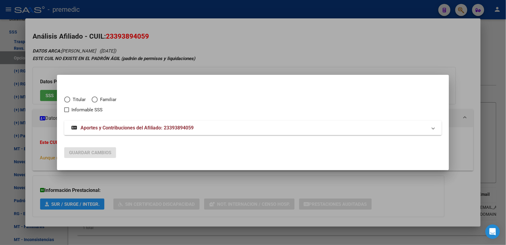
click at [79, 97] on span "Titular" at bounding box center [77, 99] width 15 height 7
click at [70, 97] on input "Titular" at bounding box center [67, 99] width 6 height 6
radio input "true"
checkbox input "true"
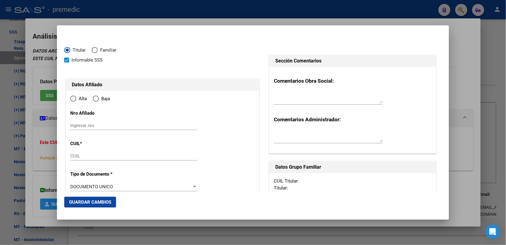
type input "23-39389405-9"
radio input "true"
type input "39389405"
type input "LUZARDO"
type input "SEBASTIAN ALEXIS"
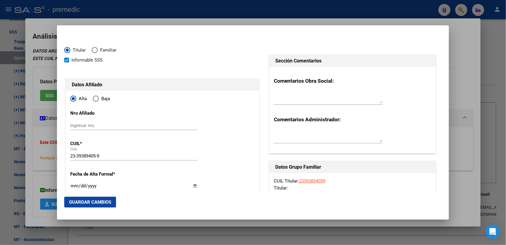
type input "1996-04-10"
type input "SAN JUSTO"
type input "1754"
type input "ARTURO ILLIA"
type input "3530"
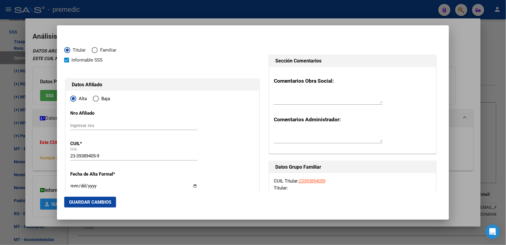
type input "2"
type input "SAN JUSTO"
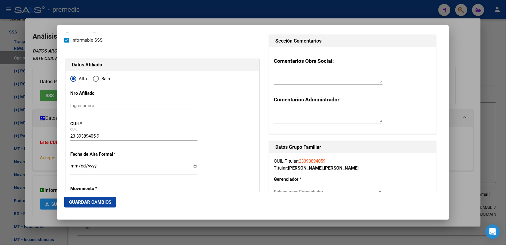
scroll to position [38, 0]
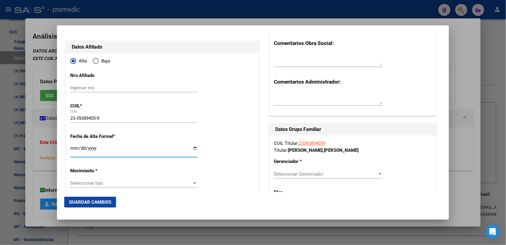
click at [74, 147] on input "Ingresar fecha" at bounding box center [133, 151] width 127 height 10
type input "[DATE]"
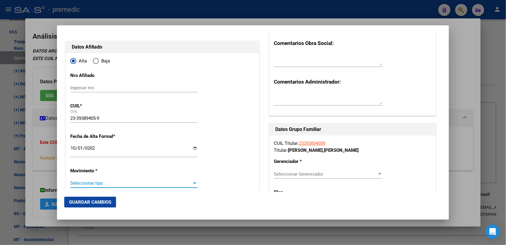
click at [101, 184] on span "Seleccionar tipo" at bounding box center [131, 182] width 122 height 5
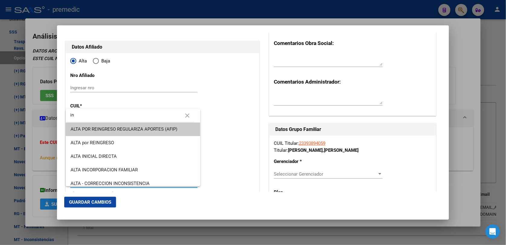
type input "i"
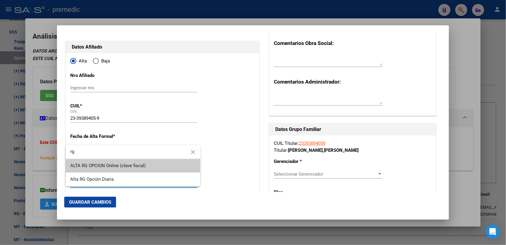
type input "rg"
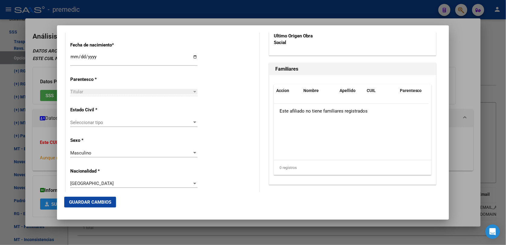
scroll to position [339, 0]
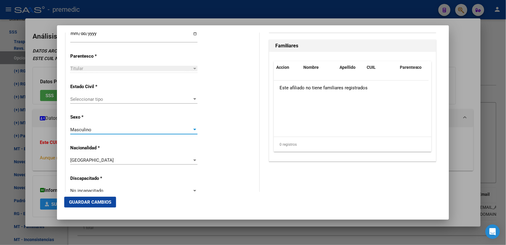
click at [105, 131] on div "Masculino" at bounding box center [131, 129] width 122 height 5
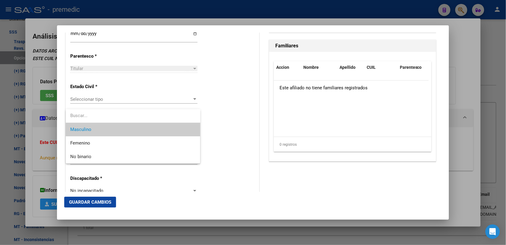
click at [108, 116] on input "dropdown search" at bounding box center [133, 116] width 135 height 14
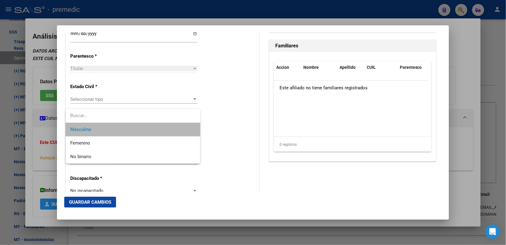
click at [108, 127] on span "Masculino" at bounding box center [133, 130] width 125 height 14
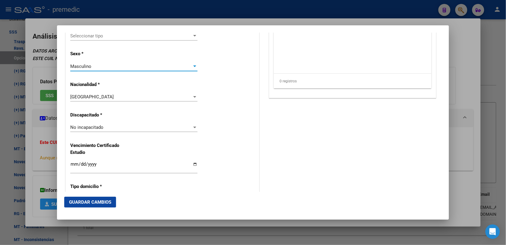
scroll to position [414, 0]
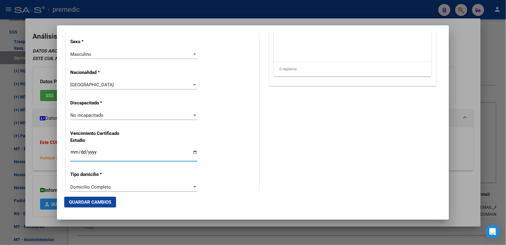
click at [72, 154] on input "Ingresar fecha" at bounding box center [133, 154] width 127 height 10
drag, startPoint x: 84, startPoint y: 154, endPoint x: 58, endPoint y: 154, distance: 25.9
click at [58, 154] on mat-dialog-content "Titular Familiar Informable SSS Datos Afiliado Alta Baja Nro Afiliado Ingresar …" at bounding box center [253, 112] width 392 height 159
click at [74, 151] on input "Ingresar fecha" at bounding box center [133, 154] width 127 height 10
click at [80, 151] on input "Ingresar fecha" at bounding box center [133, 154] width 127 height 10
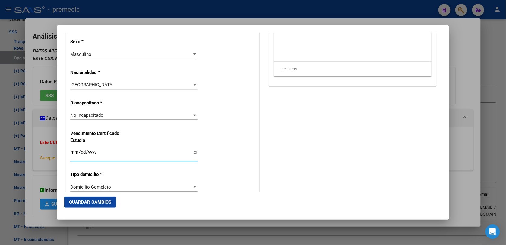
click at [80, 151] on input "Ingresar fecha" at bounding box center [133, 154] width 127 height 10
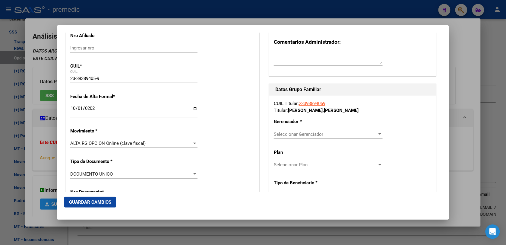
scroll to position [75, 0]
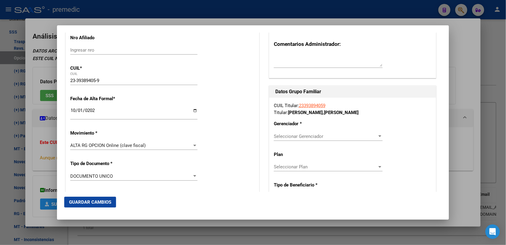
click at [313, 139] on div "Seleccionar Gerenciador Seleccionar Gerenciador" at bounding box center [328, 136] width 109 height 9
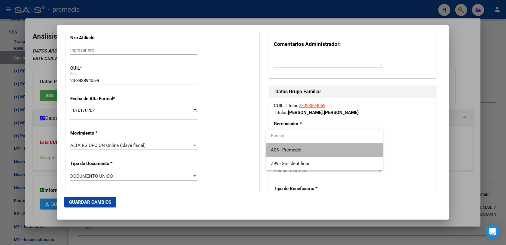
click at [319, 152] on span "A05 - Premedic" at bounding box center [324, 150] width 107 height 14
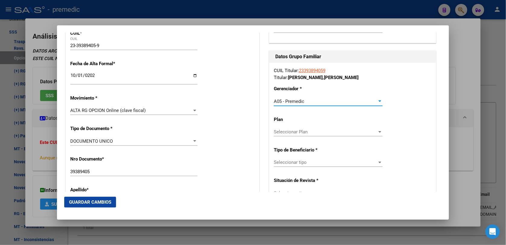
scroll to position [113, 0]
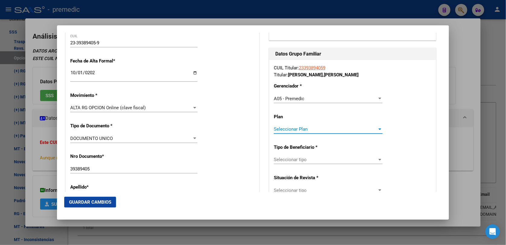
click at [308, 132] on span "Seleccionar Plan" at bounding box center [325, 128] width 103 height 5
click at [308, 132] on input "dropdown search" at bounding box center [324, 129] width 117 height 14
click at [310, 156] on div at bounding box center [253, 122] width 506 height 245
click at [310, 160] on span "Seleccionar tipo" at bounding box center [325, 159] width 103 height 5
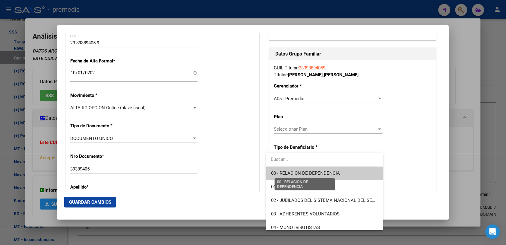
click at [308, 171] on span "00 - RELACION DE DEPENDENCIA" at bounding box center [305, 172] width 69 height 5
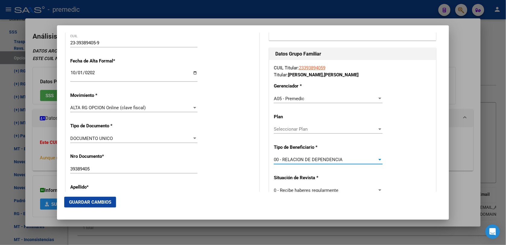
scroll to position [151, 0]
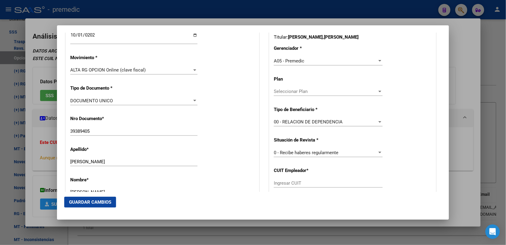
click at [309, 187] on div "Ingresar CUIT" at bounding box center [328, 185] width 109 height 15
click at [309, 183] on input "Ingresar CUIT" at bounding box center [328, 182] width 109 height 5
paste input "30-71665237-4"
type input "30-71665237-4"
click at [107, 198] on button "Guardar Cambios" at bounding box center [90, 201] width 52 height 11
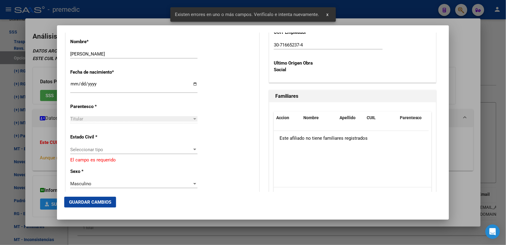
scroll to position [301, 0]
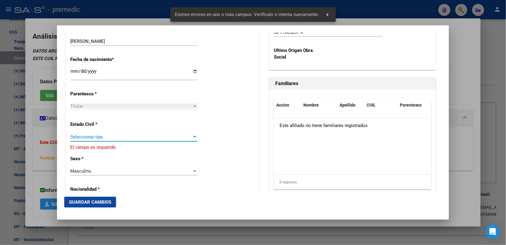
click at [124, 137] on span "Seleccionar tipo" at bounding box center [131, 136] width 122 height 5
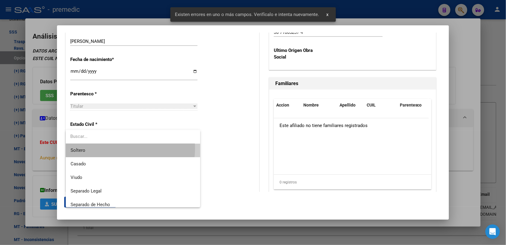
click at [120, 148] on span "Soltero" at bounding box center [133, 150] width 125 height 14
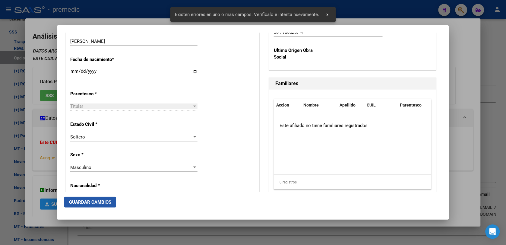
click at [94, 203] on span "Guardar Cambios" at bounding box center [90, 201] width 42 height 5
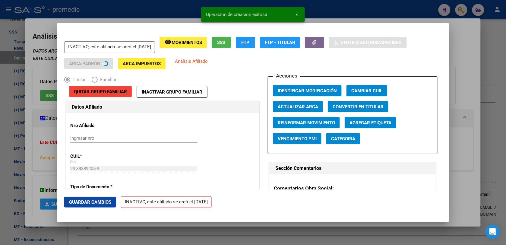
click at [493, 67] on div at bounding box center [253, 122] width 506 height 245
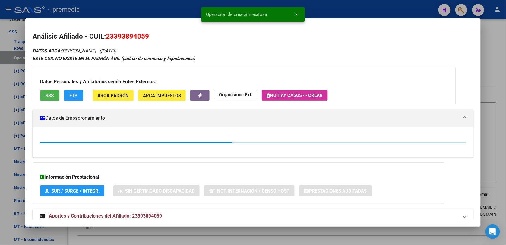
click at [496, 55] on div at bounding box center [253, 122] width 506 height 245
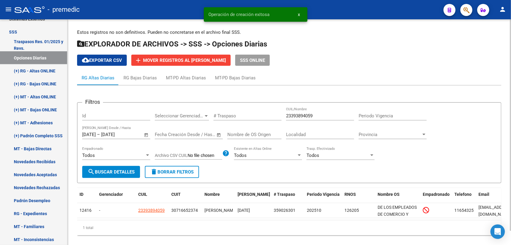
click at [496, 45] on h1 "EXPLORADOR DE ARCHIVOS -> SSS -> Opciones Diarias" at bounding box center [289, 44] width 425 height 11
click at [97, 174] on button "search Buscar Detalles" at bounding box center [111, 172] width 58 height 12
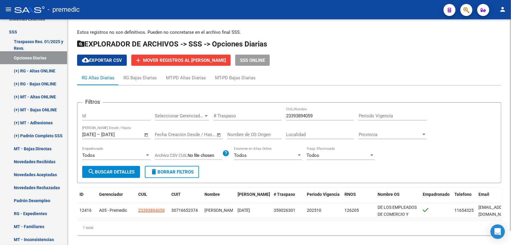
click at [320, 118] on div "23393894059 CUIL/Nombre" at bounding box center [320, 113] width 68 height 13
click at [320, 115] on input "23393894059" at bounding box center [320, 115] width 68 height 5
paste input "7272987640"
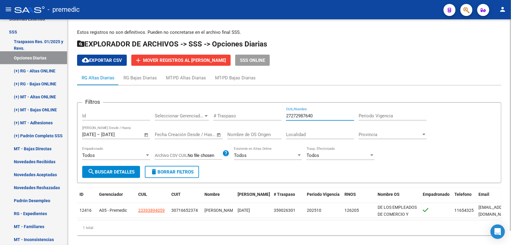
type input "27272987640"
click at [100, 166] on button "search Buscar Detalles" at bounding box center [111, 172] width 58 height 12
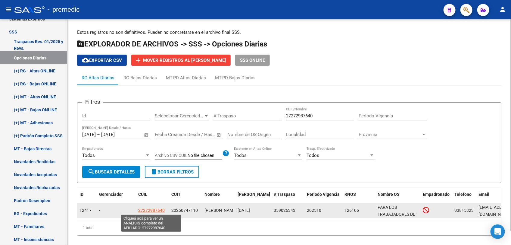
click at [158, 208] on span "27272987640" at bounding box center [151, 210] width 27 height 5
type textarea "27272987640"
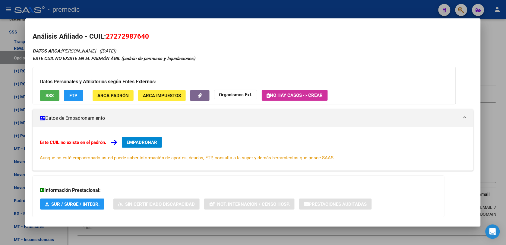
click at [134, 140] on span "EMPADRONAR" at bounding box center [142, 142] width 30 height 5
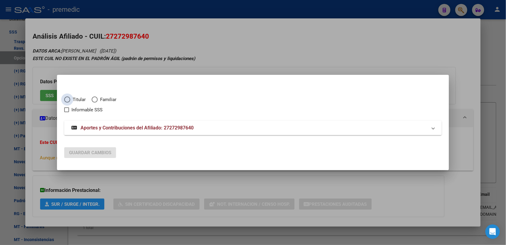
click at [84, 101] on span "Titular" at bounding box center [77, 99] width 15 height 7
click at [70, 101] on input "Titular" at bounding box center [67, 99] width 6 height 6
radio input "true"
checkbox input "true"
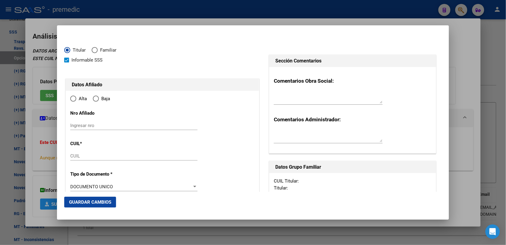
type input "27-27298764-0"
type input "27298764"
type input "[PERSON_NAME]"
type input "VERONICA NATALIA"
type input "1979-05-02"
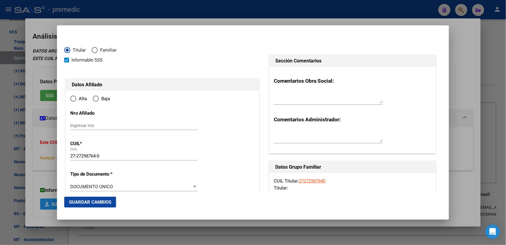
type input "[PERSON_NAME]"
type input "4142"
type input "24 DE SEPTIEMBRE"
type input "781"
radio input "true"
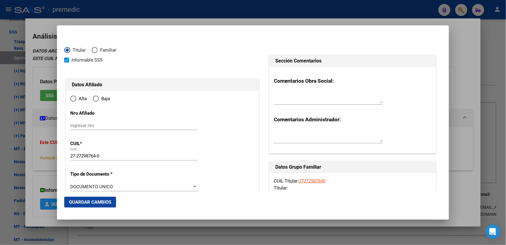
type input "[PERSON_NAME]"
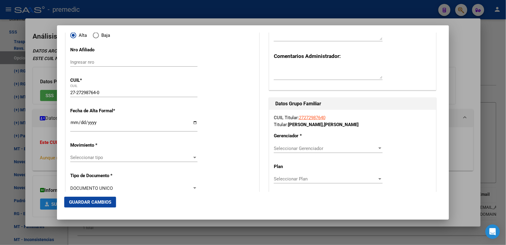
scroll to position [75, 0]
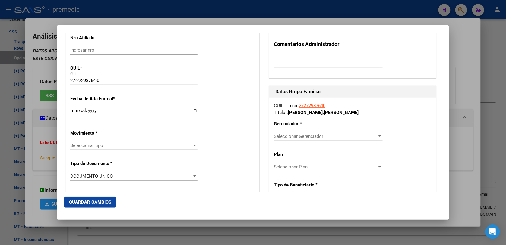
drag, startPoint x: 65, startPoint y: 110, endPoint x: 75, endPoint y: 111, distance: 9.6
click at [75, 111] on input "Ingresar fecha" at bounding box center [133, 113] width 127 height 10
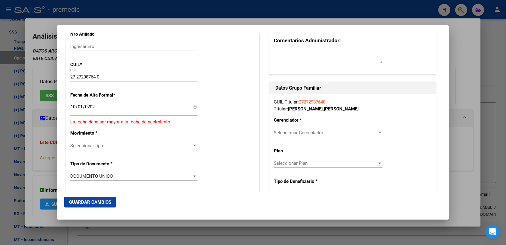
type input "[DATE]"
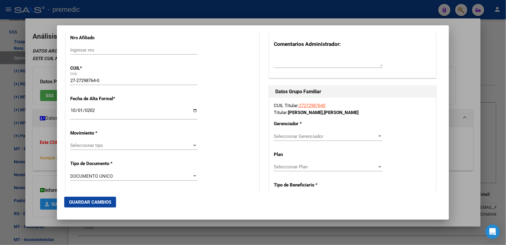
drag, startPoint x: 102, startPoint y: 141, endPoint x: 102, endPoint y: 146, distance: 4.8
click at [102, 146] on div "Seleccionar tipo Seleccionar tipo" at bounding box center [133, 145] width 127 height 9
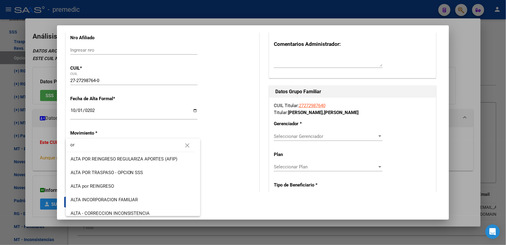
type input "o"
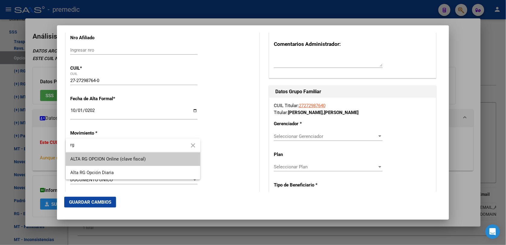
type input "rg"
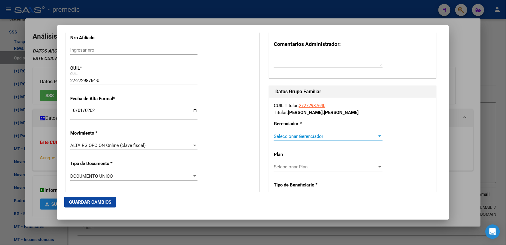
click at [311, 136] on span "Seleccionar Gerenciador" at bounding box center [325, 136] width 103 height 5
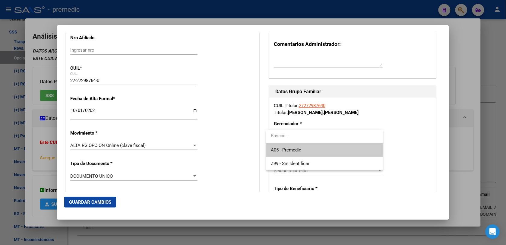
drag, startPoint x: 311, startPoint y: 136, endPoint x: 308, endPoint y: 150, distance: 14.1
click at [308, 150] on span "A05 - Premedic" at bounding box center [324, 150] width 107 height 14
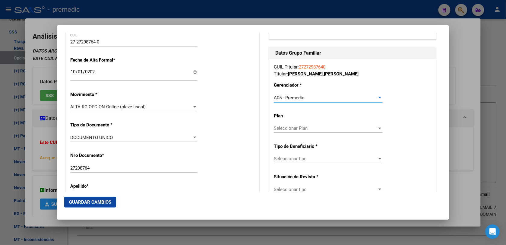
scroll to position [151, 0]
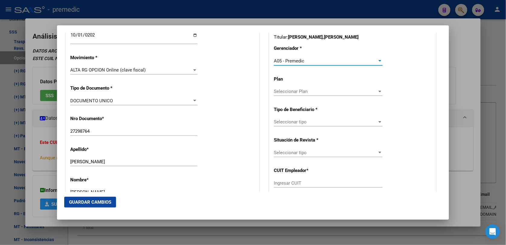
click at [302, 121] on span "Seleccionar tipo" at bounding box center [325, 121] width 103 height 5
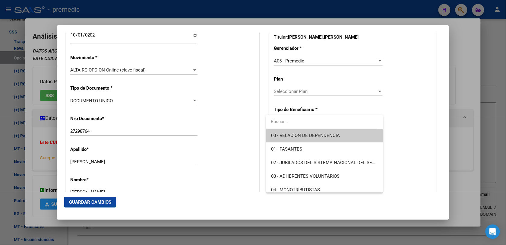
click at [297, 140] on span "00 - RELACION DE DEPENDENCIA" at bounding box center [324, 136] width 107 height 14
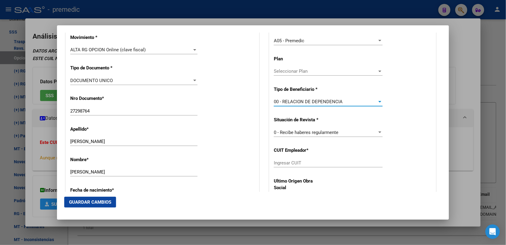
scroll to position [188, 0]
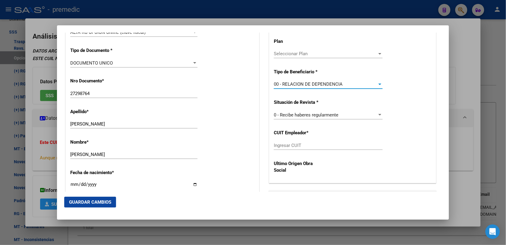
click at [316, 140] on div "CUIL Titular: 27272987640 Titular: CRUZ , VERONICA NATALIA Gerenciador * A05 - …" at bounding box center [352, 84] width 167 height 198
click at [316, 146] on input "Ingresar CUIT" at bounding box center [328, 145] width 109 height 5
paste input "20-25074711-0"
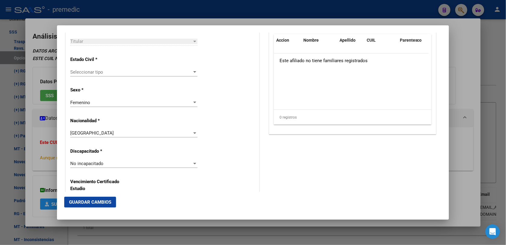
scroll to position [377, 0]
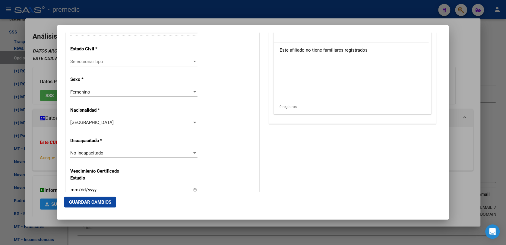
click at [93, 201] on span "Guardar Cambios" at bounding box center [90, 201] width 42 height 5
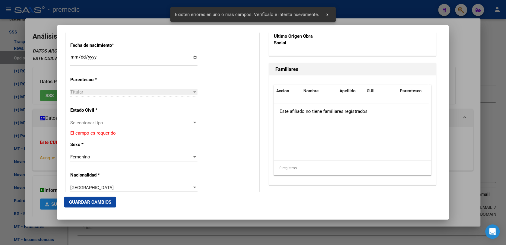
scroll to position [301, 0]
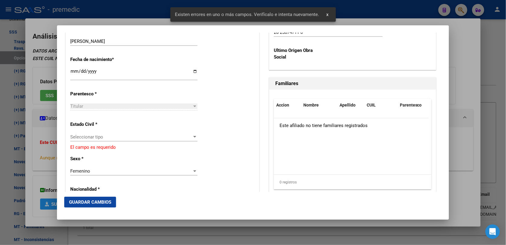
click at [104, 145] on div "Seleccionar tipo Seleccionar tipo" at bounding box center [133, 139] width 127 height 15
click at [104, 139] on span "Seleccionar tipo" at bounding box center [131, 136] width 122 height 5
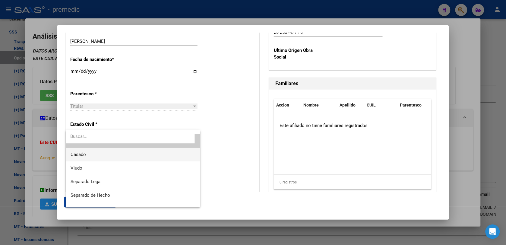
scroll to position [0, 0]
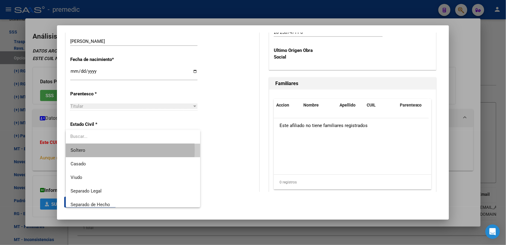
click at [102, 150] on span "Soltero" at bounding box center [133, 150] width 125 height 14
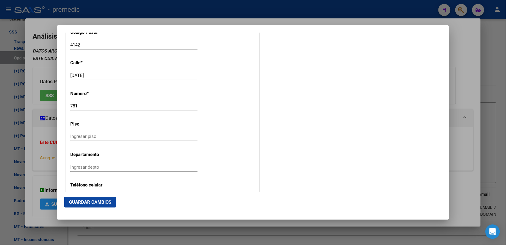
scroll to position [678, 0]
click at [91, 203] on span "Guardar Cambios" at bounding box center [90, 201] width 42 height 5
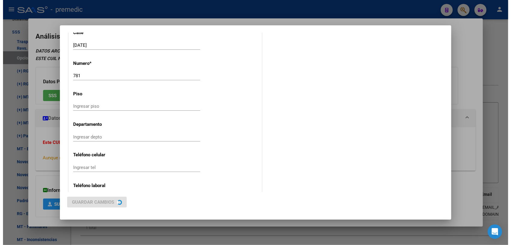
scroll to position [0, 0]
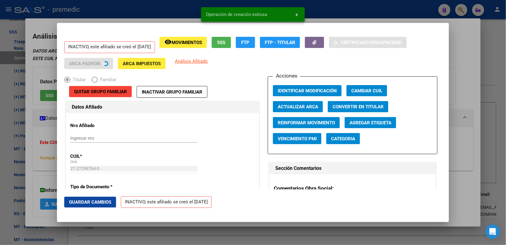
drag, startPoint x: 484, startPoint y: 74, endPoint x: 493, endPoint y: 49, distance: 26.8
click at [484, 73] on div at bounding box center [253, 122] width 506 height 245
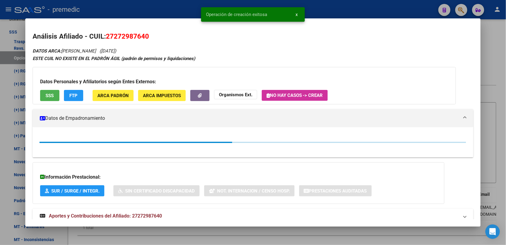
click at [493, 49] on div at bounding box center [253, 122] width 506 height 245
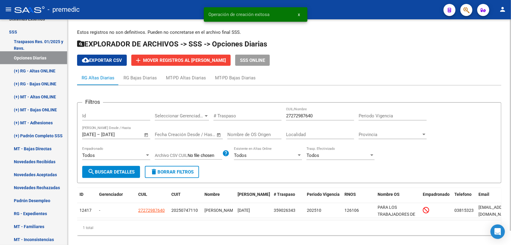
click at [493, 49] on h1 "EXPLORADOR DE ARCHIVOS -> SSS -> Opciones Diarias" at bounding box center [289, 44] width 425 height 11
